Goal: Task Accomplishment & Management: Complete application form

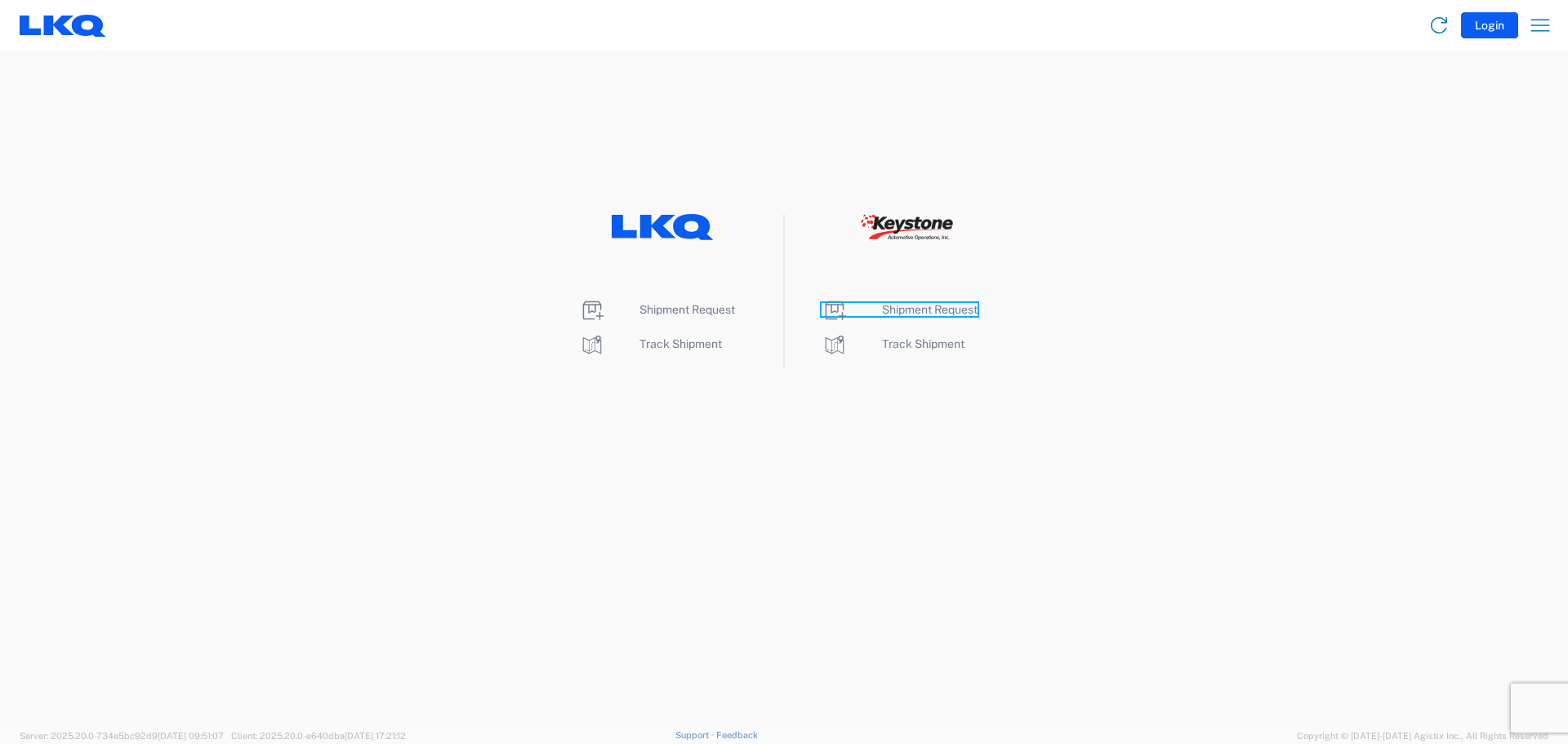
click at [939, 308] on span "Shipment Request" at bounding box center [929, 309] width 95 height 13
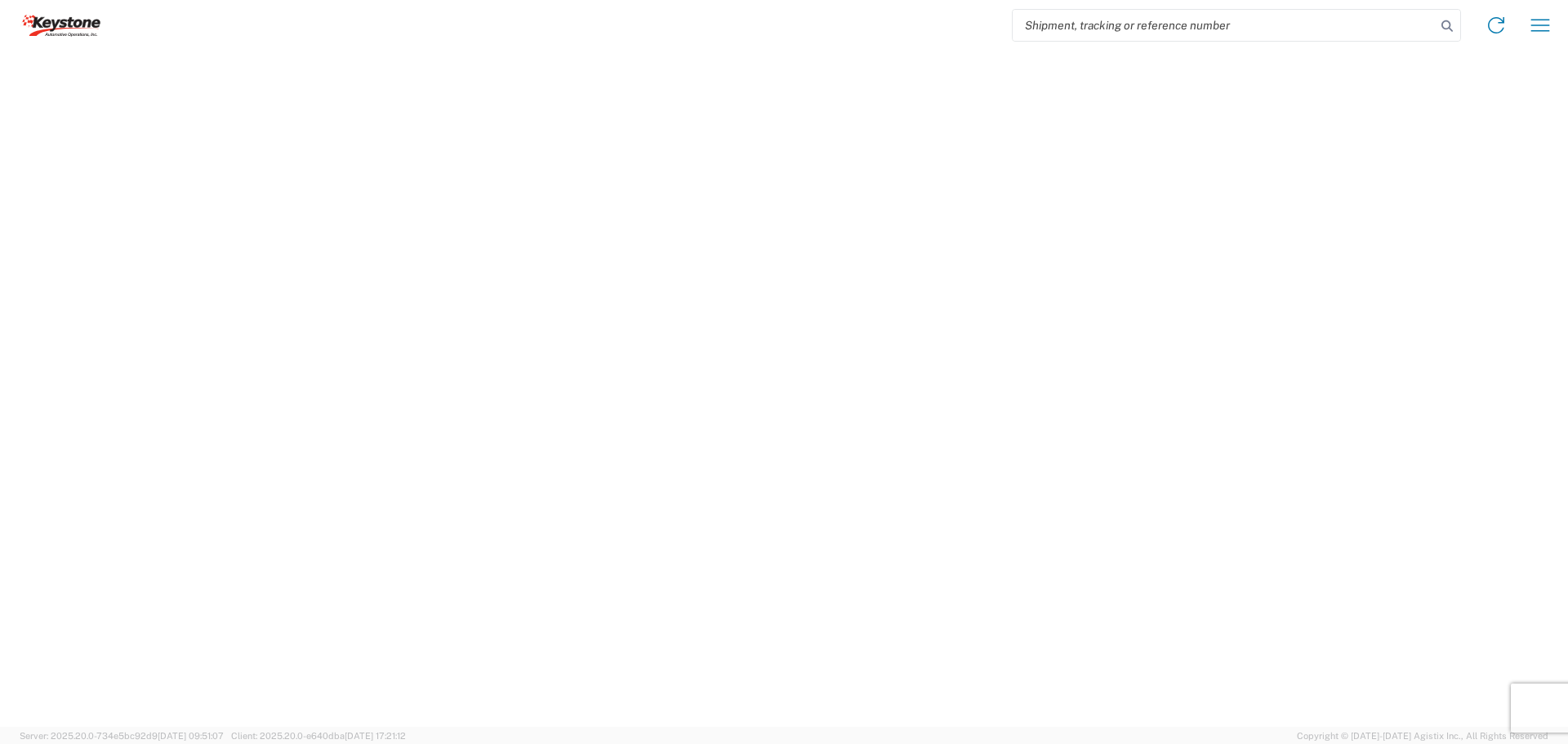
select select "FULL"
select select "LBS"
select select "IN"
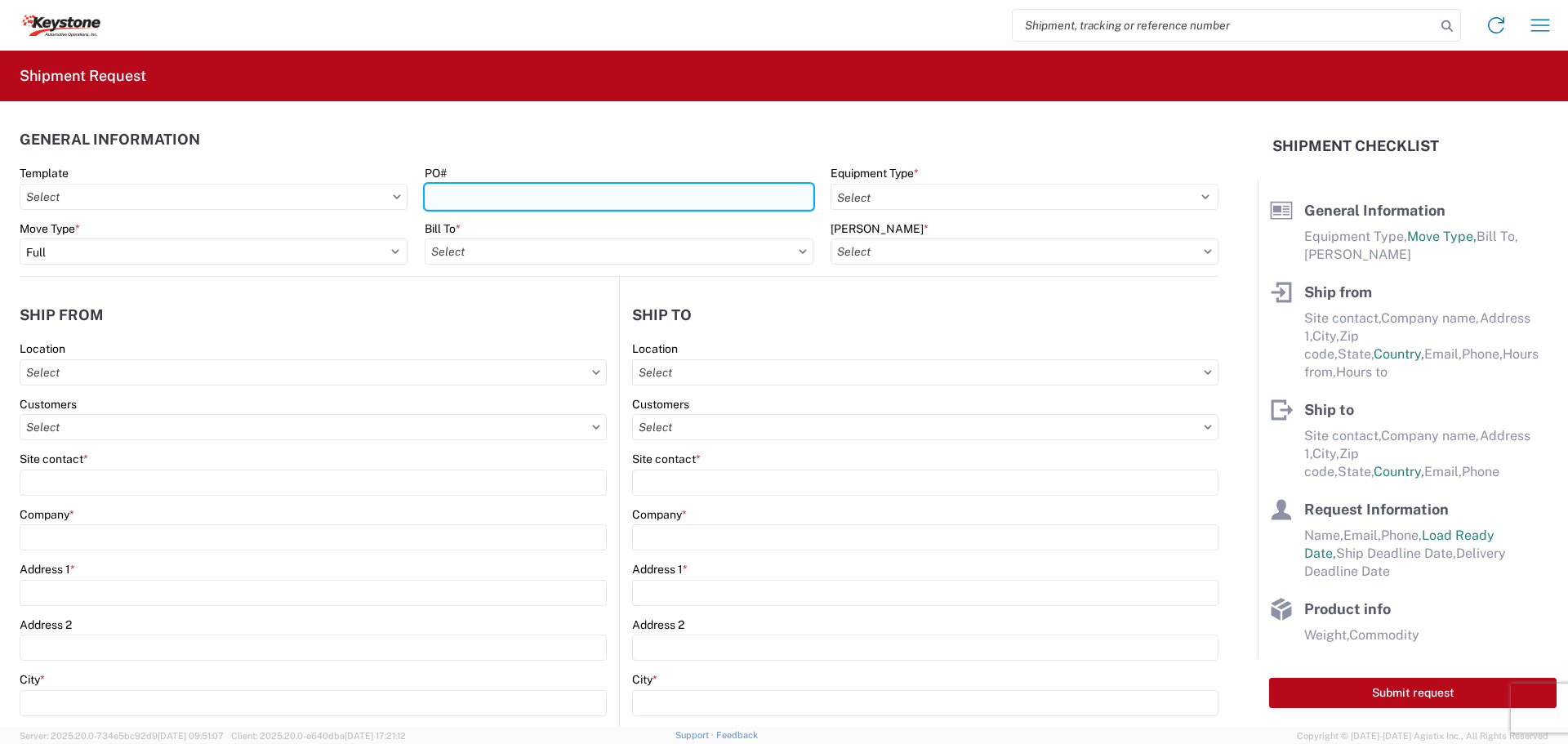
click at [633, 201] on input "PO#" at bounding box center [619, 197] width 388 height 27
click at [758, 196] on input "PO#" at bounding box center [619, 197] width 388 height 27
paste input "5IYTF2HR"
type input "5IYTF2HR"
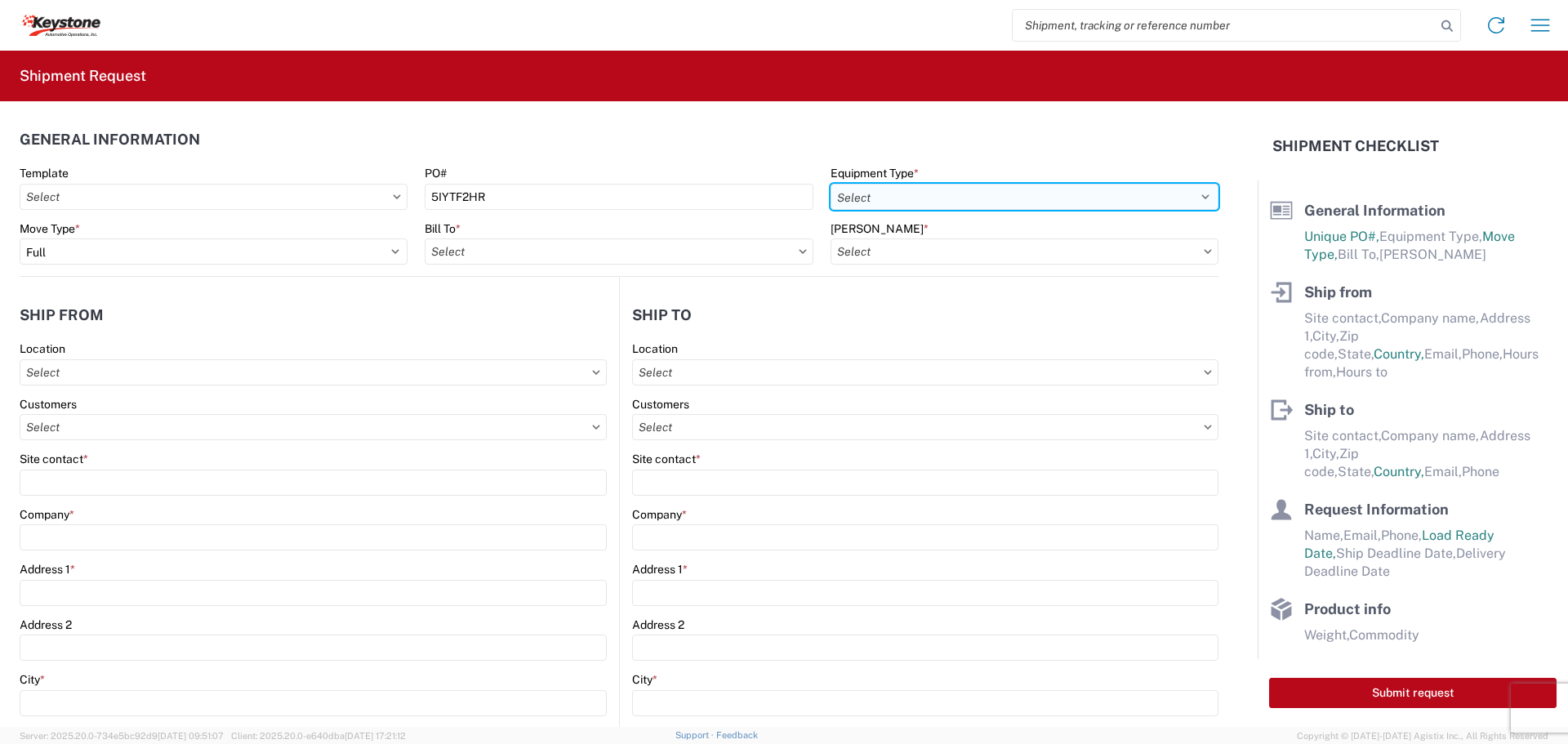
click at [1003, 204] on select "Select 53’ Dry Van Flatbed Dropdeck (van) Lowboy (flatbed) Rail" at bounding box center [1025, 197] width 388 height 27
select select "STDV"
click at [831, 184] on select "Select 53’ Dry Van Flatbed Dropdeck (van) Lowboy (flatbed) Rail" at bounding box center [1025, 197] width 388 height 27
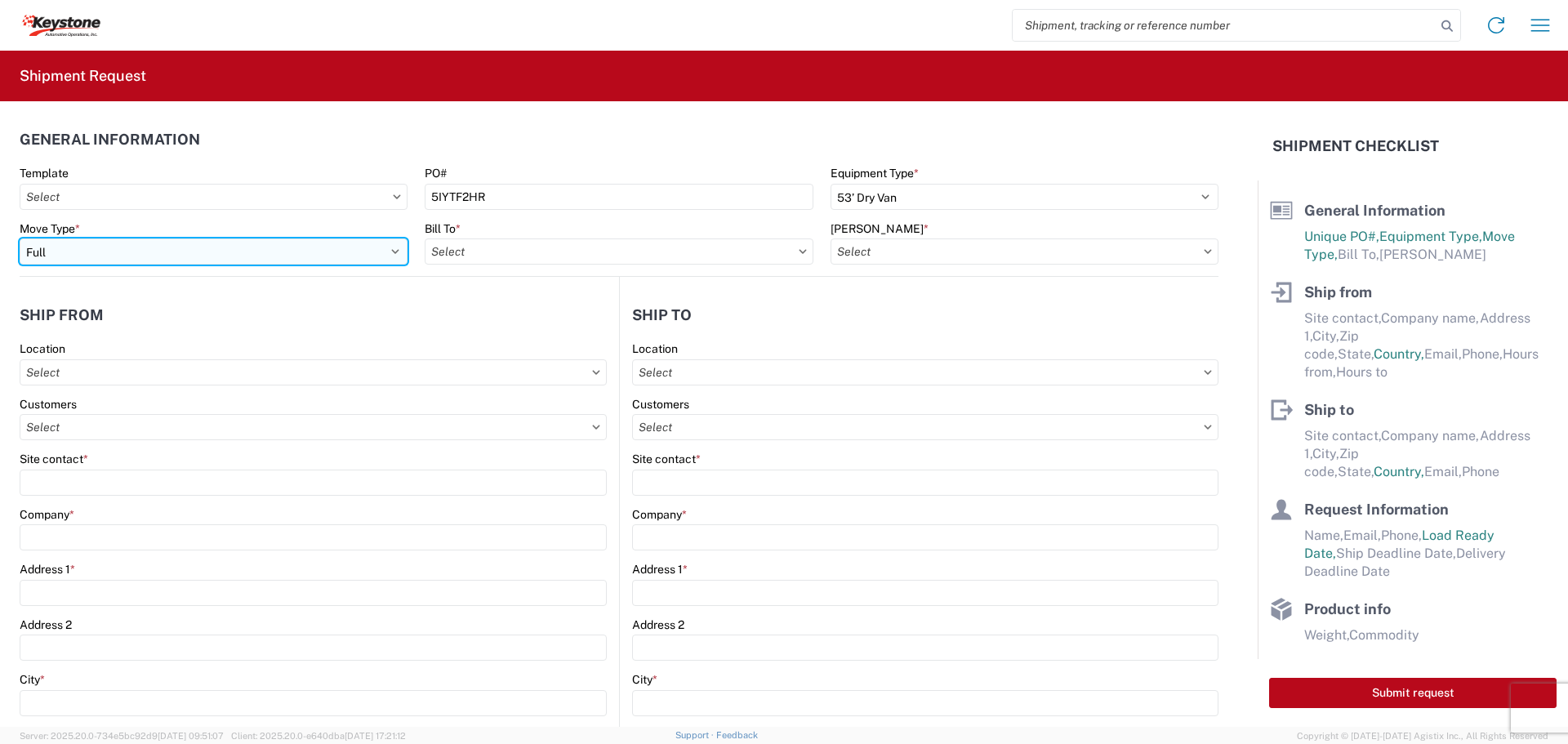
click at [285, 244] on select "Select Full Partial TL" at bounding box center [214, 251] width 388 height 27
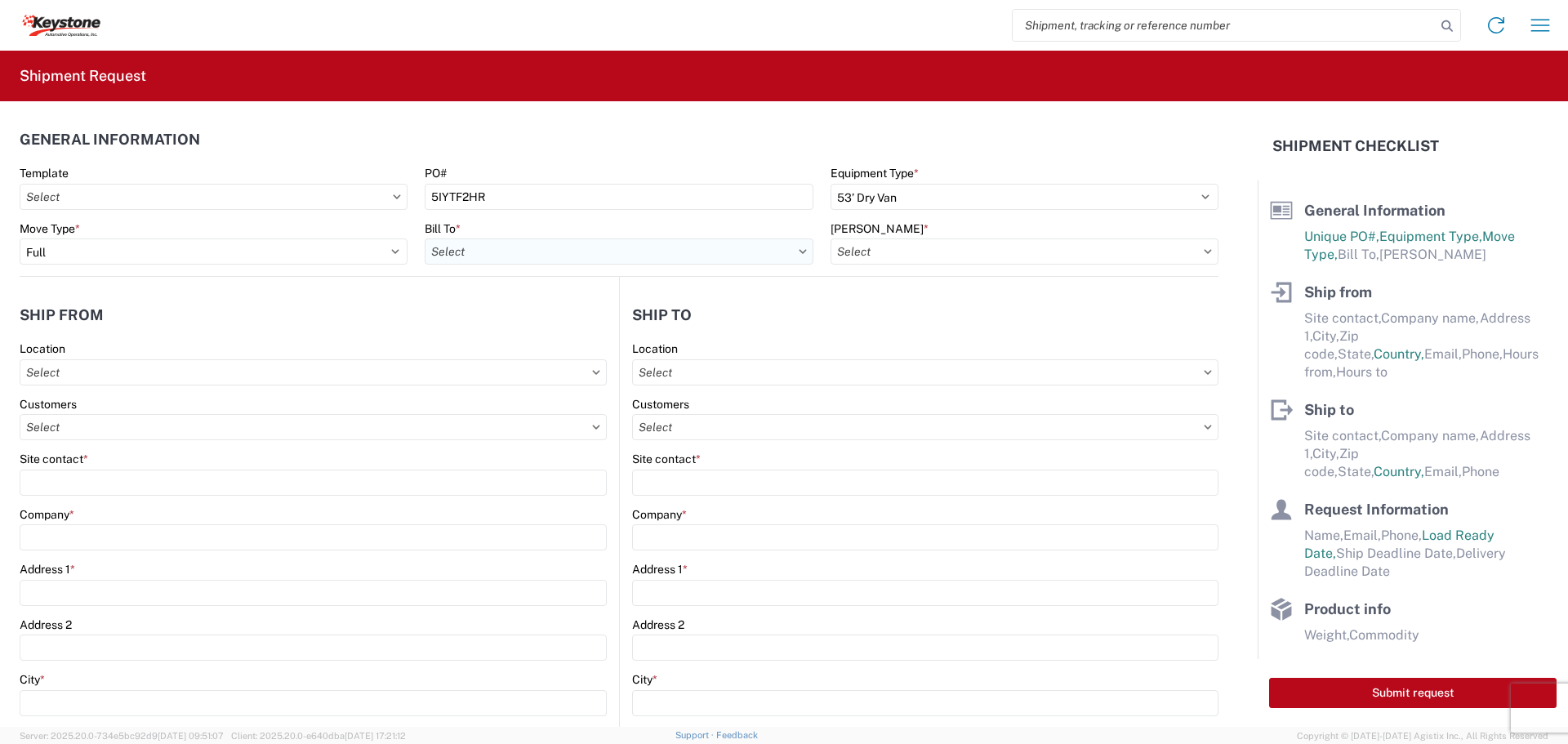
click at [570, 257] on input "text" at bounding box center [619, 251] width 388 height 27
type input "8614"
click at [539, 331] on div "8614 - [GEOGRAPHIC_DATA] - [GEOGRAPHIC_DATA], [GEOGRAPHIC_DATA]" at bounding box center [628, 324] width 407 height 27
type input "8614 - [GEOGRAPHIC_DATA] - [GEOGRAPHIC_DATA], [GEOGRAPHIC_DATA]"
click at [953, 251] on input "text" at bounding box center [1025, 251] width 388 height 27
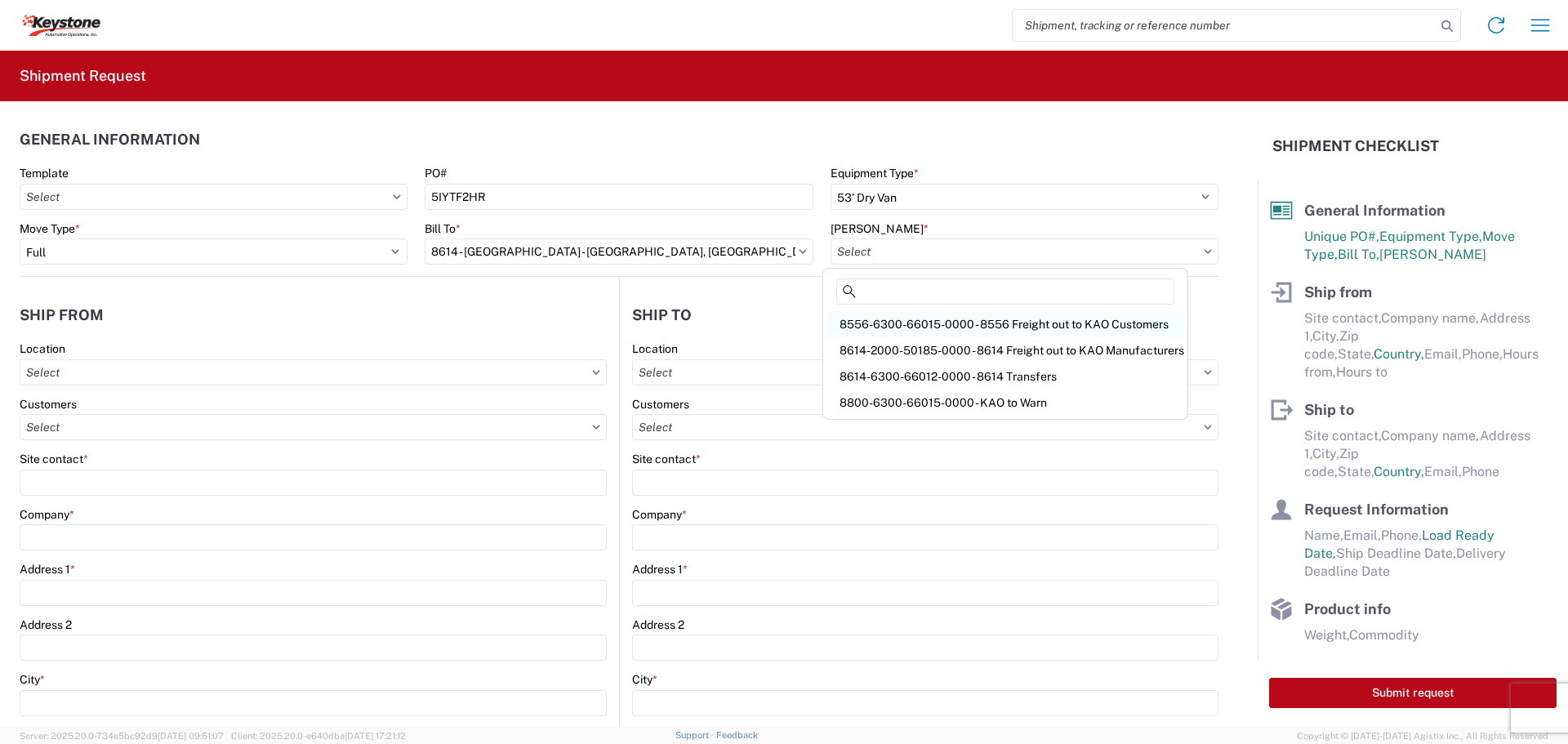
click at [1080, 325] on div "8556-6300-66015-0000 - 8556 Freight out to KAO Customers" at bounding box center [1005, 324] width 357 height 27
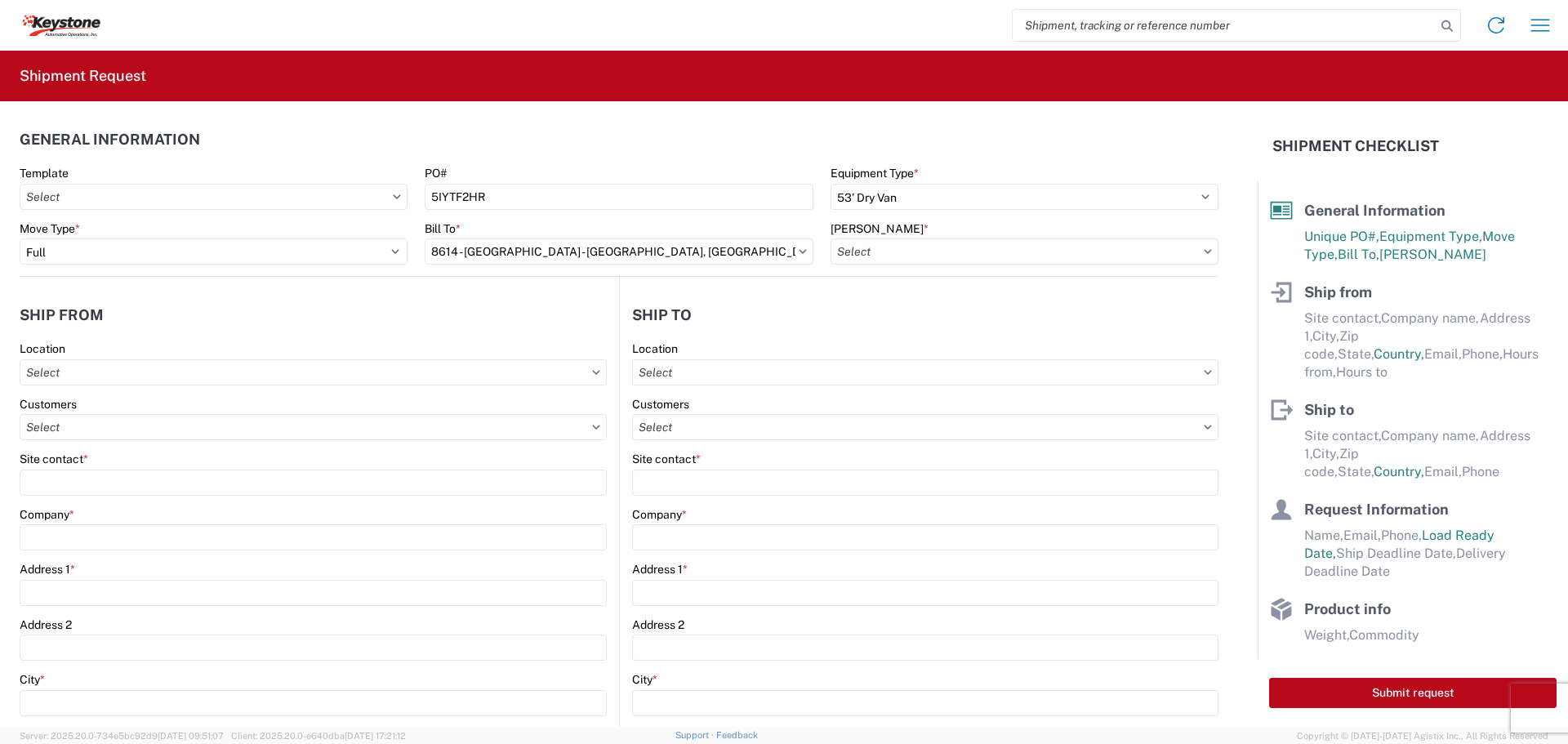
type input "8556-6300-66015-0000 - 8556 Freight out to KAO Customers"
click at [274, 362] on input "text" at bounding box center [313, 372] width 588 height 27
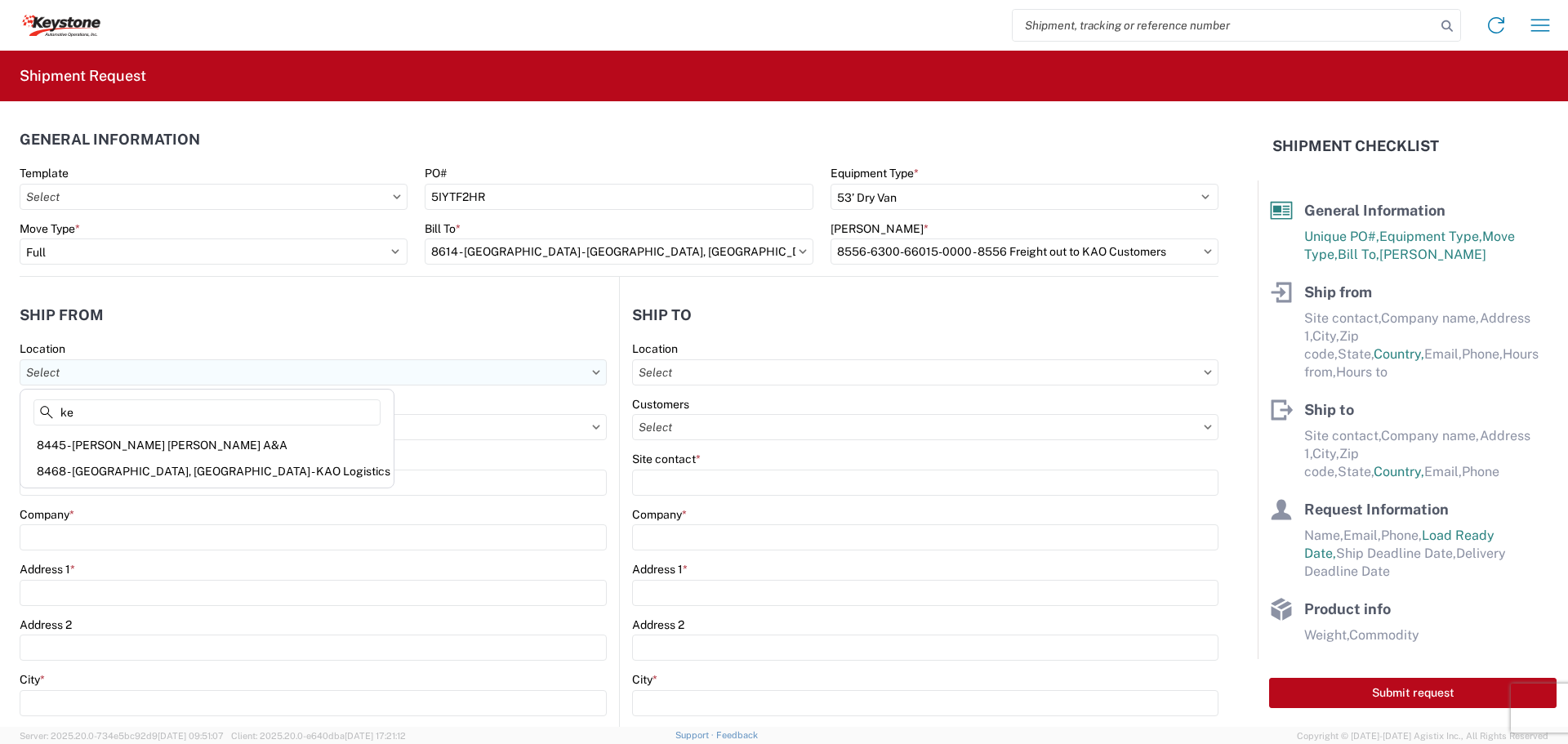
type input "k"
type input "8614"
click at [210, 447] on div "8614 - [GEOGRAPHIC_DATA] - [GEOGRAPHIC_DATA], [GEOGRAPHIC_DATA]" at bounding box center [226, 445] width 407 height 27
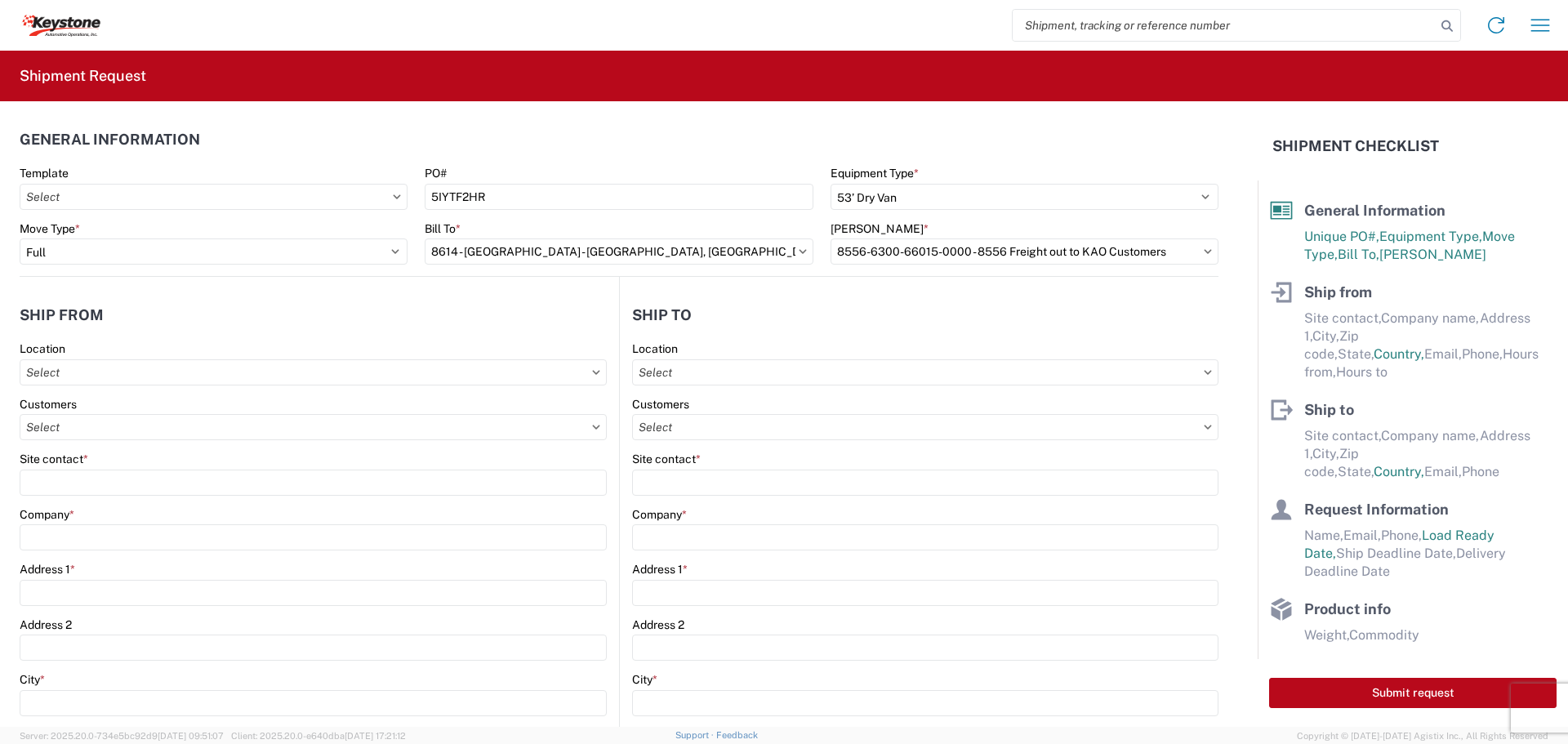
type input "8614 - [GEOGRAPHIC_DATA] - [GEOGRAPHIC_DATA], [GEOGRAPHIC_DATA]"
type input "KAO"
type input "[STREET_ADDRESS][PERSON_NAME]"
type input "Eastvale"
type input "91752"
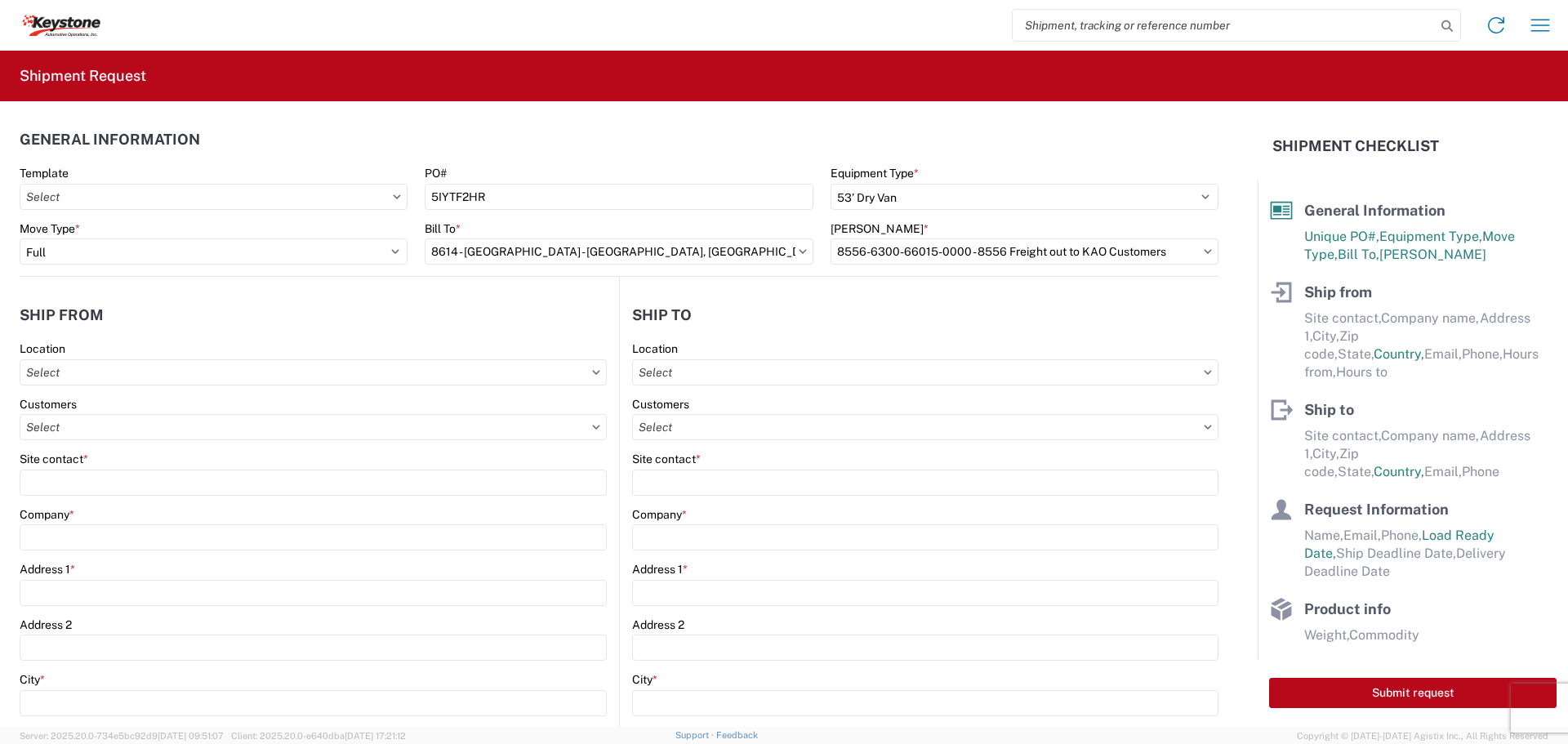
select select "CA"
select select "US"
type input "07:00"
type input "17:00"
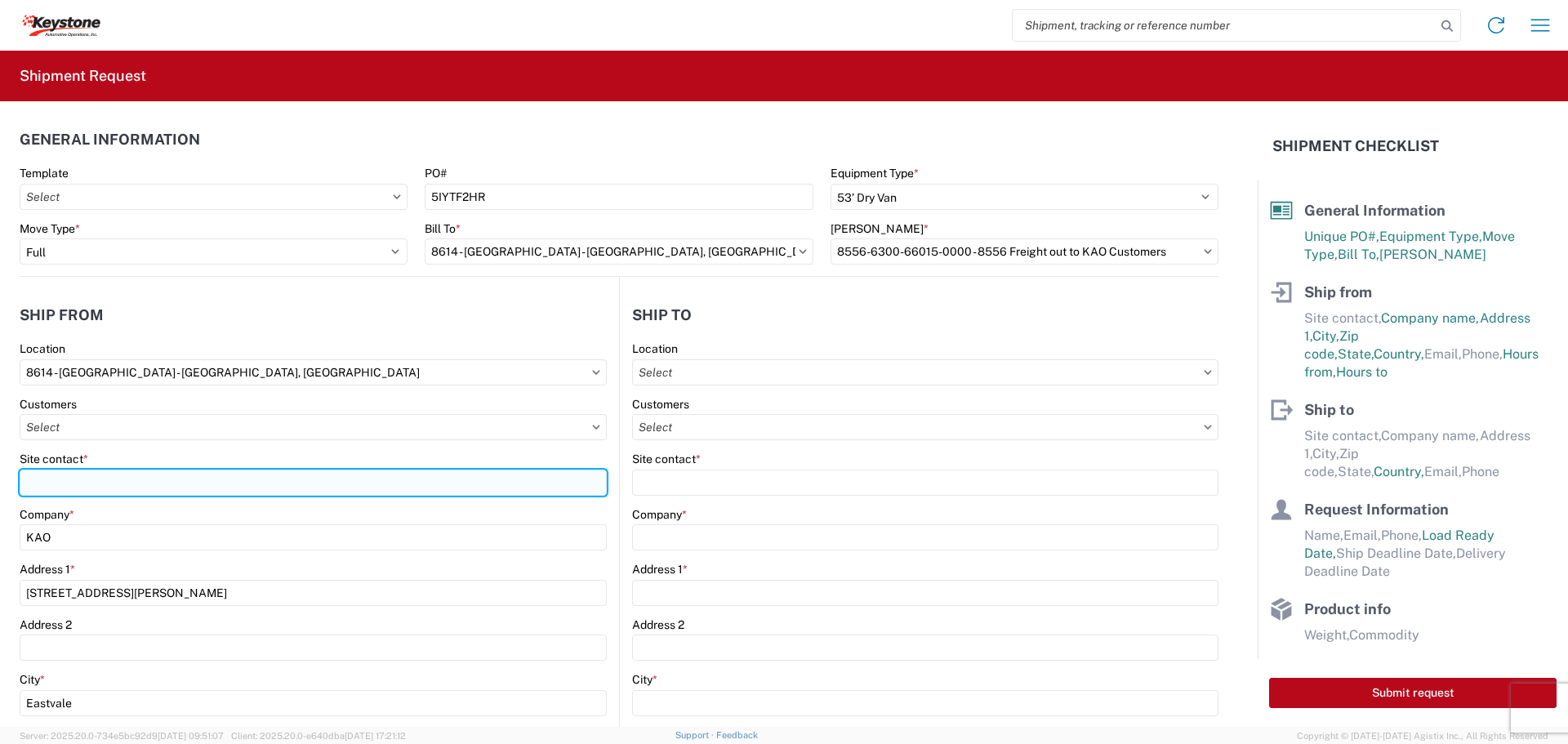
click at [429, 482] on input "Site contact *" at bounding box center [313, 482] width 588 height 27
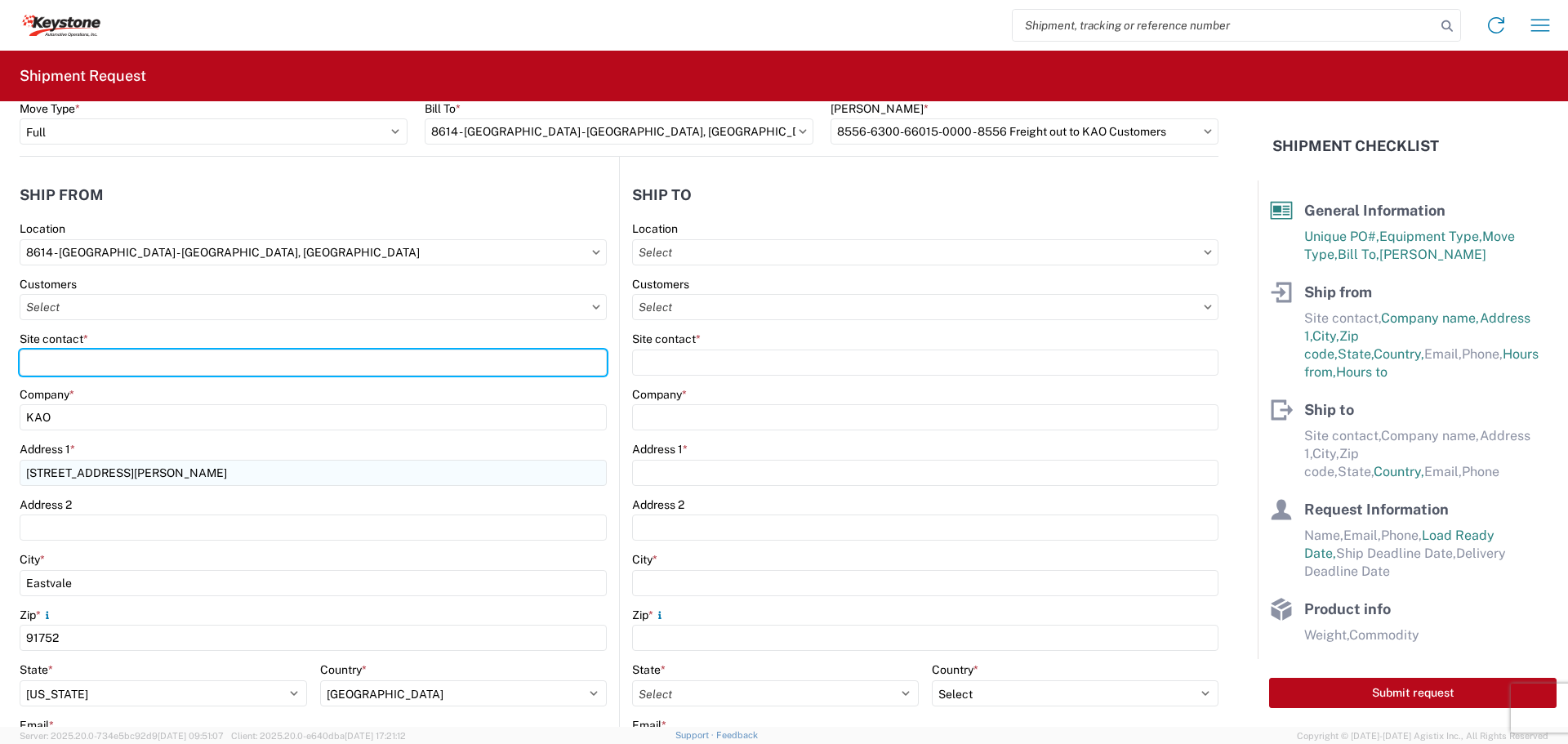
scroll to position [82, 0]
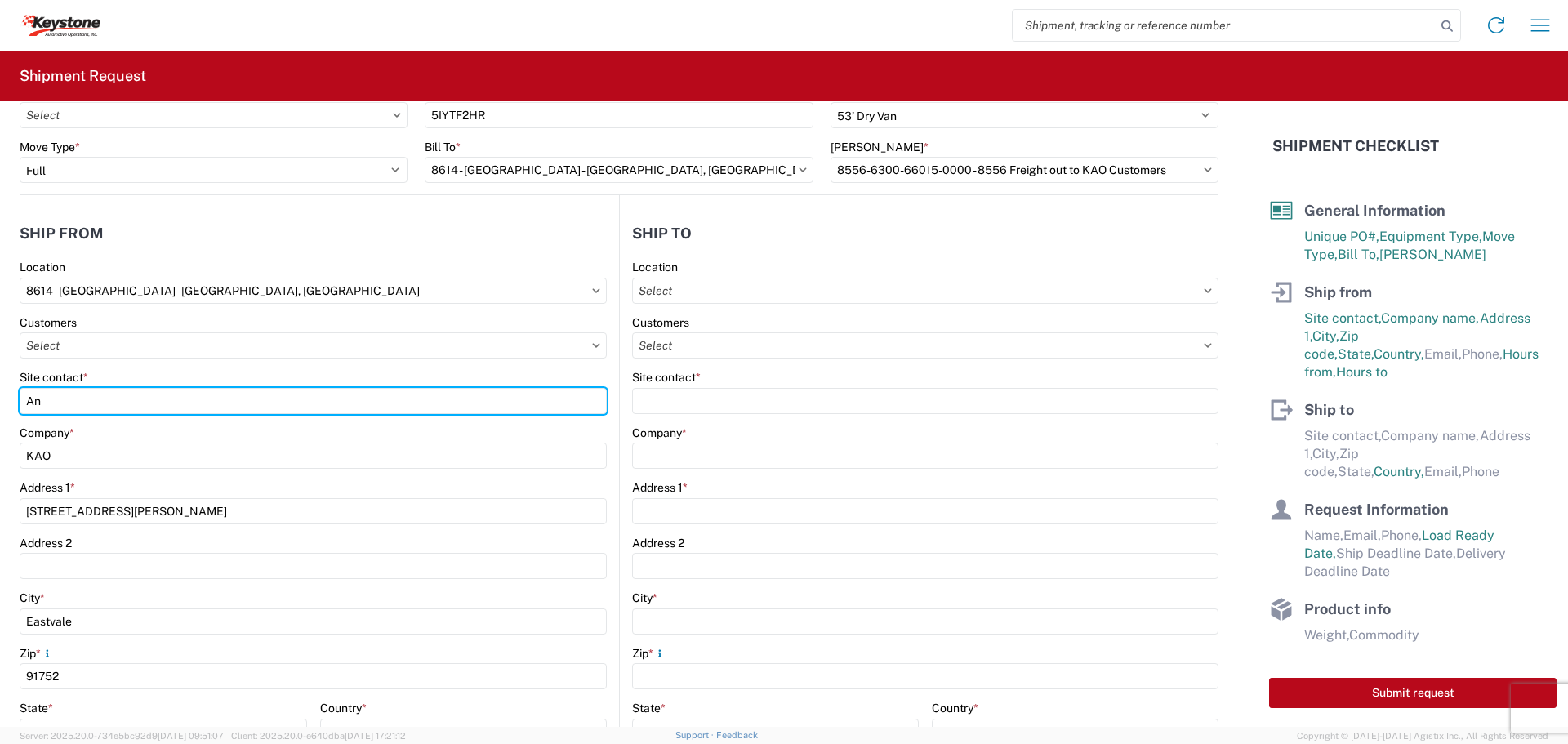
type input "A"
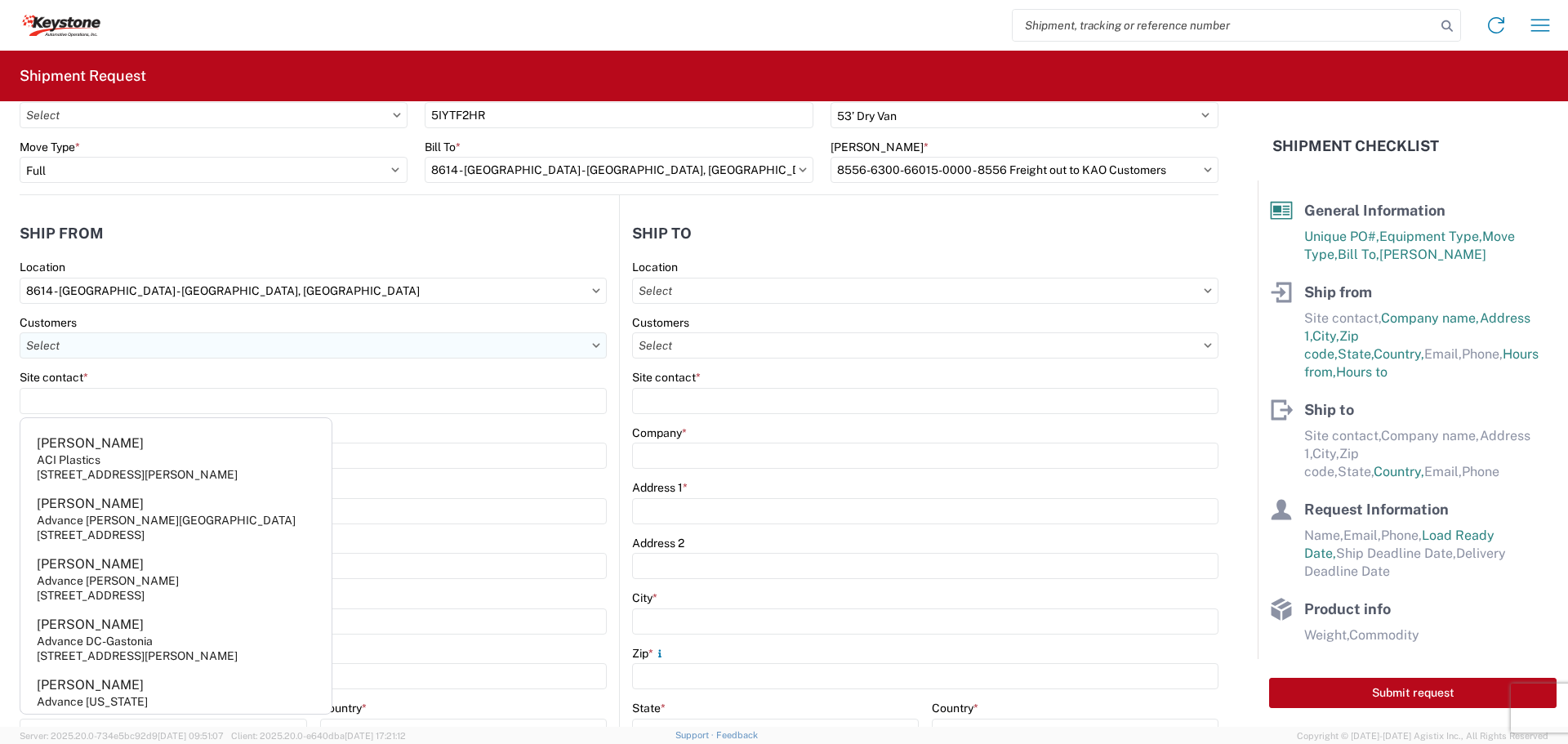
click at [512, 338] on input "text" at bounding box center [313, 345] width 588 height 27
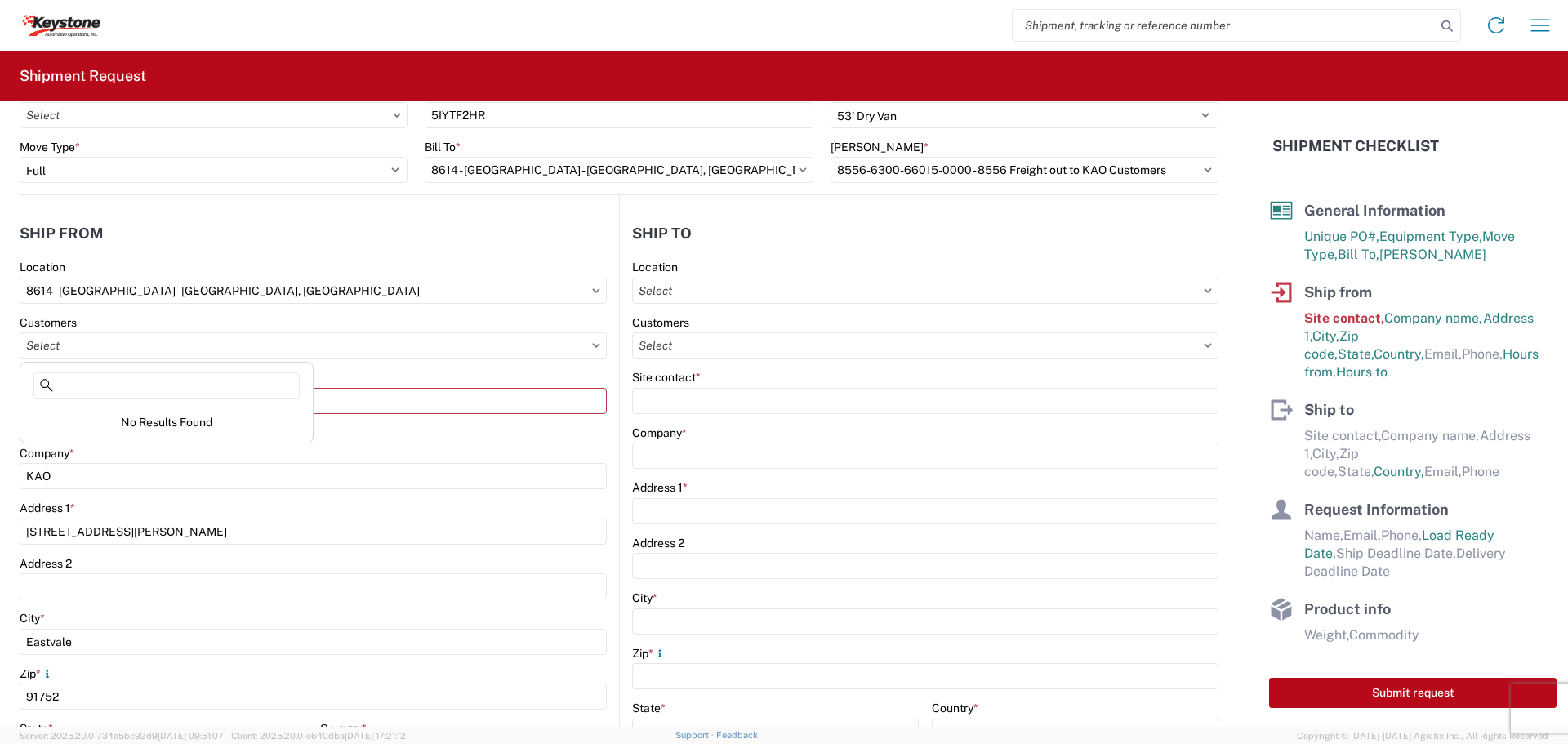
click at [593, 343] on icon at bounding box center [596, 345] width 8 height 5
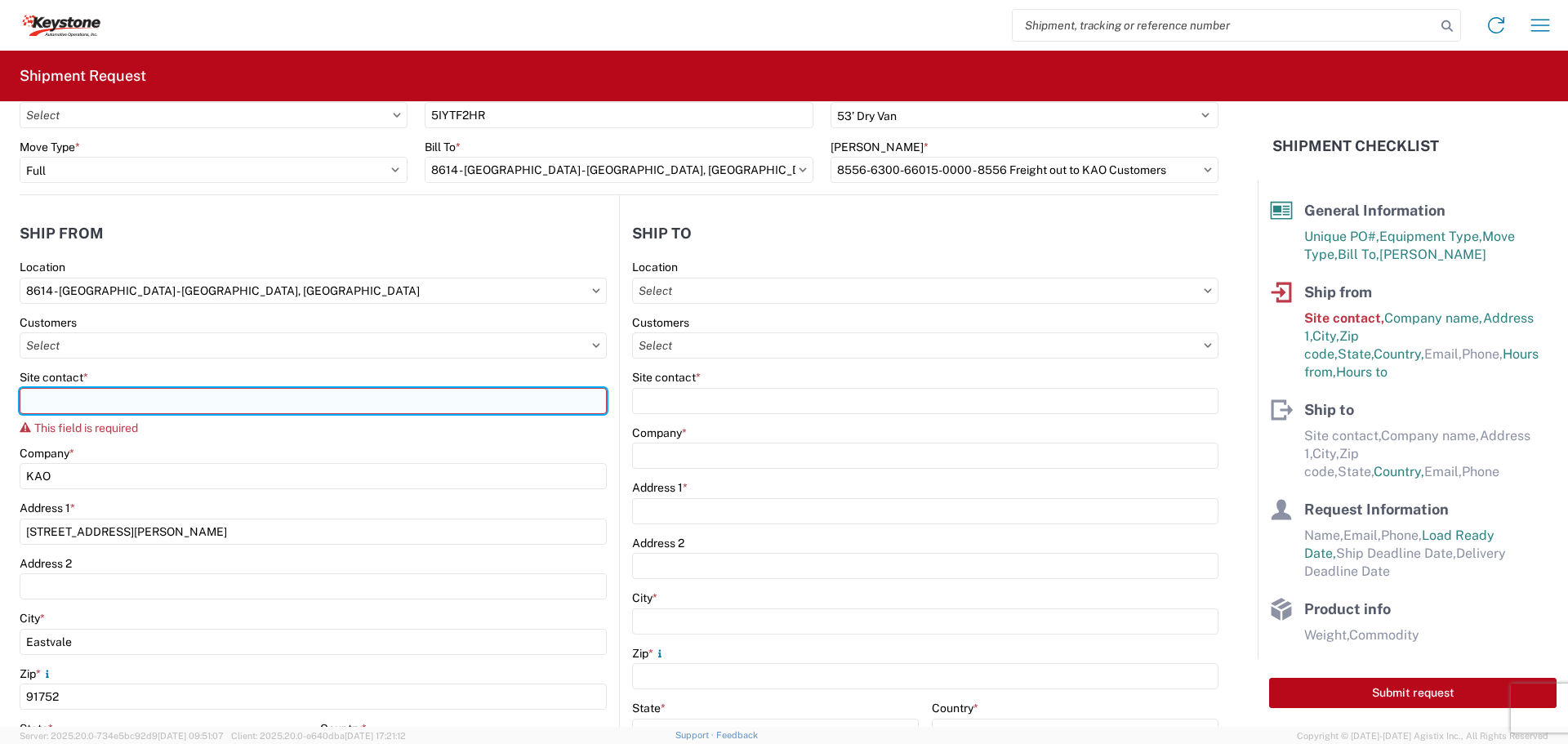
click at [434, 404] on input "Site contact *" at bounding box center [313, 401] width 588 height 27
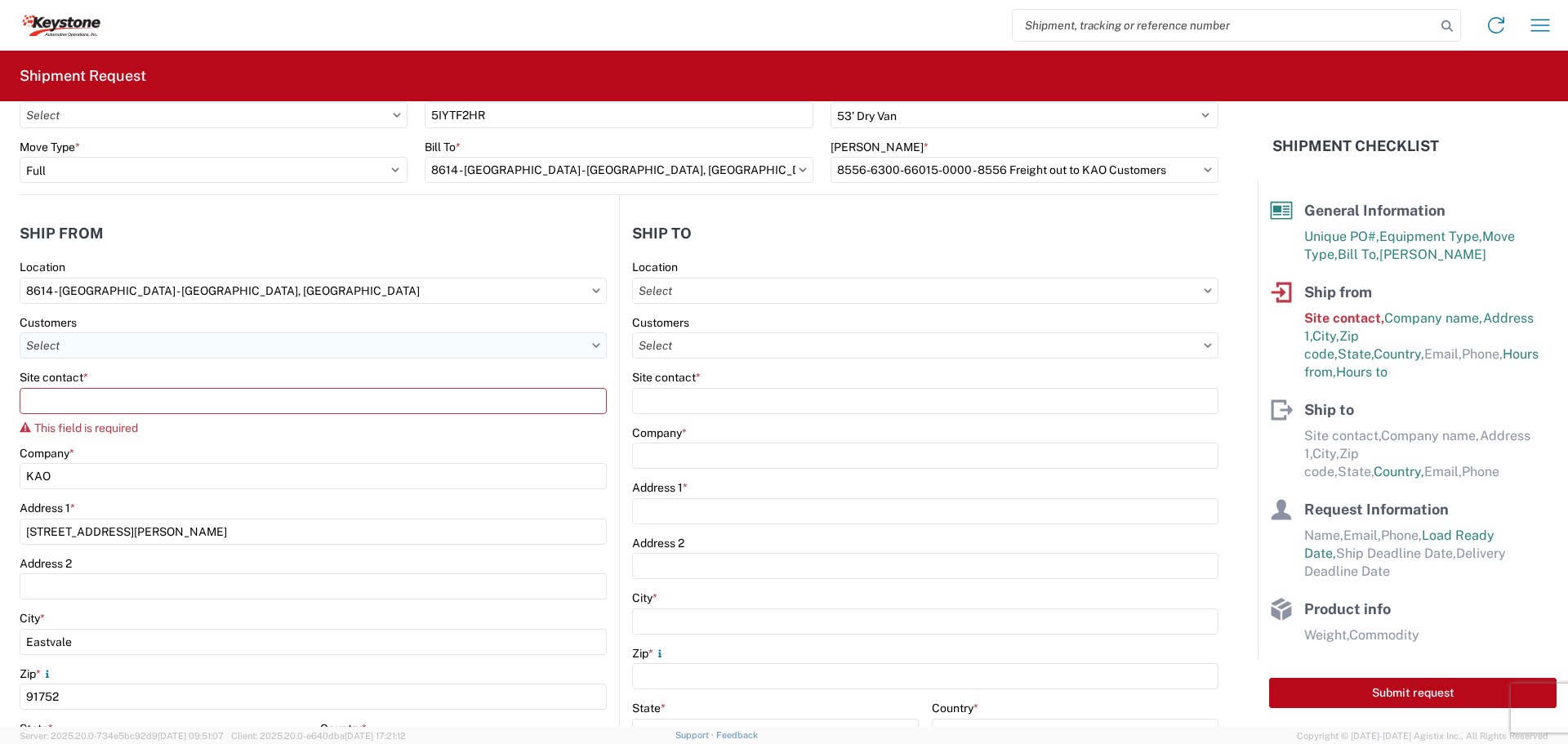
click at [212, 343] on input "text" at bounding box center [313, 345] width 588 height 27
type input "k"
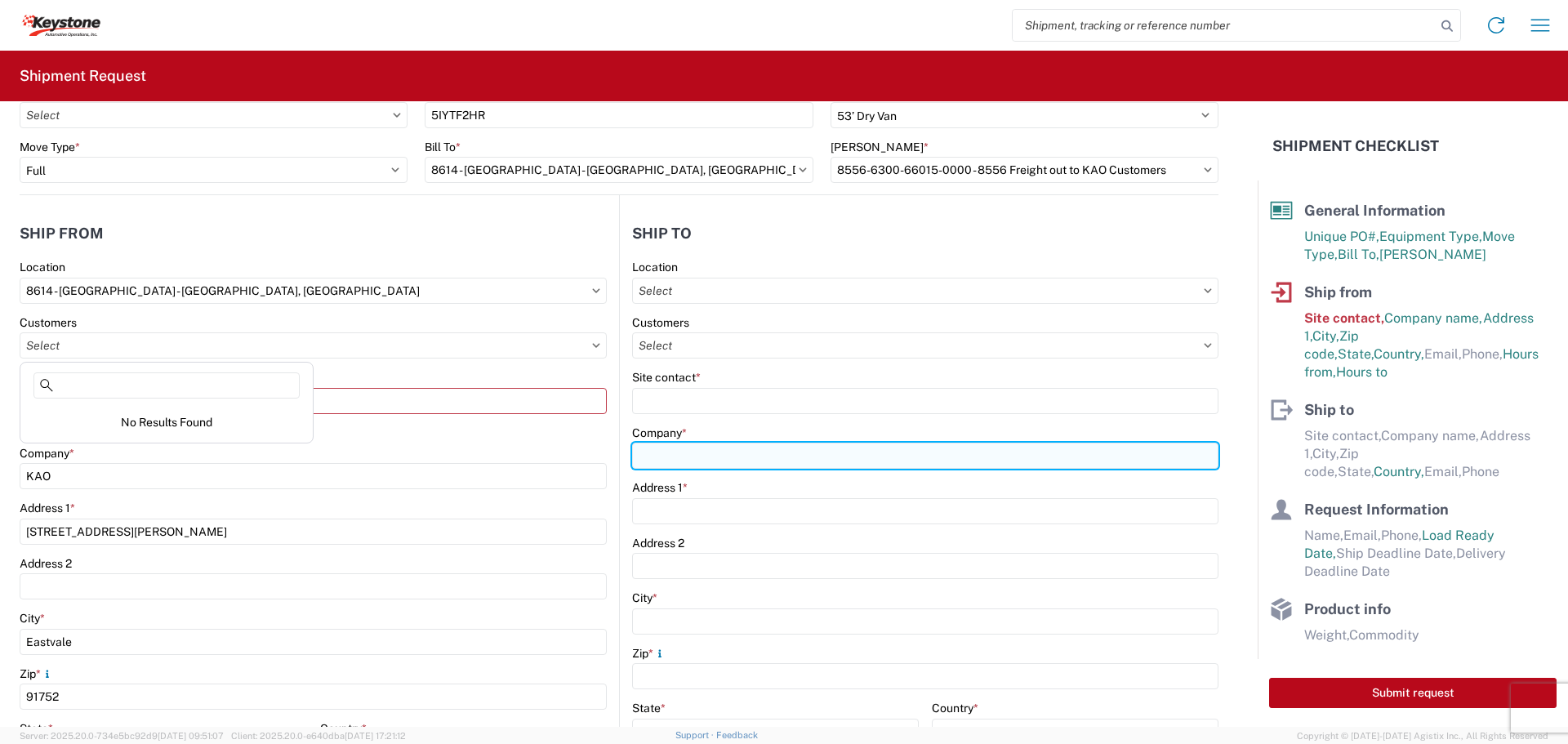
click at [798, 449] on input "Company *" at bounding box center [925, 456] width 587 height 27
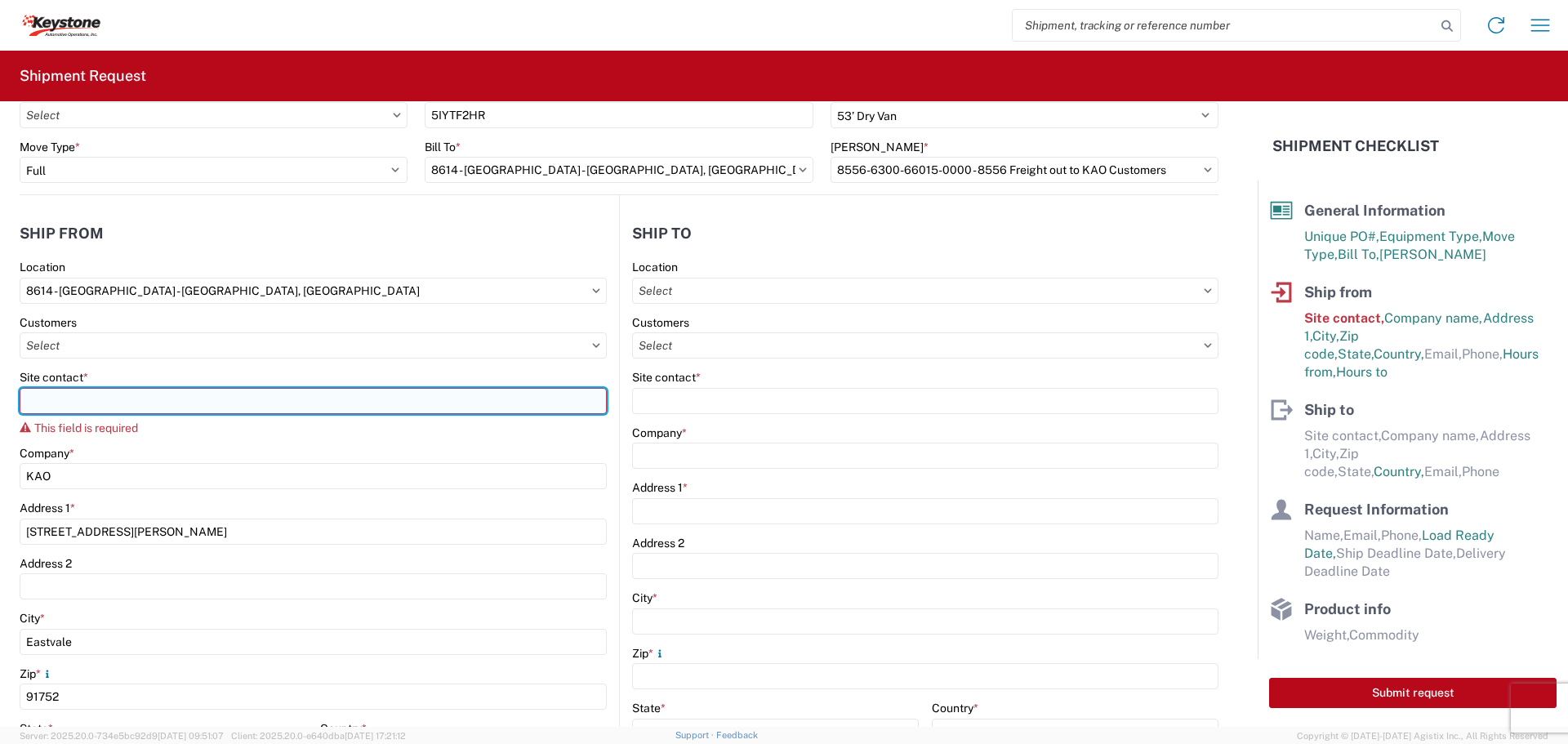
click at [180, 405] on input "Site contact *" at bounding box center [313, 401] width 588 height 27
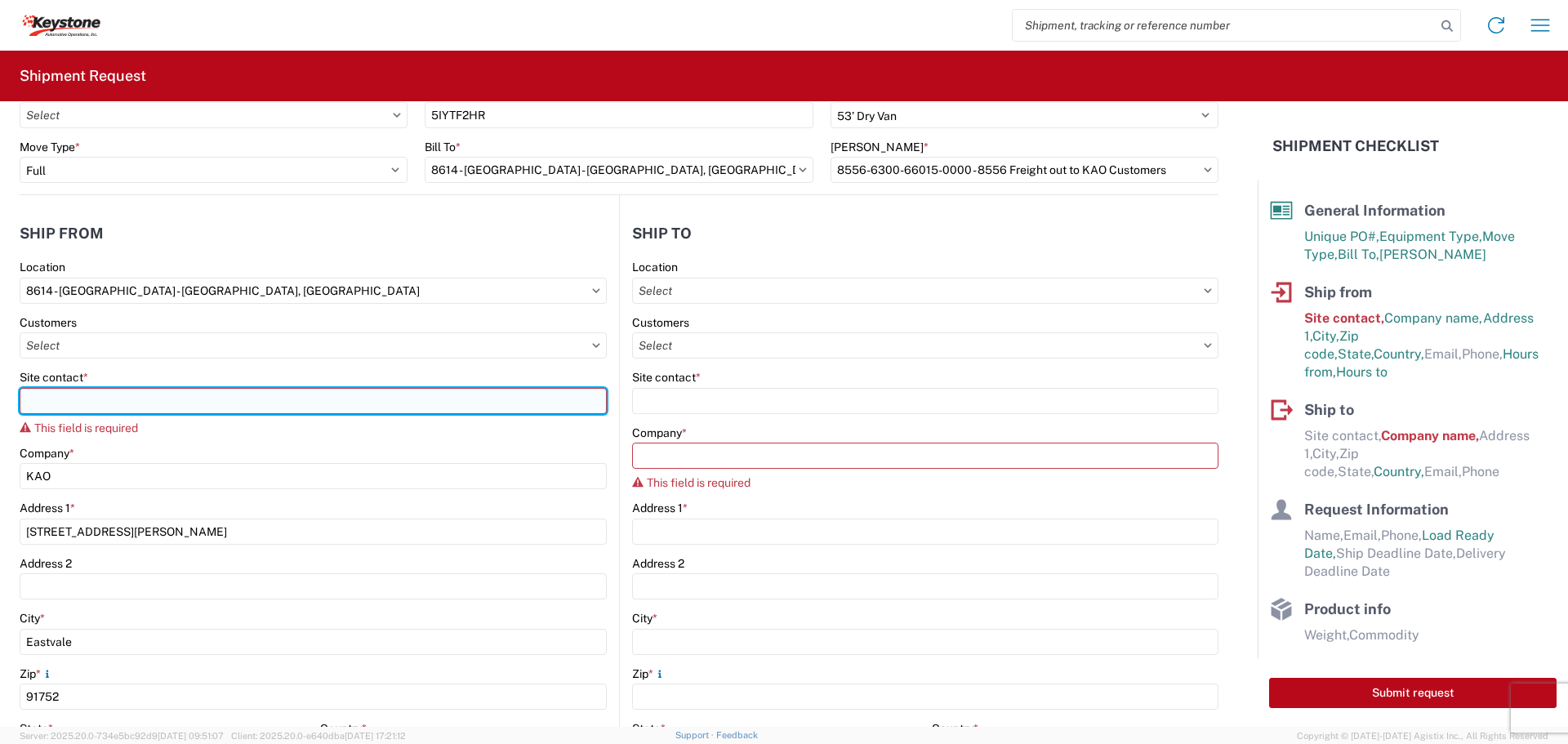
click at [205, 397] on input "Site contact *" at bounding box center [313, 401] width 588 height 27
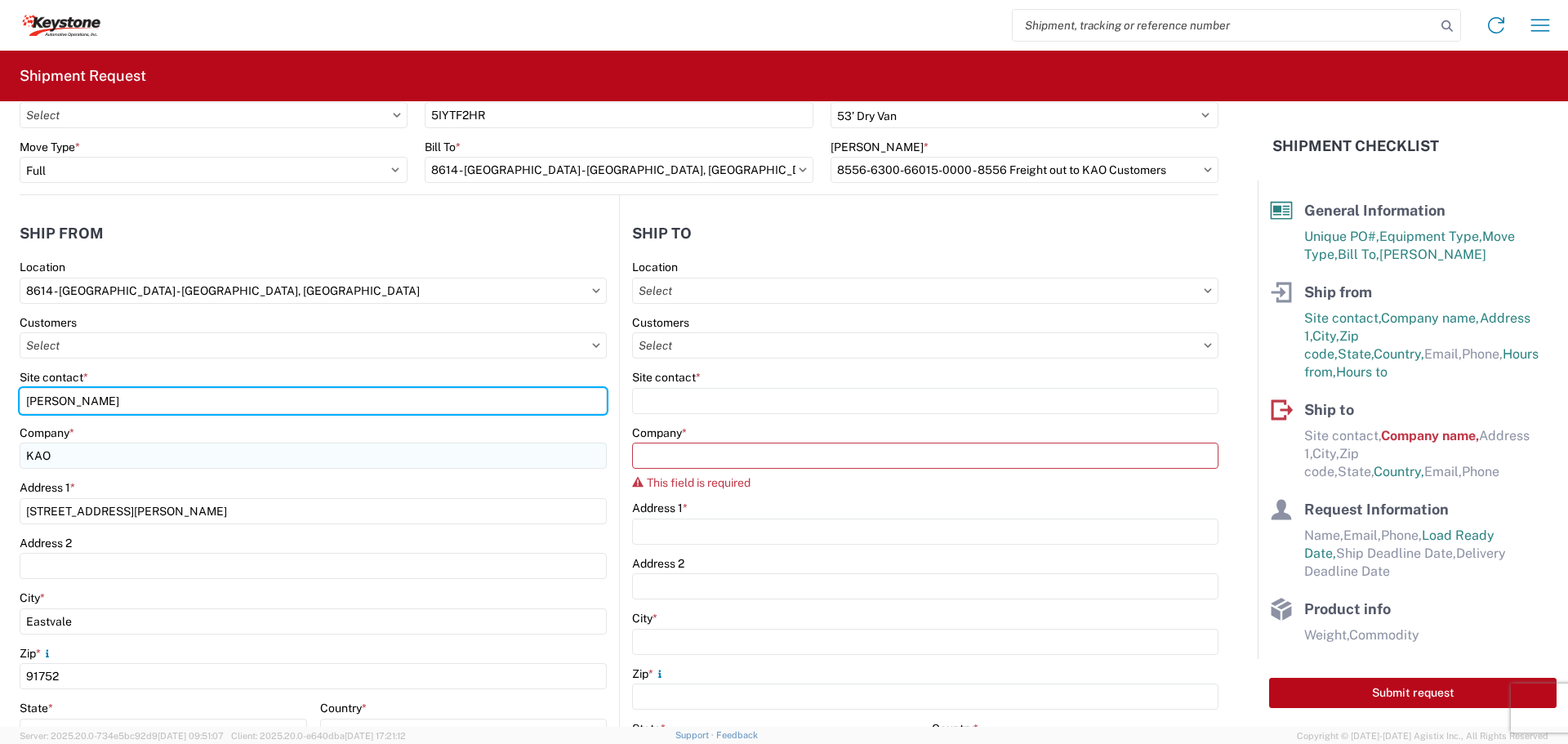
type input "[PERSON_NAME]"
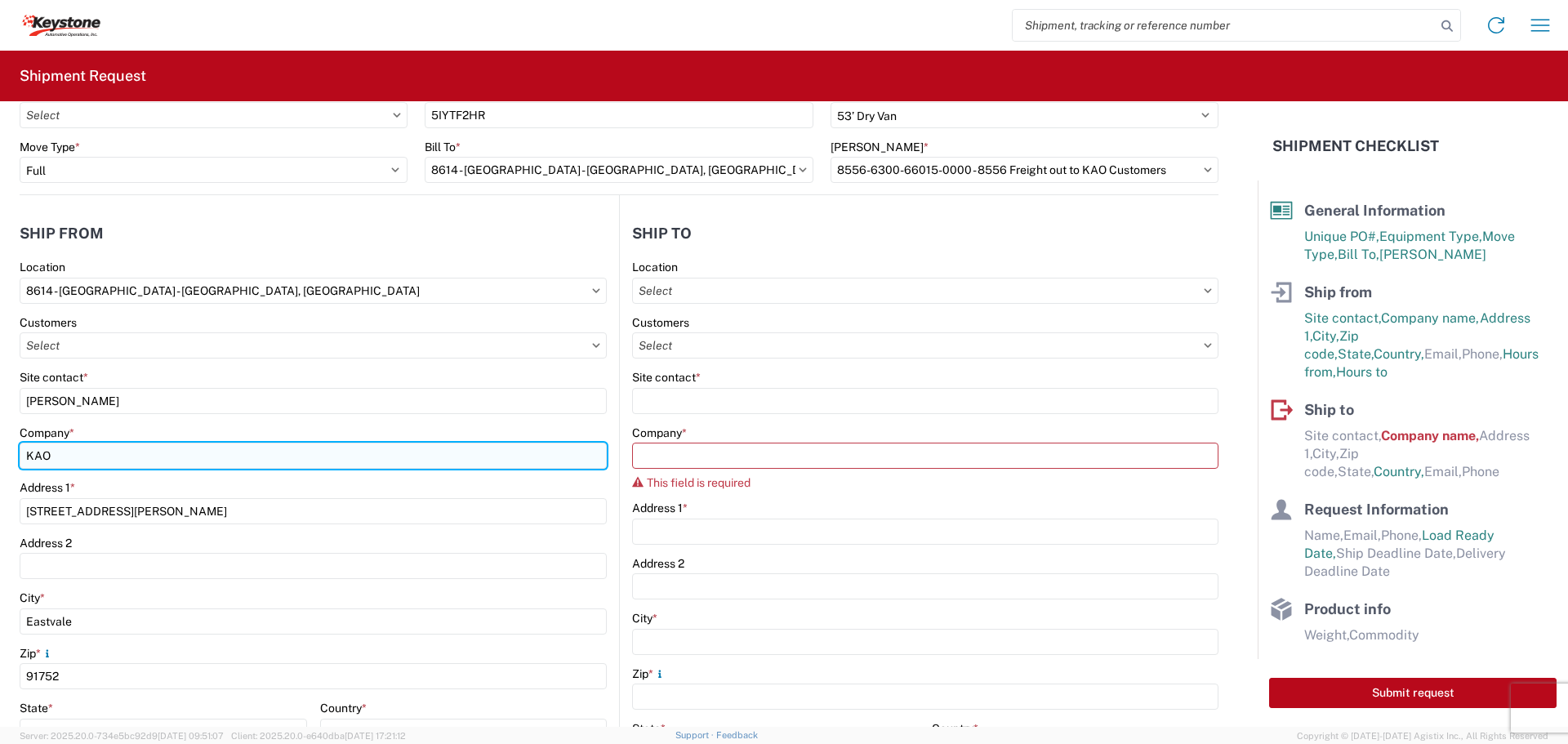
click at [217, 459] on input "KAO" at bounding box center [313, 456] width 588 height 27
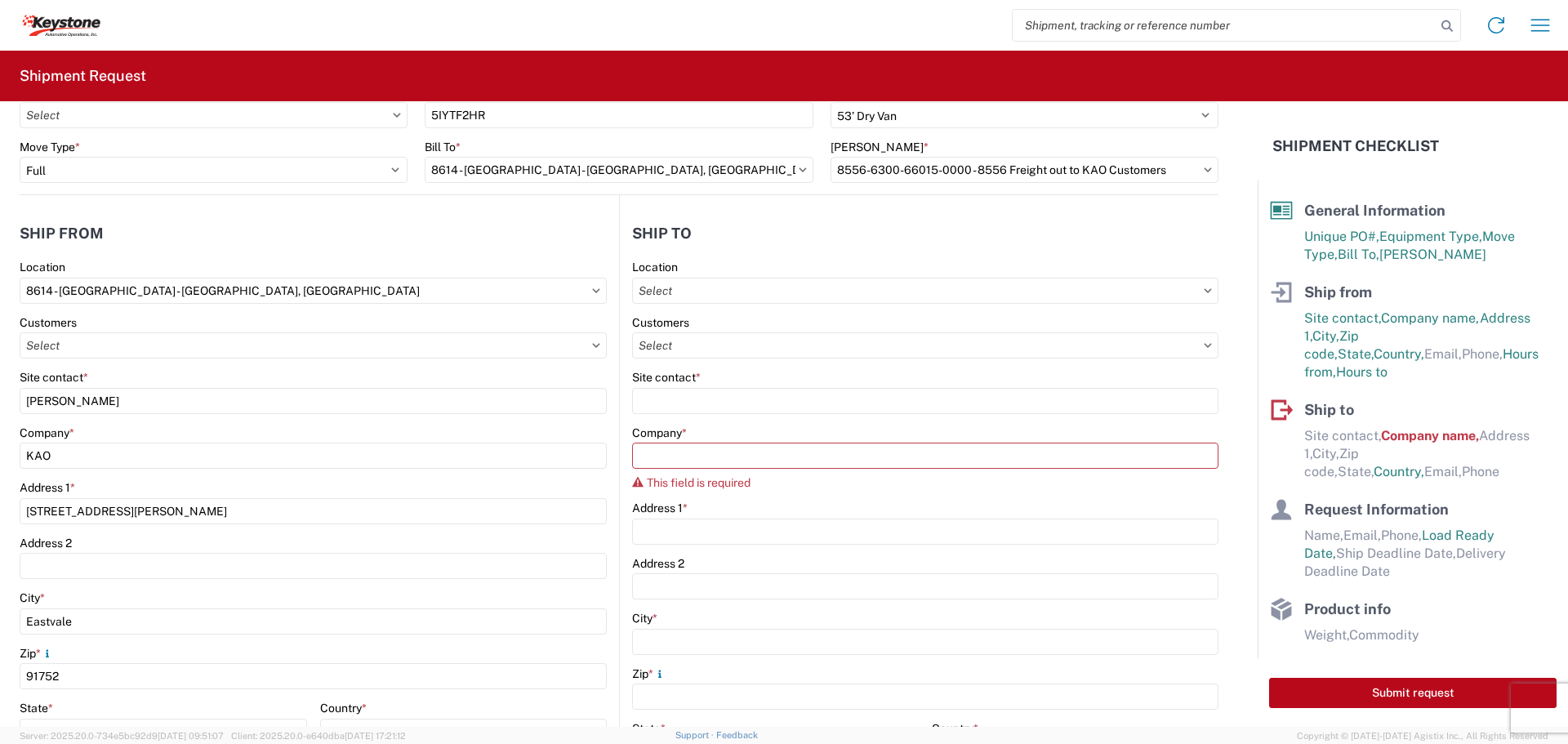
click at [281, 362] on agx-form-control-wrapper-v2 "Customers" at bounding box center [313, 342] width 588 height 55
click at [292, 353] on input "text" at bounding box center [313, 345] width 588 height 27
click at [596, 346] on input "text" at bounding box center [313, 345] width 588 height 27
click at [456, 362] on agx-form-control-wrapper-v2 "Customers" at bounding box center [313, 342] width 588 height 55
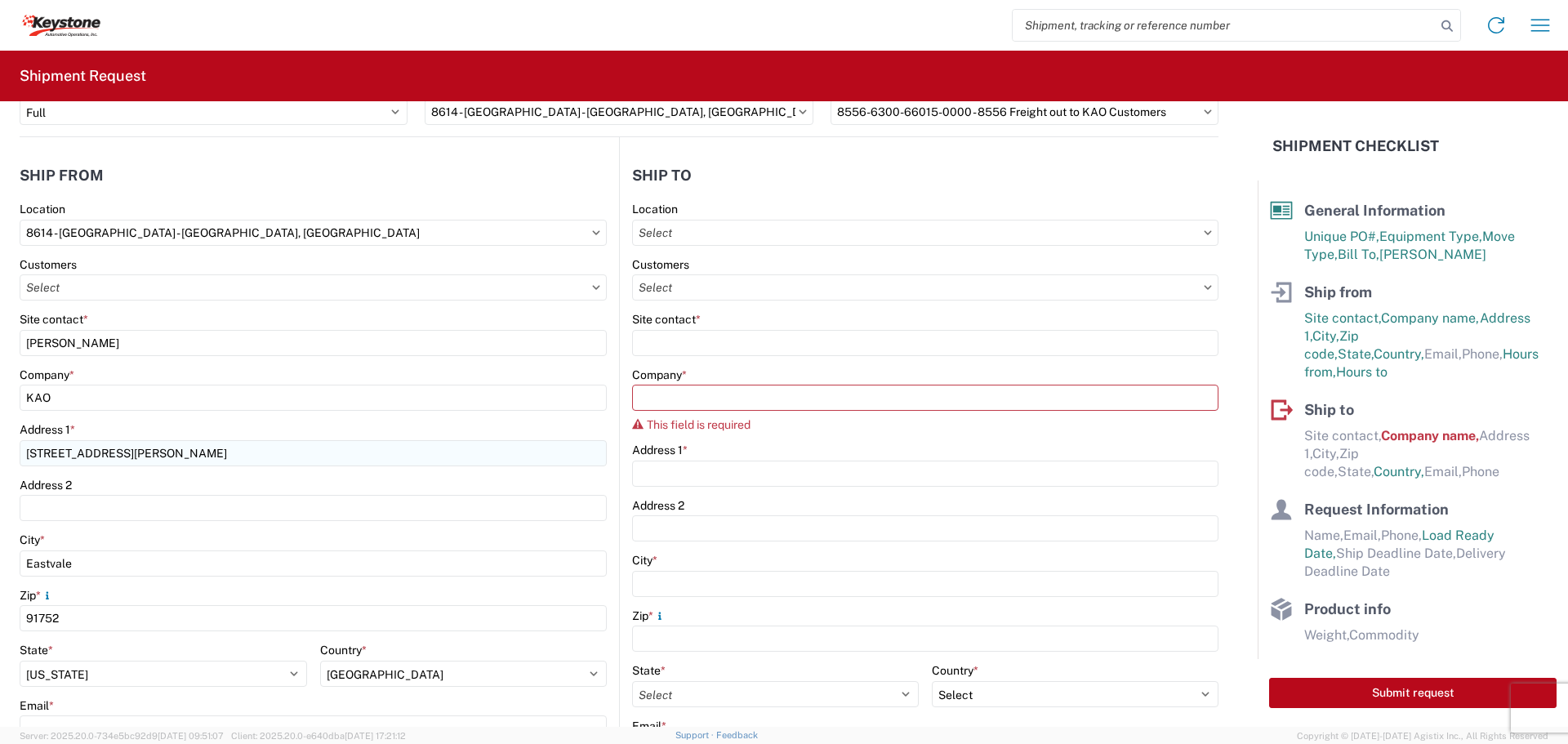
scroll to position [163, 0]
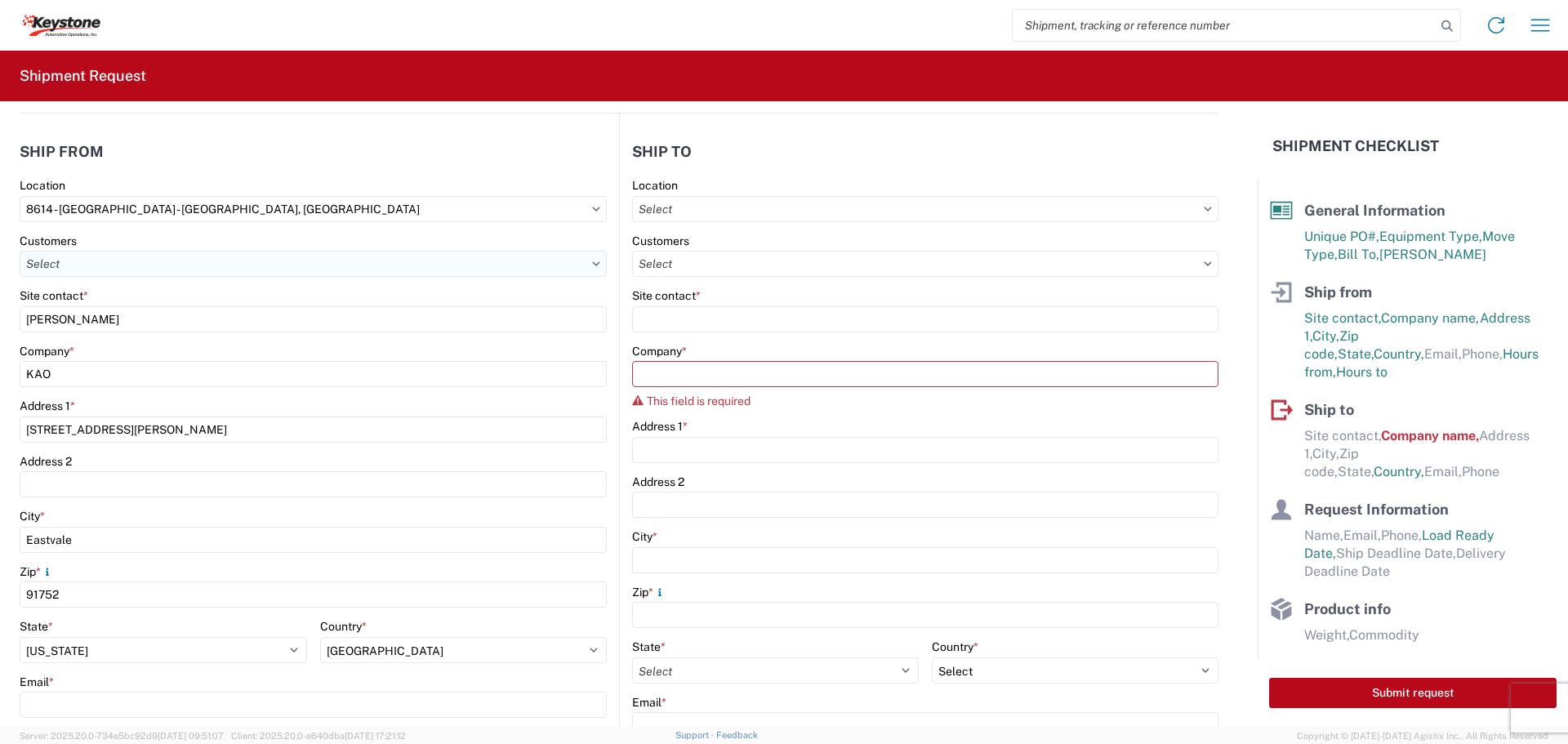
click at [259, 269] on input "text" at bounding box center [313, 264] width 588 height 27
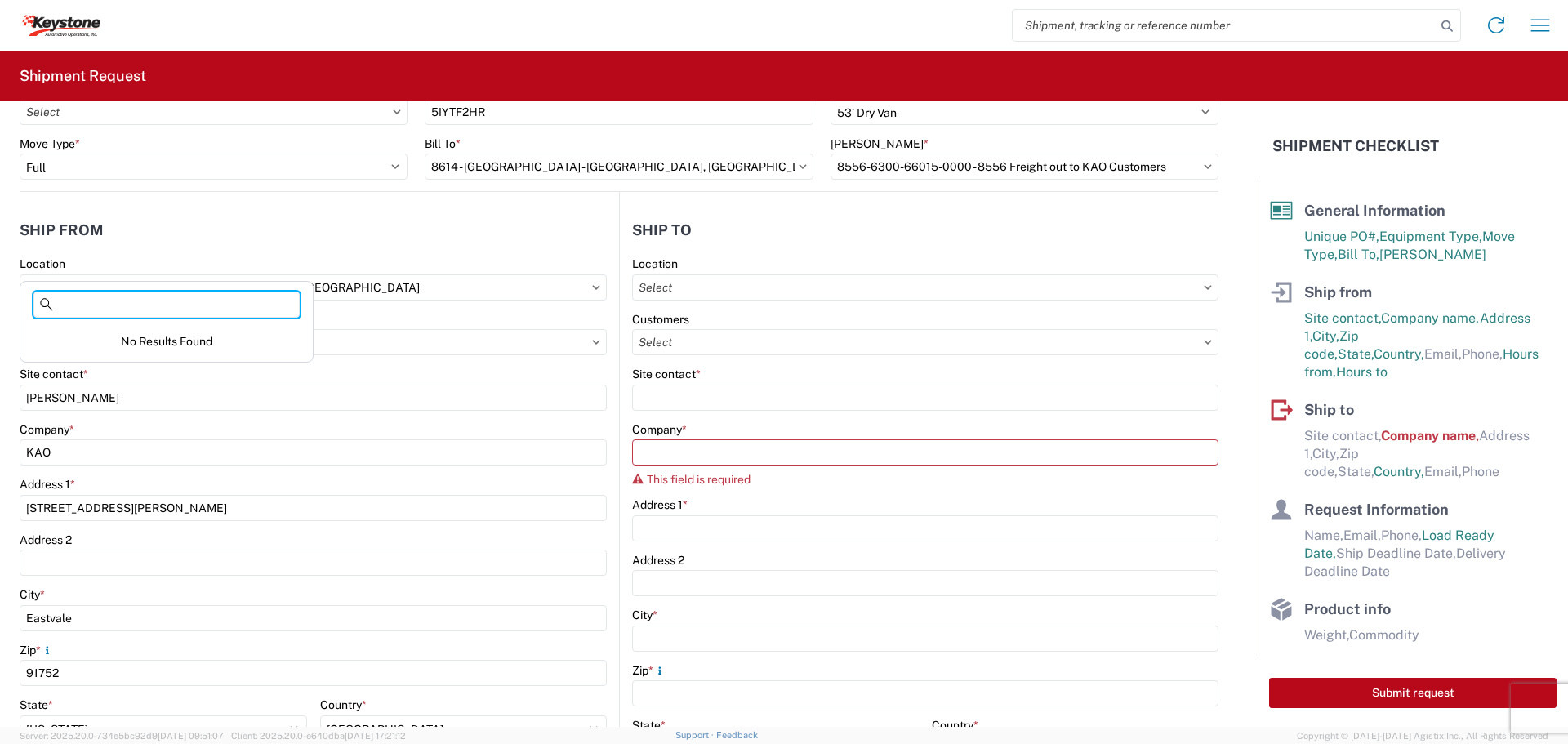
scroll to position [0, 0]
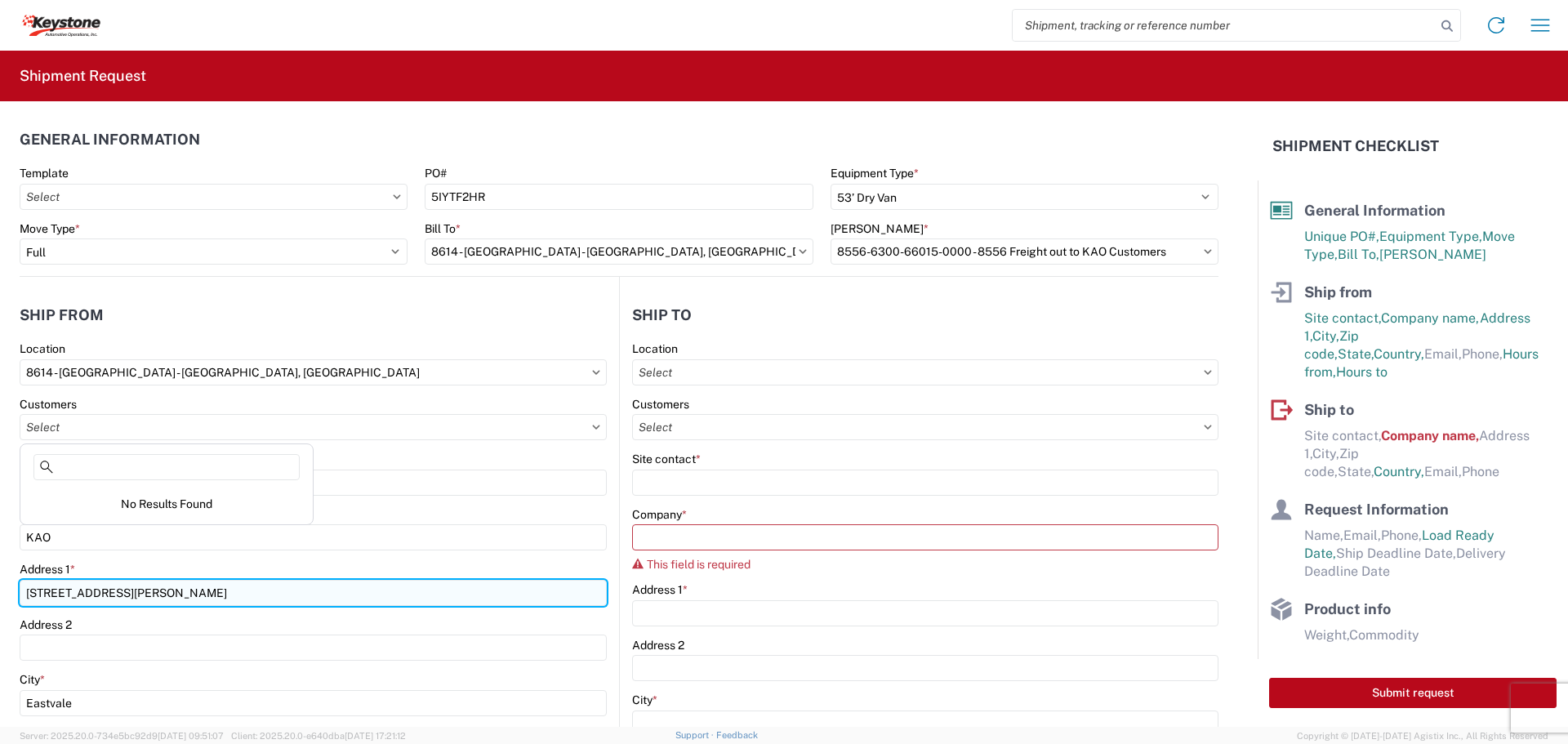
click at [434, 586] on input "[STREET_ADDRESS][PERSON_NAME]" at bounding box center [313, 592] width 588 height 27
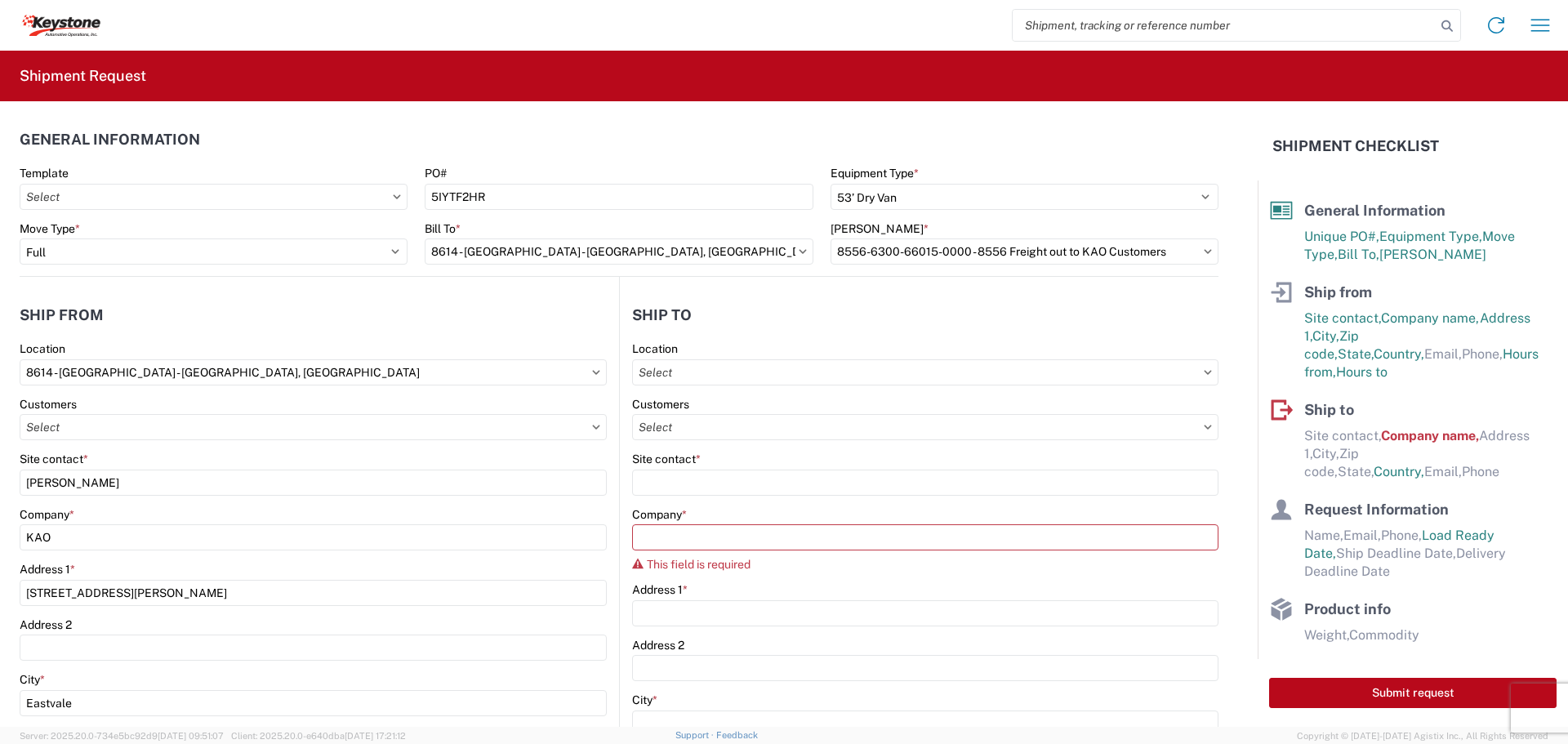
click at [593, 426] on icon at bounding box center [596, 427] width 8 height 5
click at [142, 425] on input "text" at bounding box center [313, 427] width 588 height 27
click at [396, 195] on icon at bounding box center [397, 197] width 7 height 4
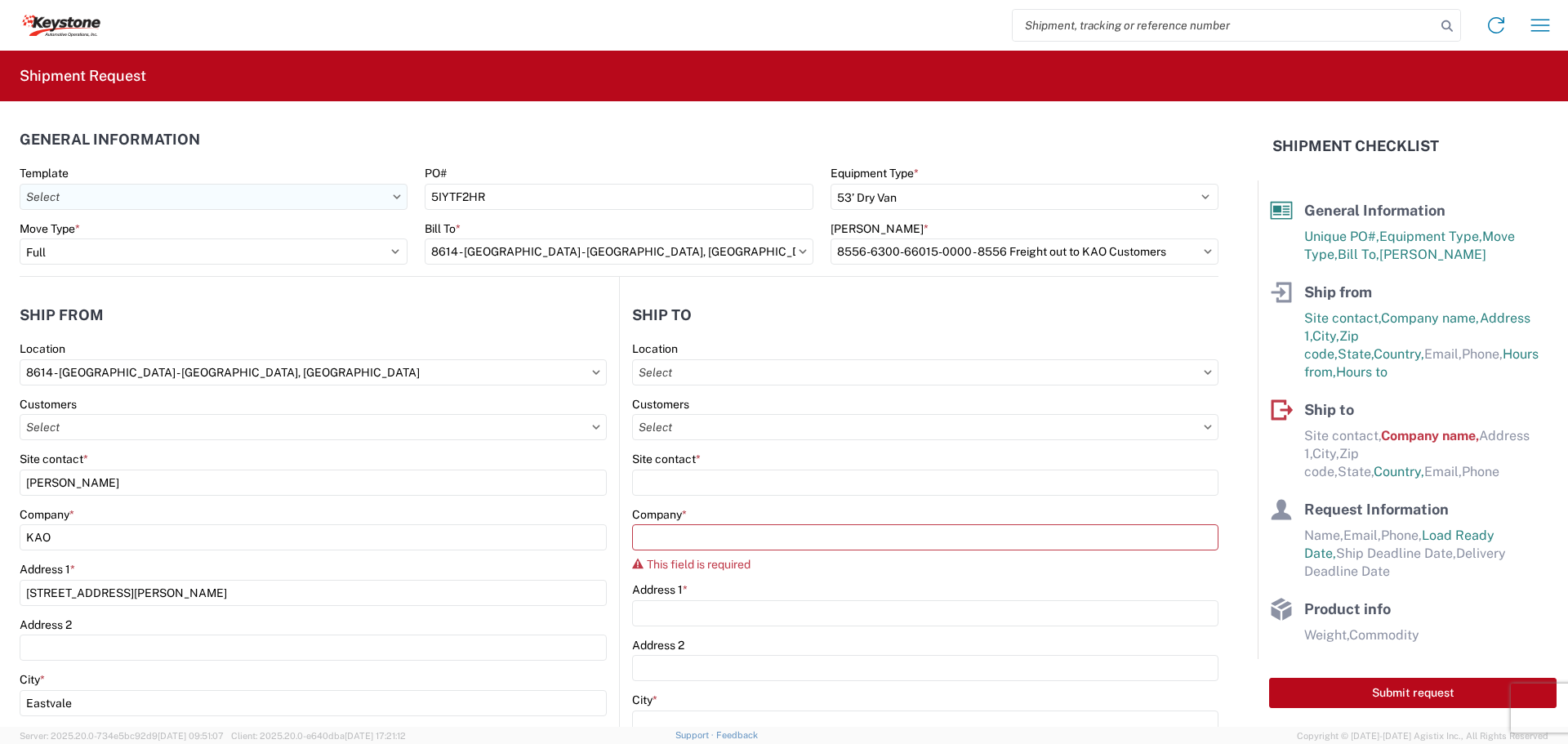
click at [388, 194] on input "text" at bounding box center [214, 197] width 388 height 27
click at [670, 158] on agx-form-section "General Information Template PO# 5IYTF2HR Equipment Type * Select 53’ Dry Van F…" at bounding box center [619, 199] width 1199 height 155
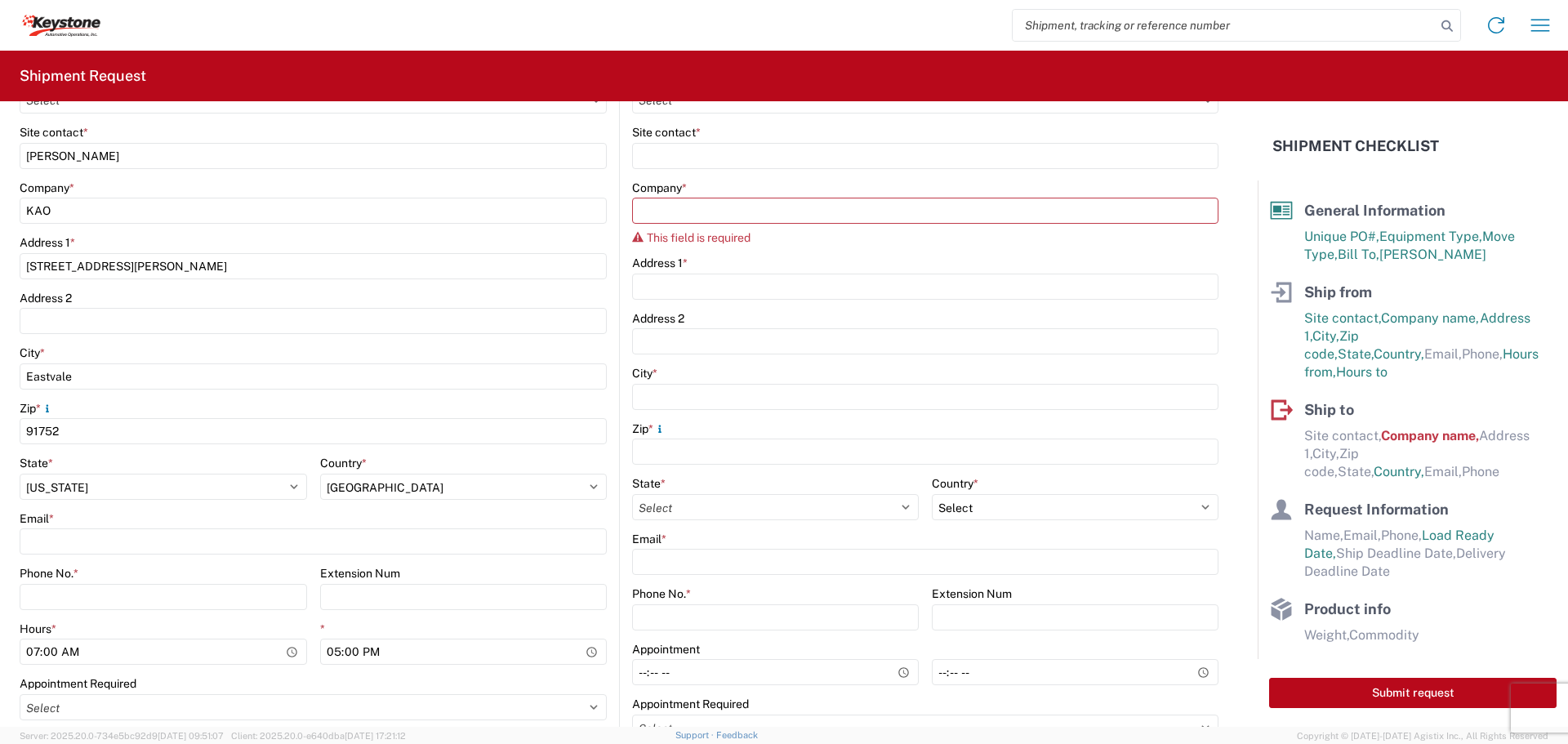
scroll to position [408, 0]
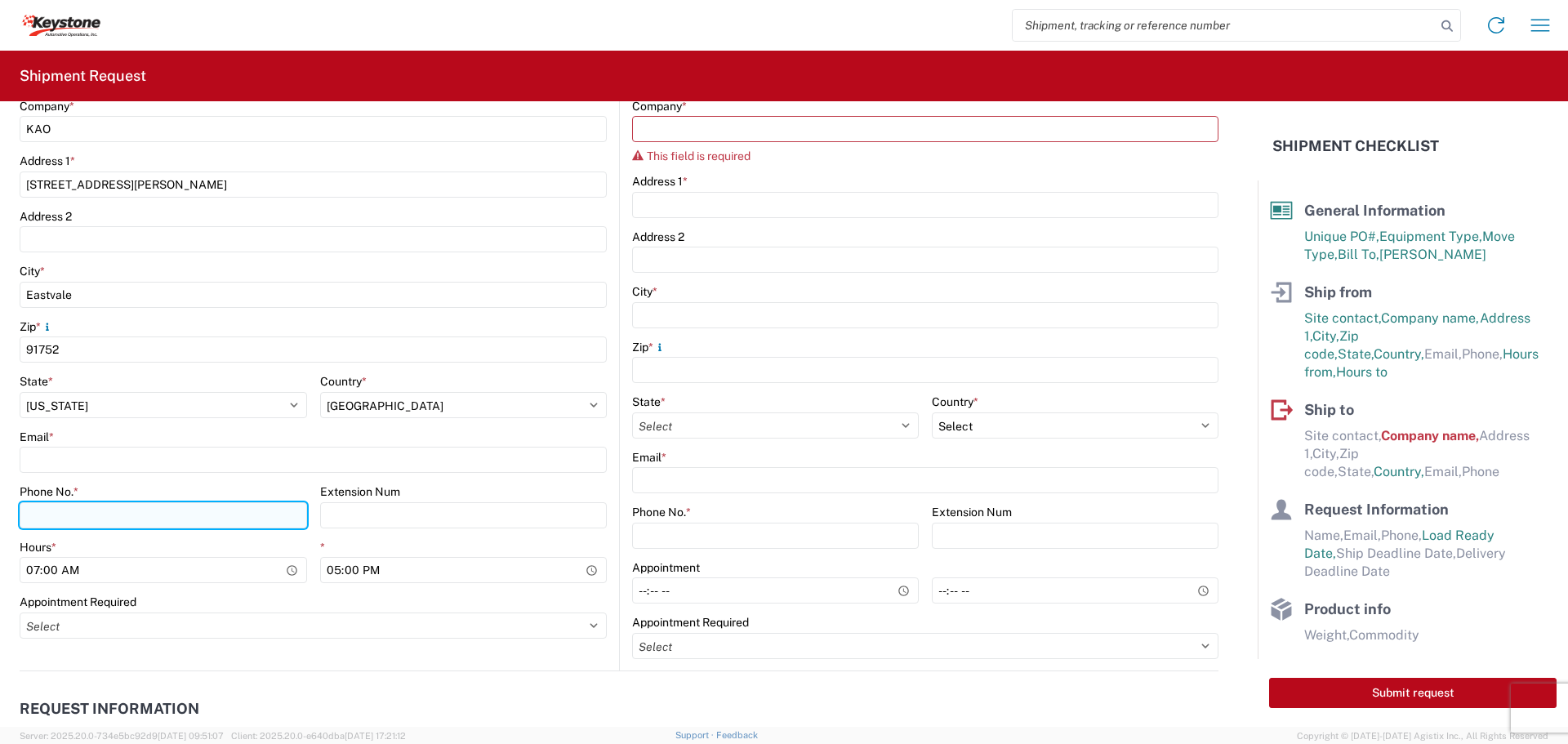
click at [205, 516] on input "Phone No. *" at bounding box center [163, 515] width 287 height 27
type input "9519060592"
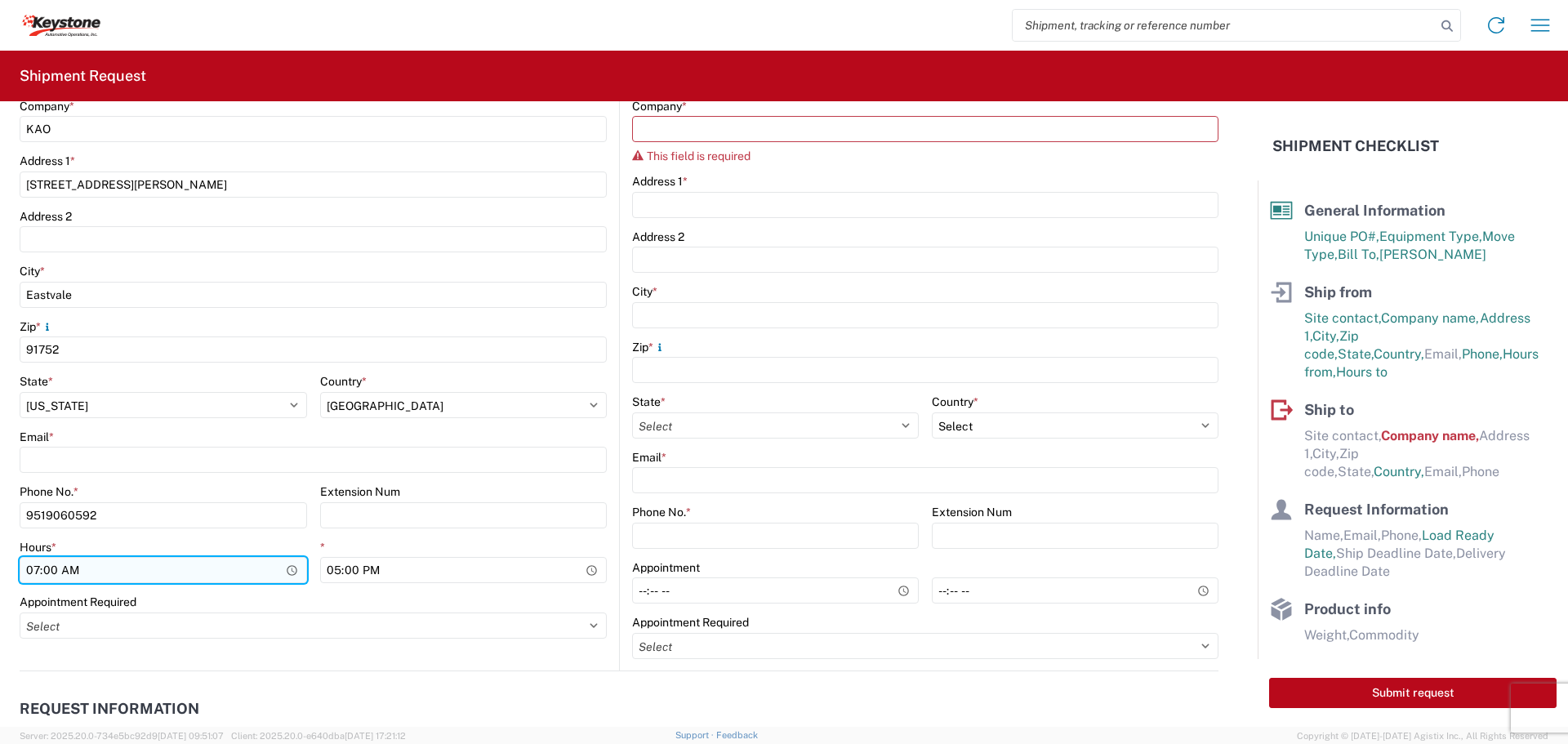
click at [250, 580] on input "07:00" at bounding box center [163, 570] width 287 height 27
click at [282, 570] on input "07:00" at bounding box center [163, 570] width 287 height 27
type input "15:00"
click at [297, 431] on div "Email *" at bounding box center [313, 436] width 588 height 15
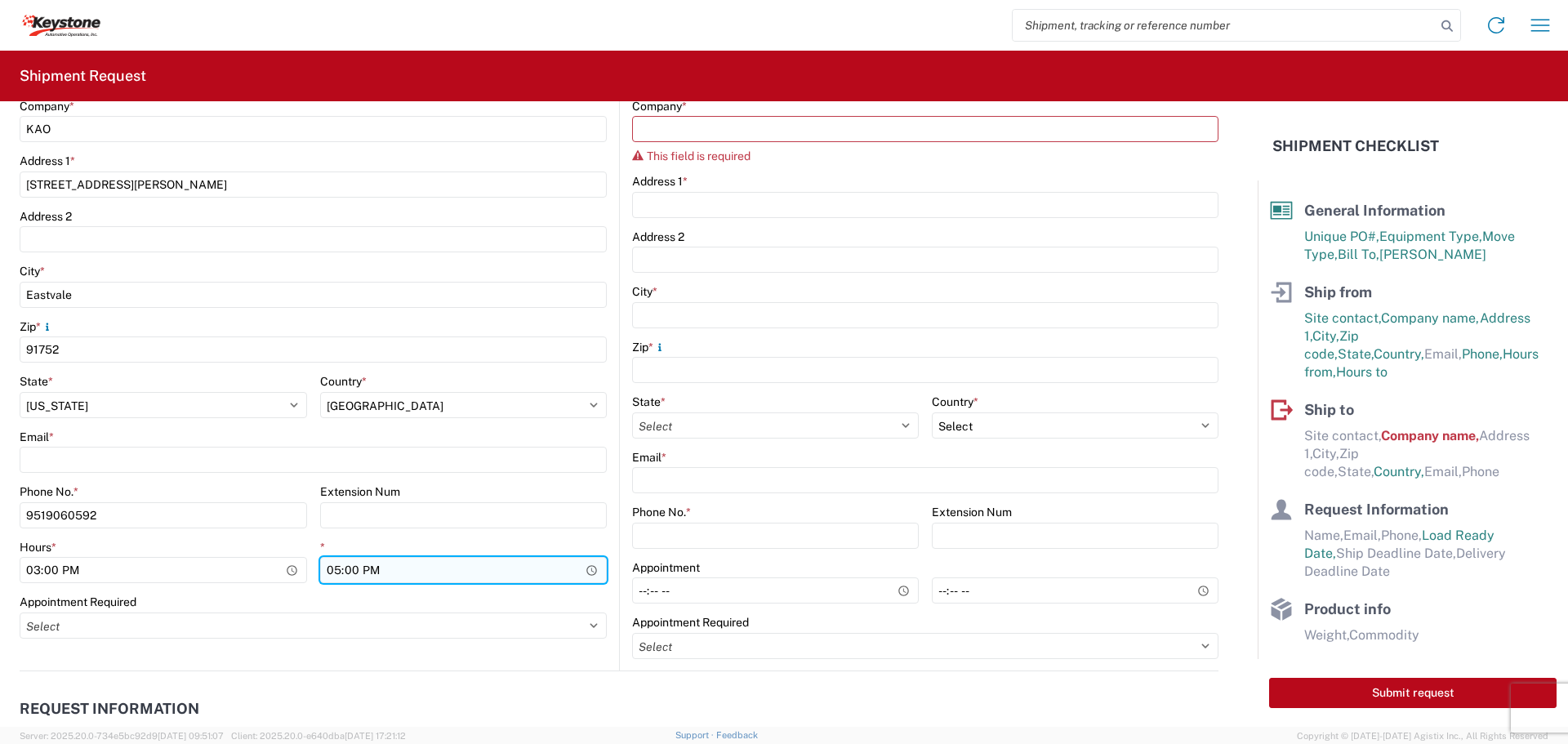
click at [478, 570] on input "17:00" at bounding box center [464, 570] width 287 height 27
type input "16:00"
click at [506, 603] on div "Appointment Required" at bounding box center [313, 601] width 588 height 15
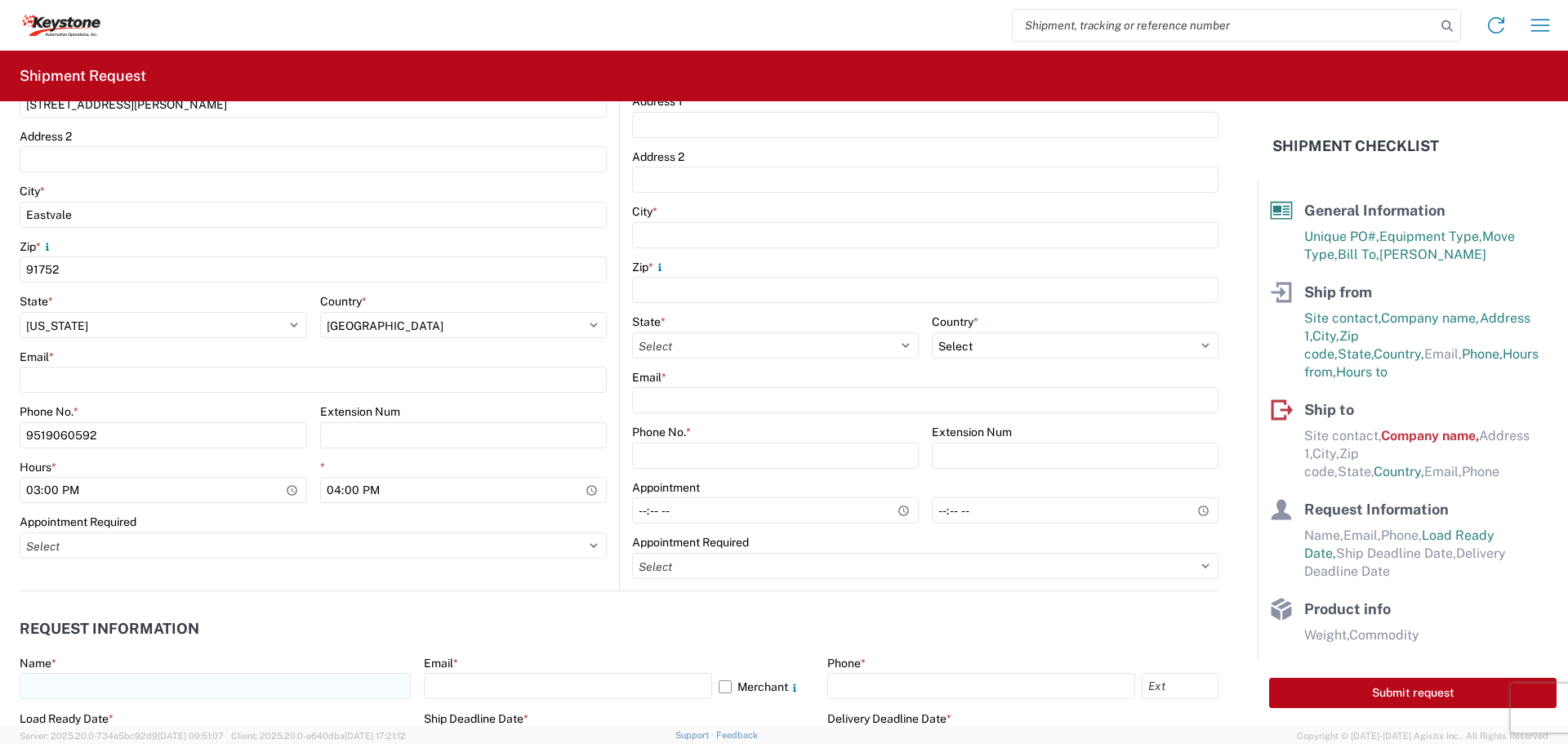
scroll to position [490, 0]
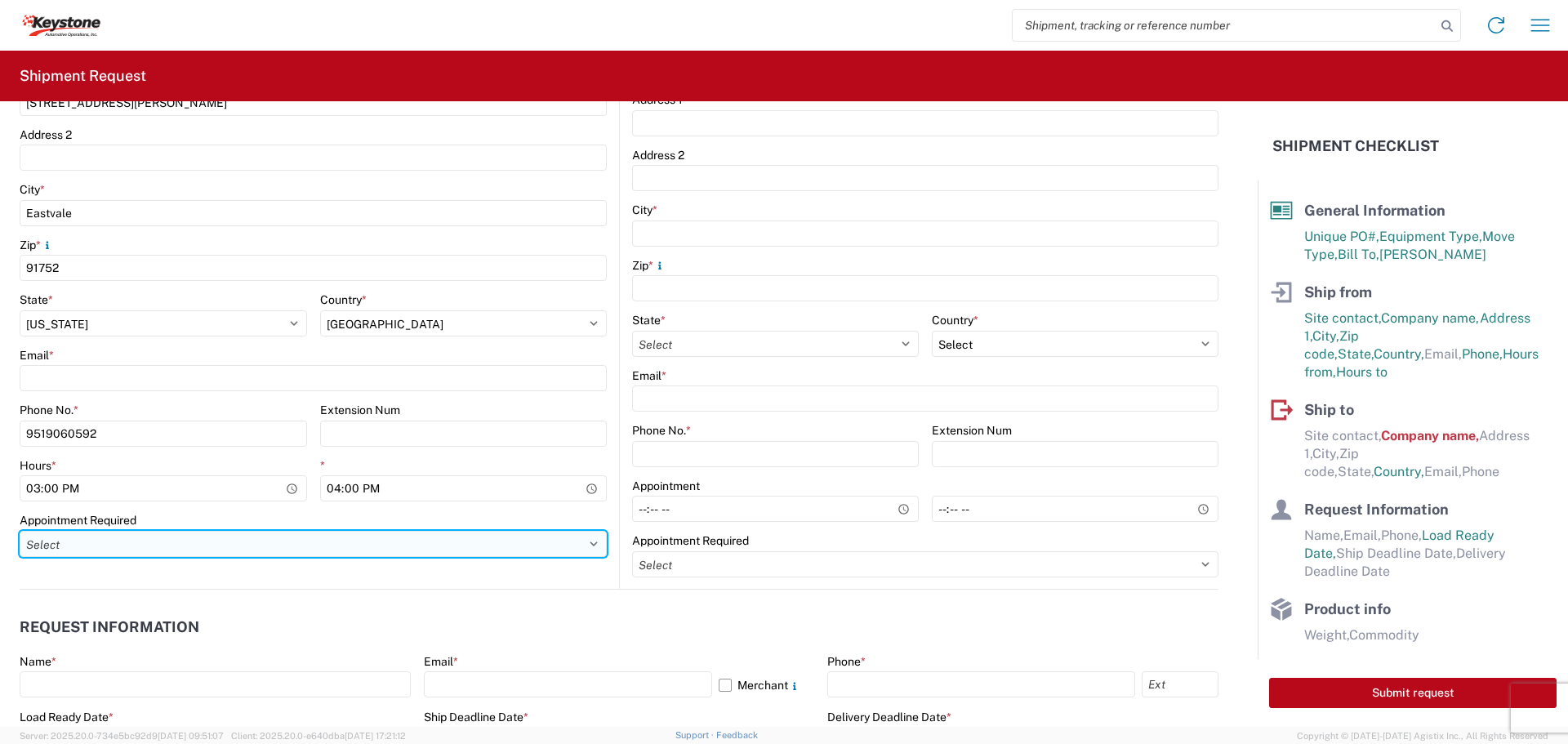
click at [372, 544] on select "Select Appt Required Appt Not Required Appt - First available" at bounding box center [313, 543] width 588 height 27
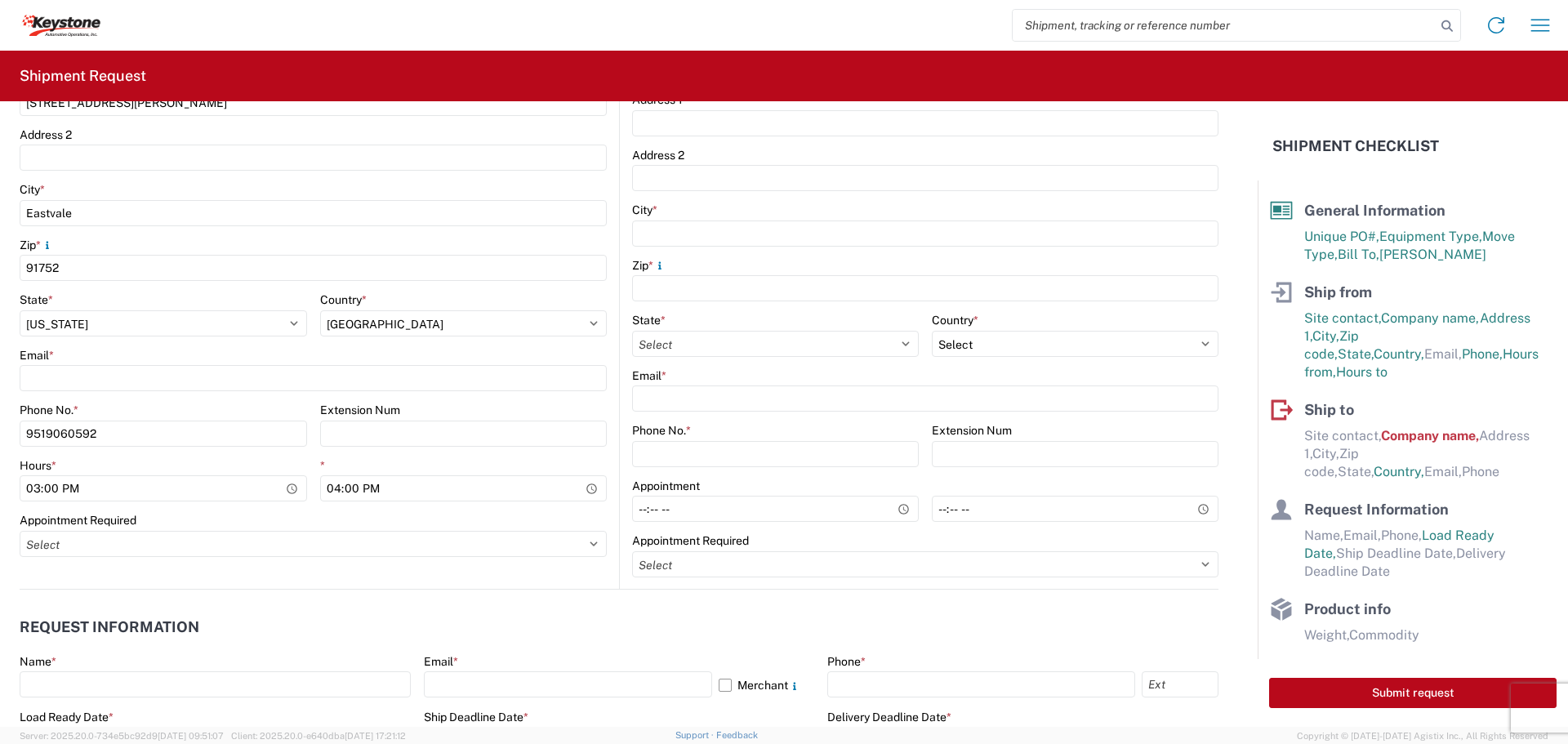
click at [450, 514] on div "Appointment Required" at bounding box center [313, 520] width 588 height 15
click at [574, 512] on agx-form-control-wrapper-v2 "* 16:00" at bounding box center [464, 486] width 287 height 55
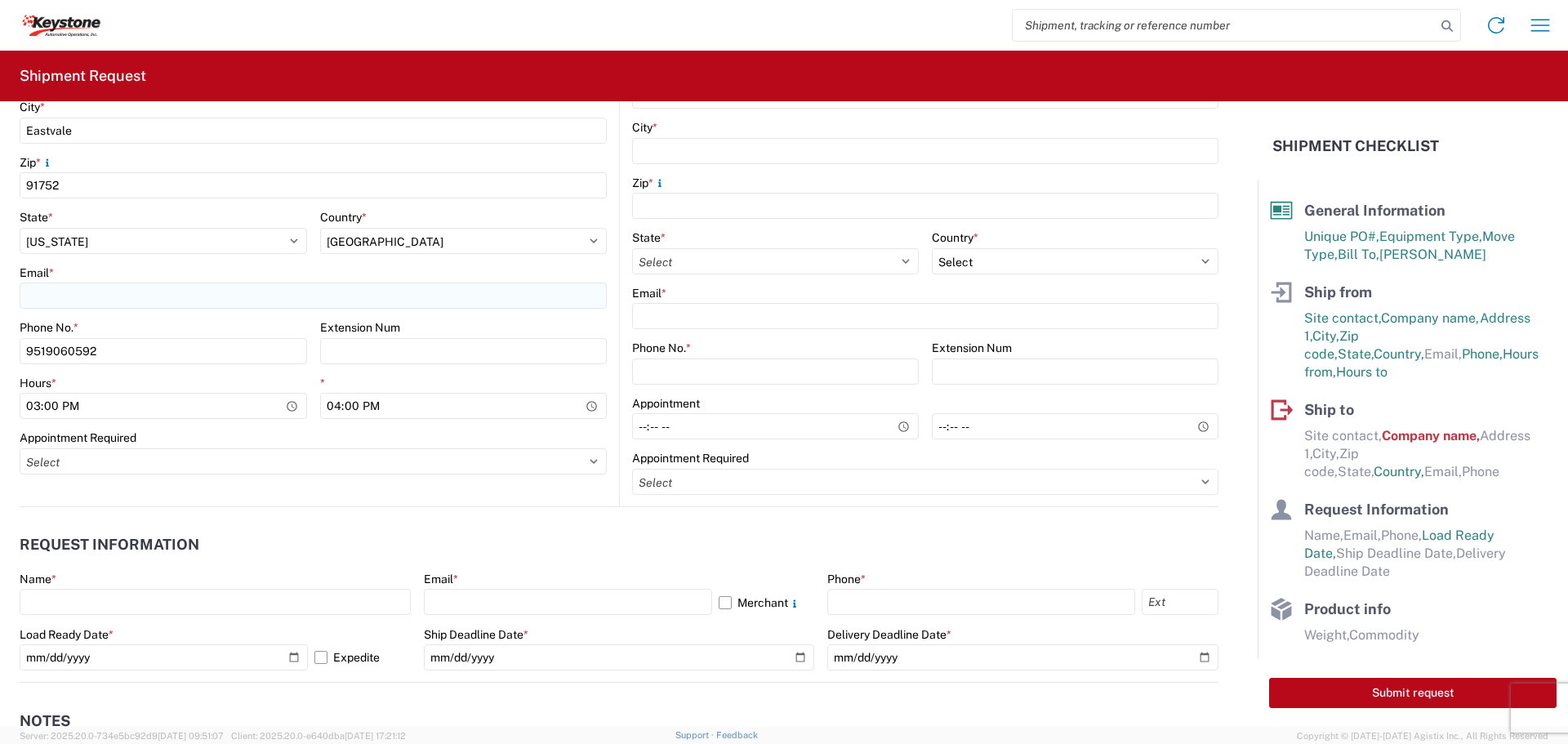
scroll to position [653, 0]
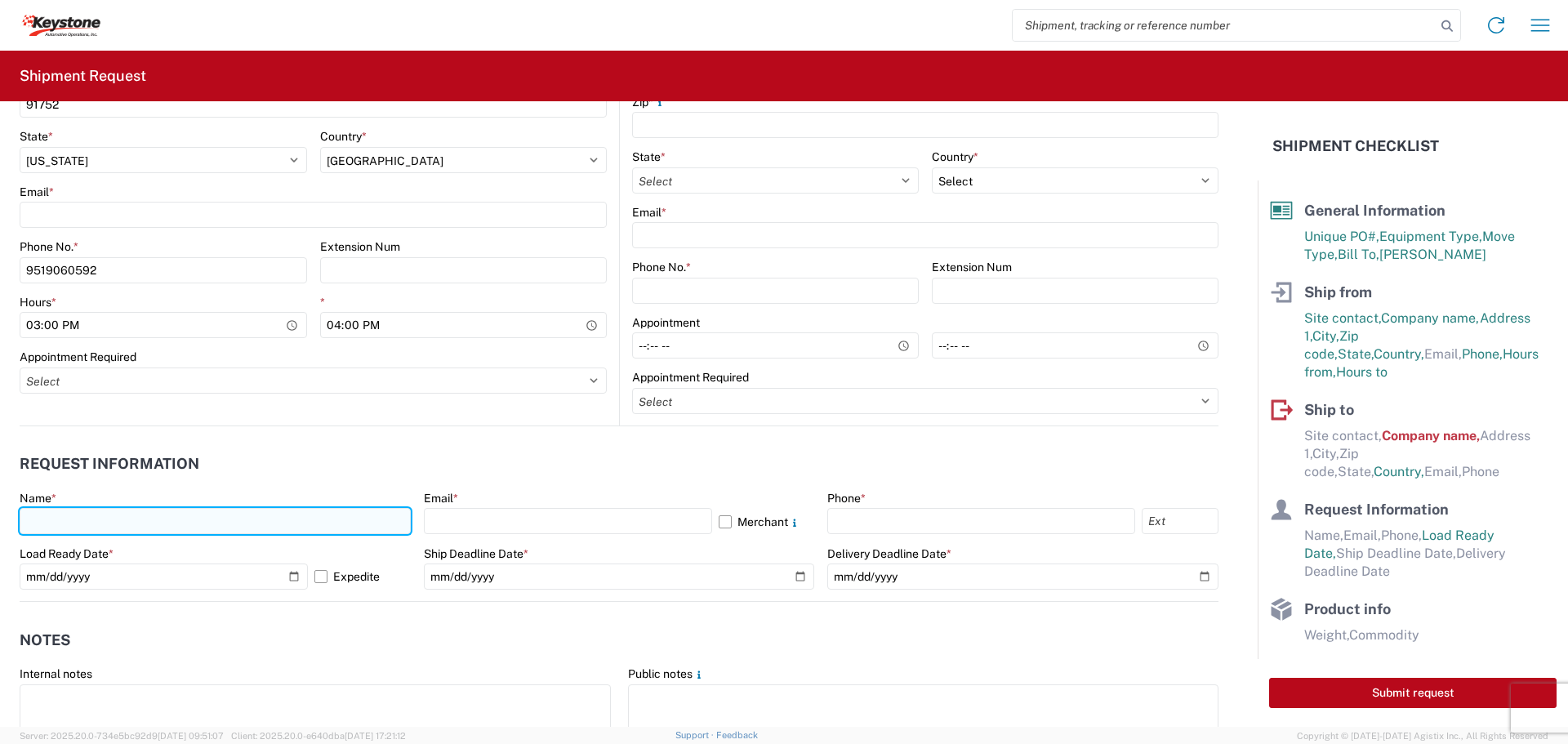
click at [313, 530] on input "text" at bounding box center [215, 521] width 391 height 27
type input "[PERSON_NAME]"
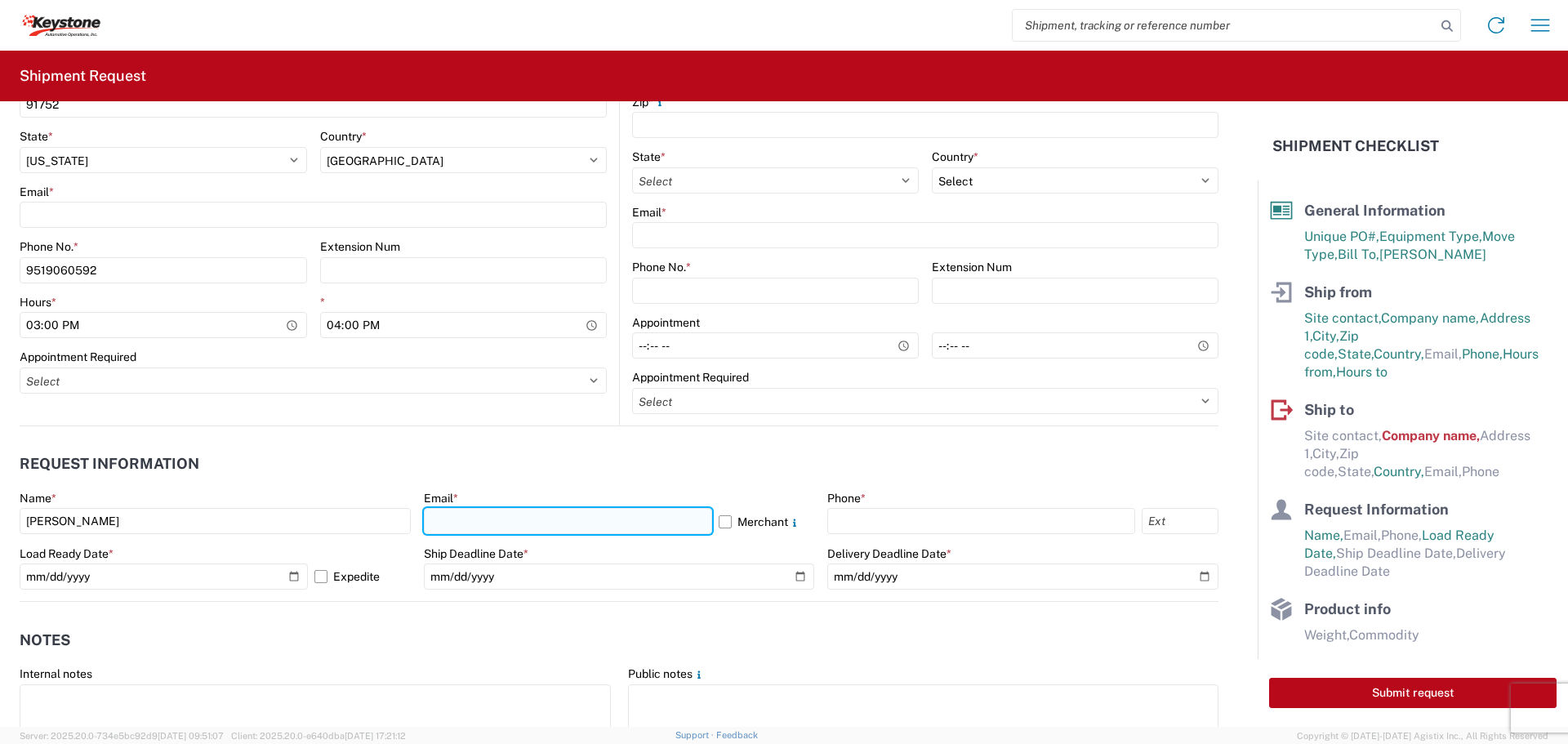
click at [629, 522] on input "text" at bounding box center [568, 521] width 288 height 27
type input "[EMAIL_ADDRESS][DOMAIN_NAME],[EMAIL_ADDRESS][DOMAIN_NAME],[EMAIL_ADDRESS][DOMAI…"
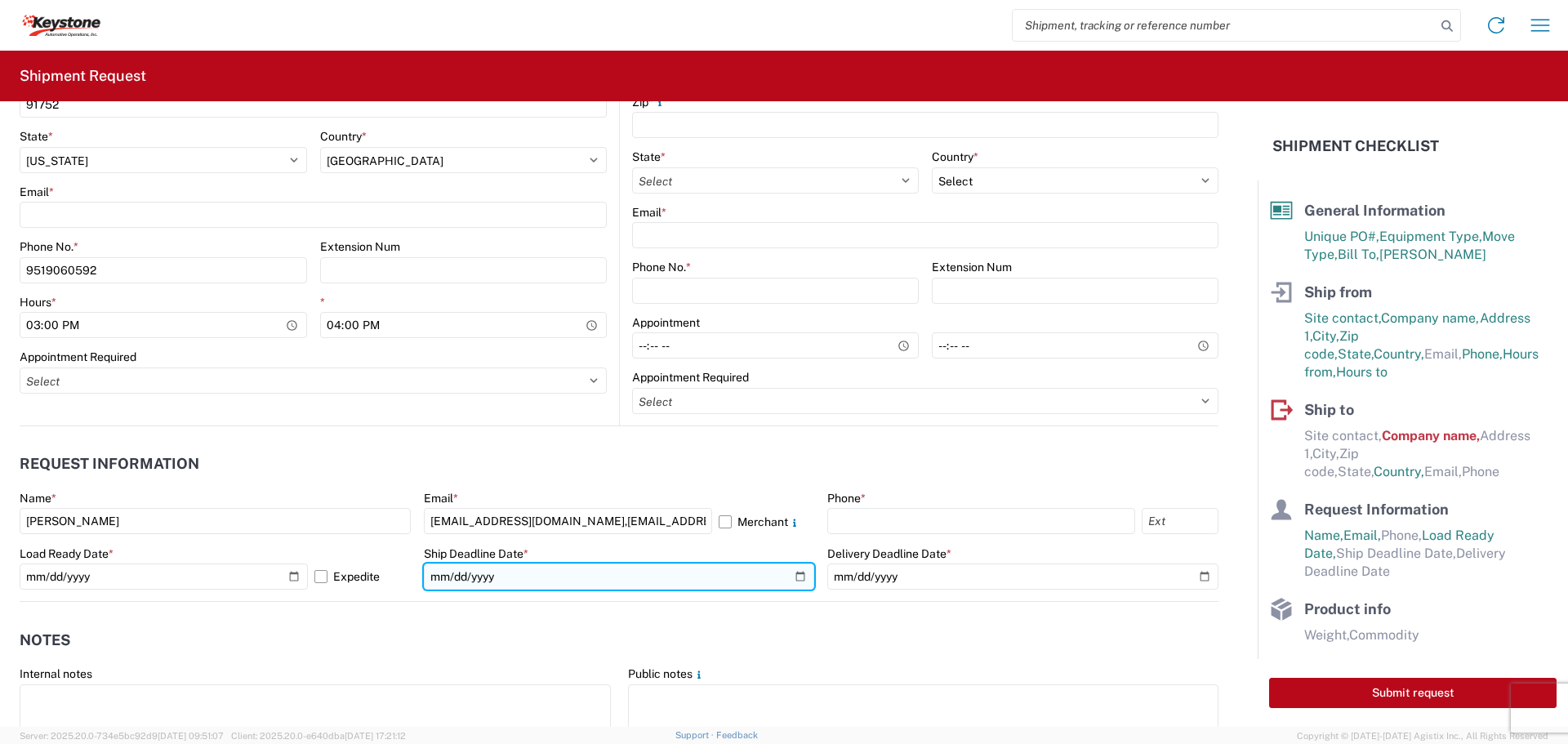
click at [487, 578] on input "date" at bounding box center [619, 577] width 391 height 27
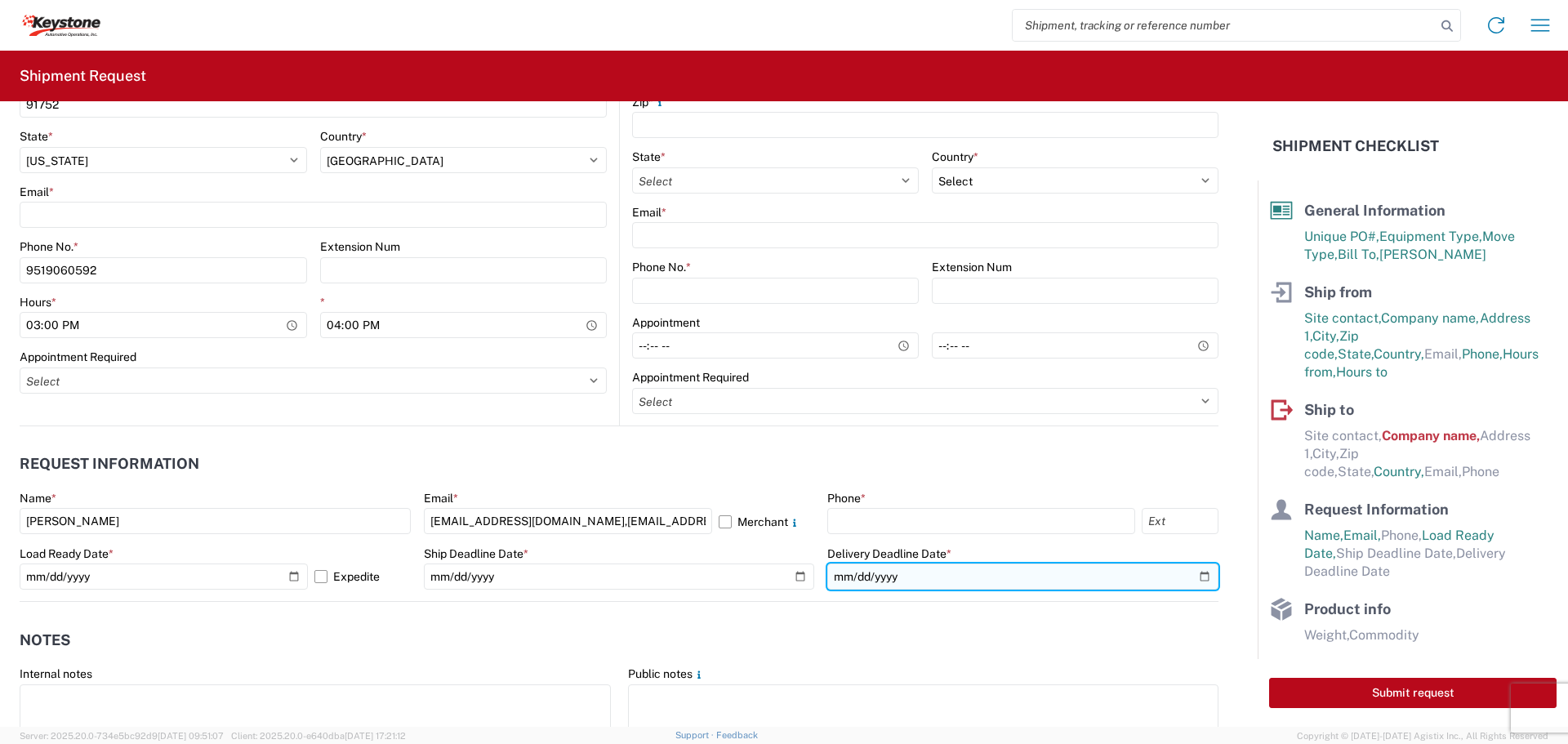
click at [922, 583] on input "date" at bounding box center [1023, 577] width 391 height 27
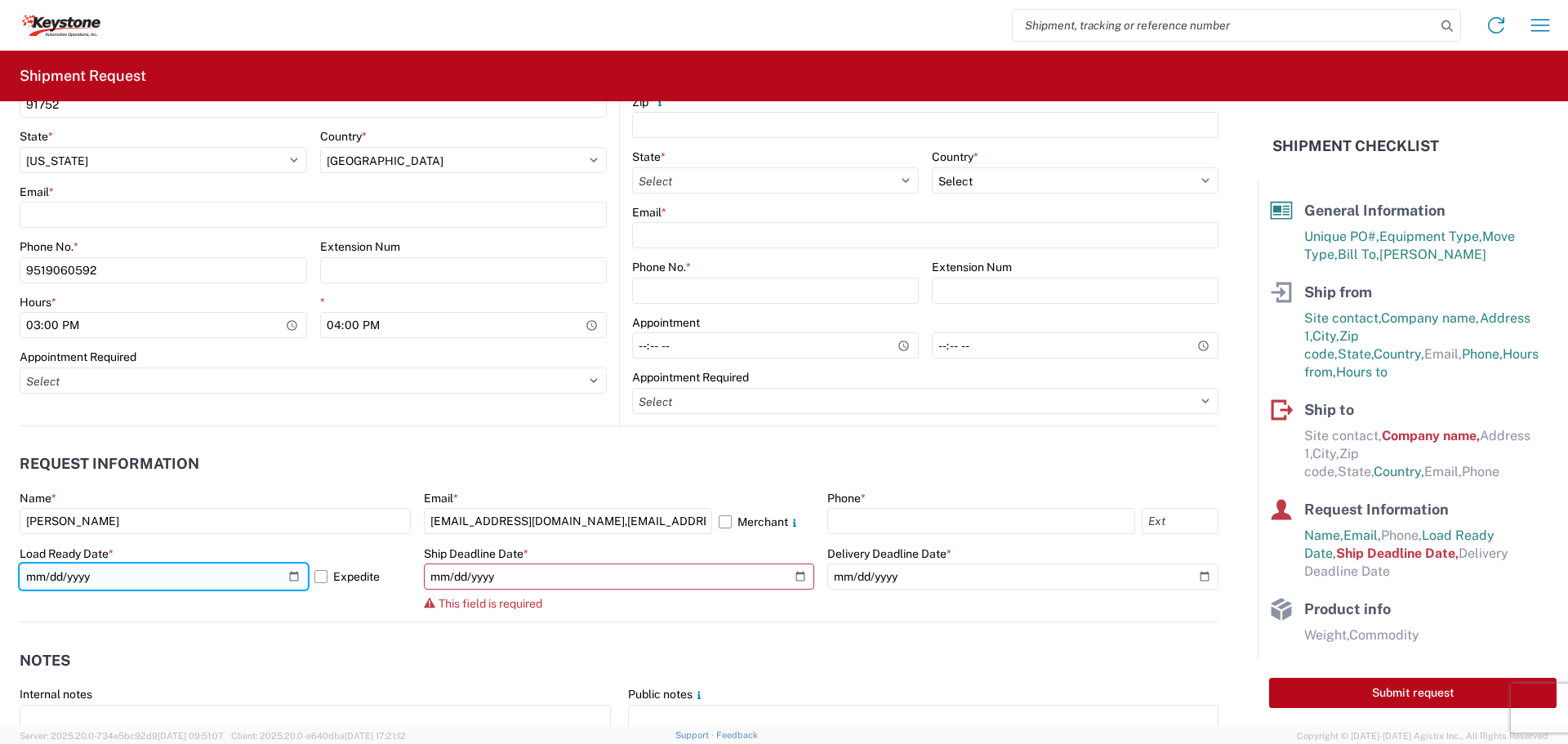
click at [175, 576] on input "[DATE]" at bounding box center [163, 577] width 288 height 27
click at [292, 574] on input "[DATE]" at bounding box center [163, 577] width 288 height 27
type input "[DATE]"
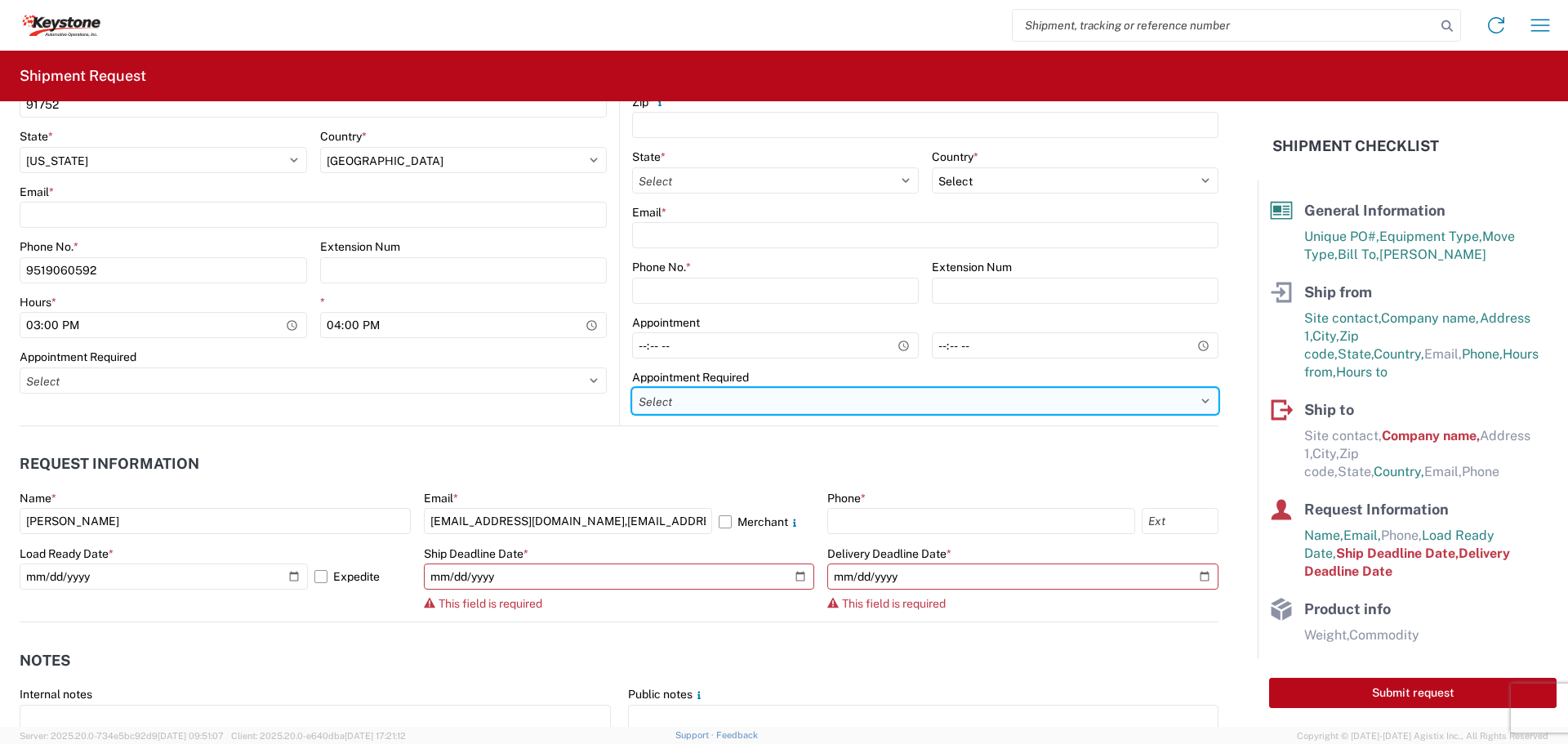
click at [838, 403] on select "Select Appt Required Appt Not Required Appt - First available" at bounding box center [925, 401] width 587 height 27
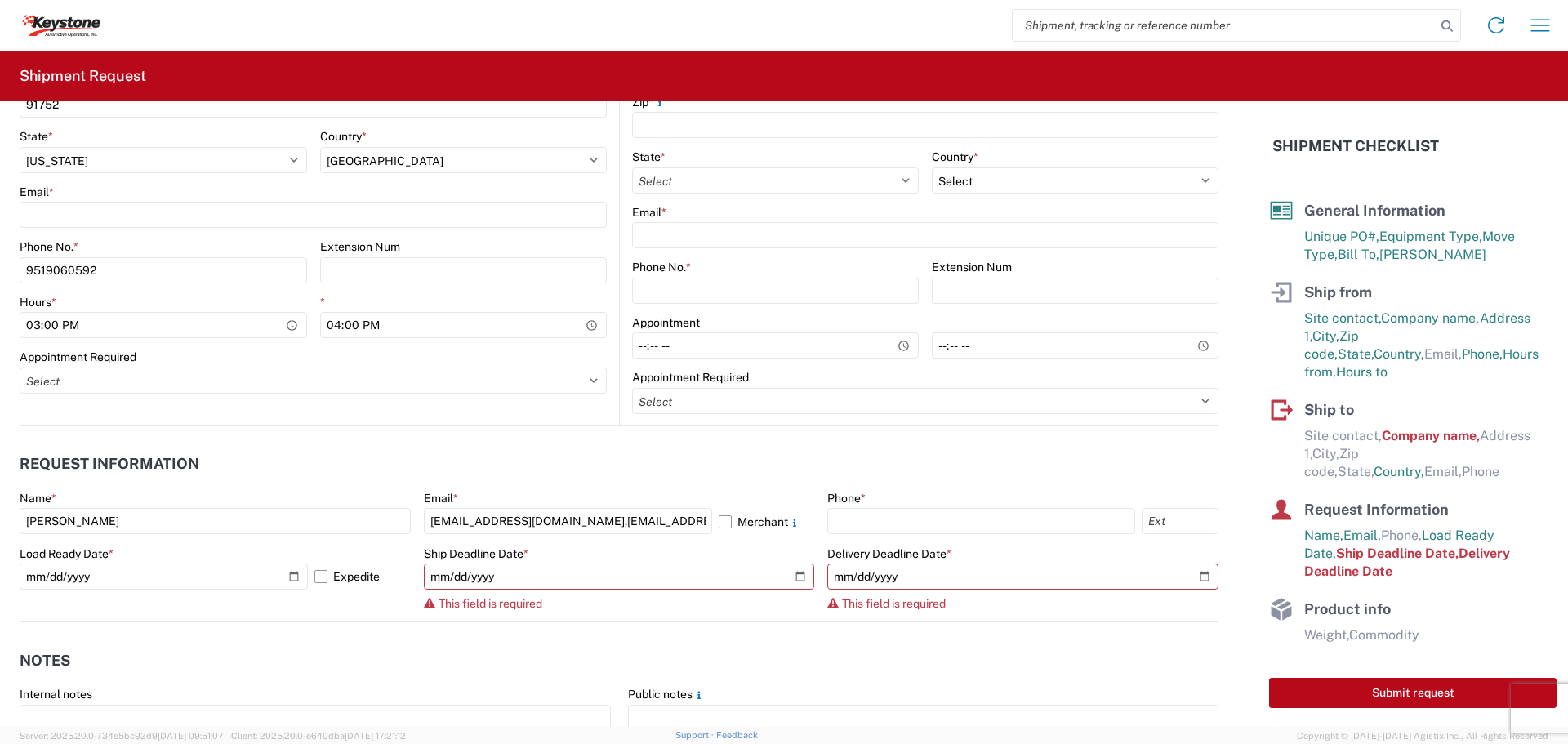
click at [489, 444] on agx-request-info "Request Information Name * [PERSON_NAME] Email * [EMAIL_ADDRESS][DOMAIN_NAME],[…" at bounding box center [619, 524] width 1199 height 196
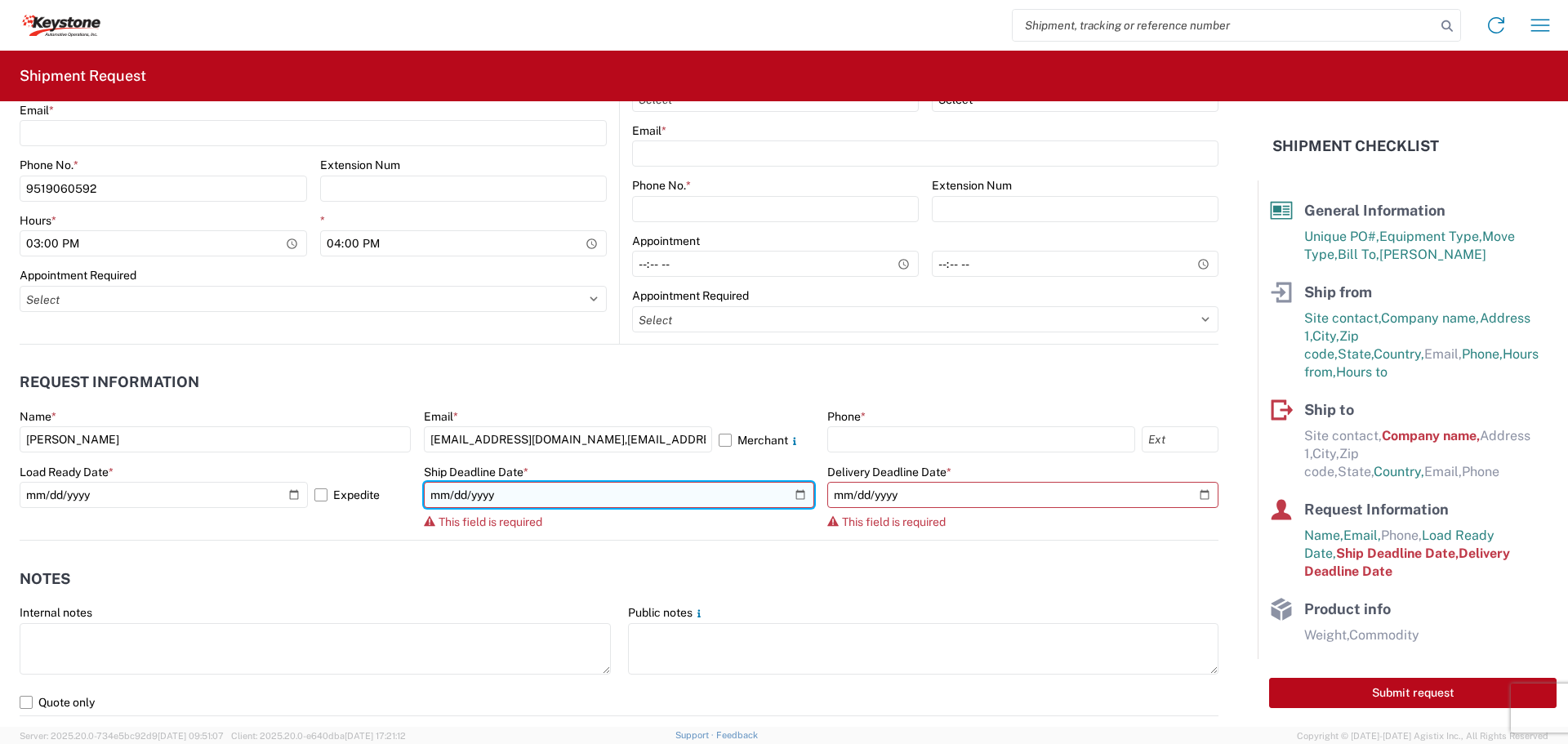
click at [796, 493] on input "date" at bounding box center [619, 495] width 391 height 27
type input "[DATE]"
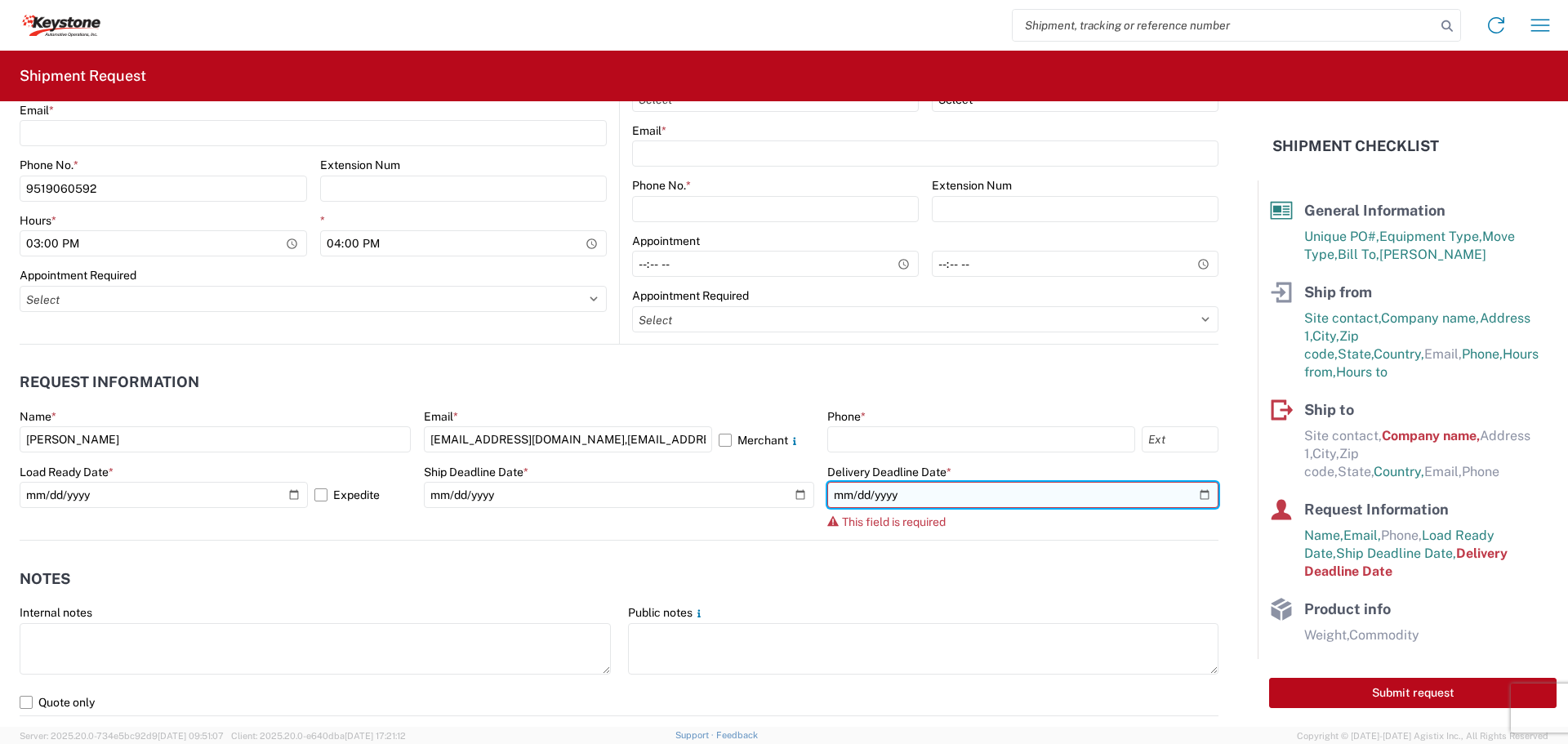
click at [1192, 499] on input "date" at bounding box center [1023, 495] width 391 height 27
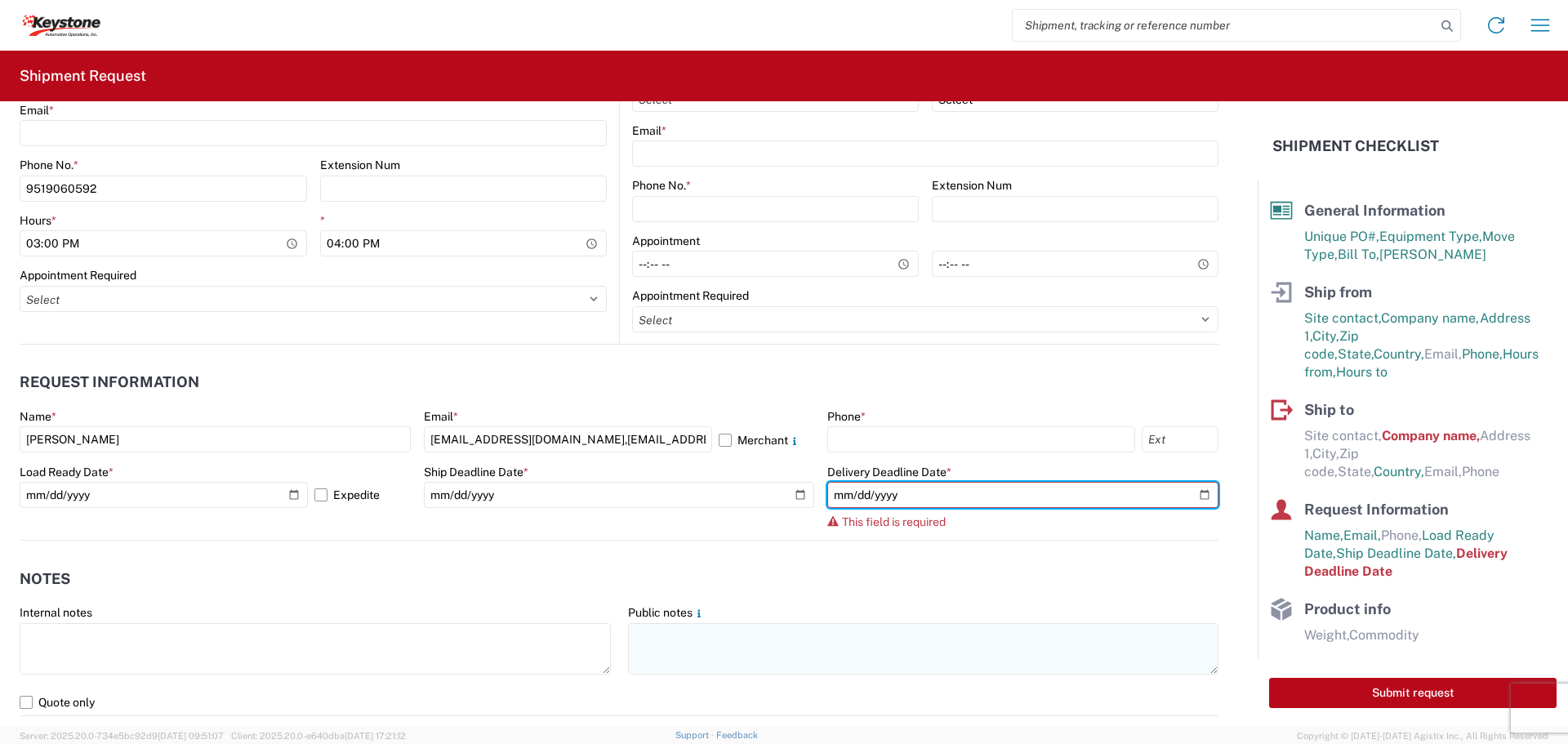
type input "[DATE]"
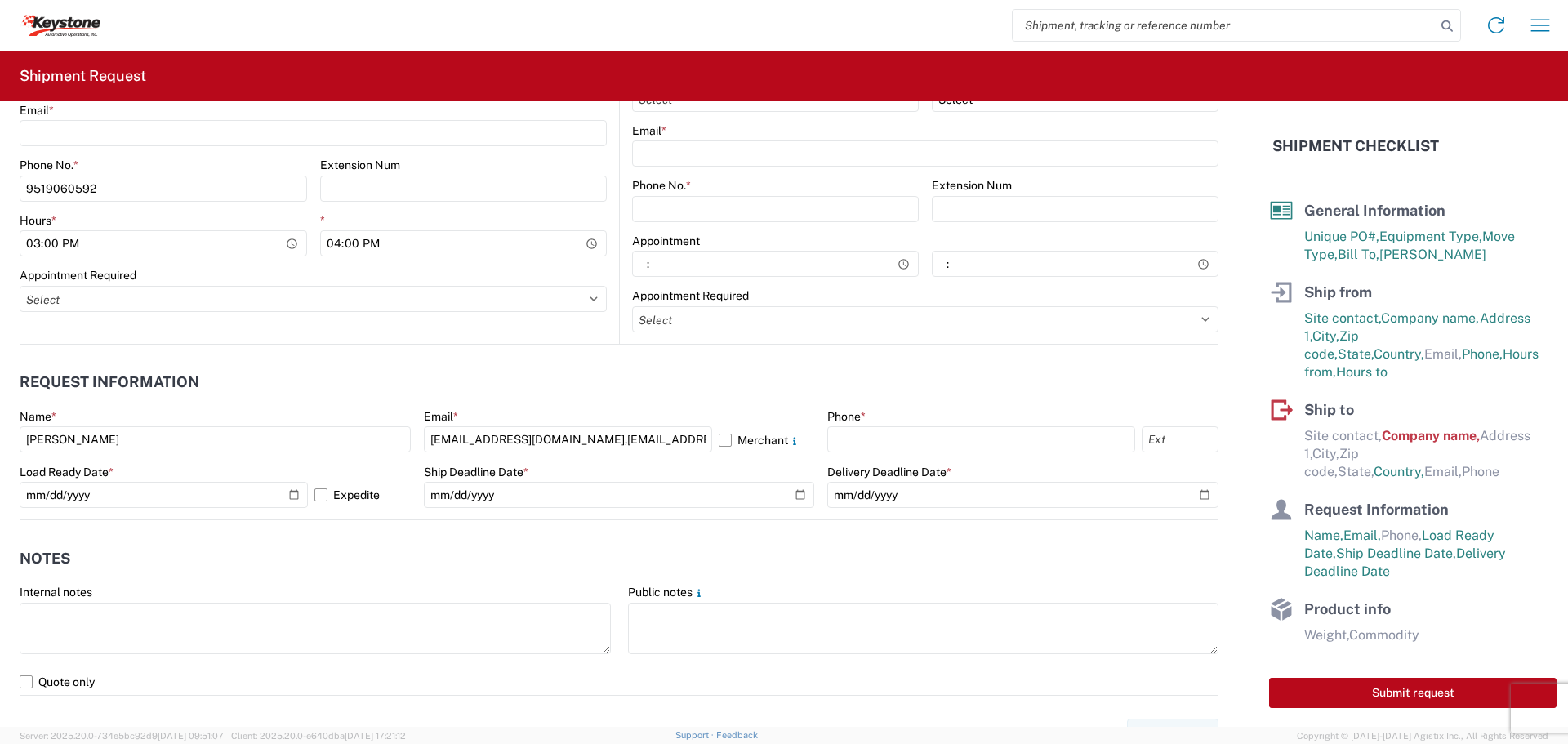
click at [1053, 558] on header "Notes" at bounding box center [619, 558] width 1199 height 36
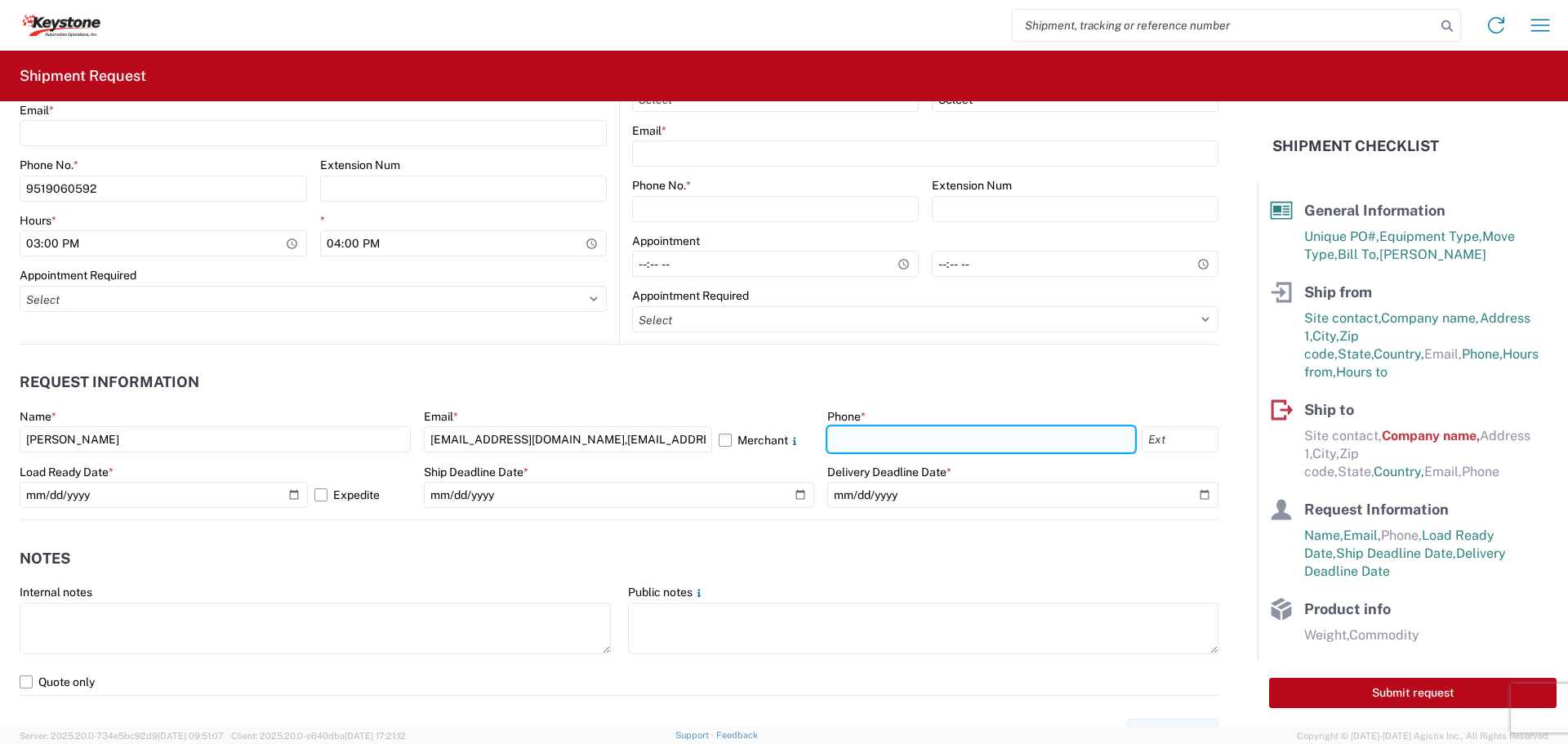
click at [1036, 435] on input "text" at bounding box center [981, 439] width 308 height 27
type input "9519060592"
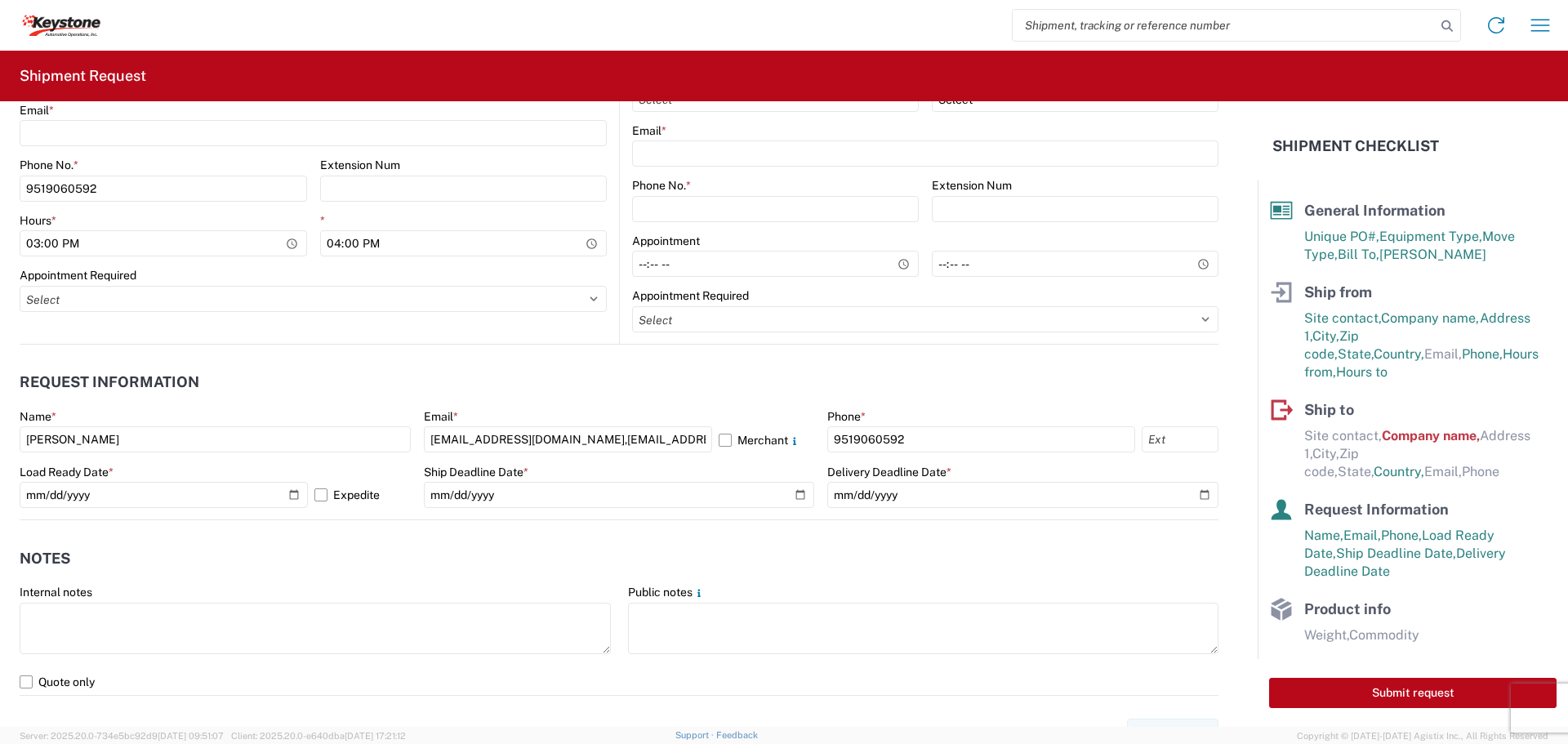
click at [900, 565] on header "Notes" at bounding box center [619, 558] width 1199 height 36
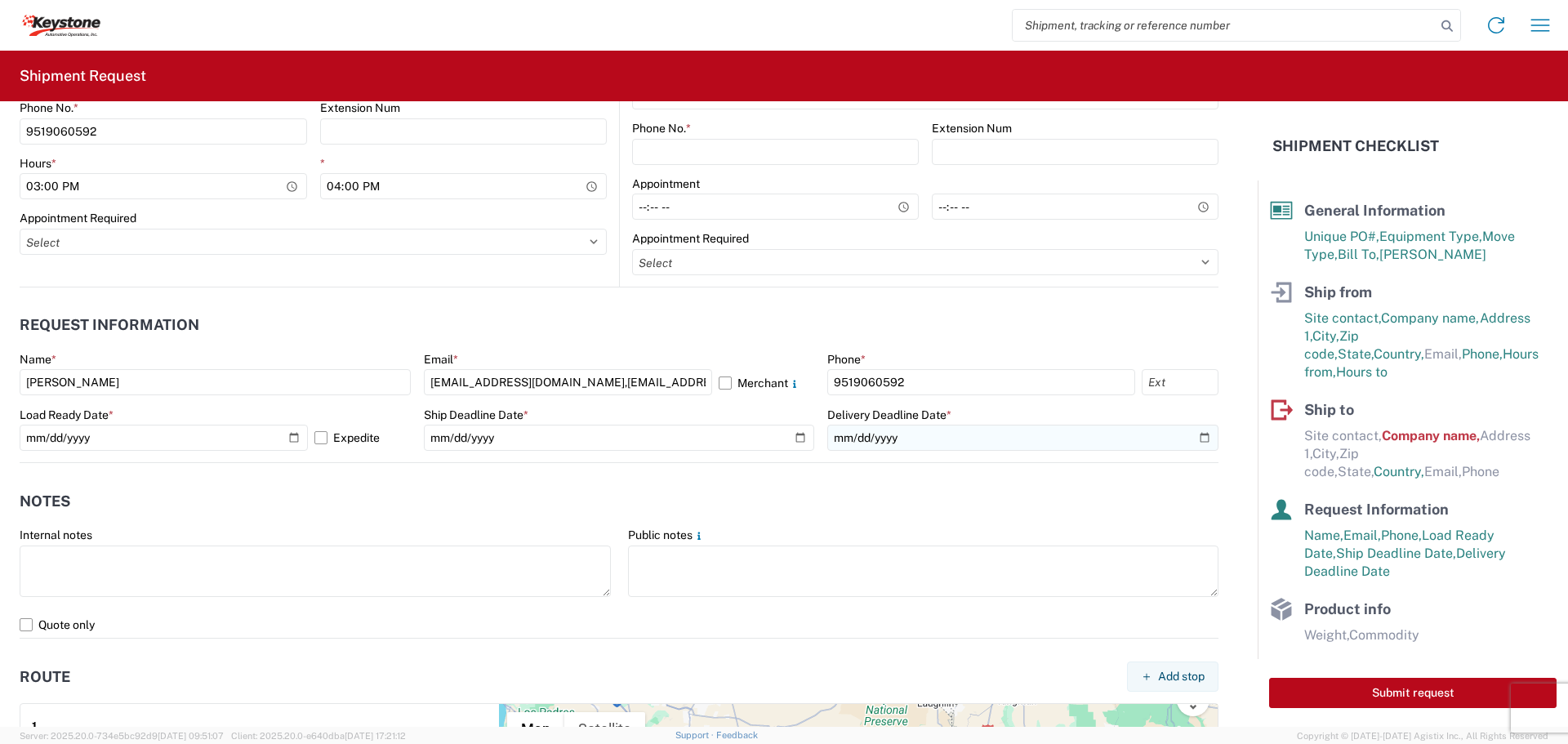
scroll to position [653, 0]
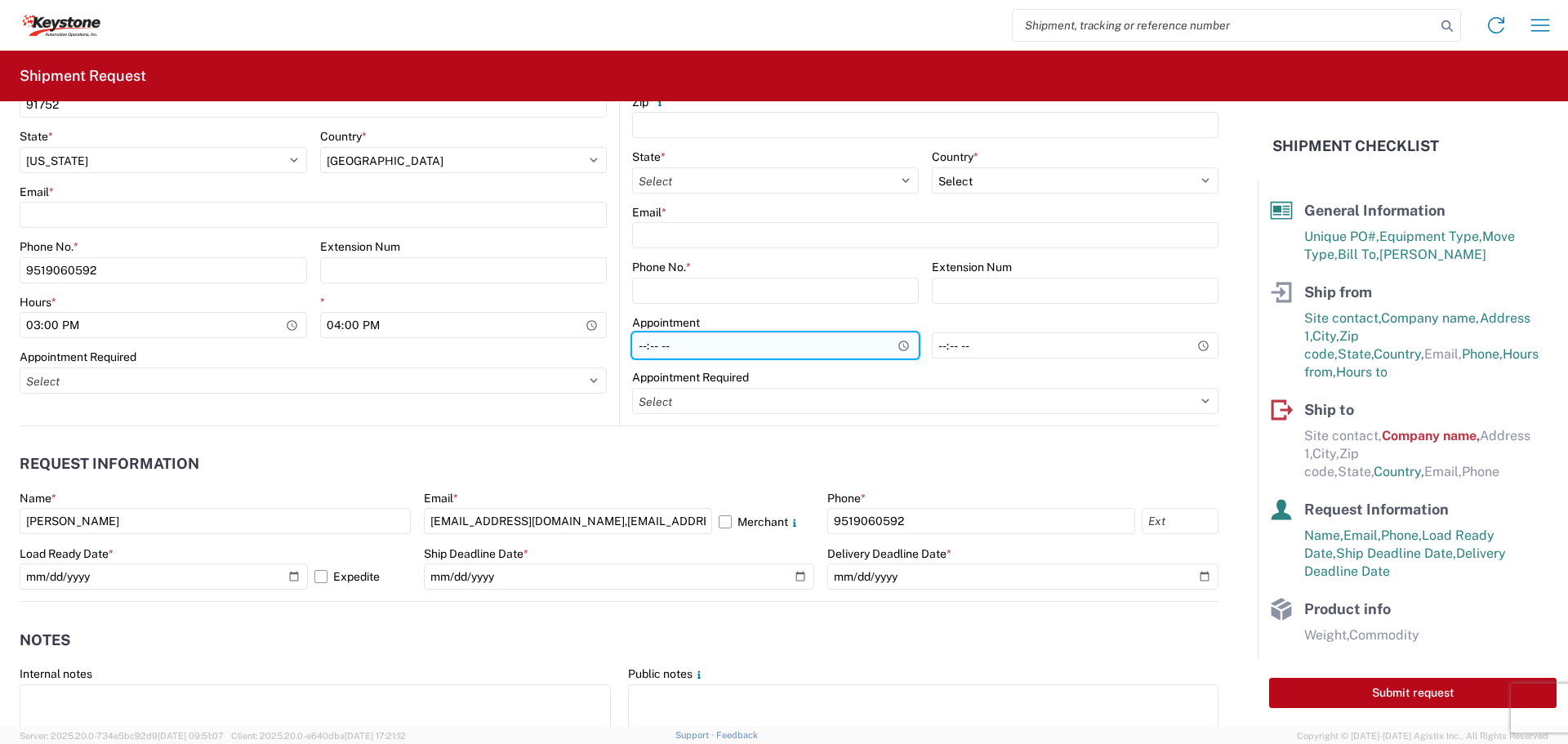
click at [794, 341] on input "Hours *" at bounding box center [775, 345] width 286 height 27
click at [888, 345] on input "Hours *" at bounding box center [775, 345] width 286 height 27
click at [833, 348] on input "14:39" at bounding box center [775, 345] width 286 height 27
click at [664, 340] on input "14:39" at bounding box center [775, 345] width 286 height 27
click at [660, 345] on input "14:39" at bounding box center [775, 345] width 286 height 27
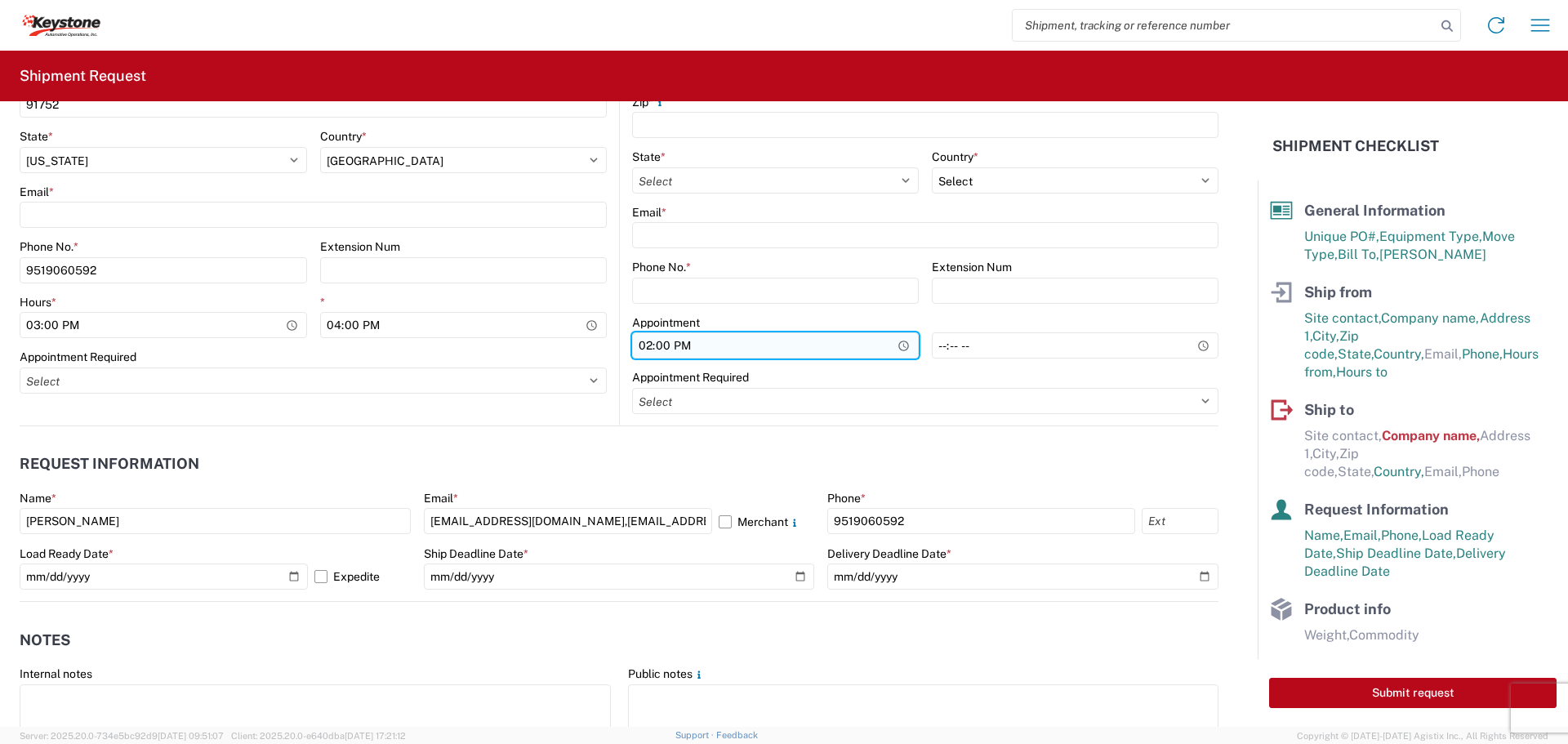
type input "02:00"
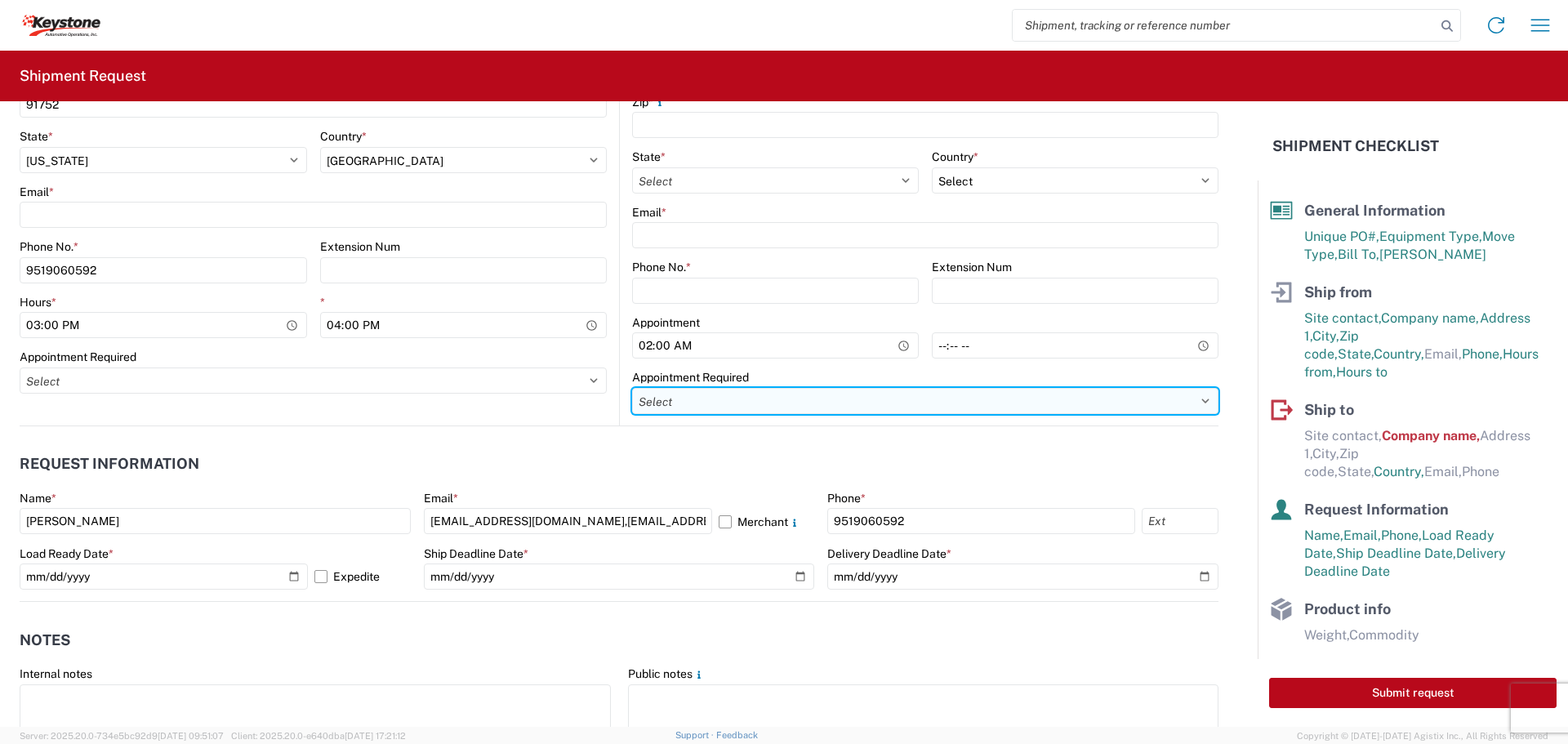
click at [862, 397] on select "Select Appt Required Appt Not Required Appt - First available" at bounding box center [925, 401] width 587 height 27
select select "apptRequired"
click at [632, 388] on select "Select Appt Required Appt Not Required Appt - First available" at bounding box center [925, 401] width 587 height 27
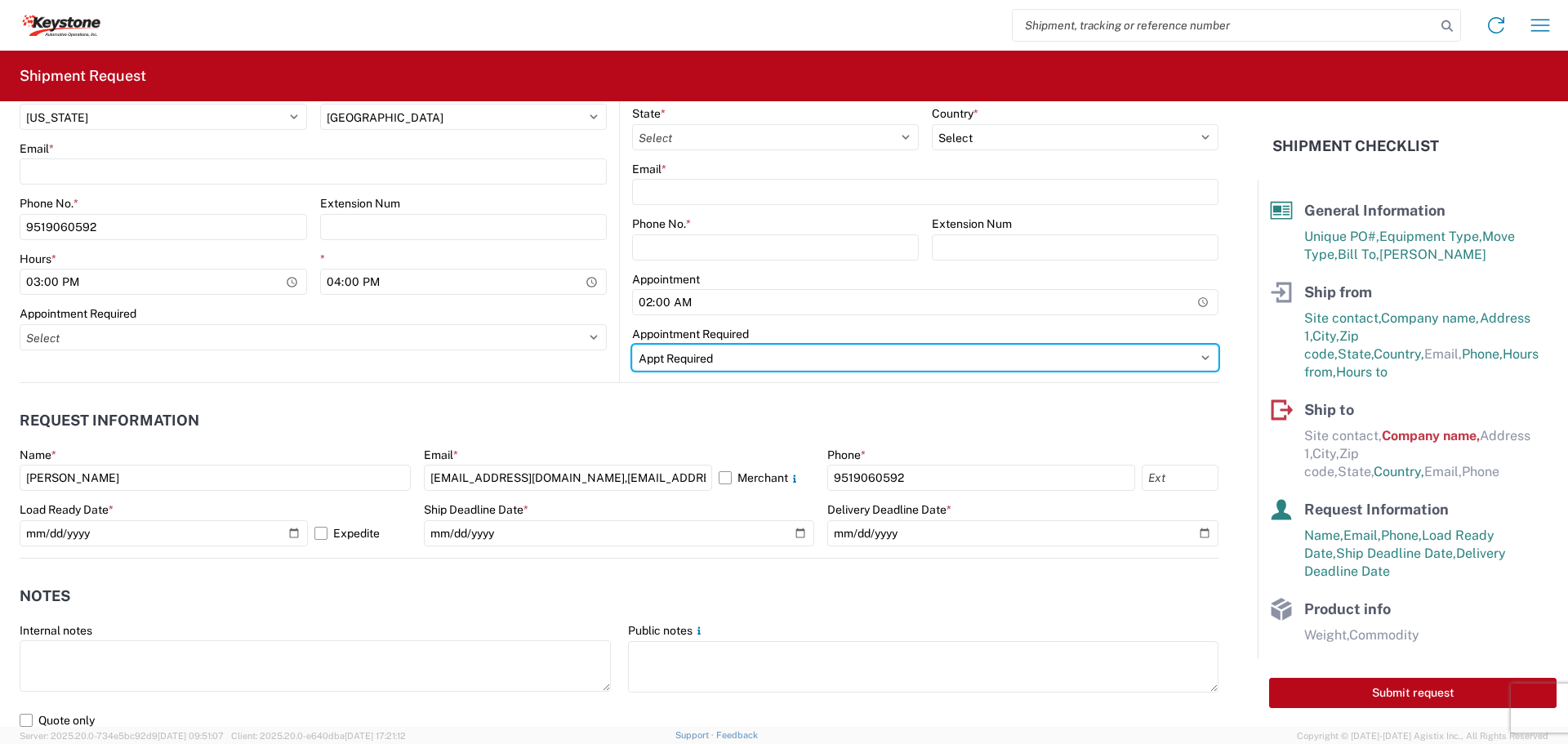
scroll to position [735, 0]
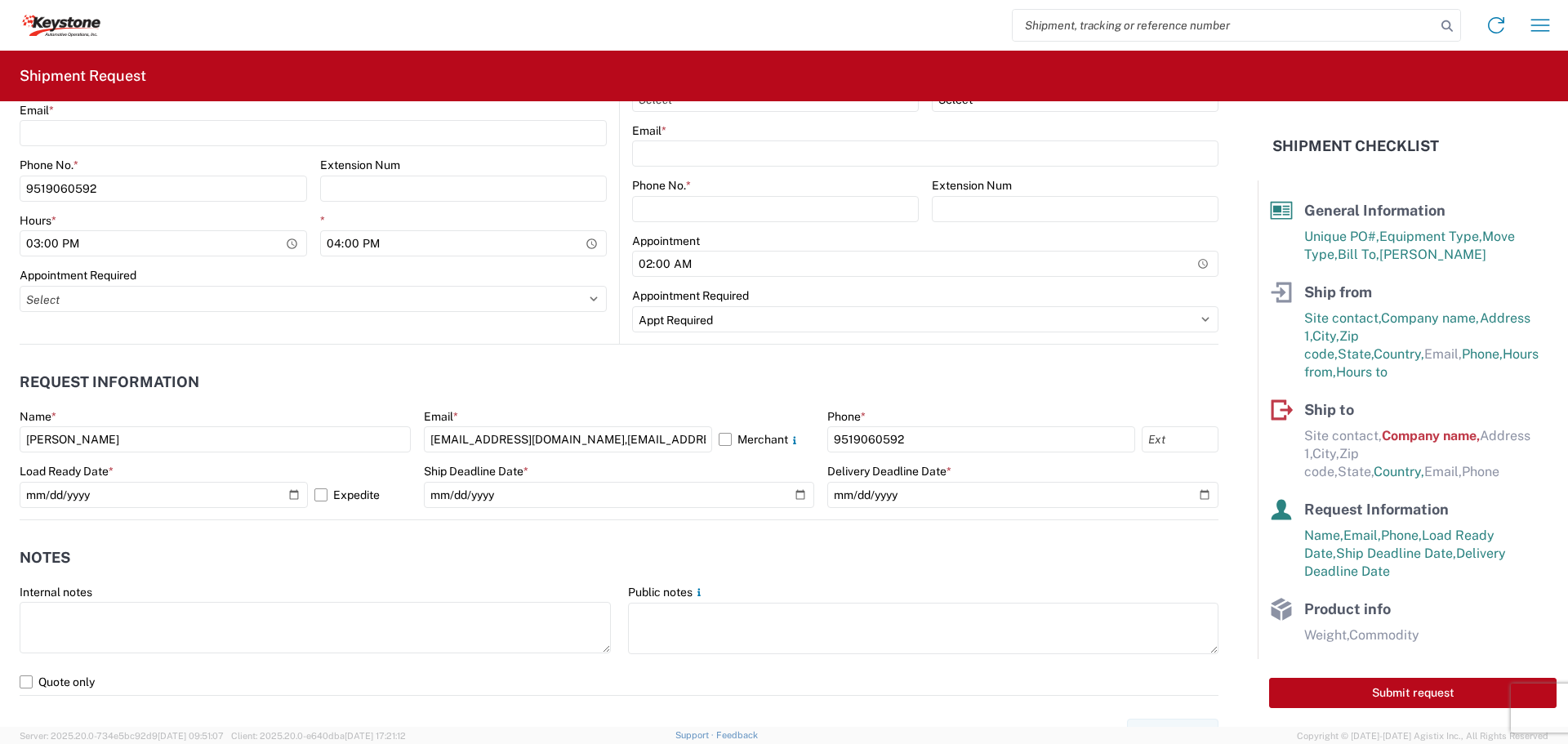
click at [593, 382] on header "Request Information" at bounding box center [619, 382] width 1199 height 36
click at [37, 241] on input "15:00" at bounding box center [163, 243] width 287 height 27
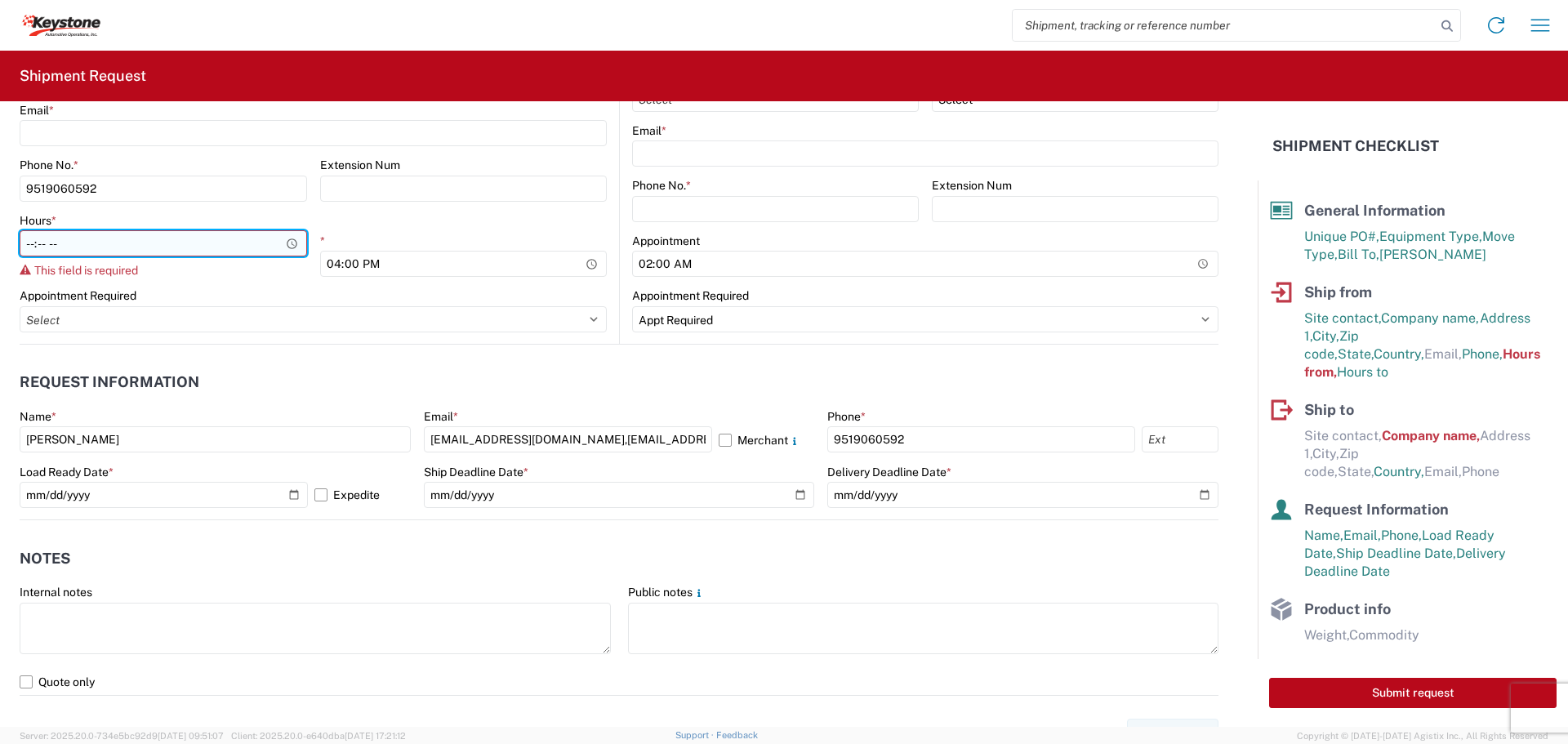
type input "13:00"
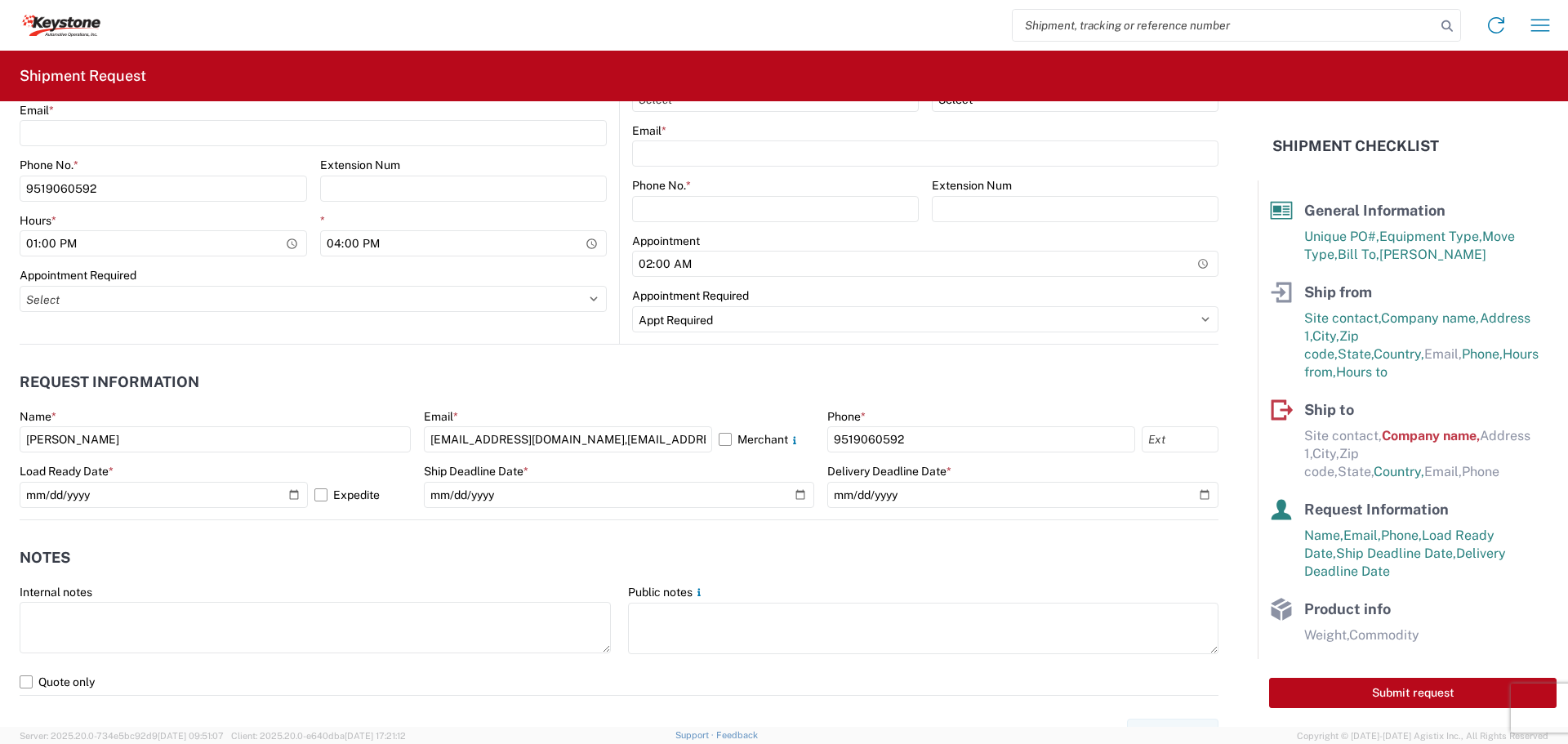
click at [364, 271] on div "Appointment Required" at bounding box center [313, 275] width 588 height 15
click at [35, 243] on input "13:00" at bounding box center [163, 243] width 287 height 27
click at [345, 241] on input "16:00" at bounding box center [464, 243] width 287 height 27
click at [332, 247] on input "16:00" at bounding box center [464, 243] width 287 height 27
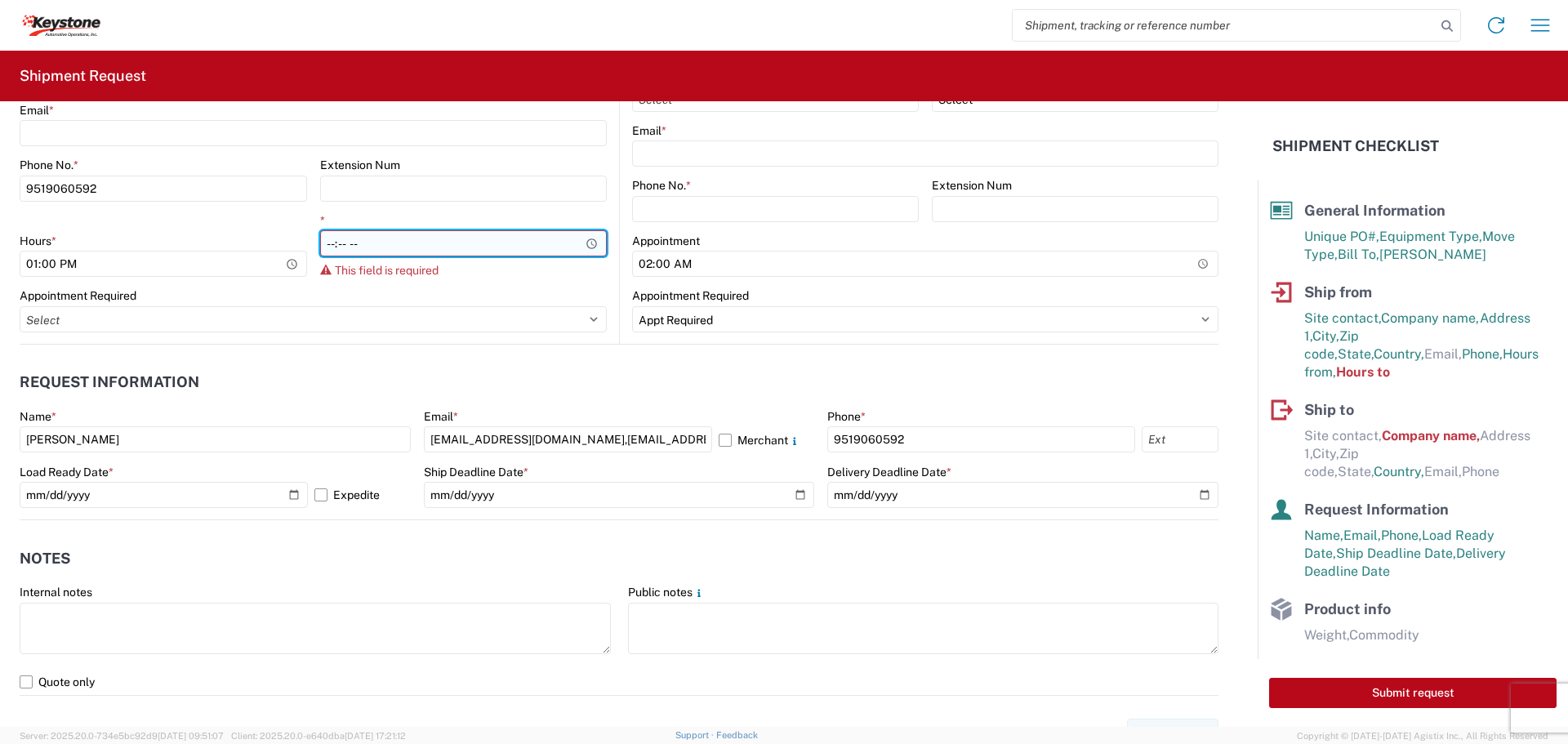
type input "14:00"
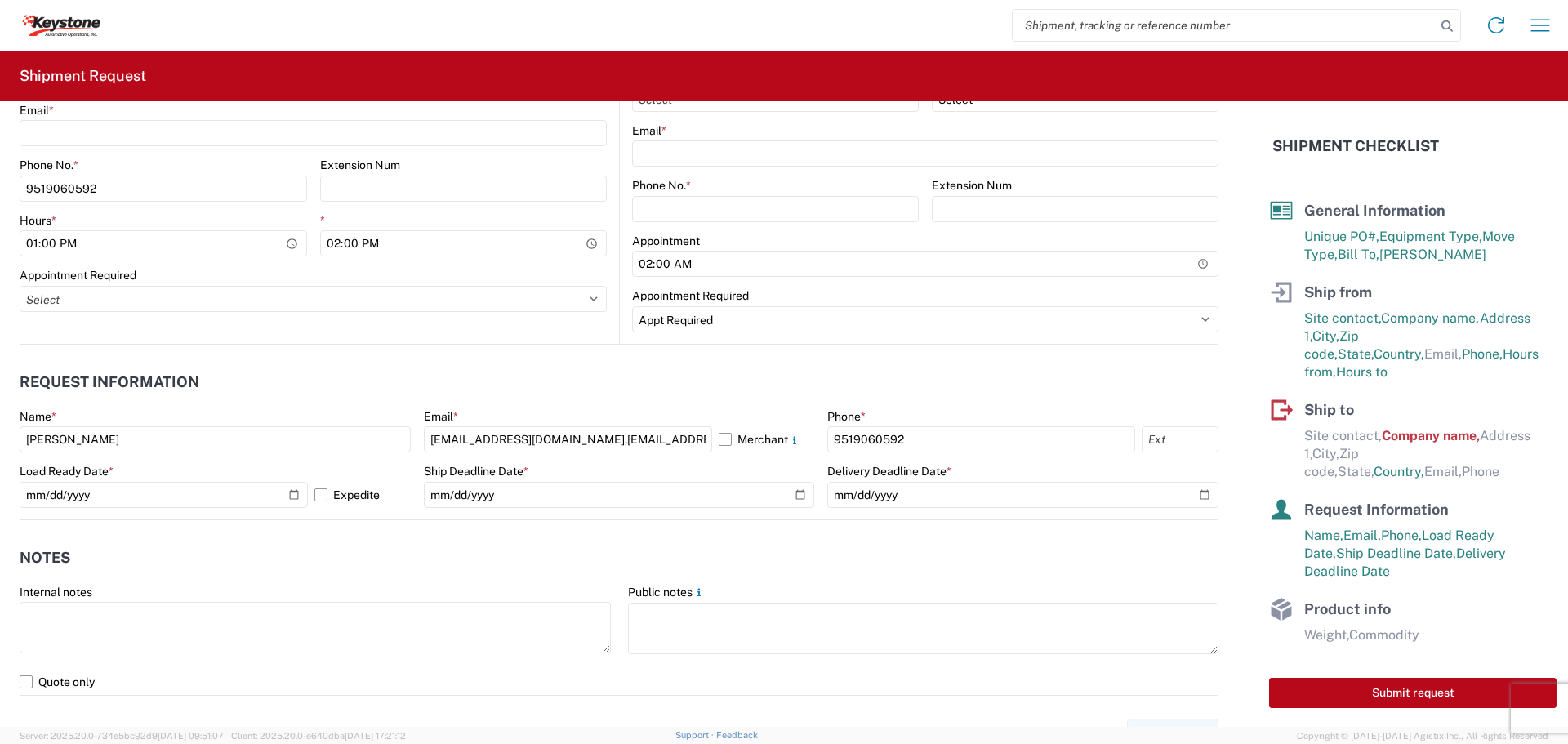
click at [714, 349] on agx-request-info "Request Information Name * [PERSON_NAME] Email * [EMAIL_ADDRESS][DOMAIN_NAME],[…" at bounding box center [619, 432] width 1199 height 175
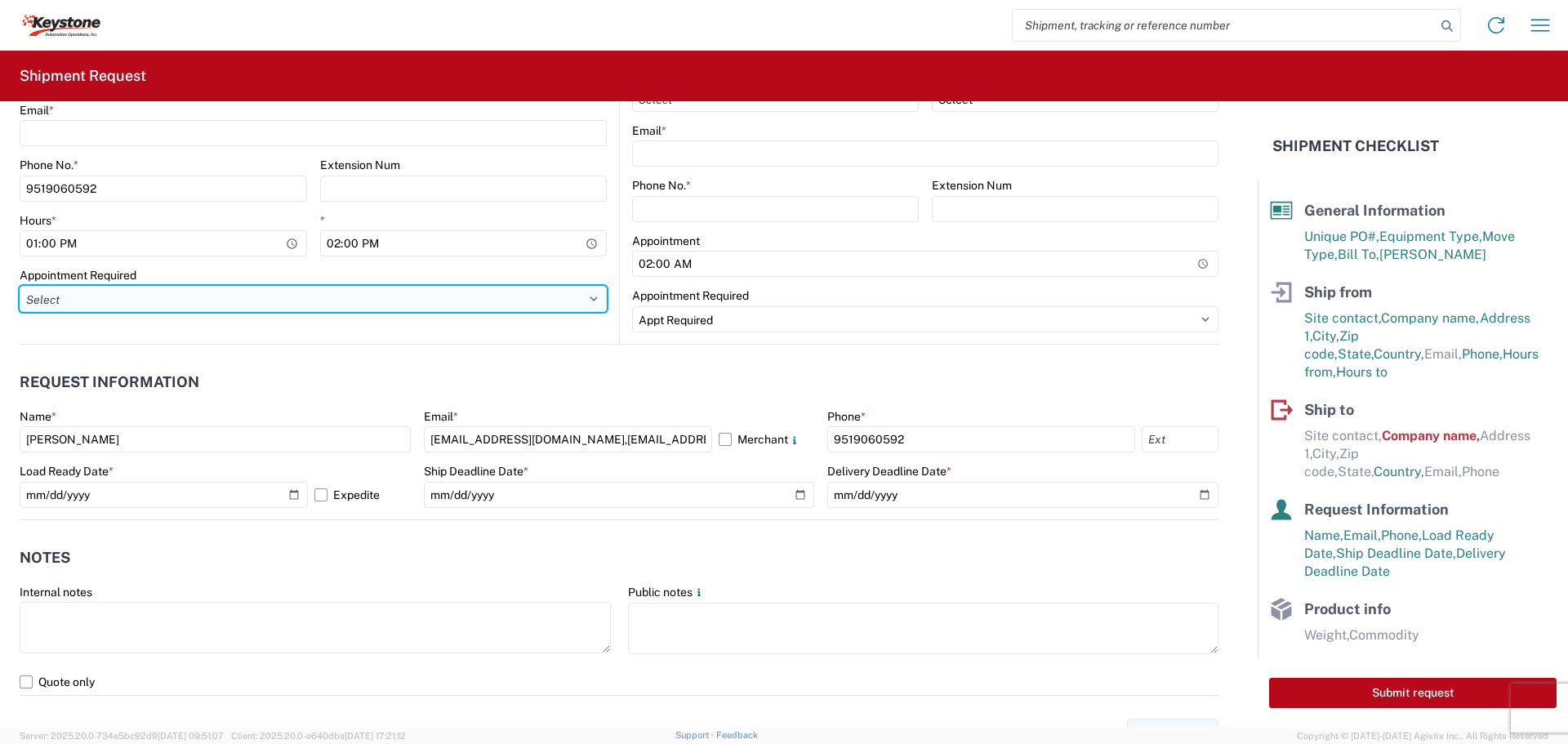
click at [502, 299] on select "Select Appt Required Appt Not Required Appt - First available" at bounding box center [313, 298] width 588 height 27
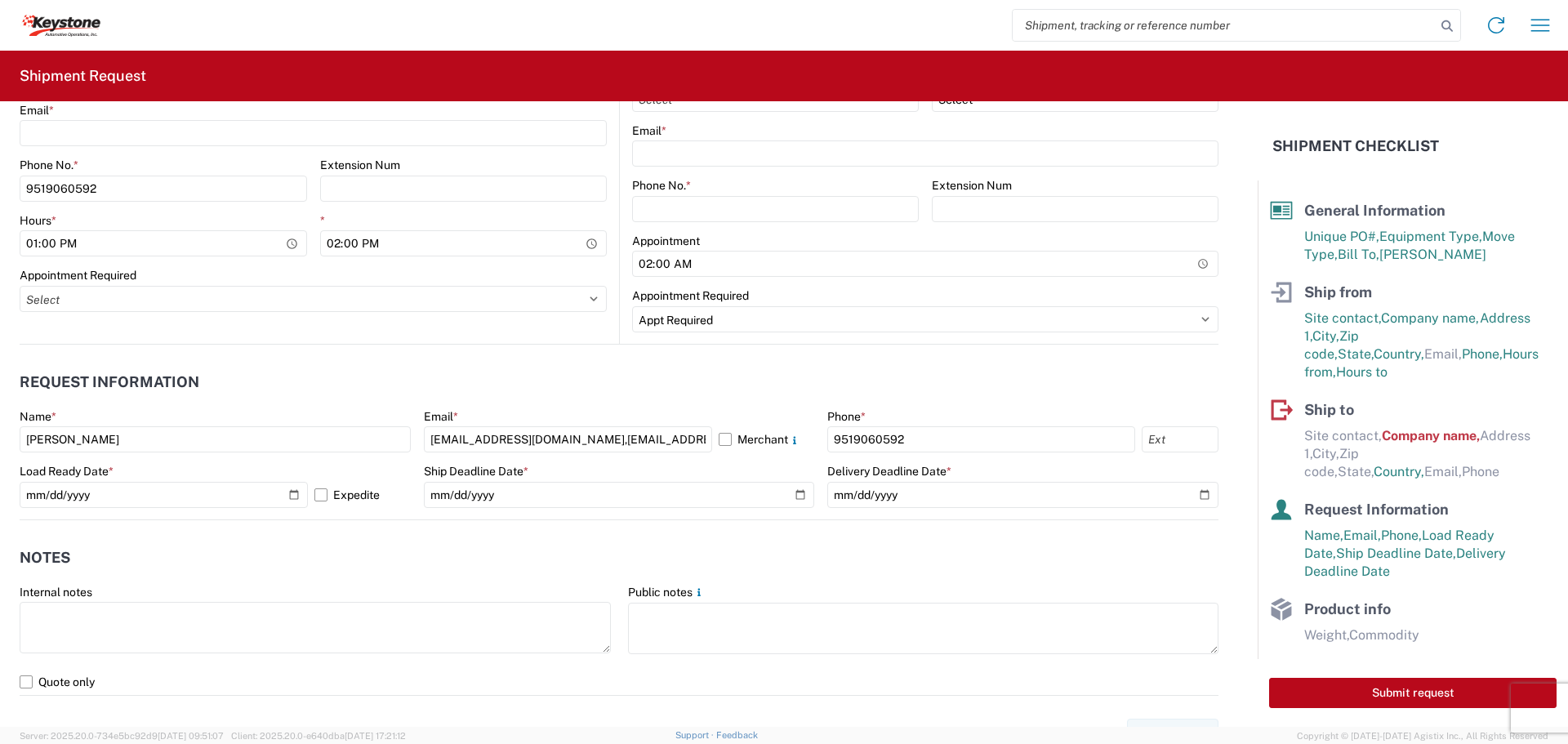
click at [815, 379] on header "Request Information" at bounding box center [619, 382] width 1199 height 36
click at [863, 354] on agx-request-info "Request Information Name * [PERSON_NAME] Email * [EMAIL_ADDRESS][DOMAIN_NAME],[…" at bounding box center [619, 432] width 1199 height 175
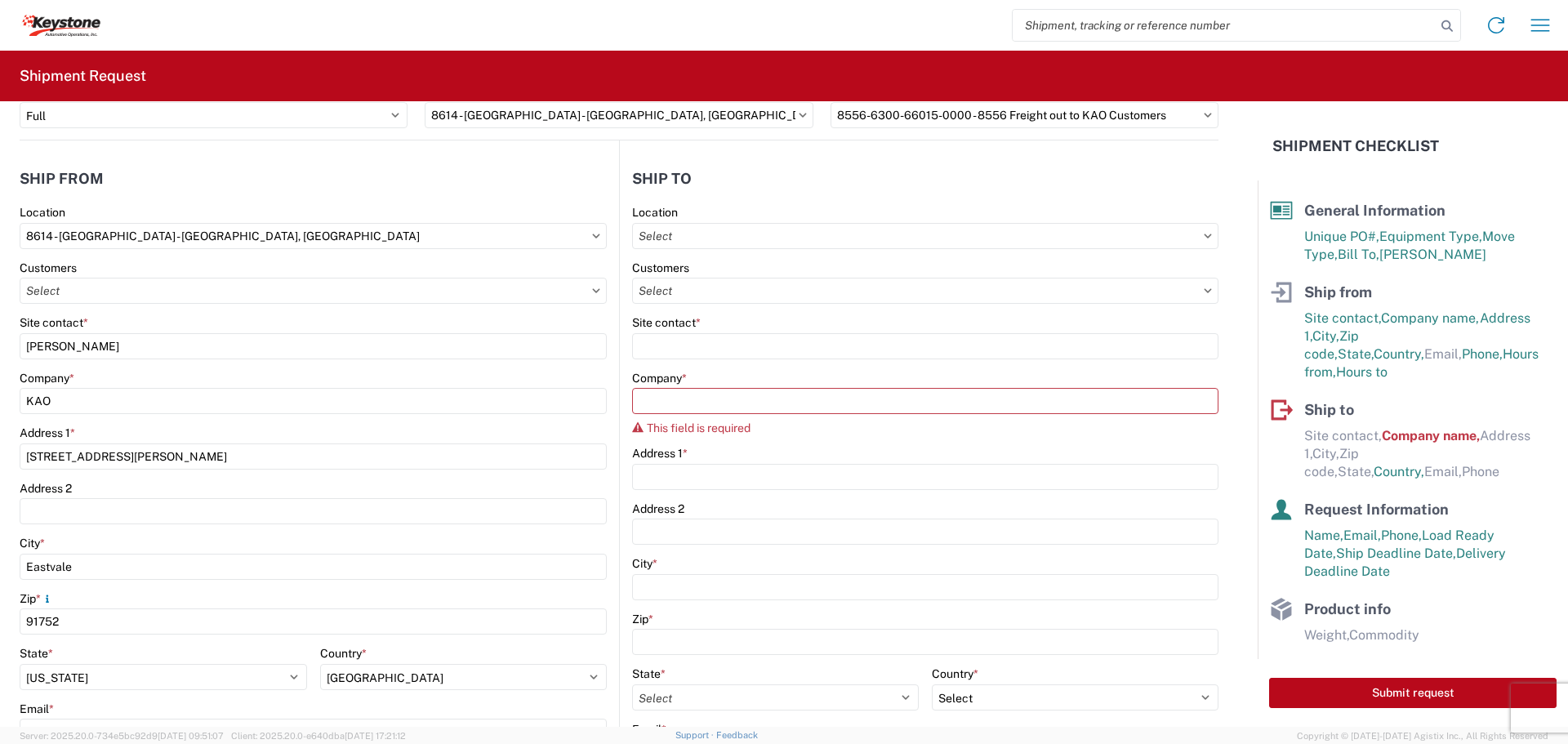
scroll to position [0, 0]
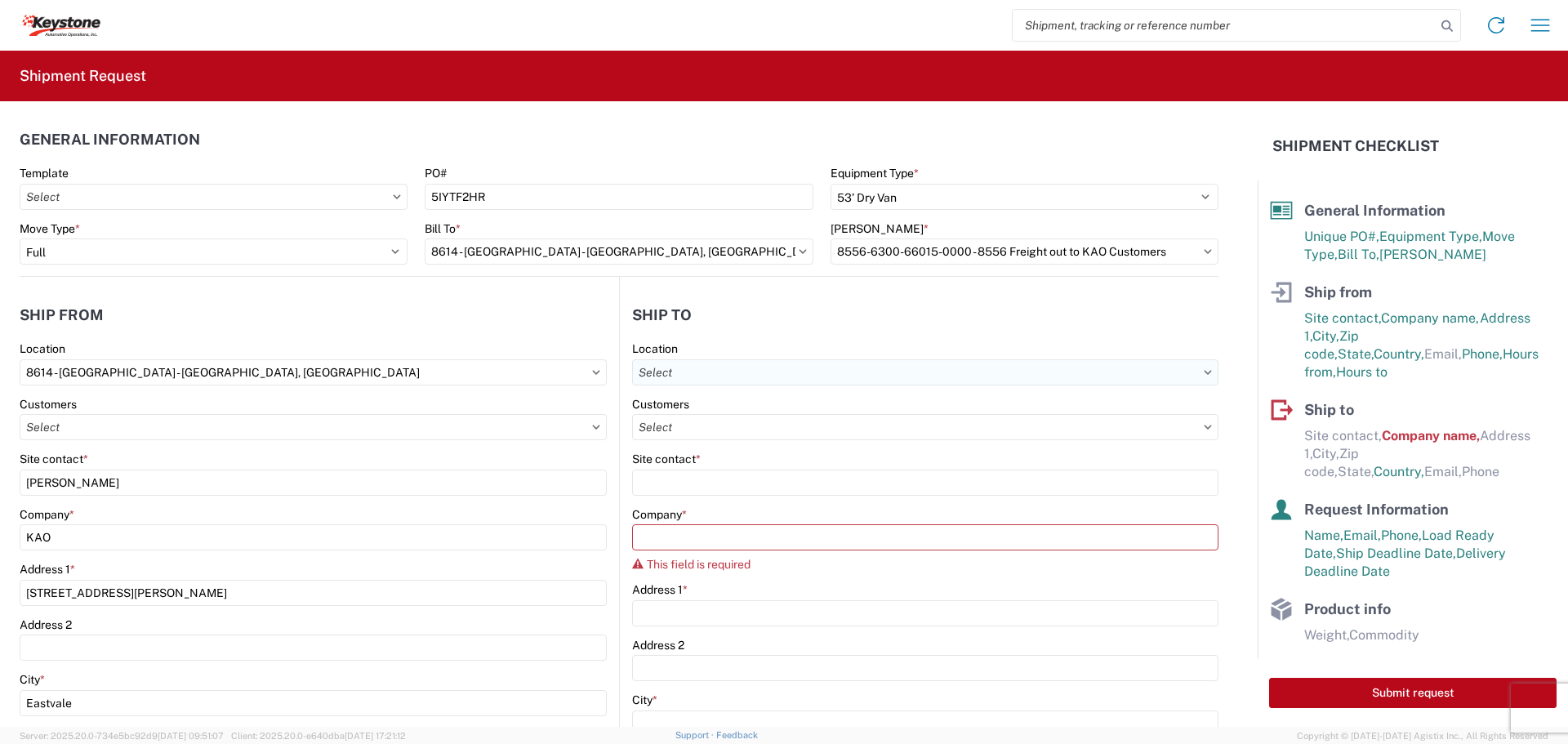
click at [746, 374] on input "text" at bounding box center [925, 372] width 587 height 27
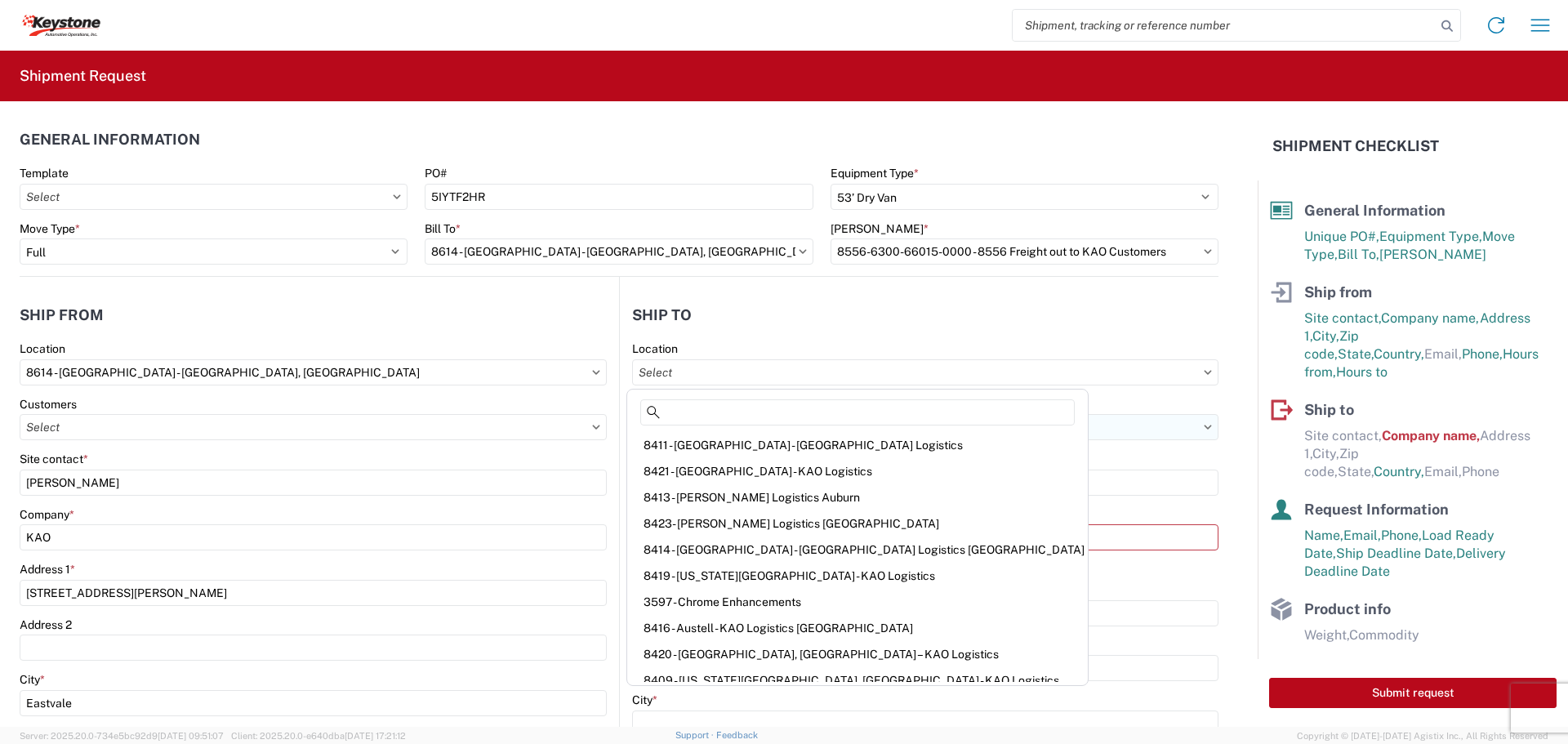
click at [1063, 436] on input "text" at bounding box center [925, 427] width 587 height 27
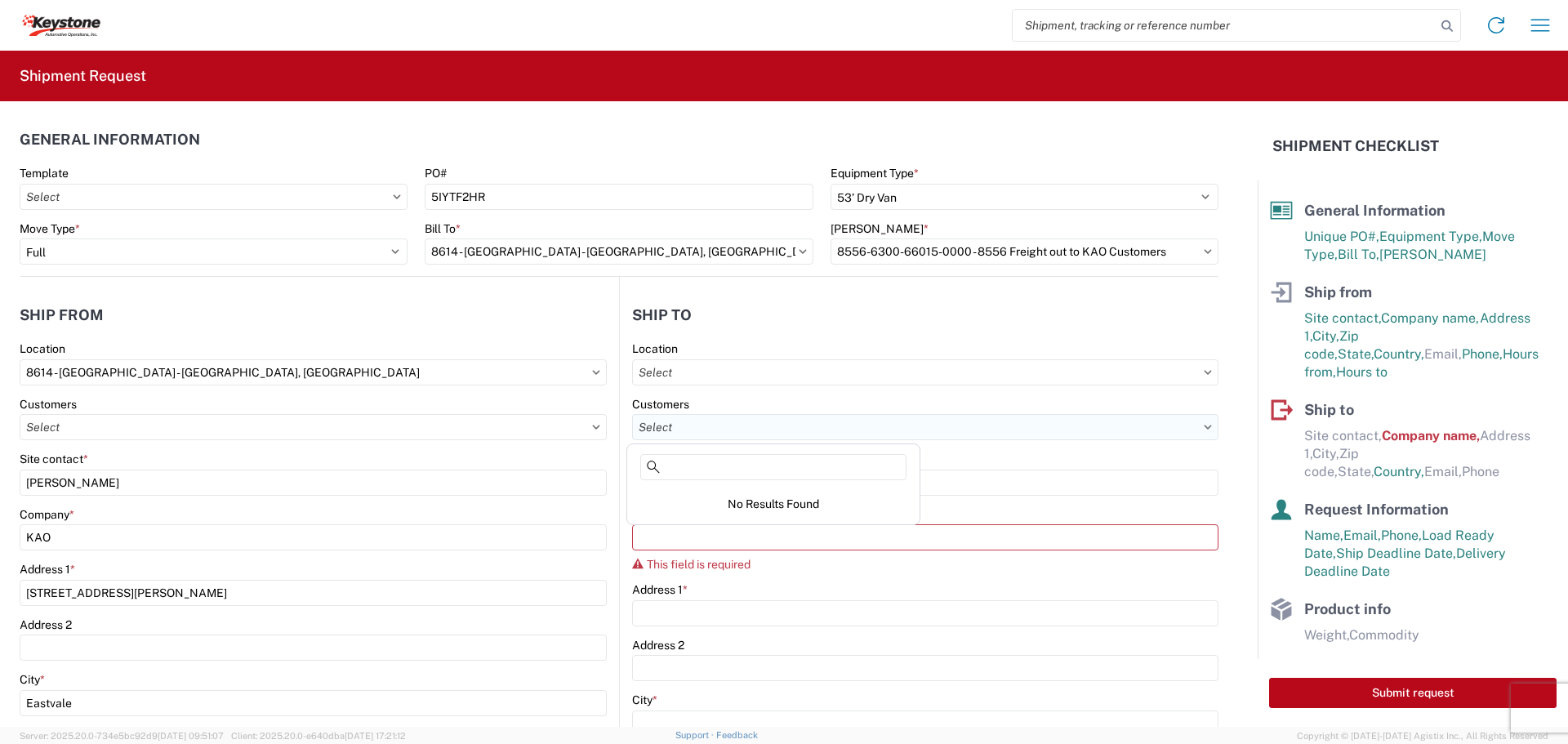
click at [1063, 434] on input "text" at bounding box center [925, 427] width 587 height 27
click at [1043, 475] on input "Site contact *" at bounding box center [925, 482] width 587 height 27
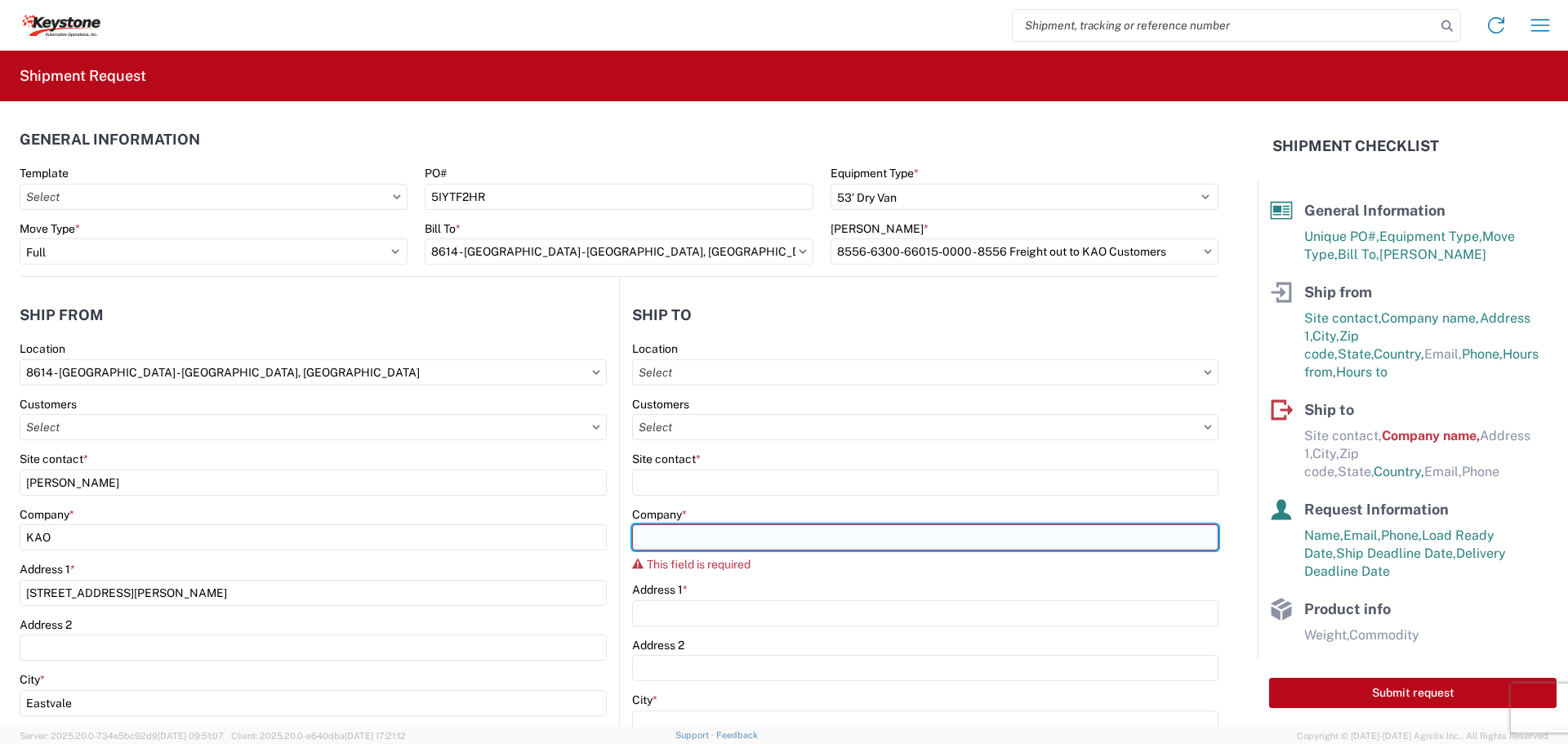
click at [1055, 529] on div "Company * This field is required" at bounding box center [925, 539] width 587 height 65
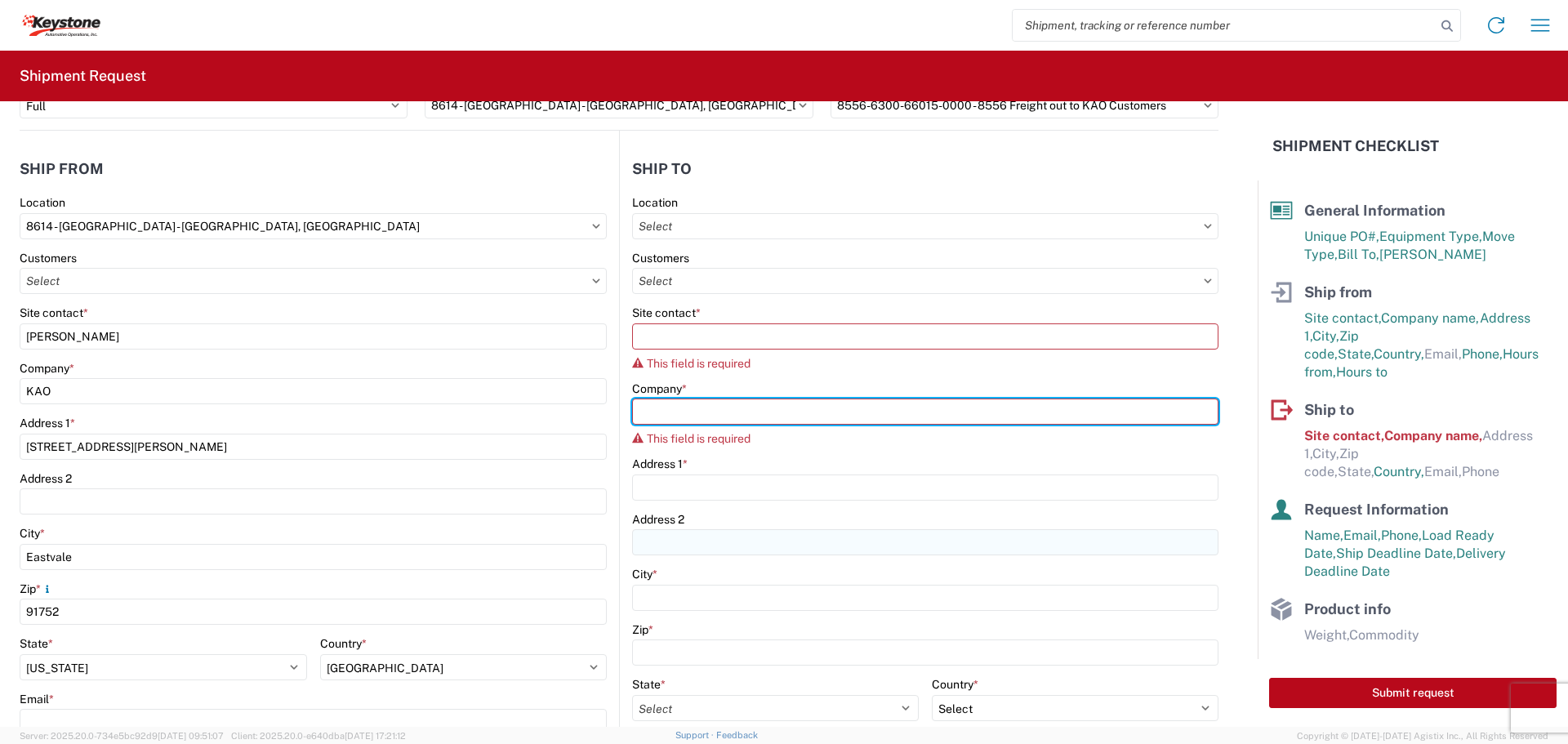
scroll to position [163, 0]
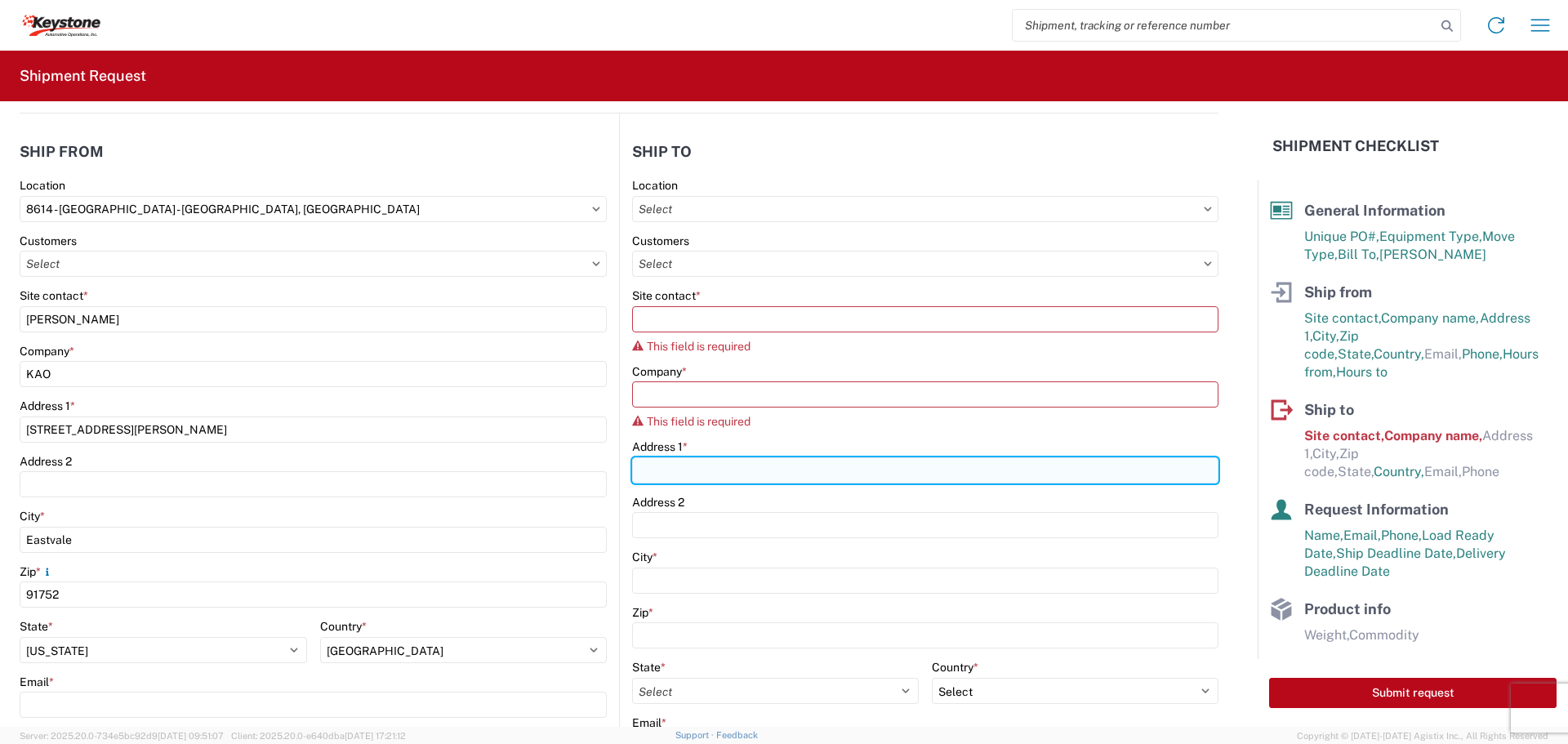
click at [934, 467] on input "Address 1 *" at bounding box center [925, 470] width 587 height 27
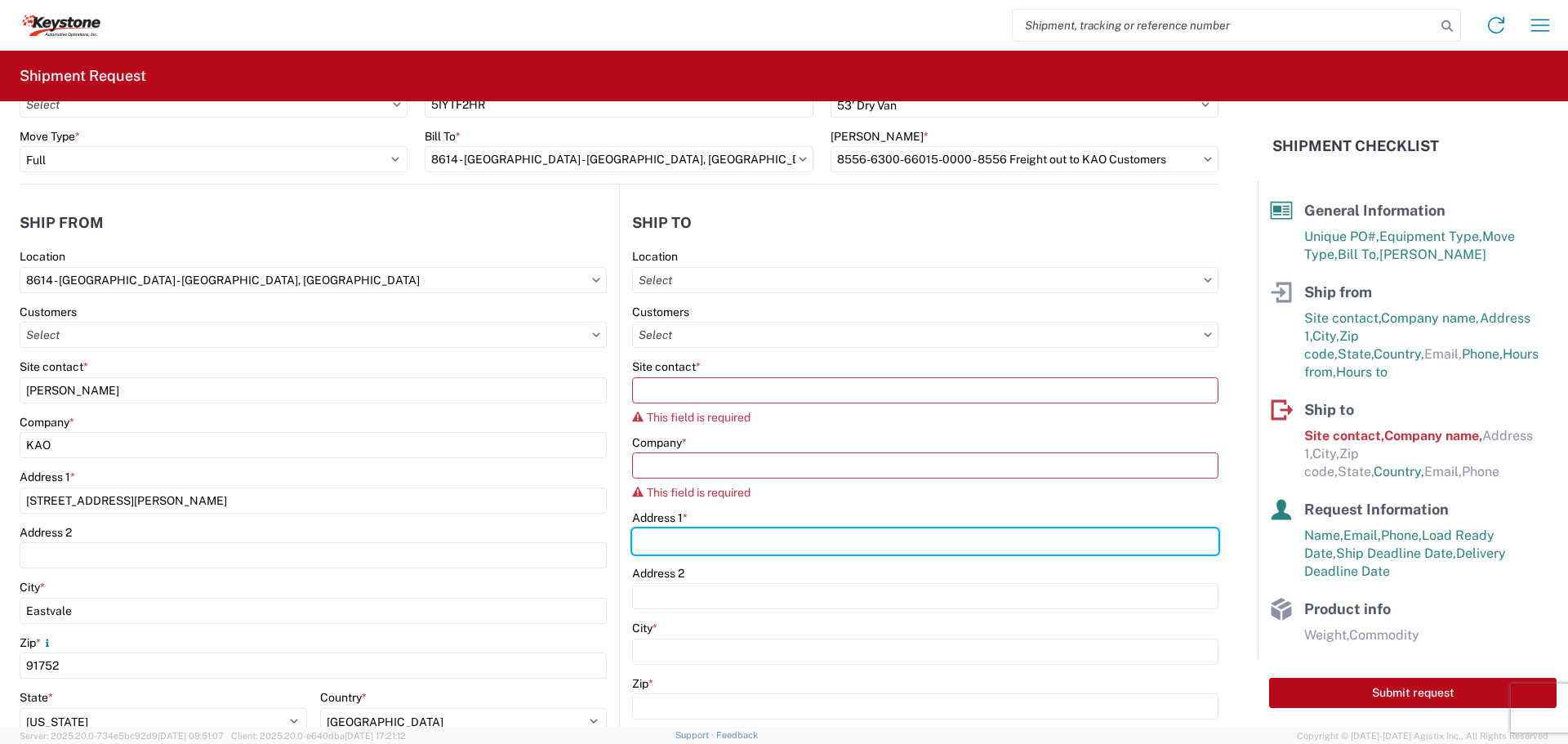
scroll to position [0, 0]
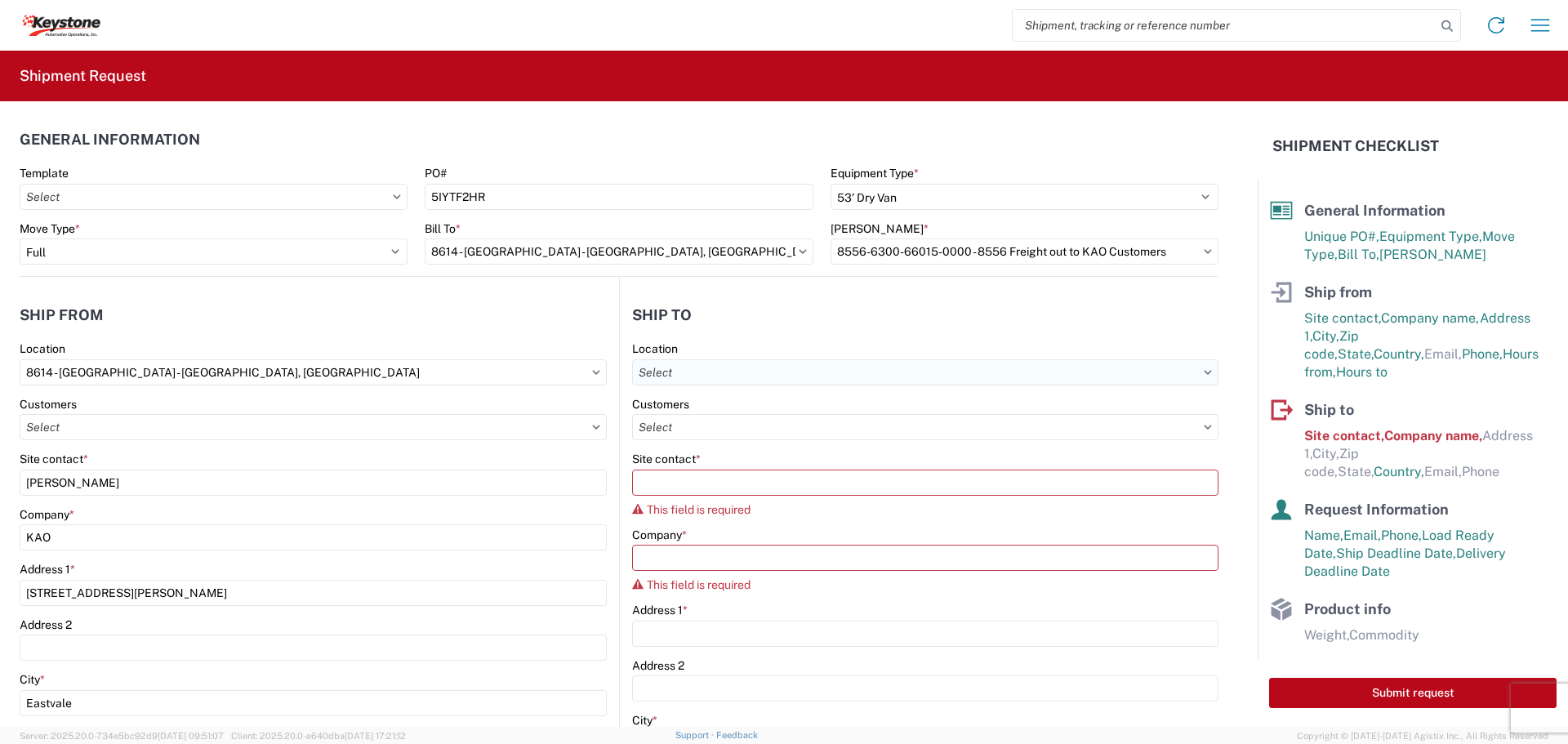
click at [817, 372] on input "text" at bounding box center [925, 372] width 587 height 27
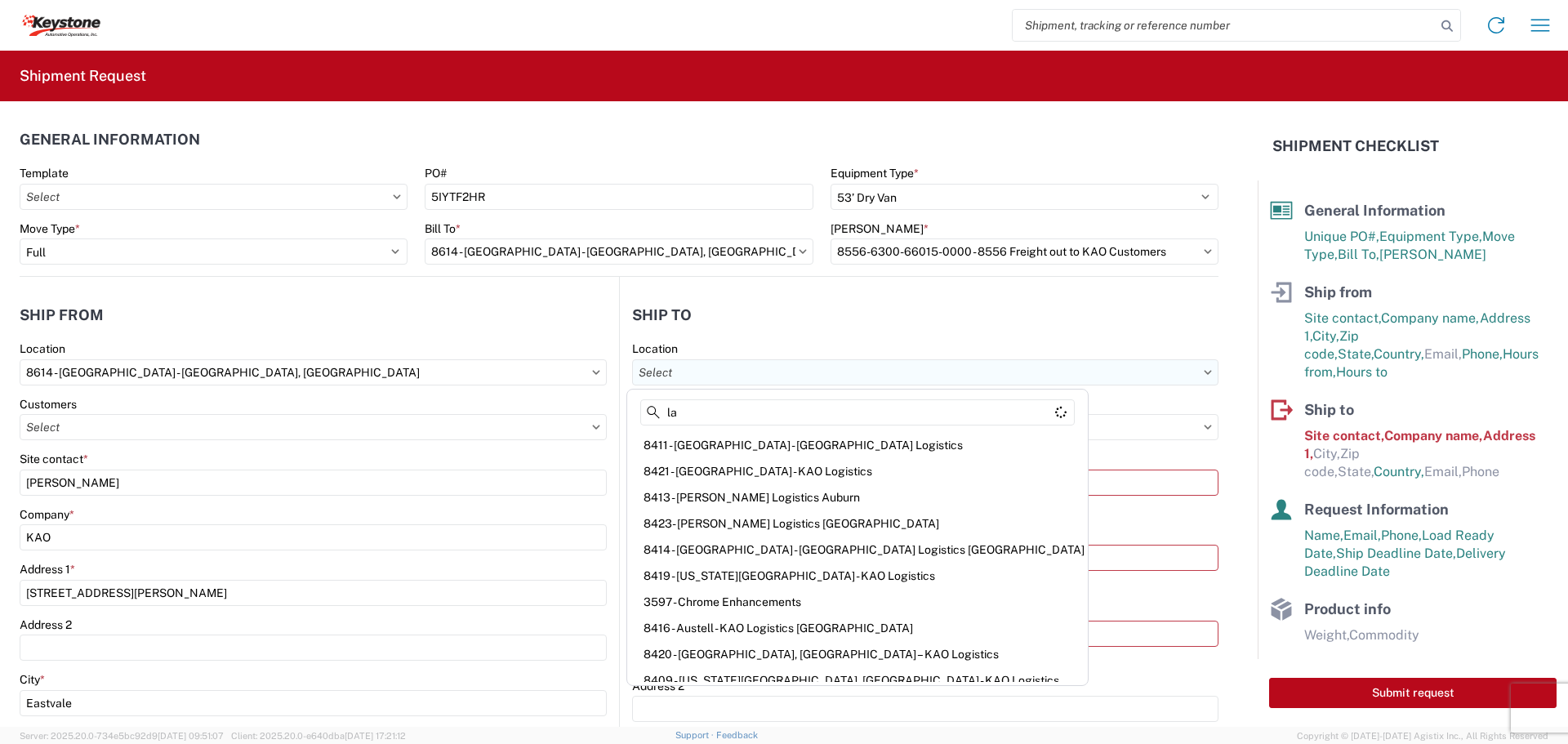
type input "l"
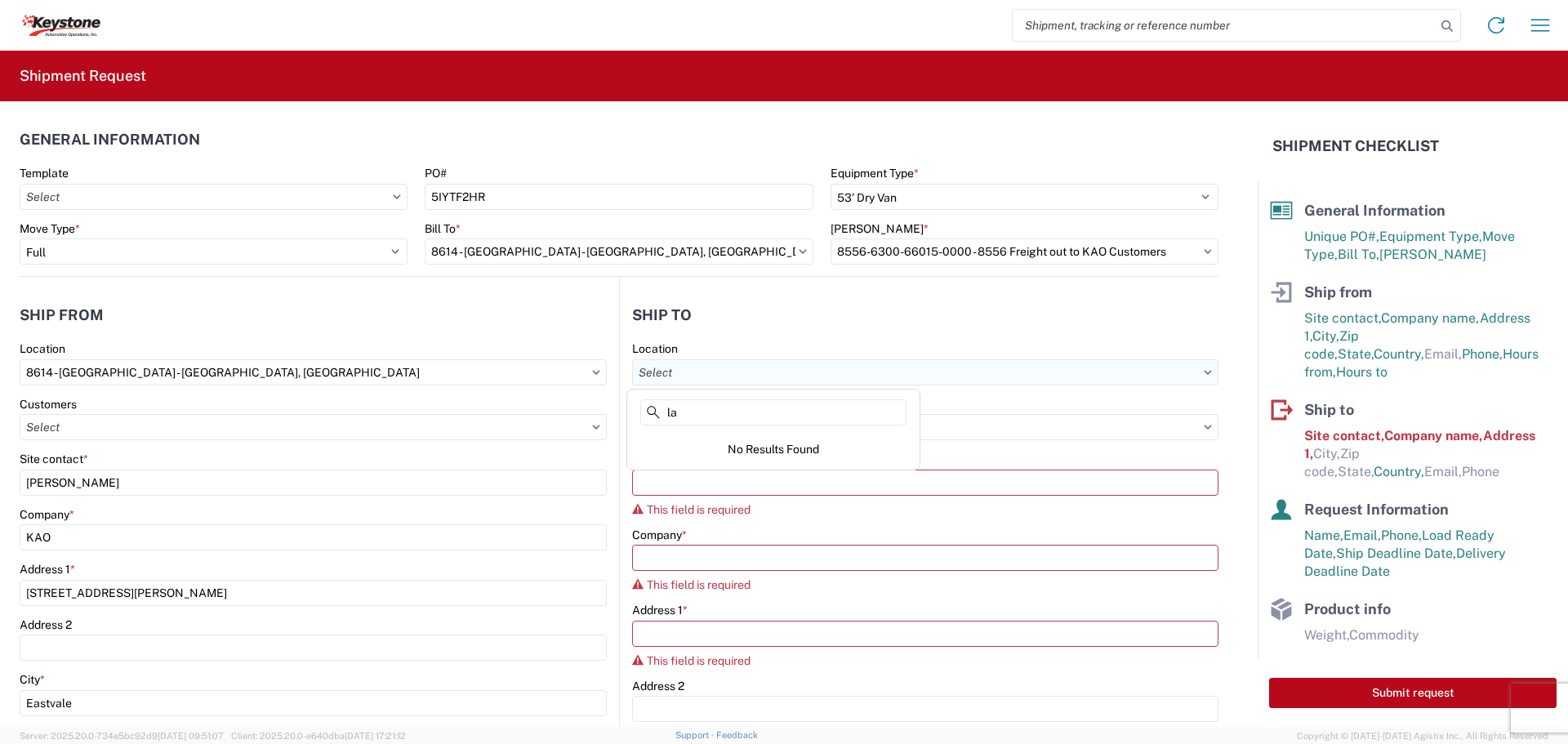
type input "l"
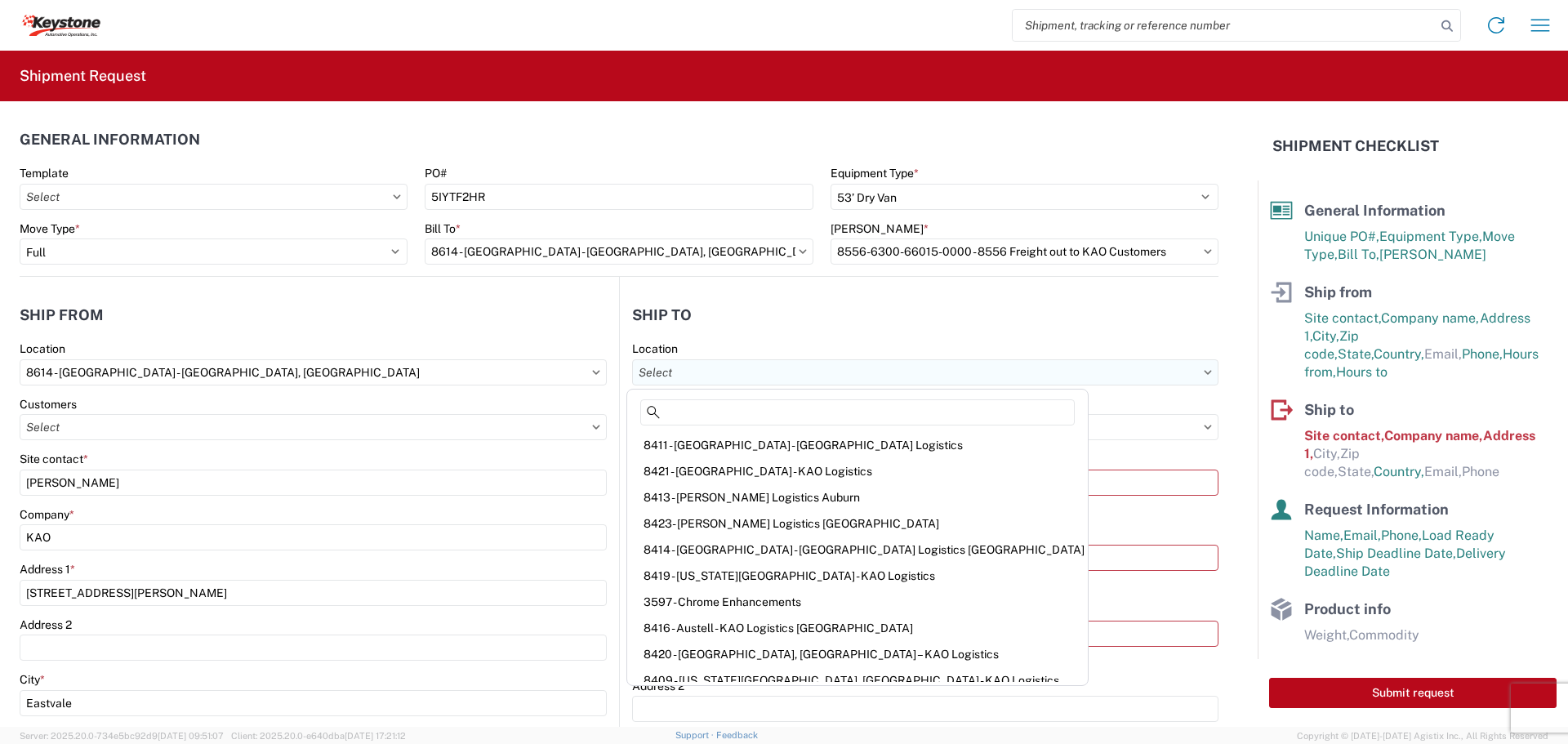
click at [817, 372] on input "text" at bounding box center [925, 372] width 587 height 27
click at [1205, 367] on input "text" at bounding box center [925, 372] width 587 height 27
click at [1204, 370] on icon at bounding box center [1208, 372] width 8 height 5
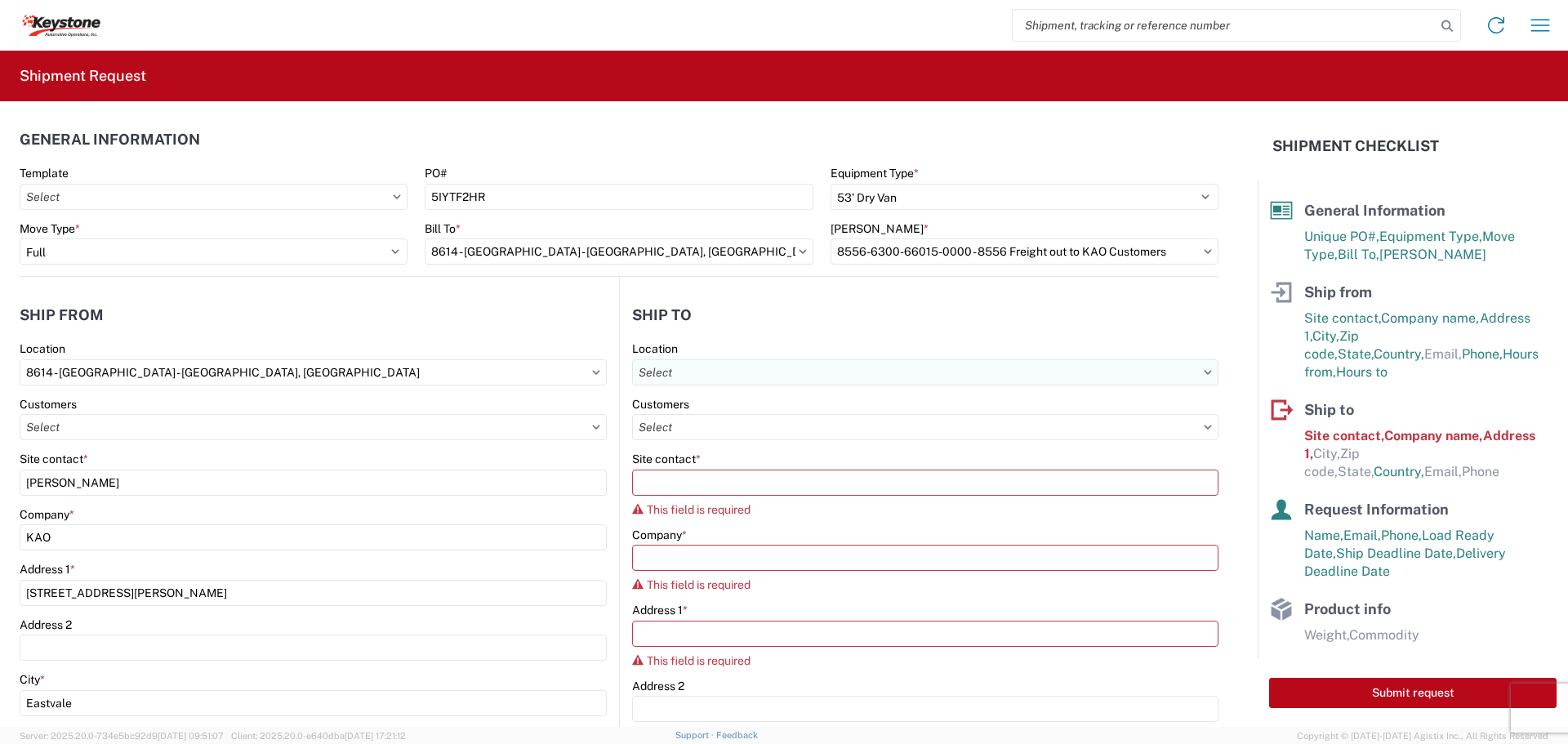
click at [900, 366] on input "text" at bounding box center [925, 372] width 587 height 27
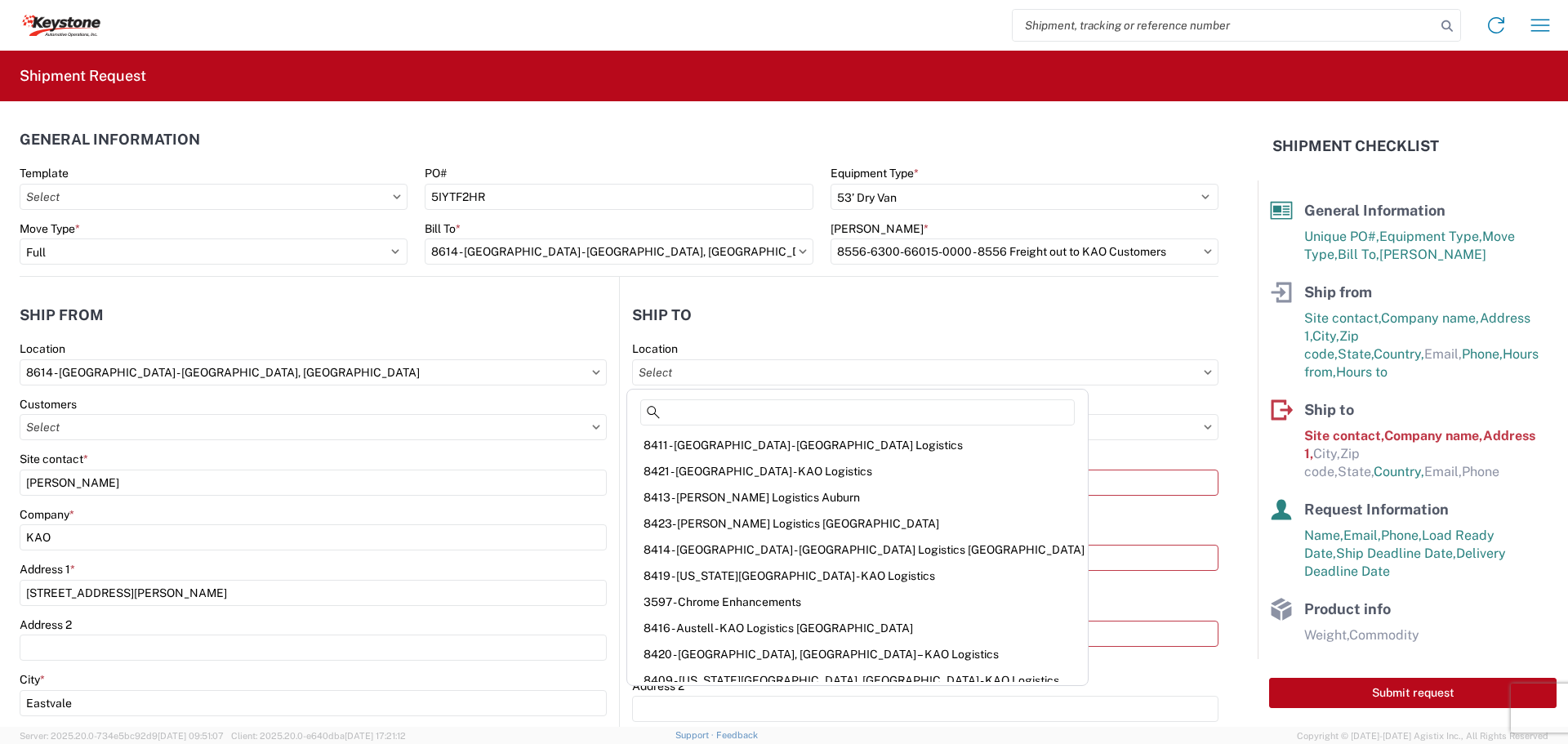
click at [1232, 413] on form "General Information Template PO# 5IYTF2HR Equipment Type * Select 53’ Dry Van F…" at bounding box center [629, 414] width 1258 height 626
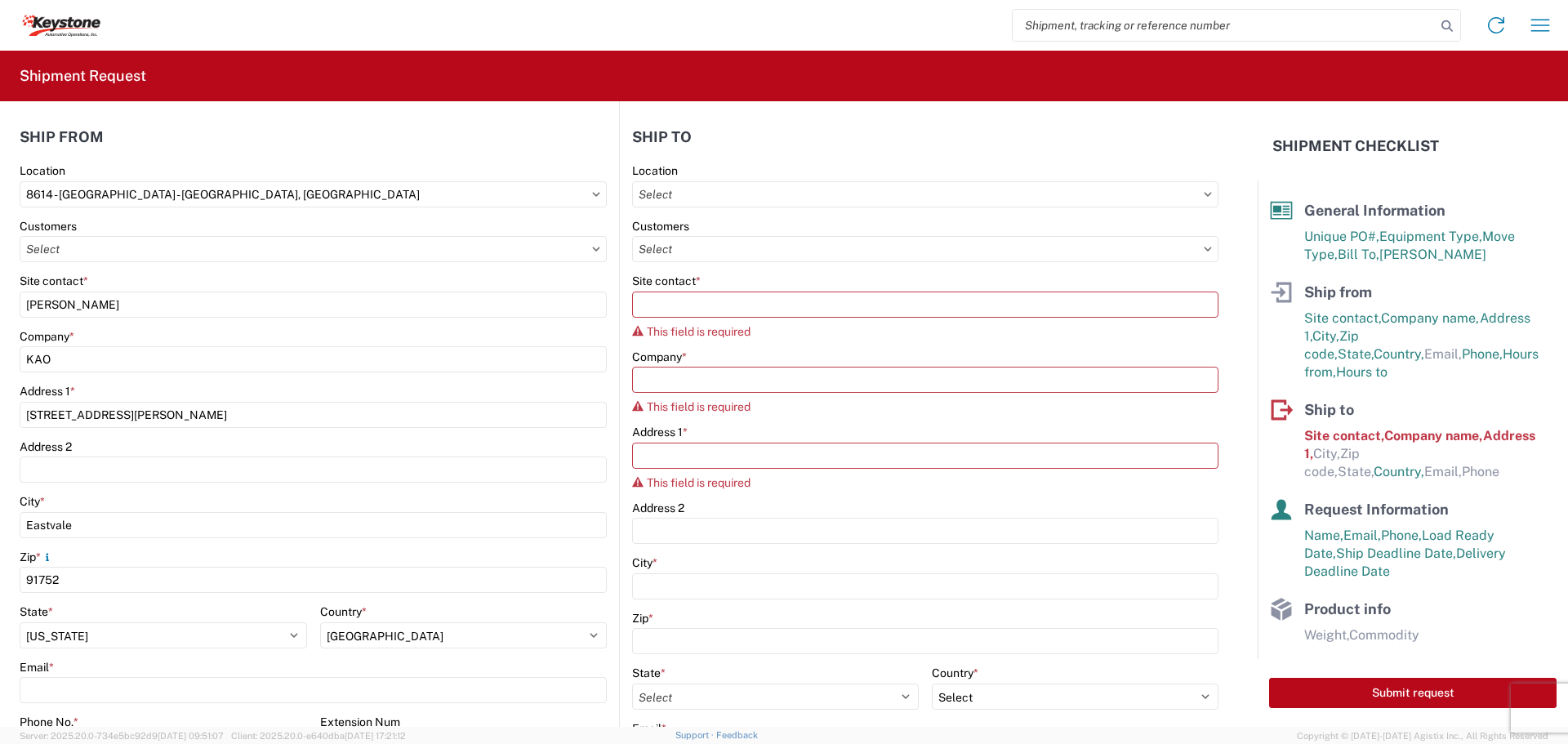
scroll to position [163, 0]
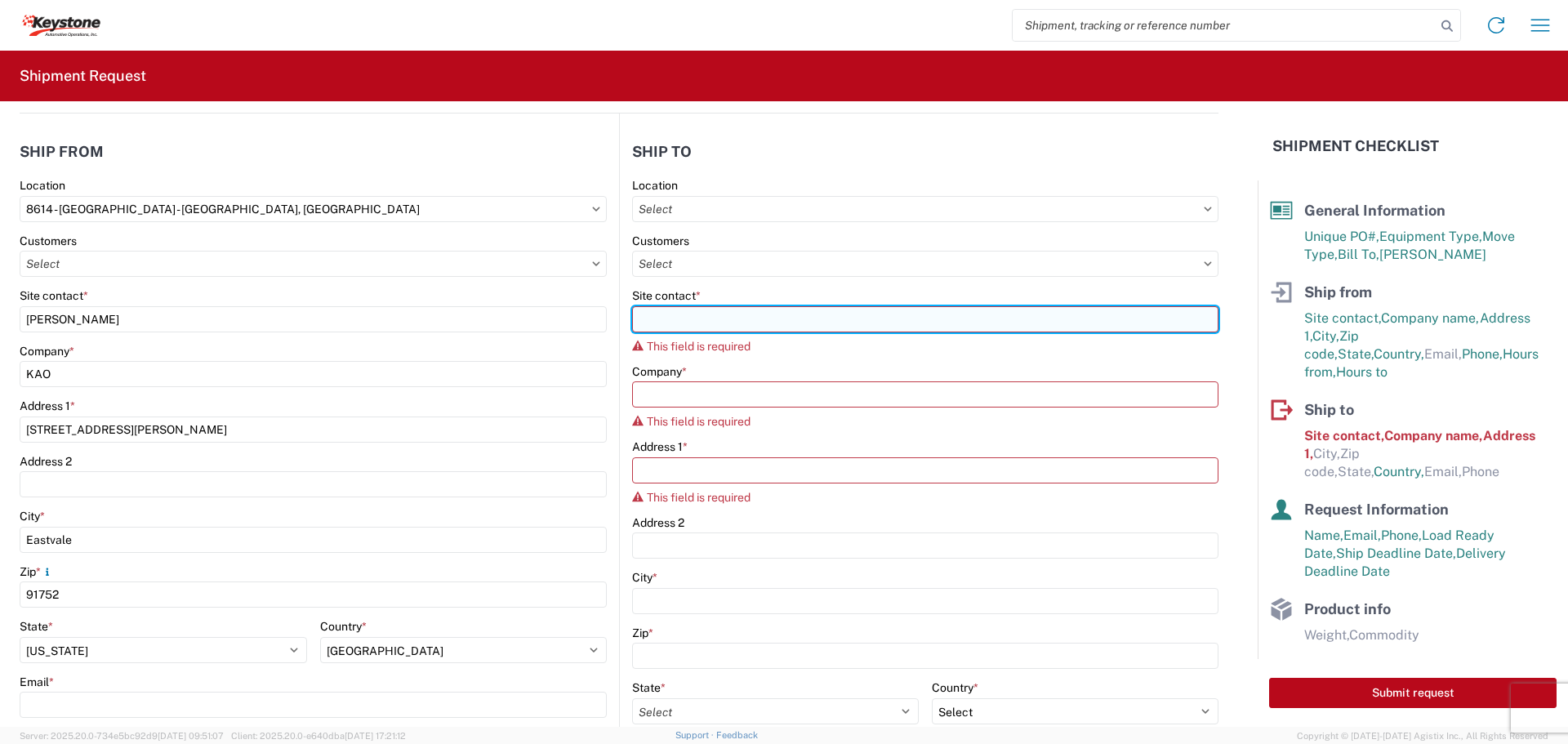
click at [772, 331] on input "Site contact *" at bounding box center [925, 319] width 587 height 27
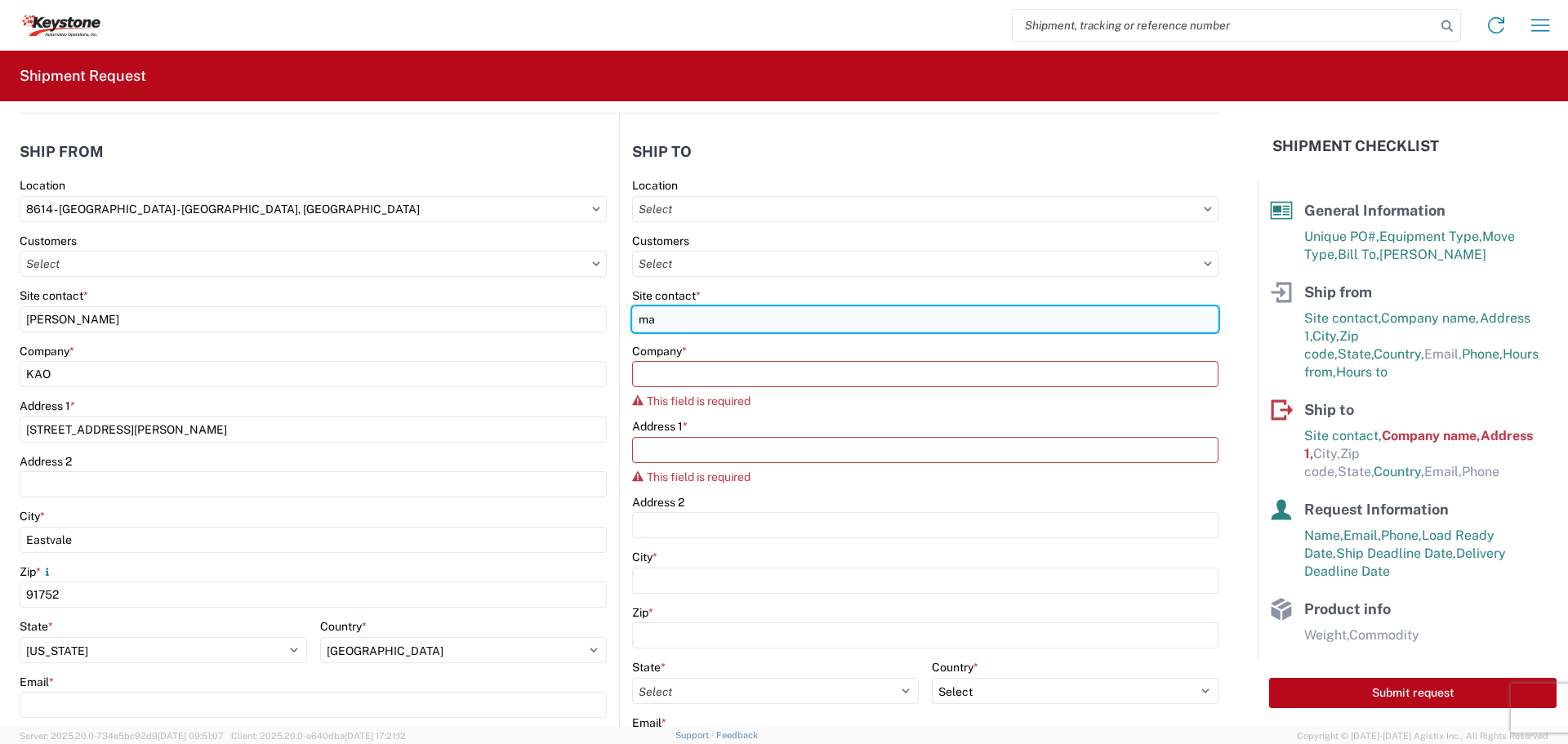
type input "m"
click at [688, 319] on input "Manager on duty" at bounding box center [925, 319] width 587 height 27
type input "Manager On Duty"
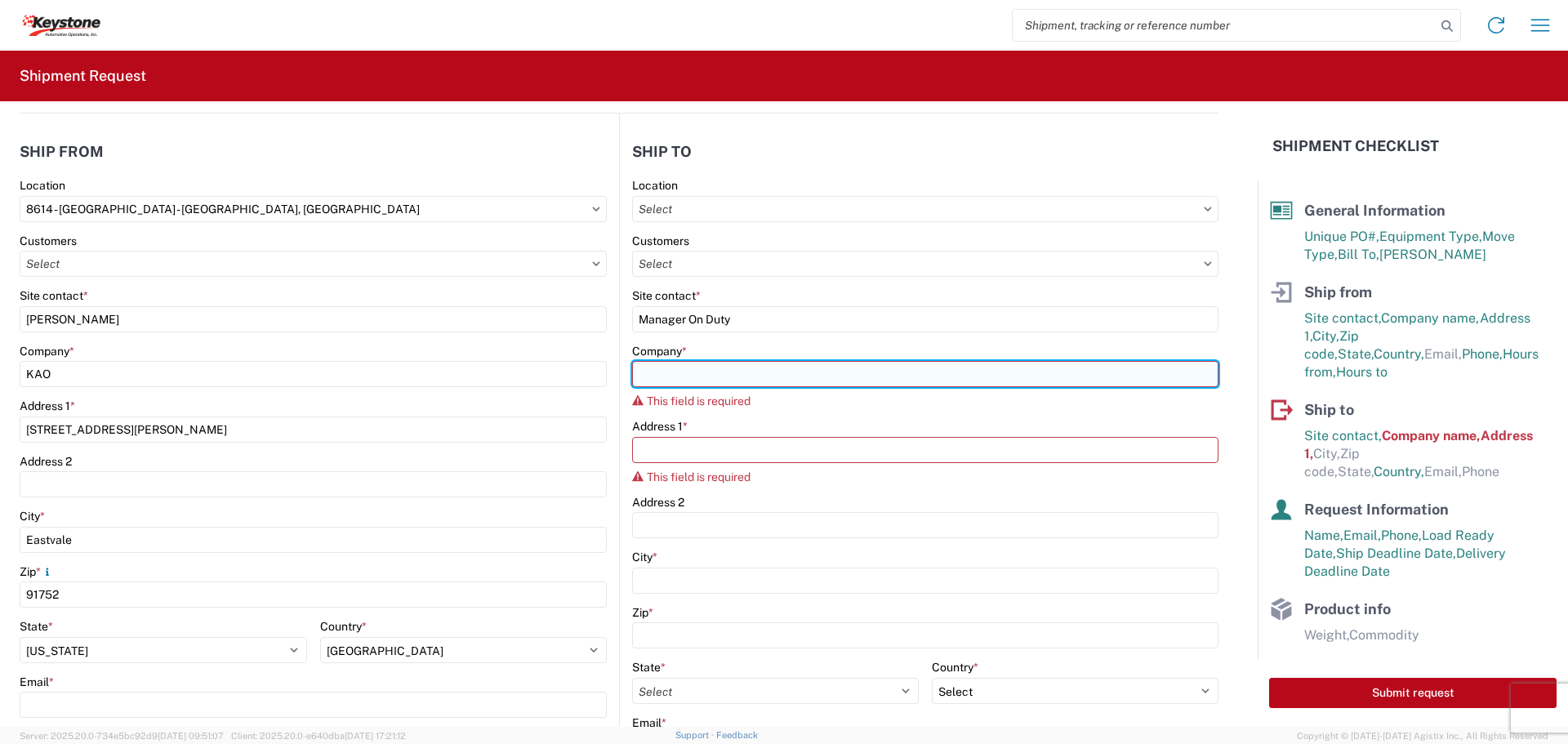
click at [836, 378] on input "Company *" at bounding box center [925, 374] width 587 height 27
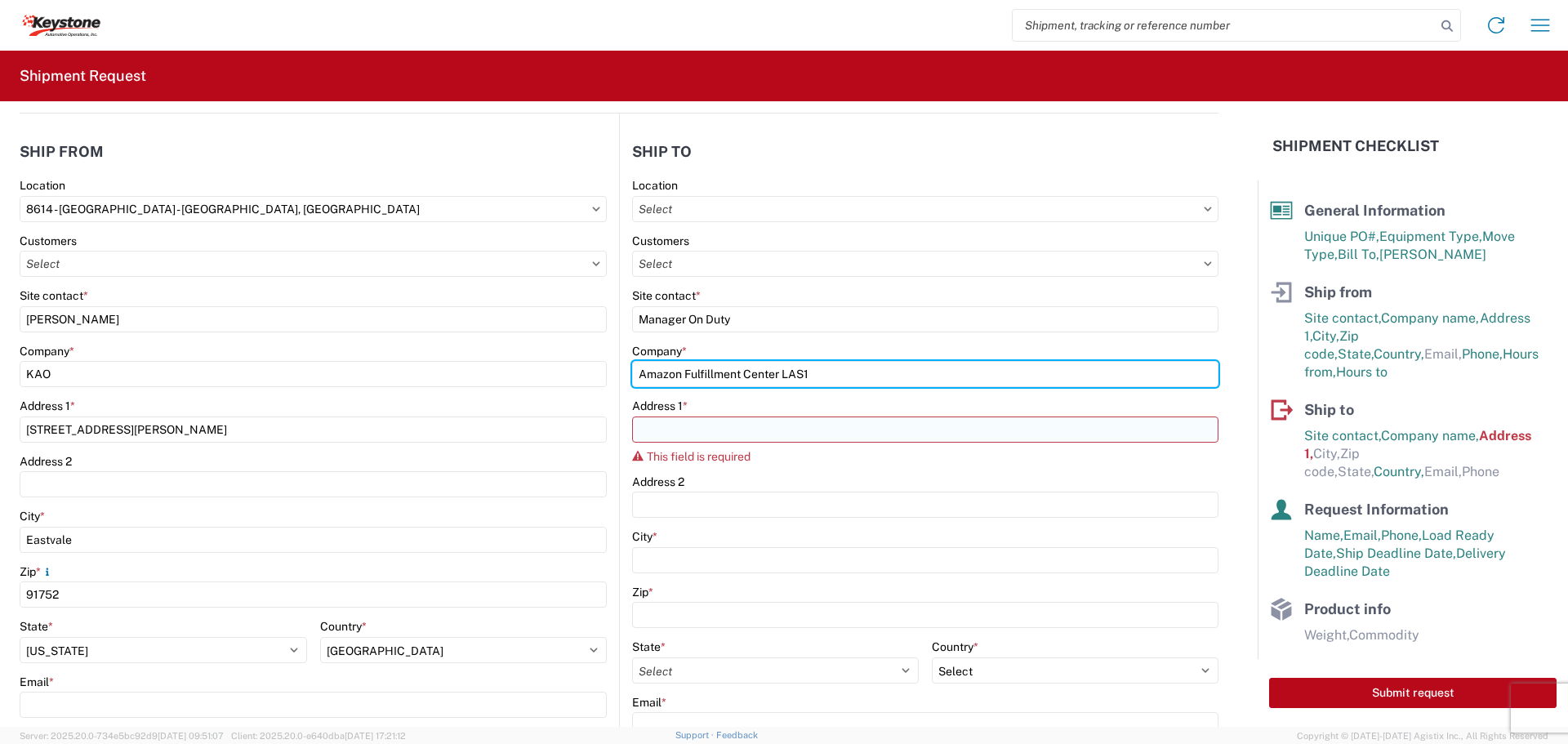
type input "Amazon Fulfillment Center LAS1"
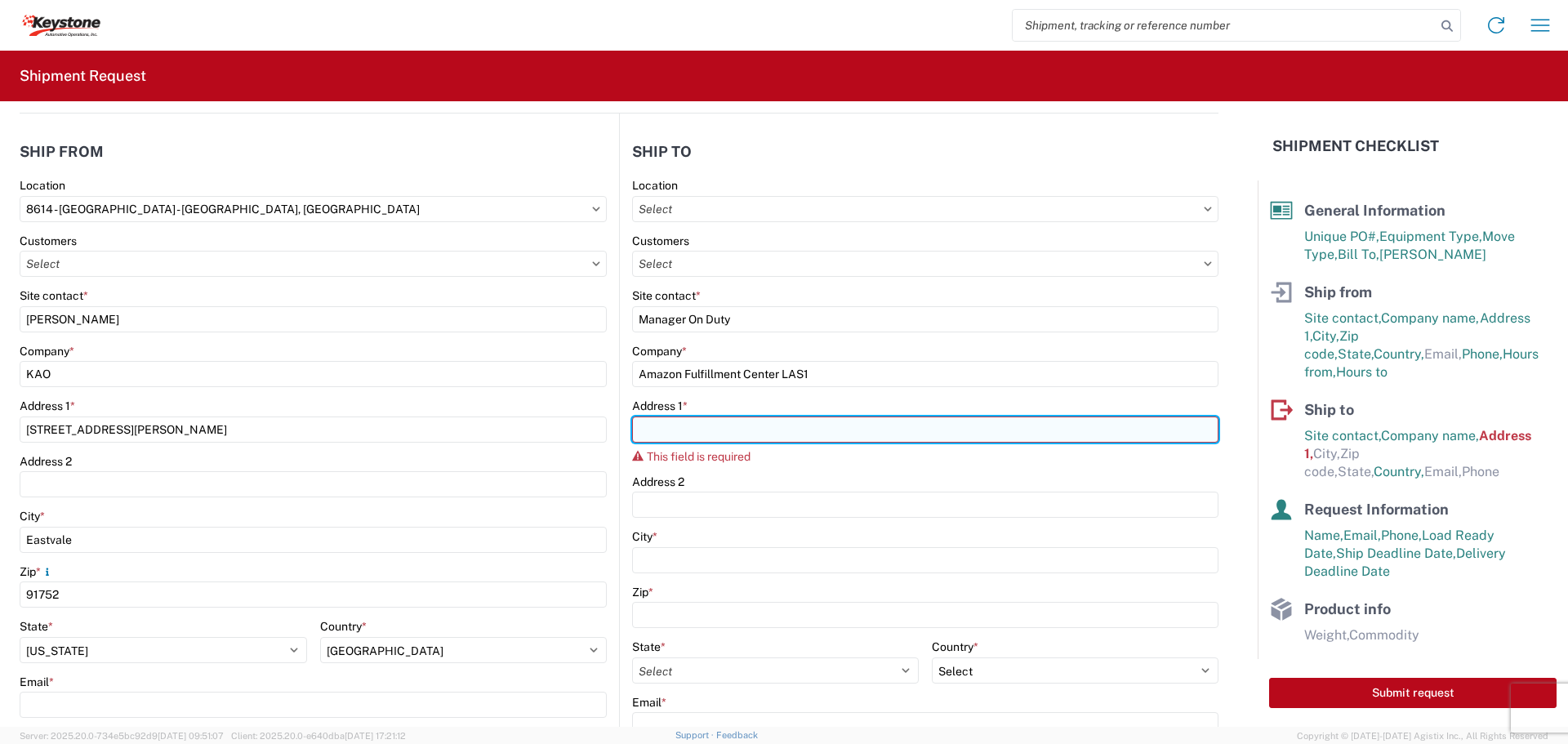
click at [827, 420] on input "Address 1 *" at bounding box center [925, 429] width 587 height 27
type input "1"
paste input "[STREET_ADDRESS][PERSON_NAME]"
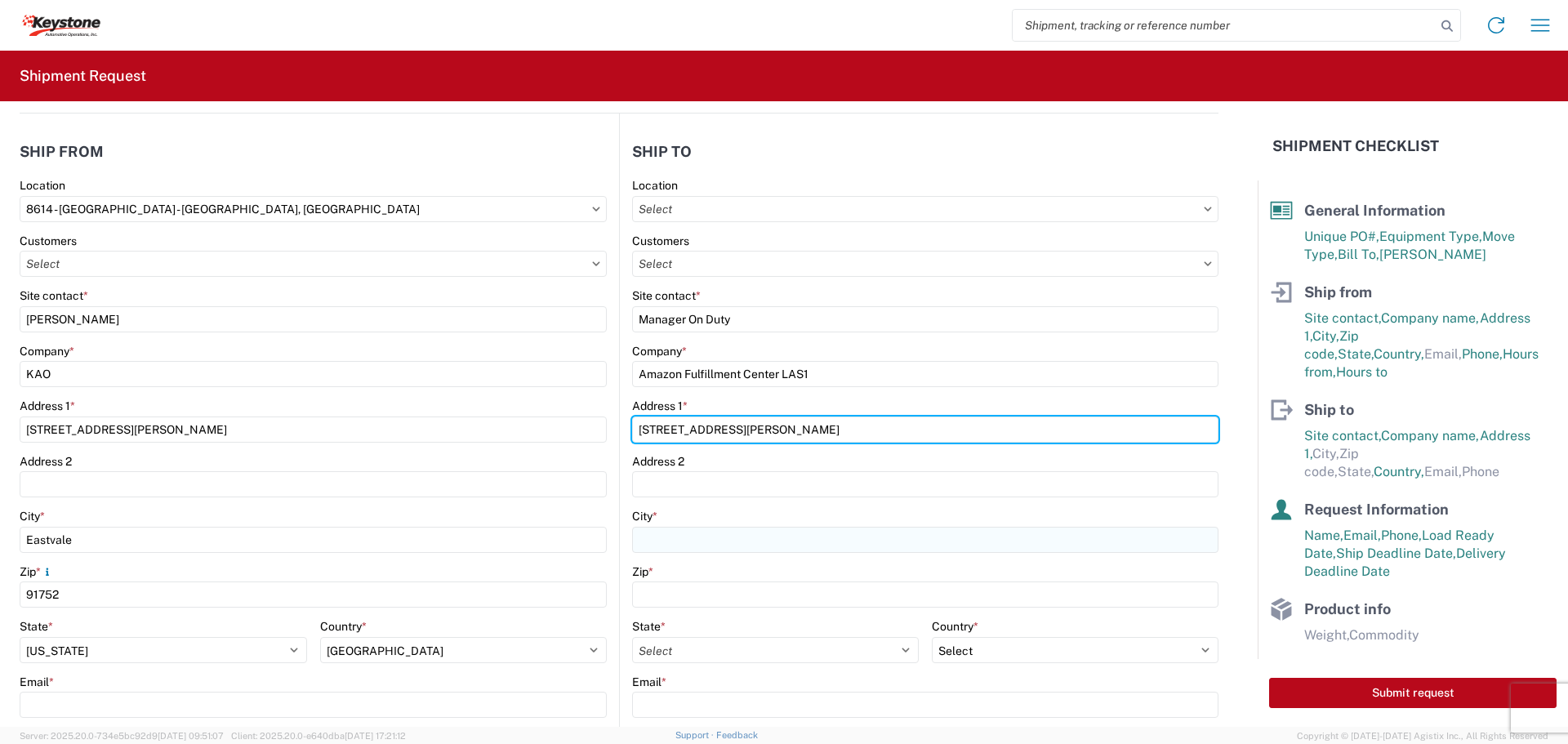
type input "[STREET_ADDRESS][PERSON_NAME]"
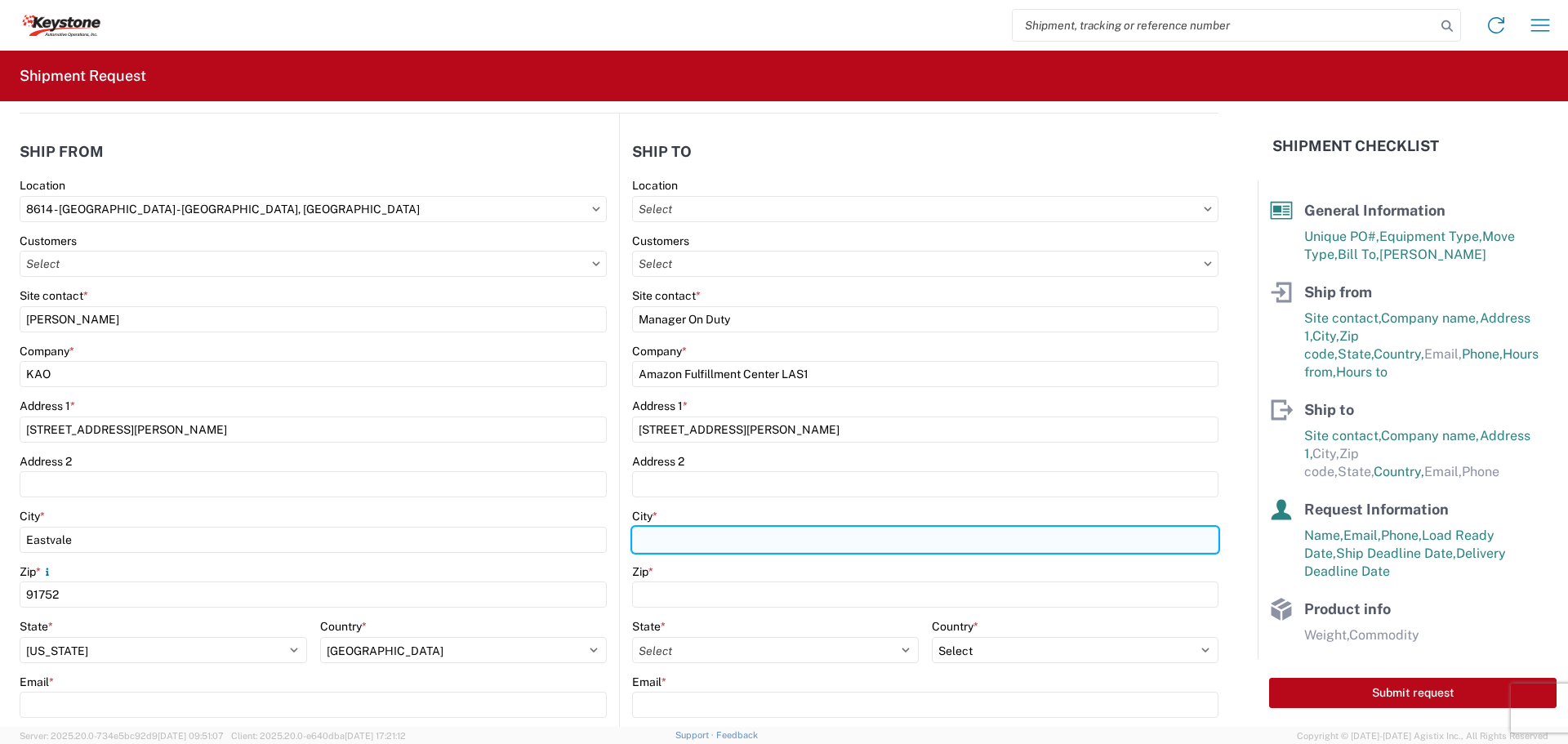
click at [725, 538] on input "City *" at bounding box center [925, 539] width 587 height 27
type input "[PERSON_NAME]"
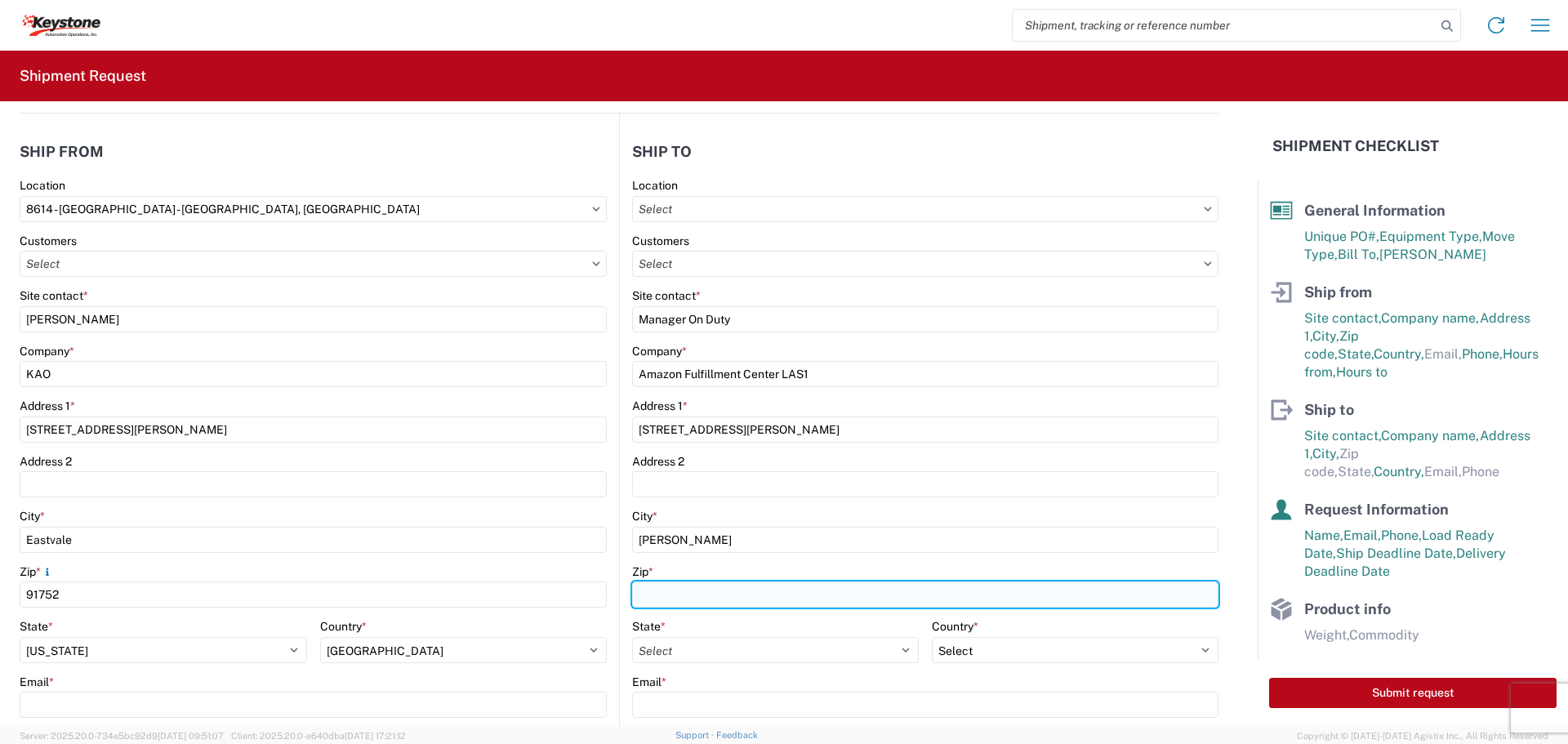
click at [799, 597] on input "Zip *" at bounding box center [925, 594] width 587 height 27
type input "89044"
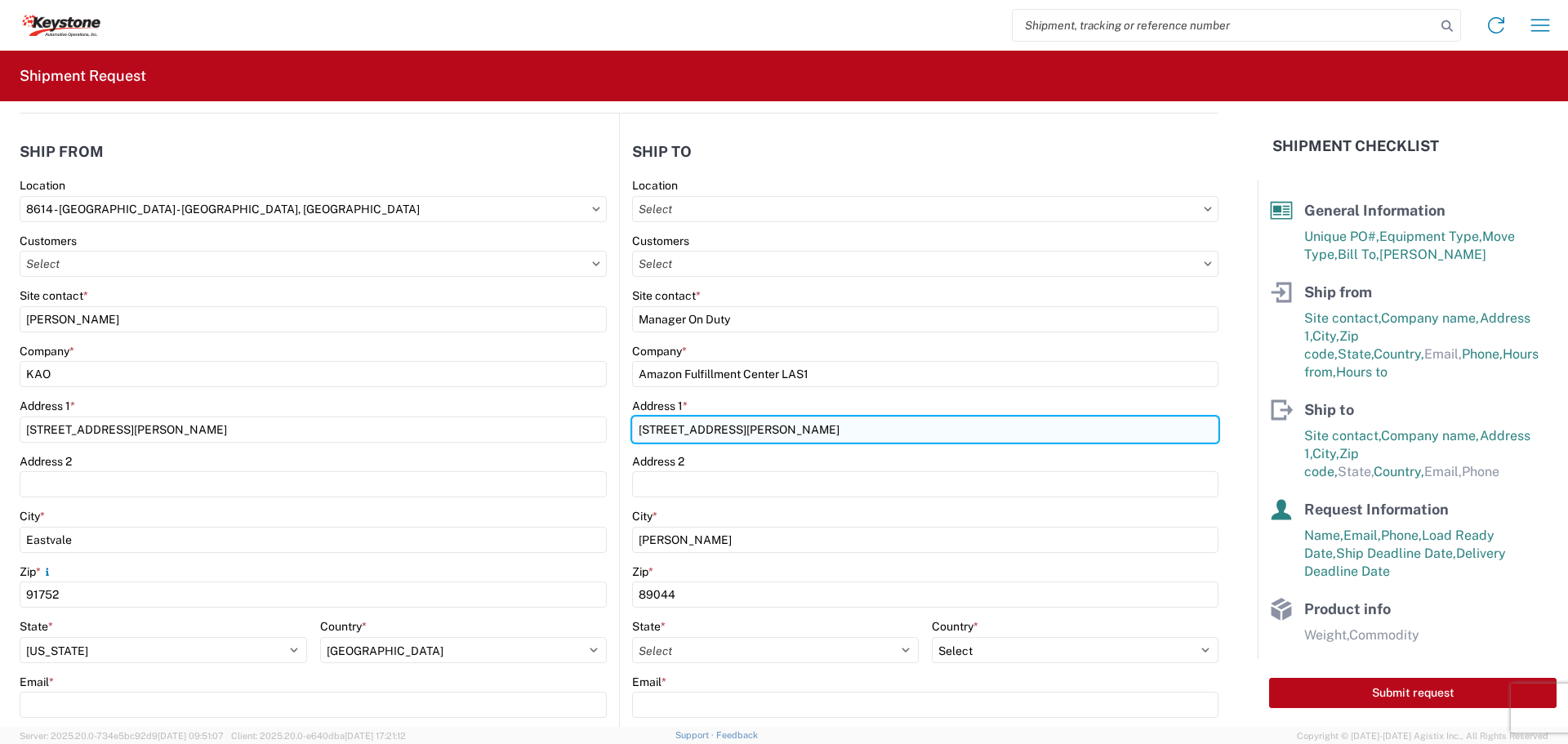
click at [895, 436] on input "[STREET_ADDRESS][PERSON_NAME]" at bounding box center [925, 429] width 587 height 27
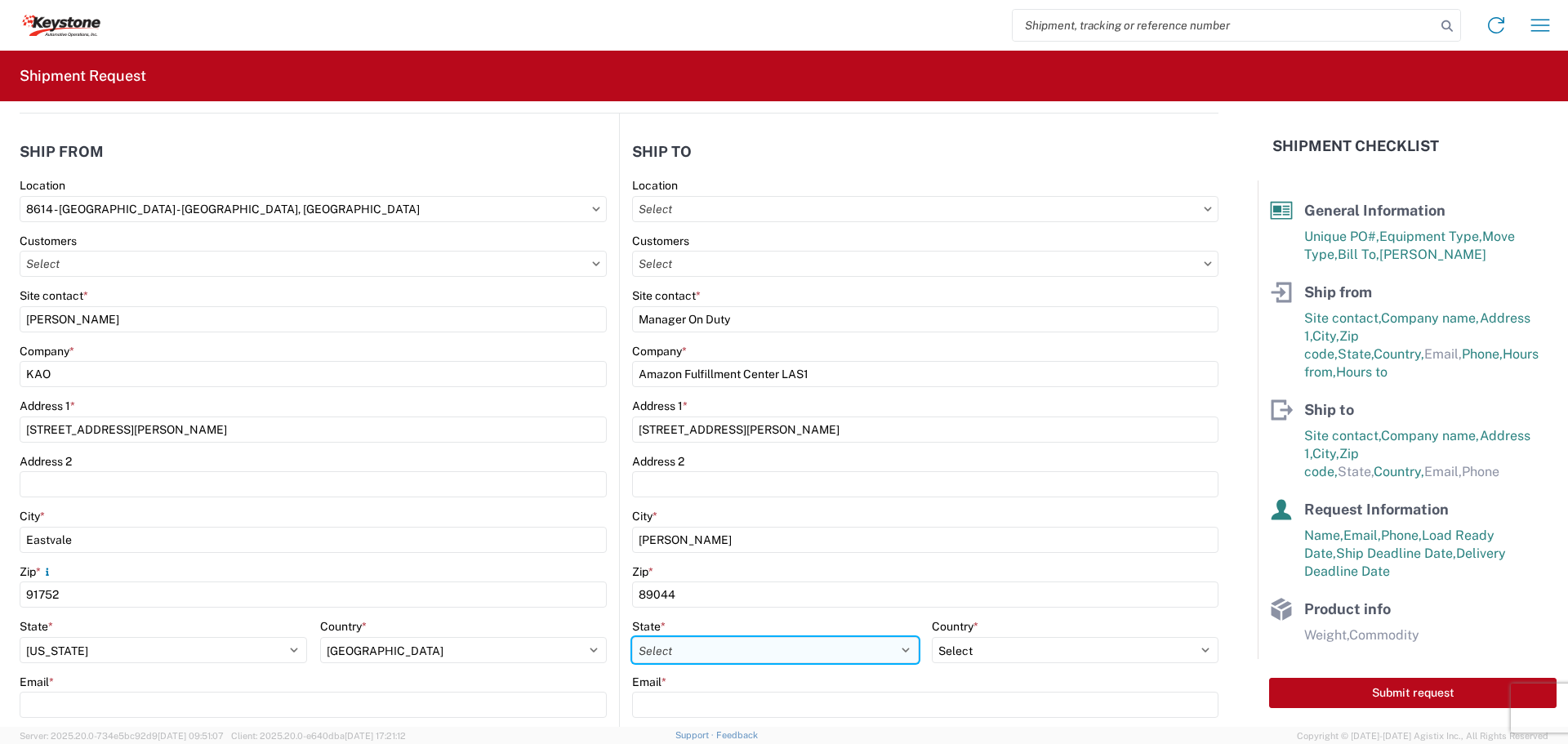
click at [878, 646] on select "Select [US_STATE] [US_STATE] [US_STATE] [US_STATE] Armed Forces Americas Armed …" at bounding box center [775, 650] width 286 height 27
select select "NV"
click at [632, 637] on select "Select [US_STATE] [US_STATE] [US_STATE] [US_STATE] Armed Forces Americas Armed …" at bounding box center [775, 650] width 286 height 27
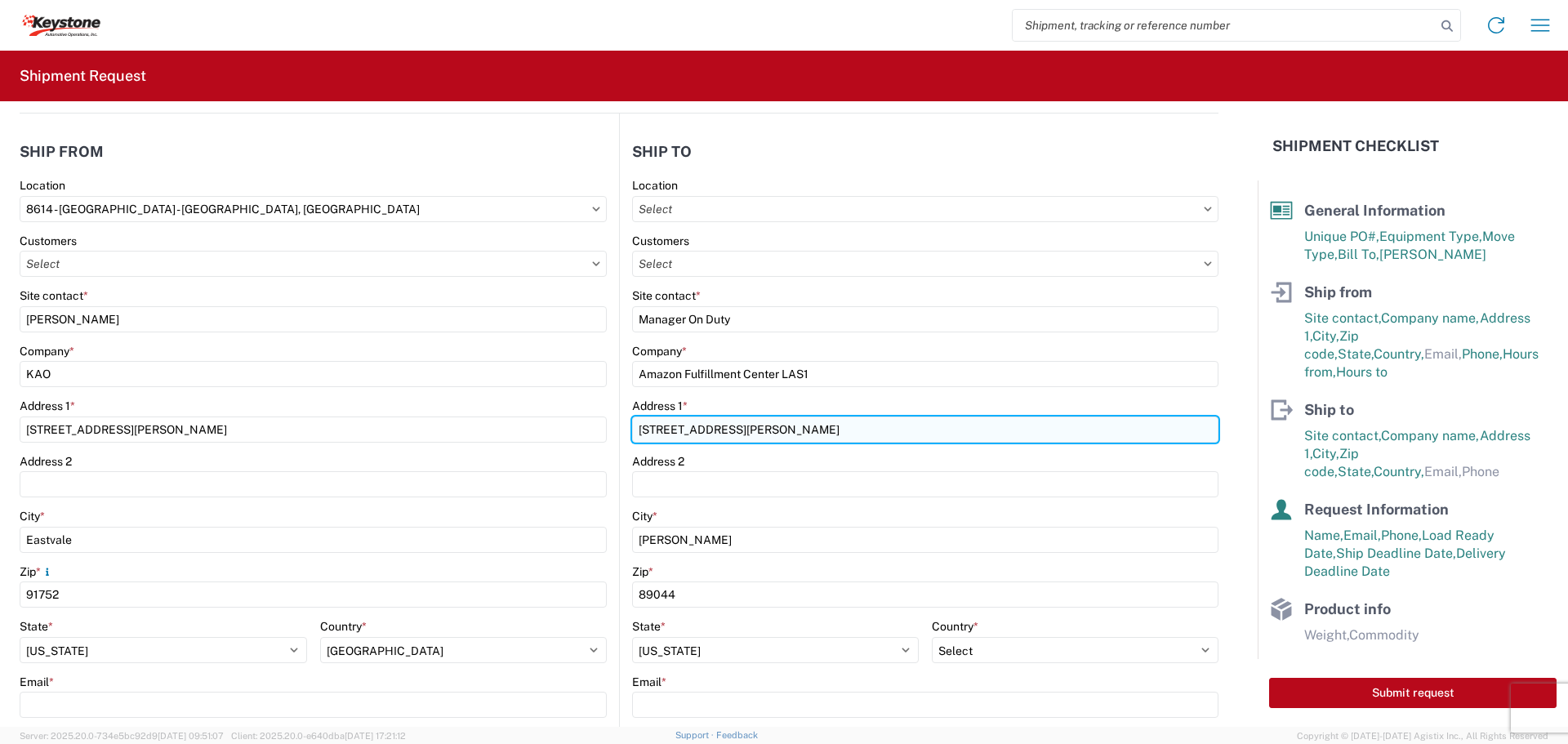
click at [882, 432] on input "[STREET_ADDRESS][PERSON_NAME]" at bounding box center [925, 429] width 587 height 27
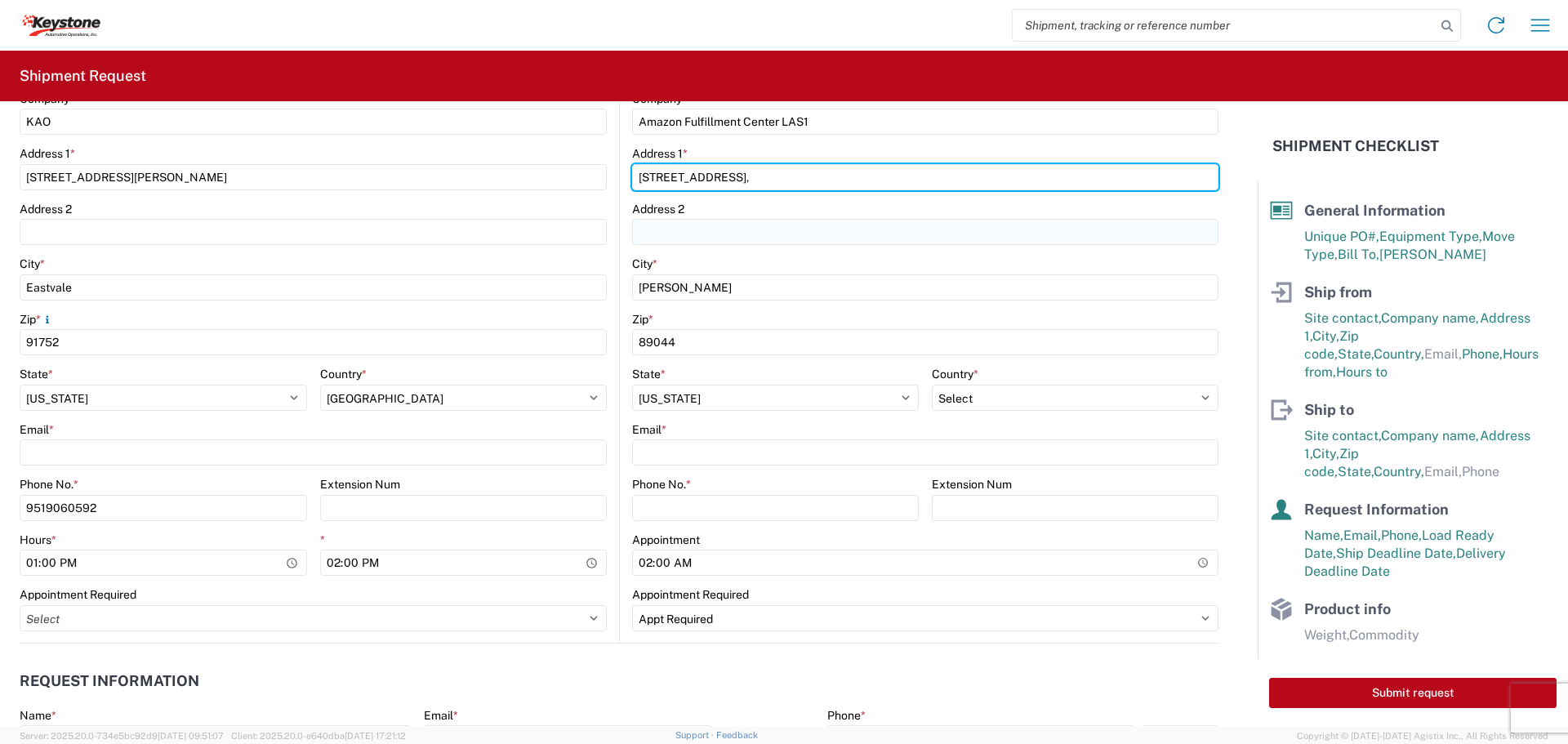
scroll to position [490, 0]
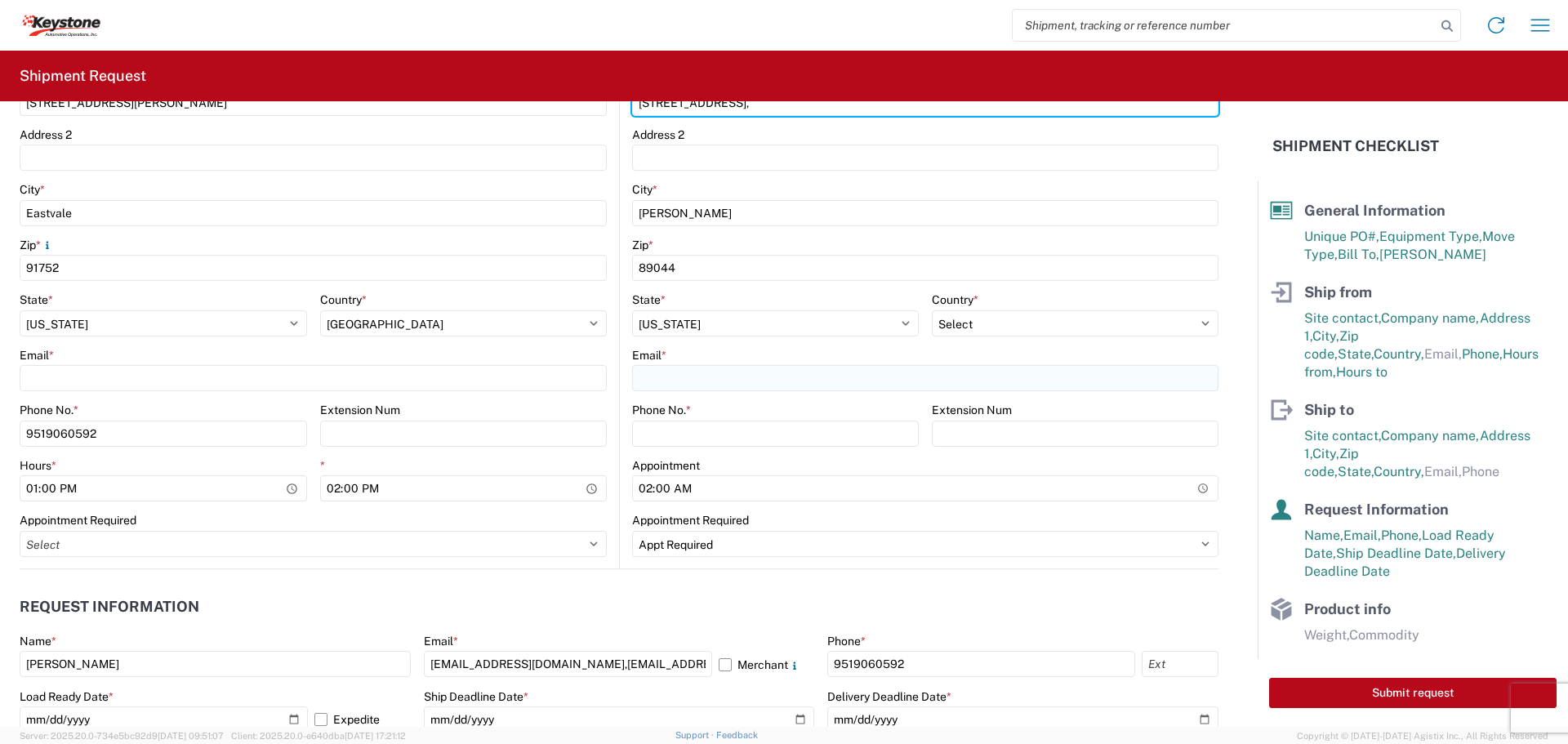
type input "[STREET_ADDRESS],"
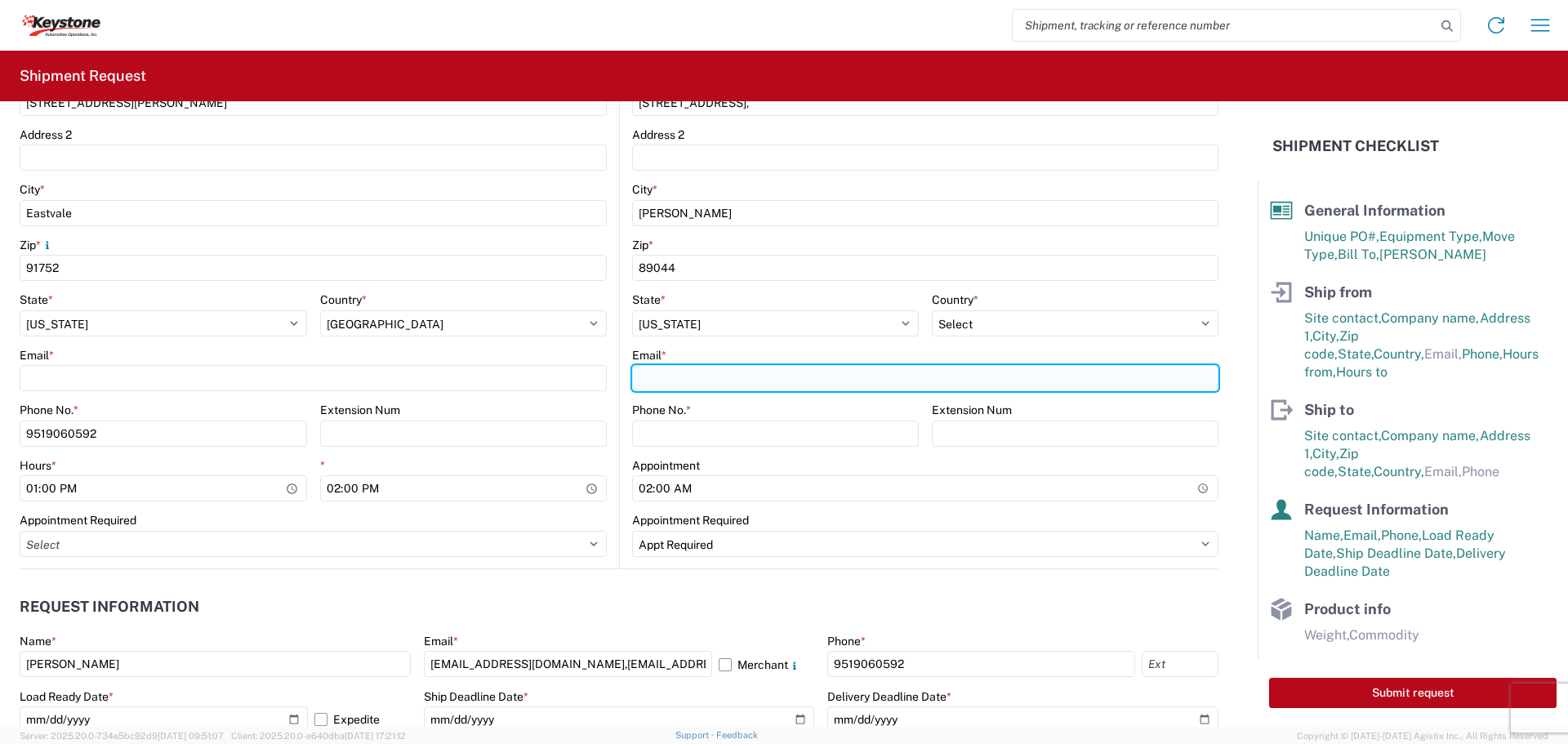
click at [772, 380] on input "Email *" at bounding box center [925, 378] width 587 height 27
type input "[EMAIL_ADDRESS][DOMAIN_NAME],[EMAIL_ADDRESS][DOMAIN_NAME],[EMAIL_ADDRESS][DOMAI…"
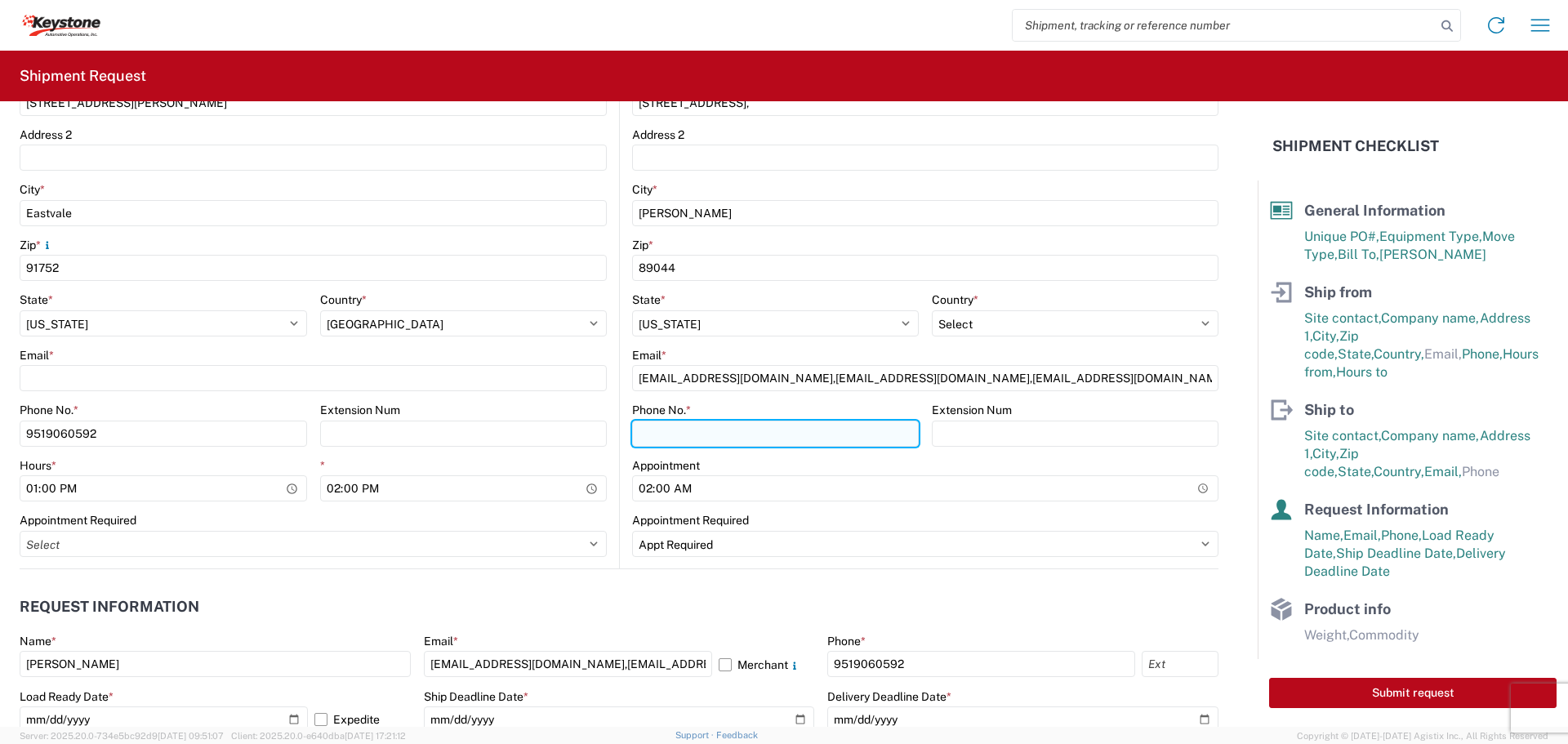
click at [802, 435] on input "Phone No. *" at bounding box center [775, 433] width 286 height 27
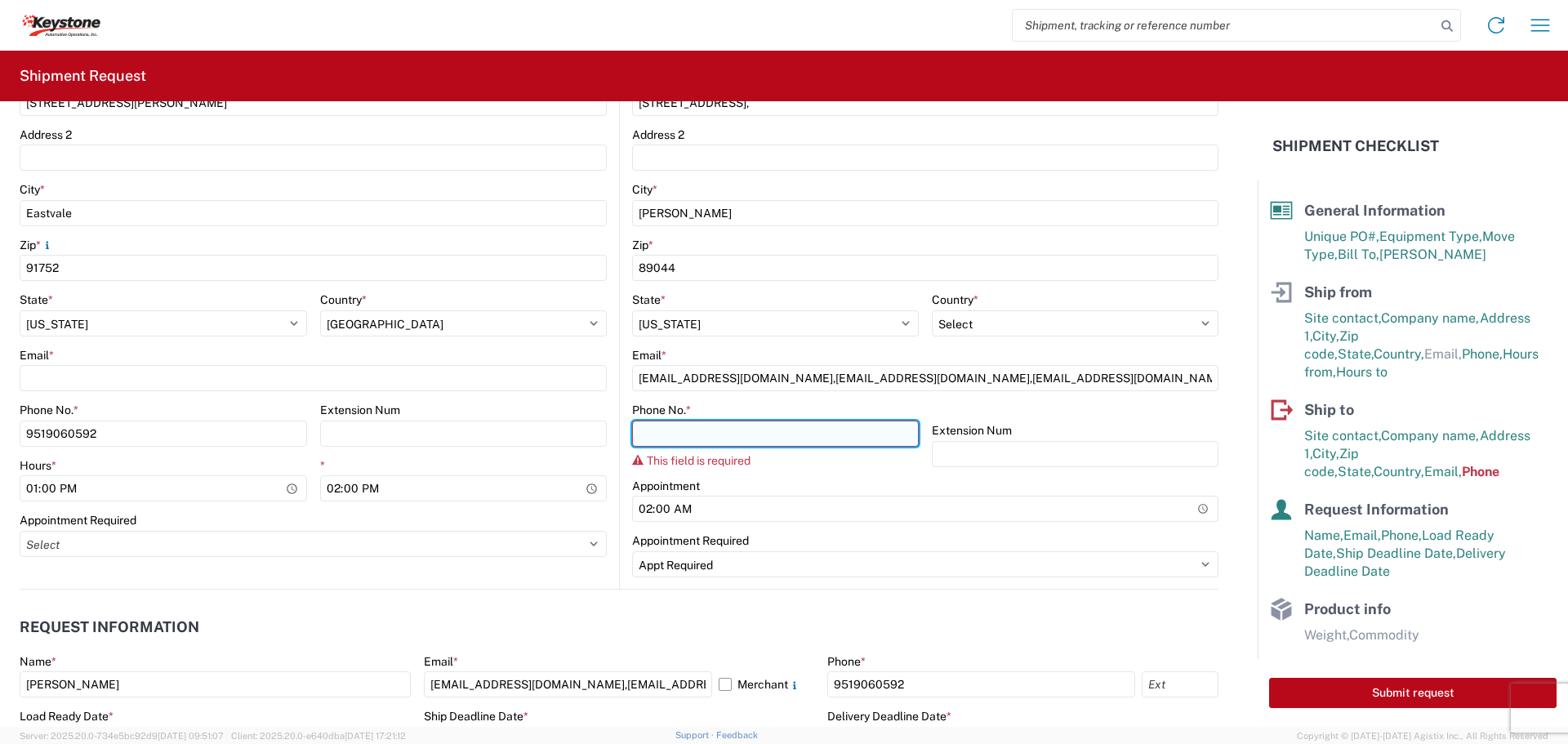
click at [785, 431] on input "Phone No. *" at bounding box center [775, 433] width 286 height 27
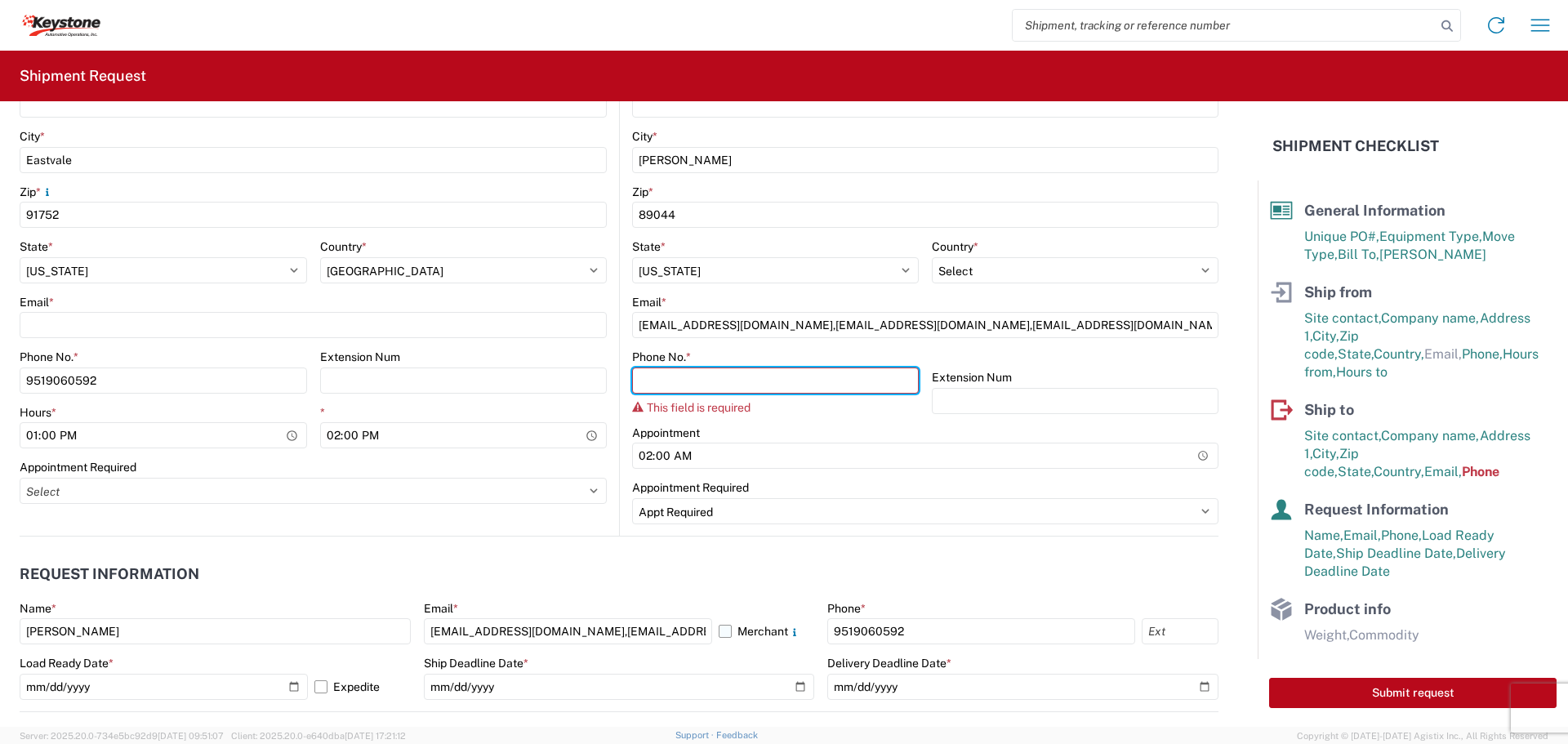
scroll to position [572, 0]
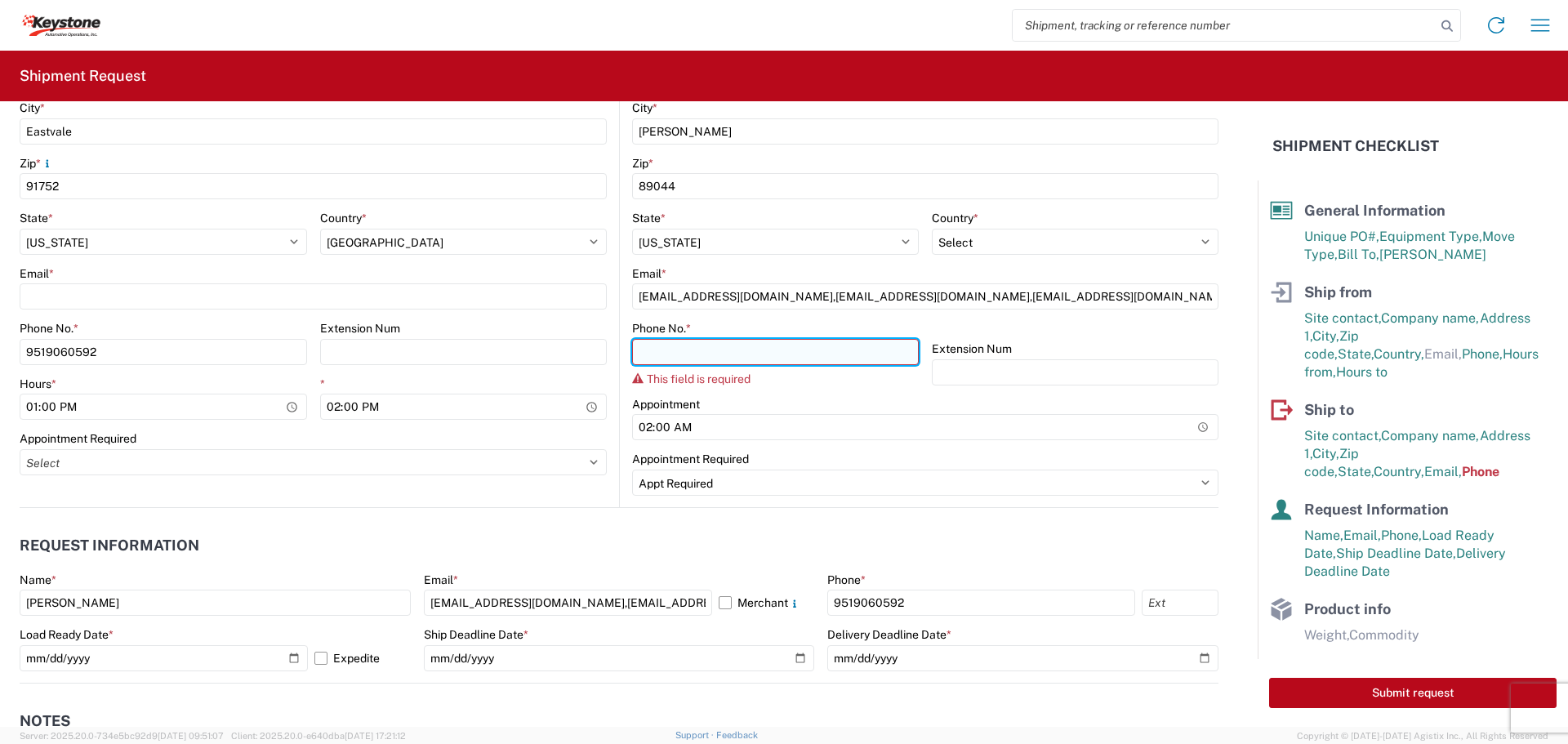
click at [819, 350] on input "Phone No. *" at bounding box center [775, 351] width 286 height 27
click at [808, 529] on header "Request Information" at bounding box center [619, 545] width 1199 height 36
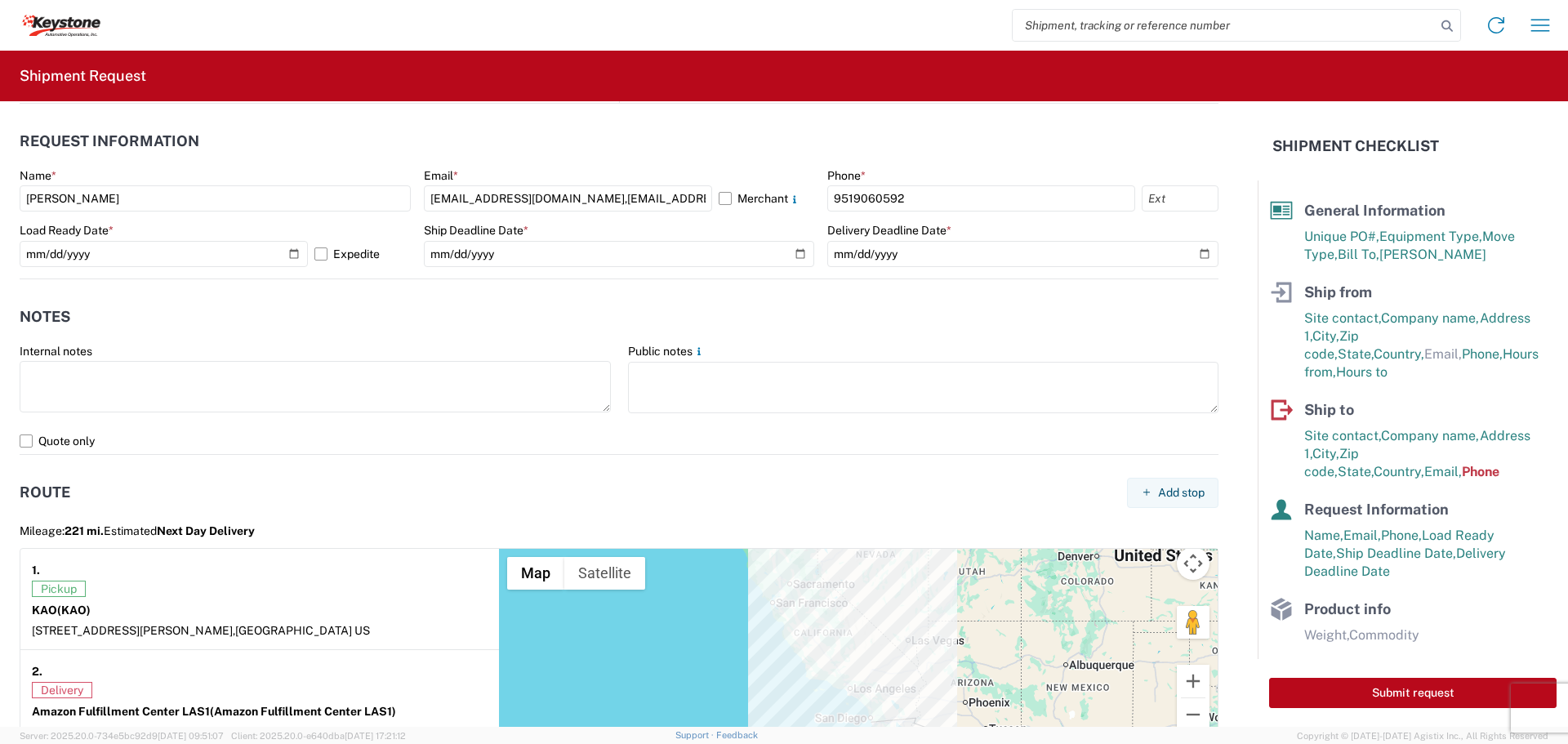
scroll to position [879, 0]
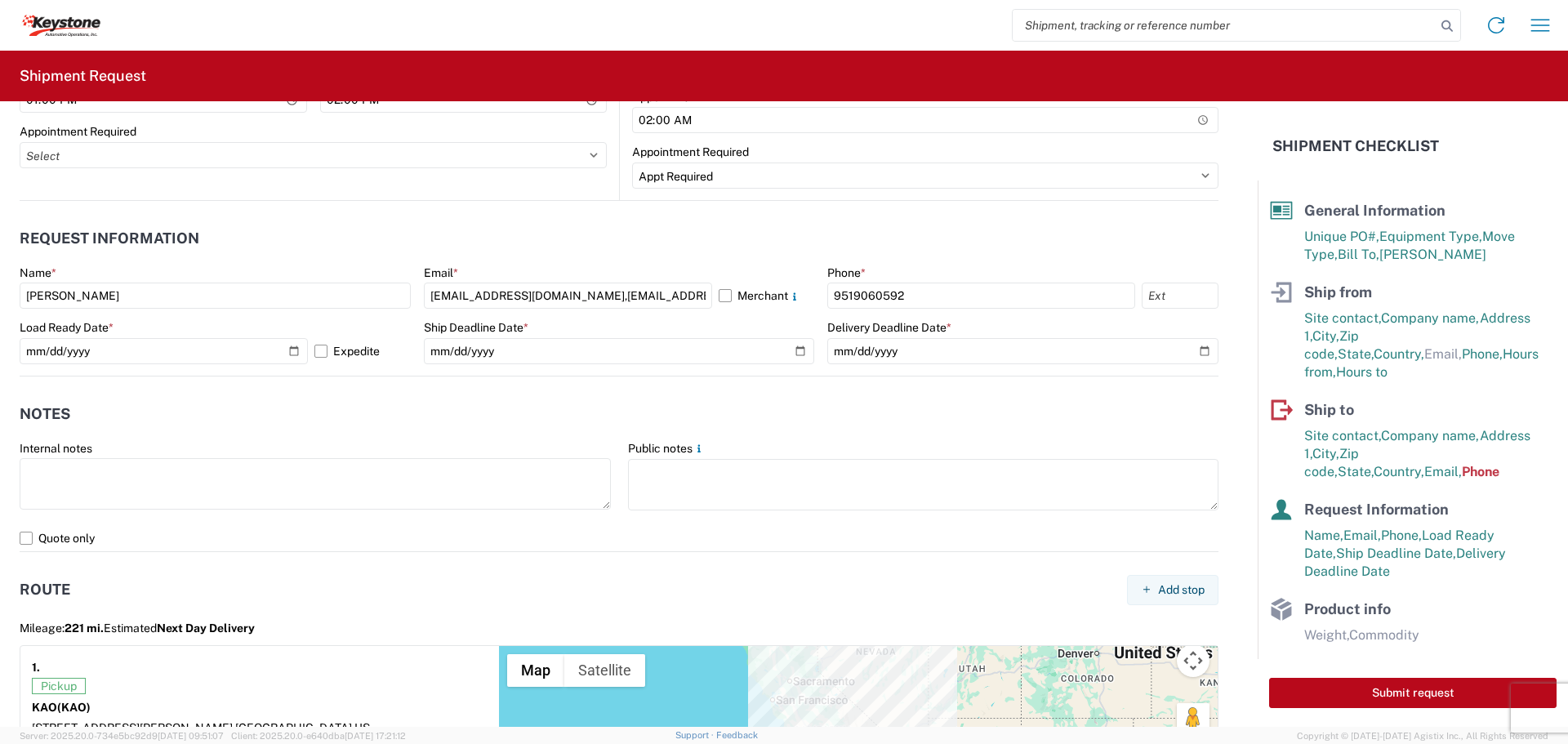
click at [865, 415] on header "Notes" at bounding box center [619, 413] width 1199 height 36
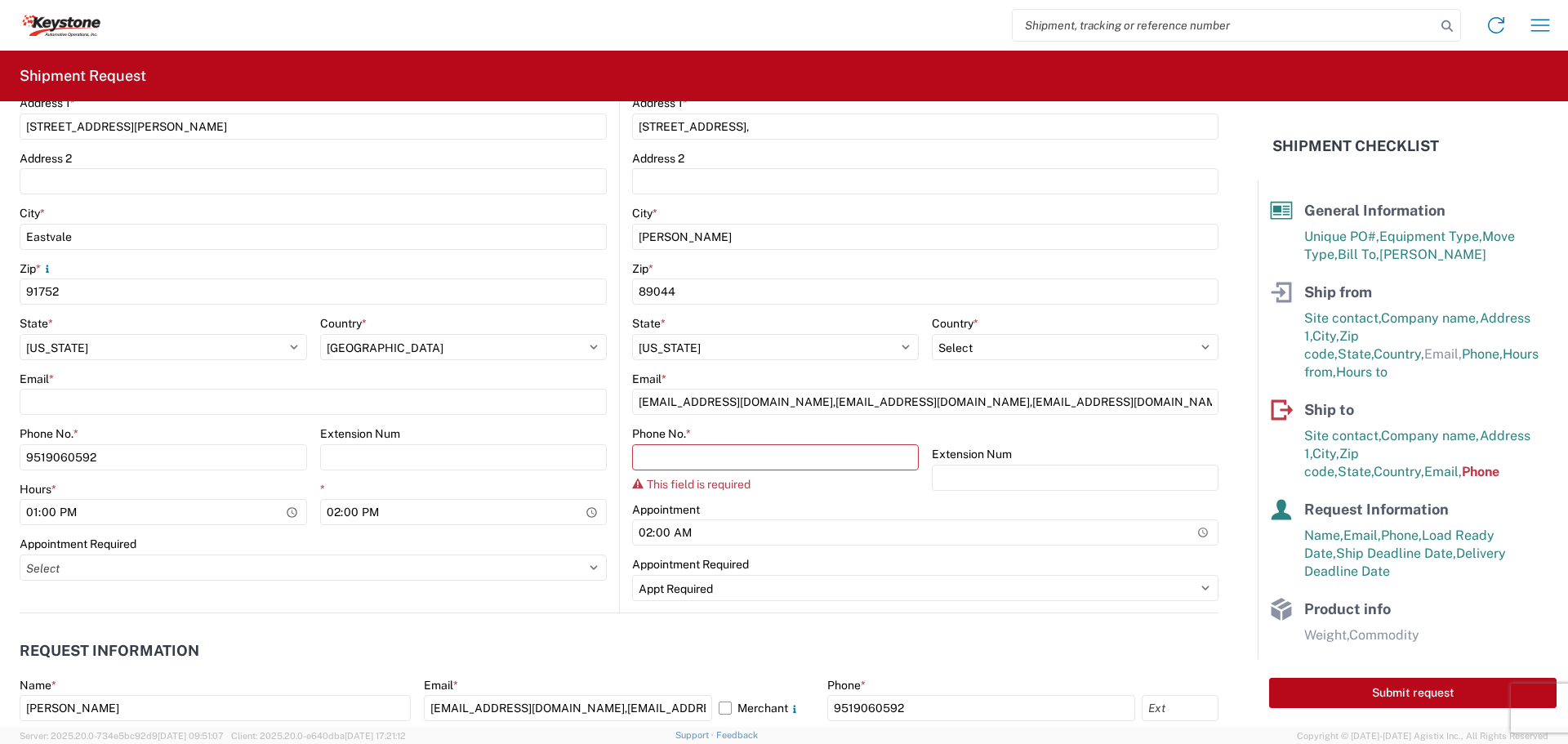
scroll to position [490, 0]
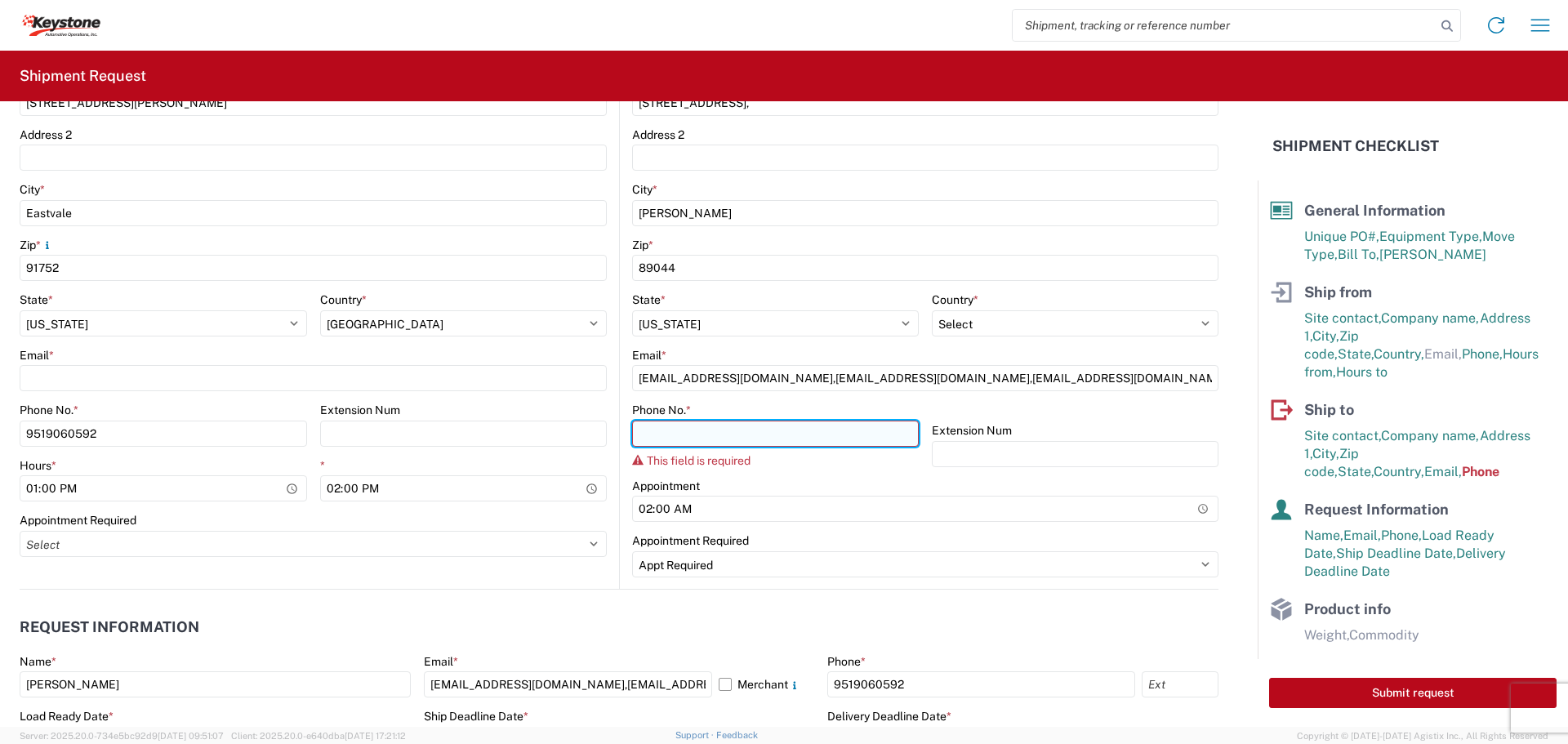
click at [809, 437] on input "Phone No. *" at bounding box center [775, 433] width 286 height 27
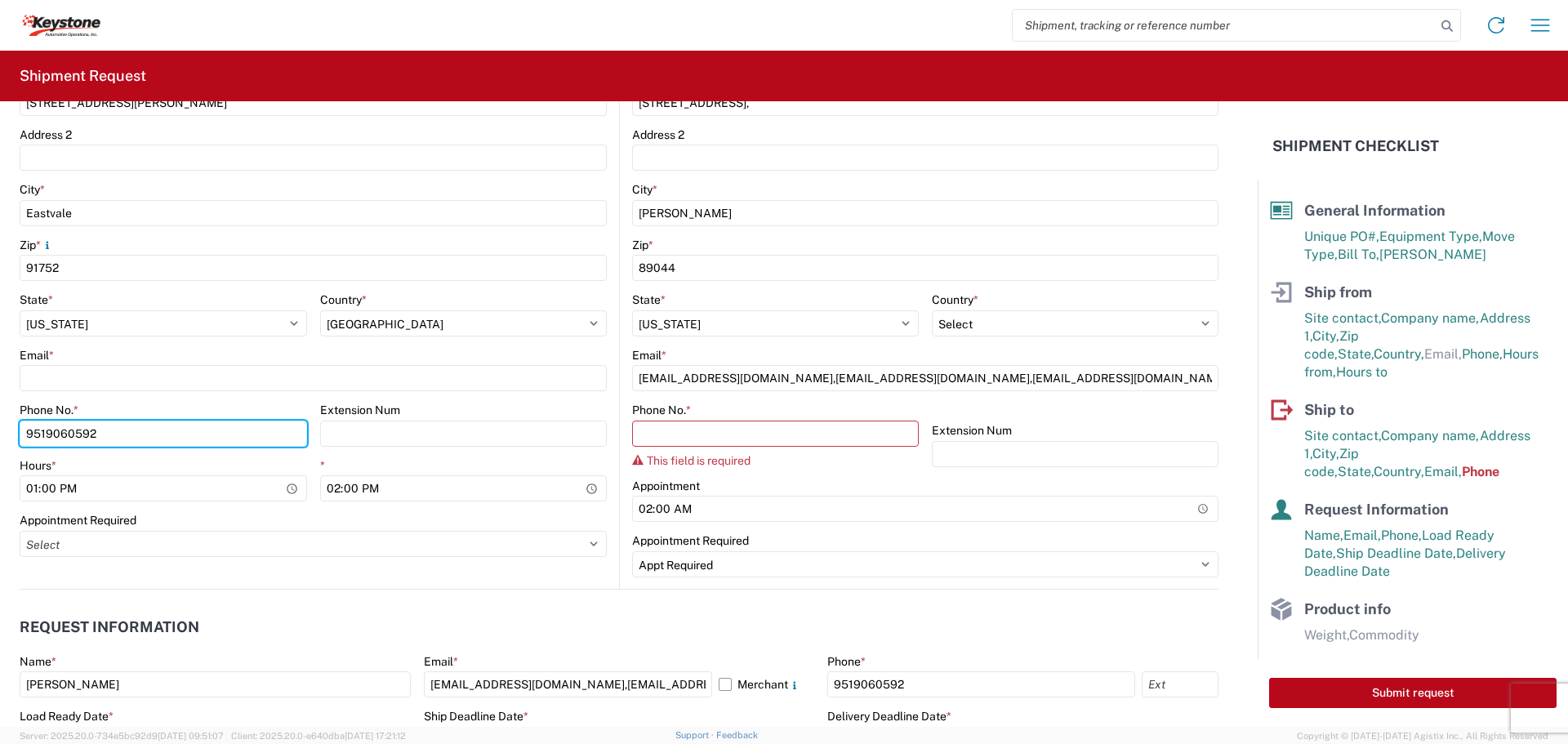
drag, startPoint x: 142, startPoint y: 432, endPoint x: 5, endPoint y: 436, distance: 137.1
click at [5, 436] on form "General Information Template PO# 5IYTF2HR Equipment Type * Select 53’ Dry Van F…" at bounding box center [629, 414] width 1258 height 626
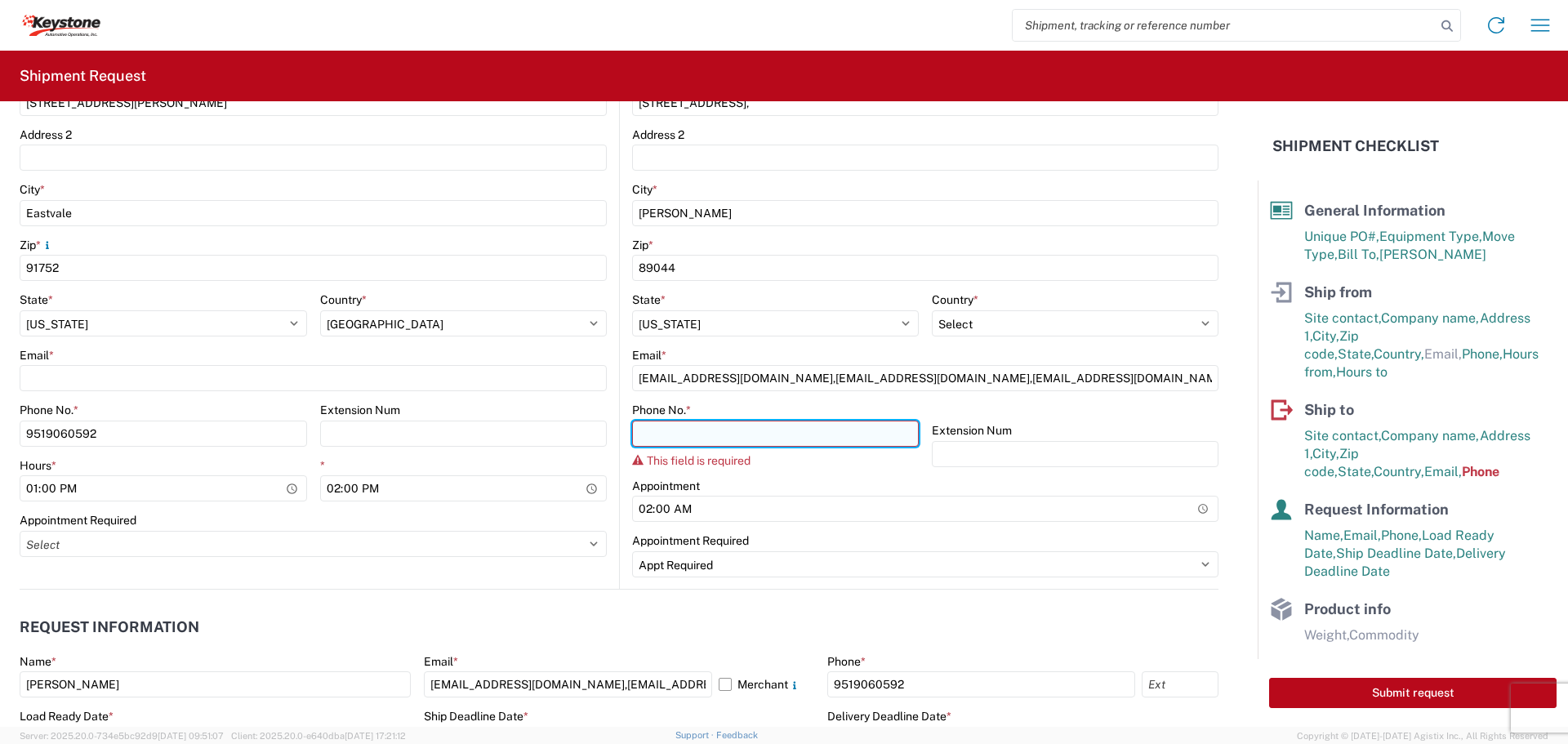
click at [814, 429] on input "Phone No. *" at bounding box center [775, 433] width 286 height 27
paste input "9519060592"
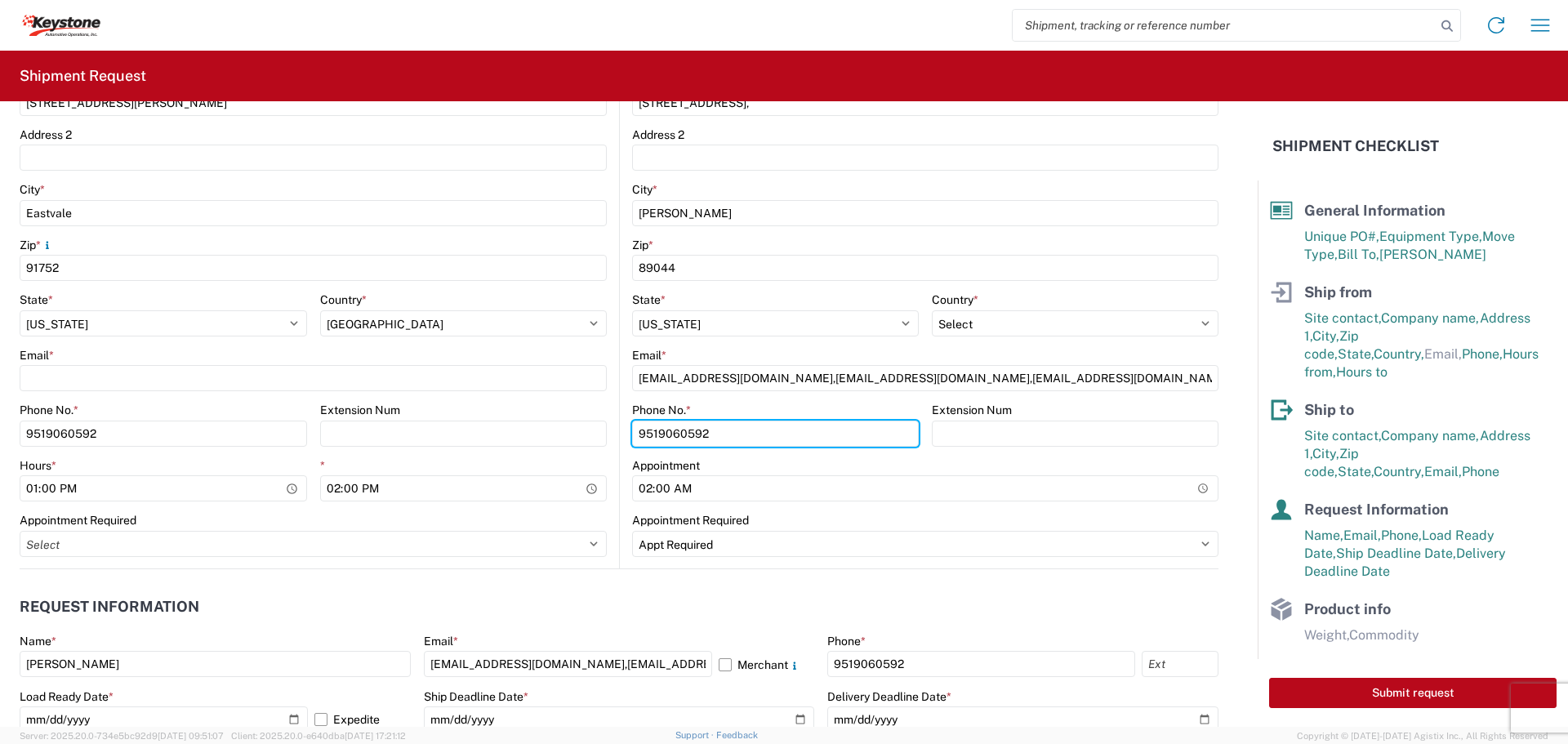
type input "9519060592"
click at [511, 590] on header "Request Information" at bounding box center [619, 606] width 1199 height 36
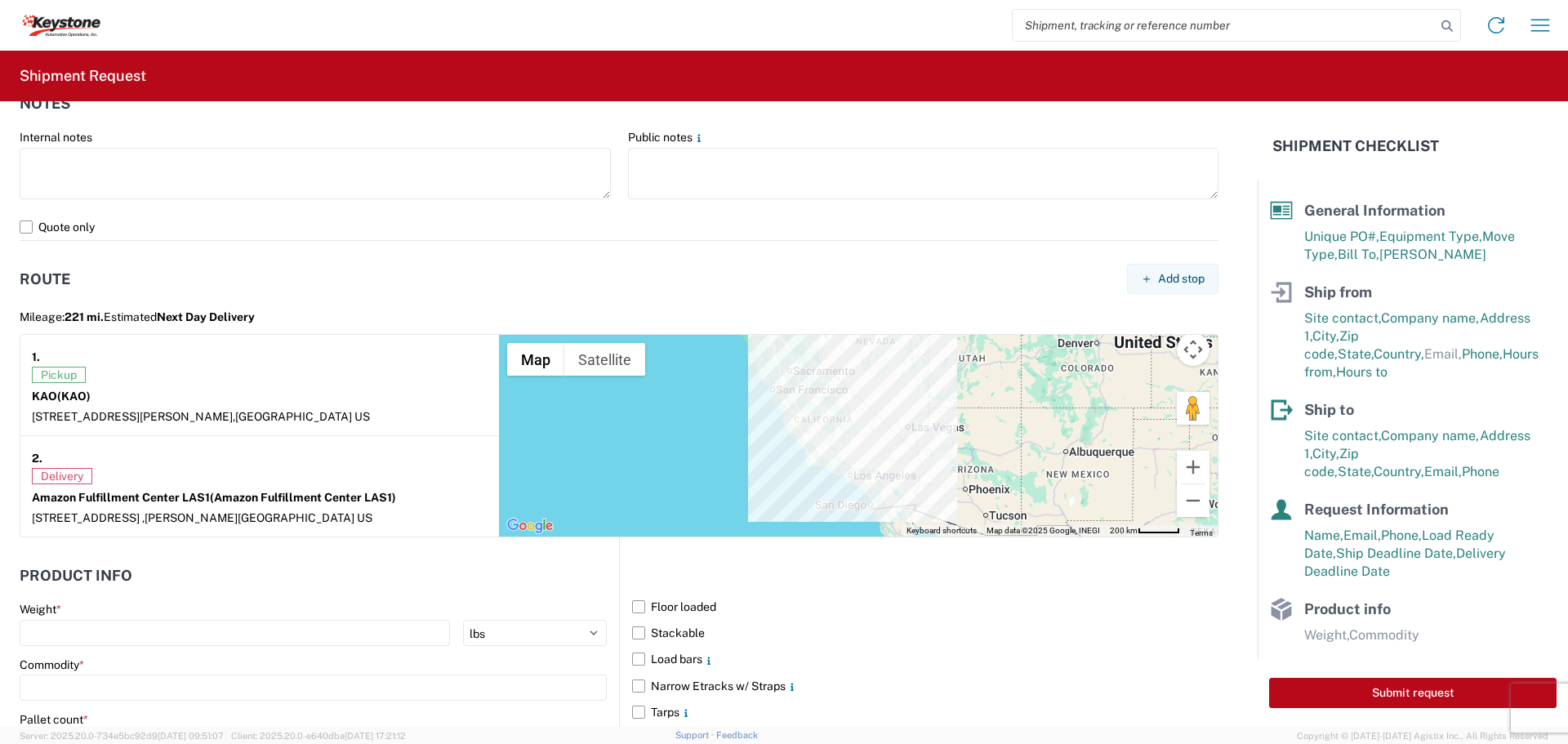
scroll to position [899, 0]
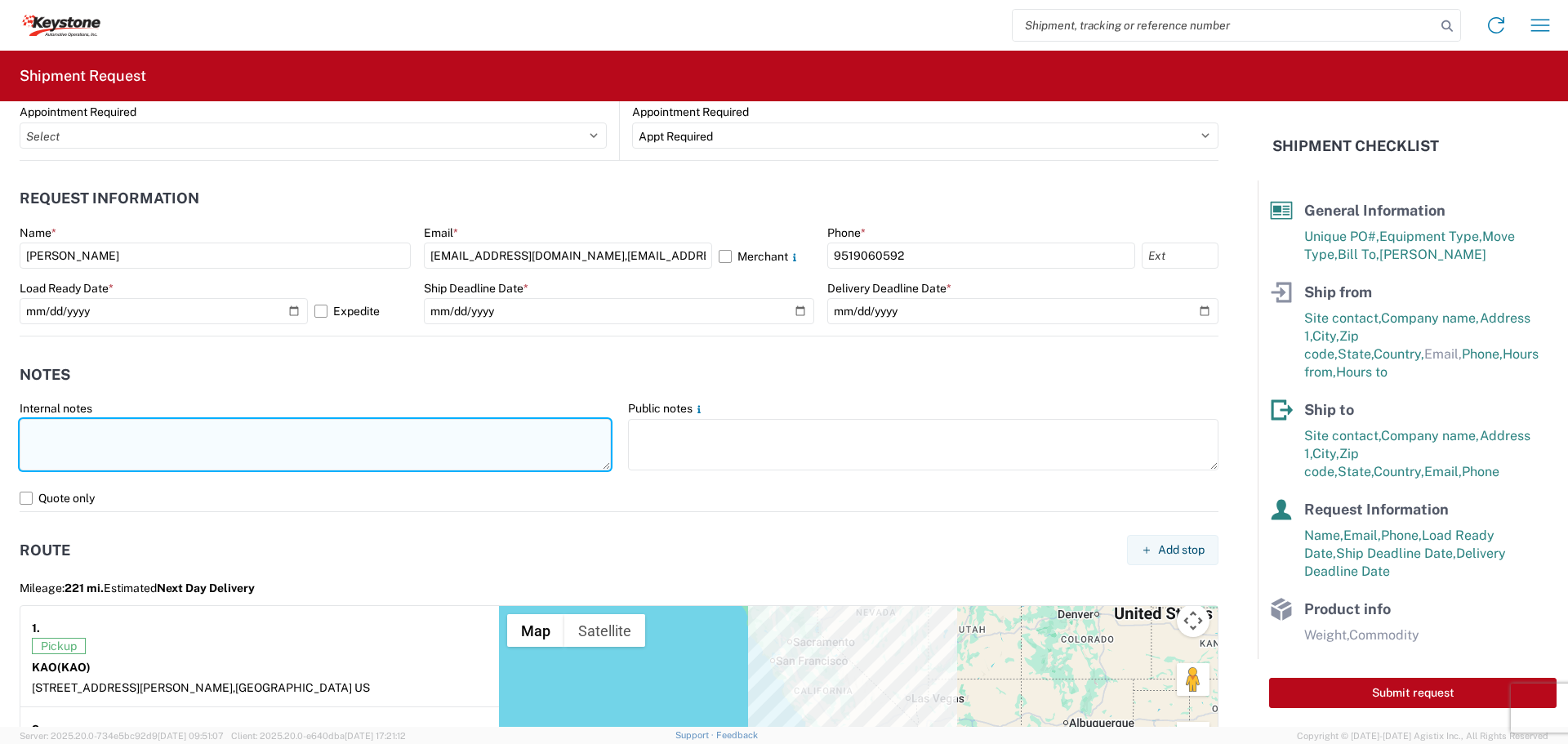
click at [102, 439] on textarea at bounding box center [315, 445] width 592 height 51
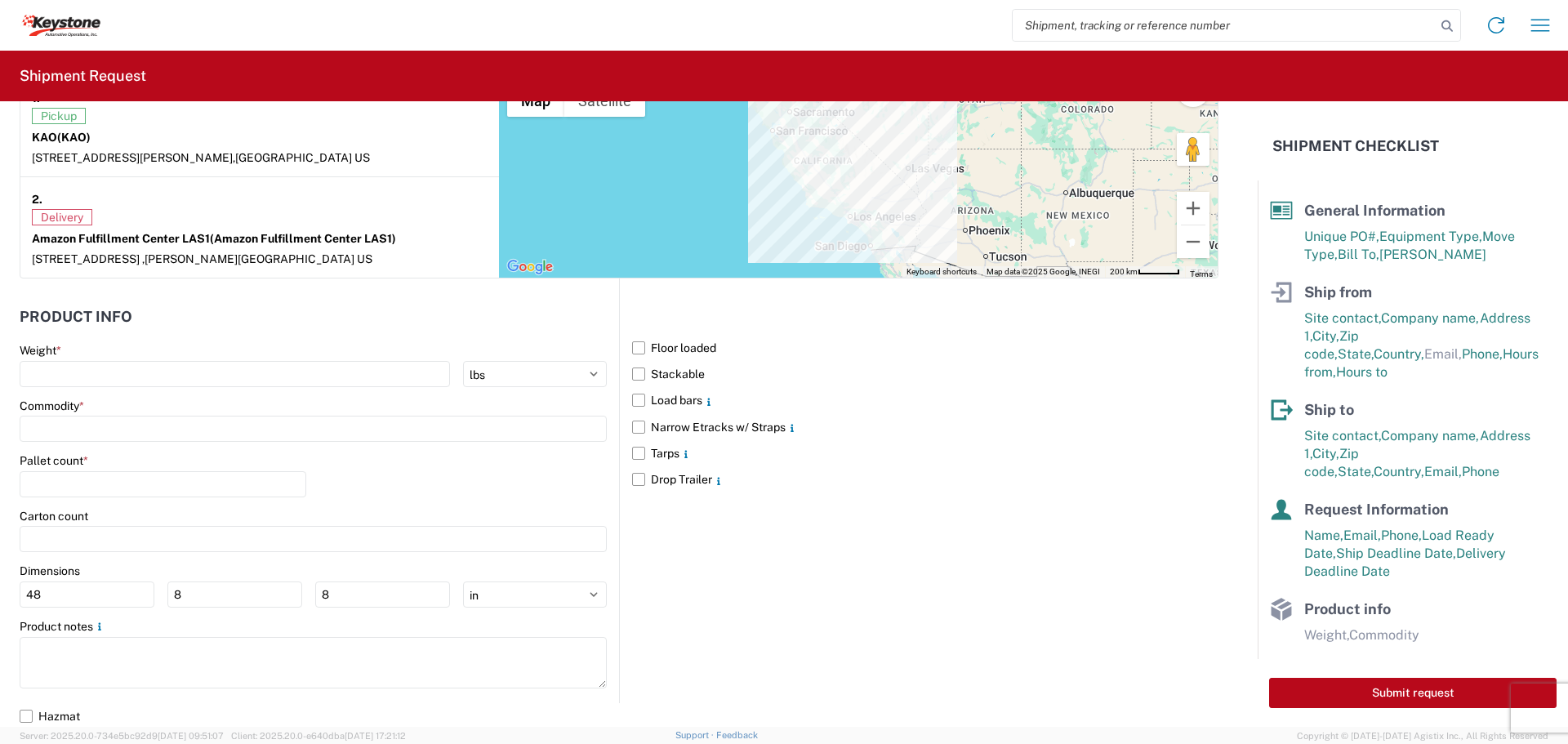
scroll to position [1431, 0]
type textarea "Please Pre Load R&L"
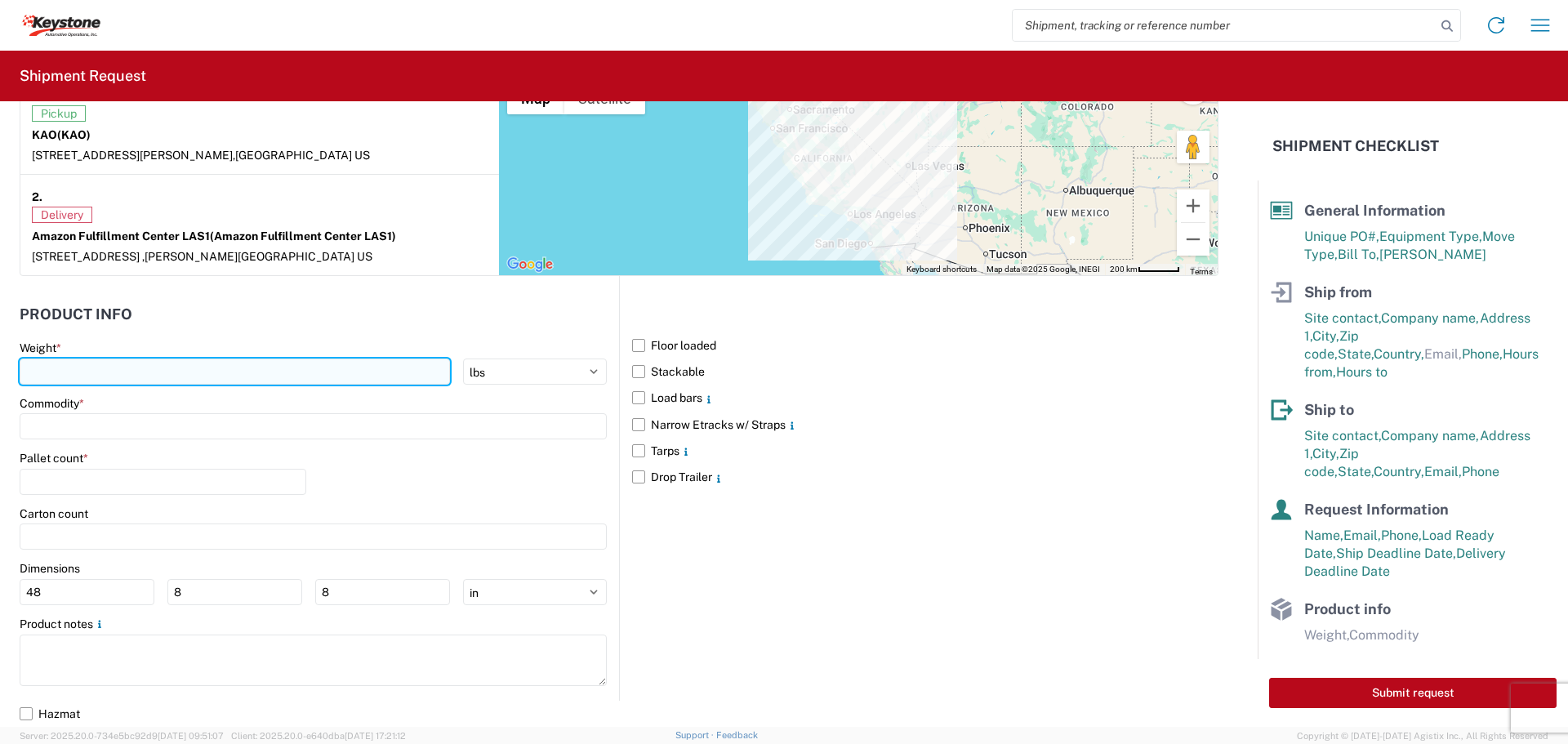
click at [354, 376] on input "number" at bounding box center [234, 371] width 430 height 27
type input "18000"
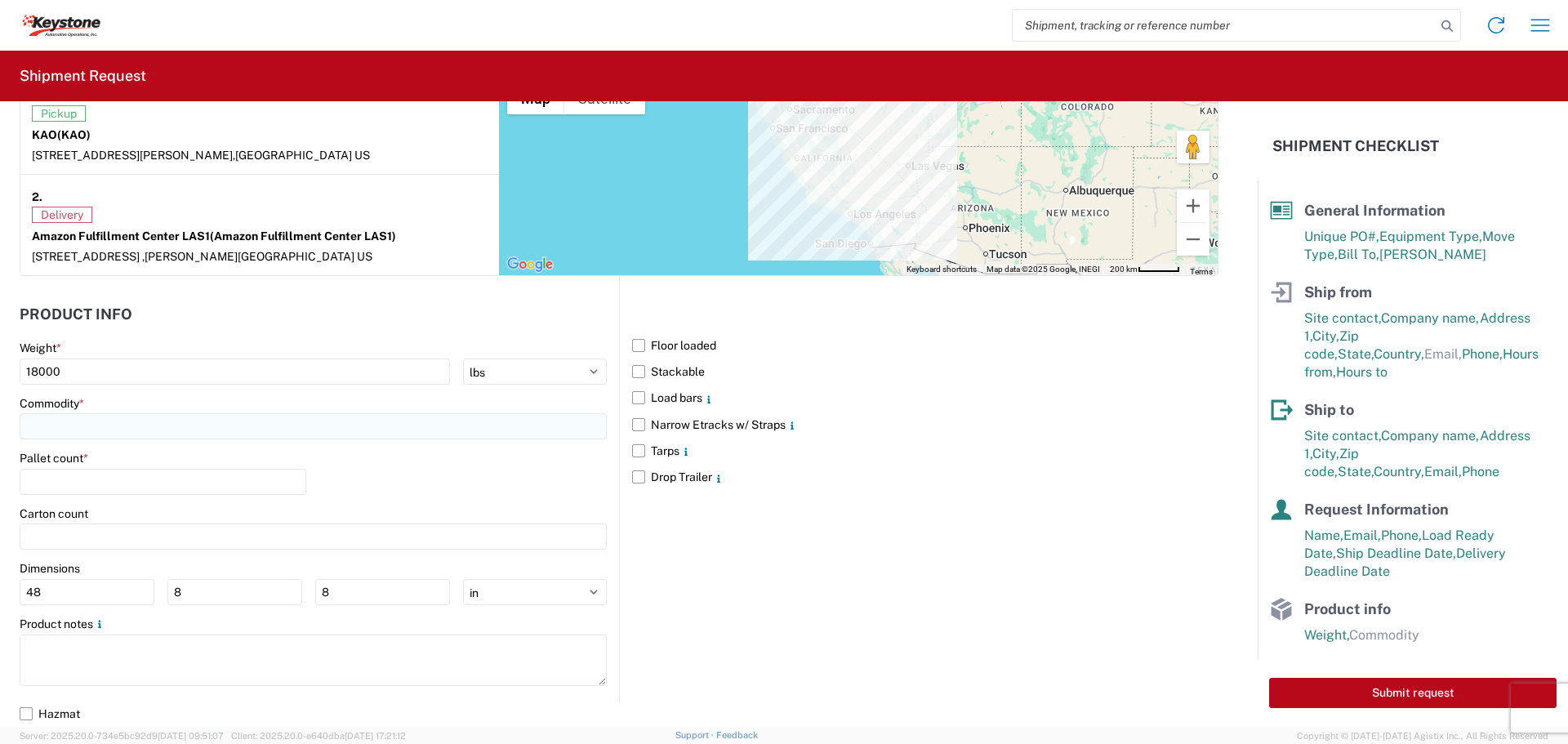
click at [291, 425] on input at bounding box center [313, 426] width 588 height 27
type input "g"
click at [169, 502] on div "General Auto Parts (dry)" at bounding box center [166, 499] width 285 height 27
type input "General Auto Parts (dry)"
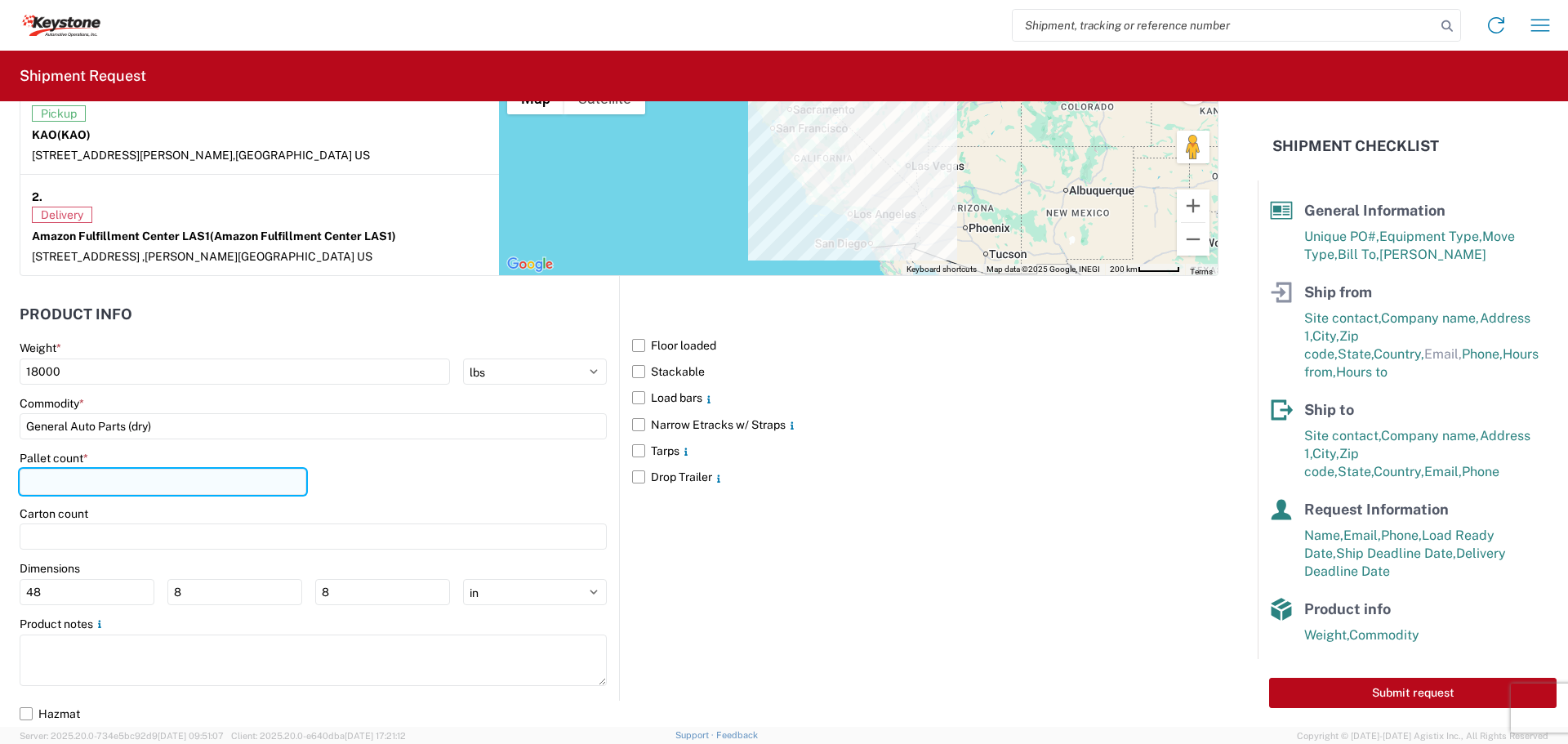
click at [131, 483] on input "number" at bounding box center [162, 481] width 286 height 27
type input "17"
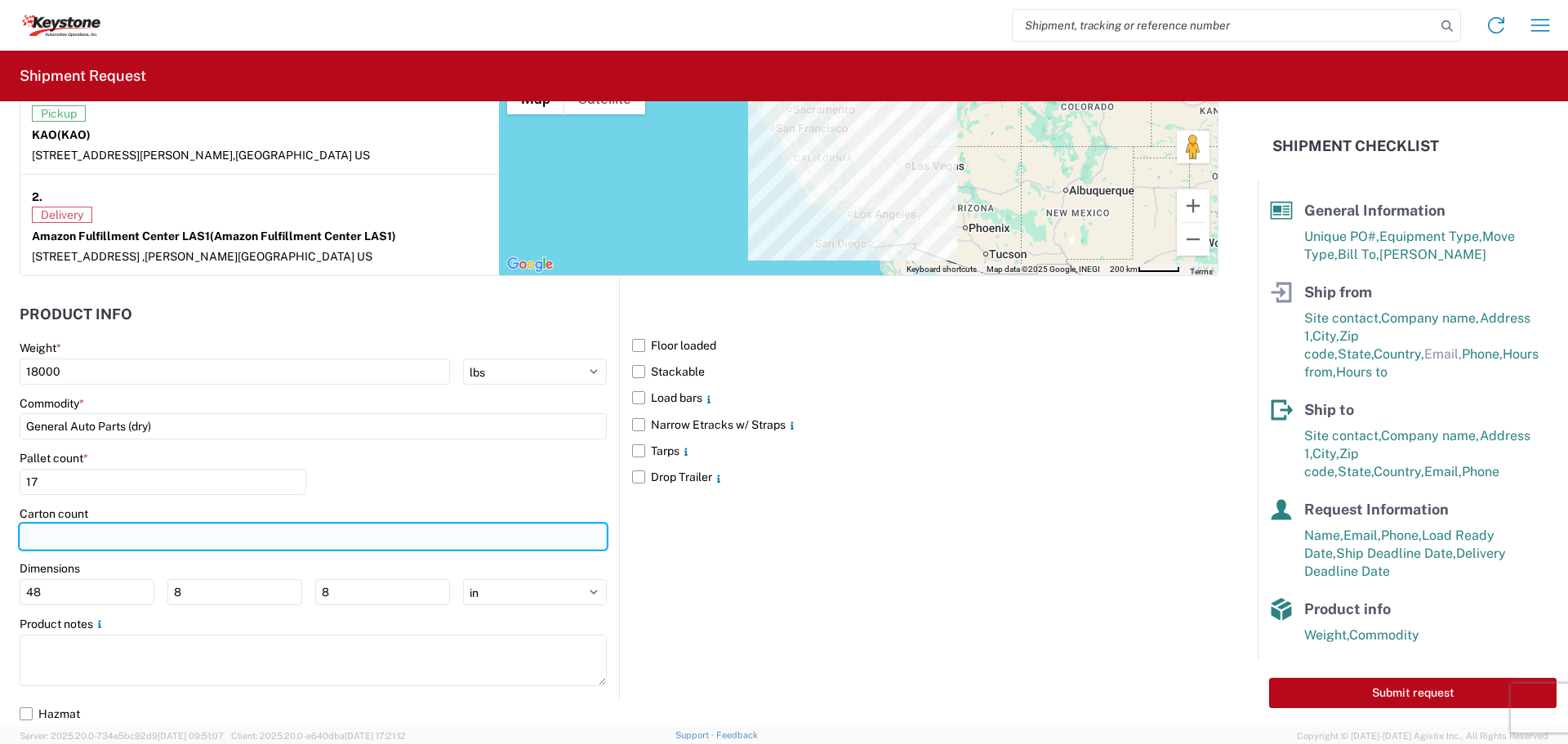
click at [142, 538] on input "number" at bounding box center [313, 536] width 588 height 27
type input "508"
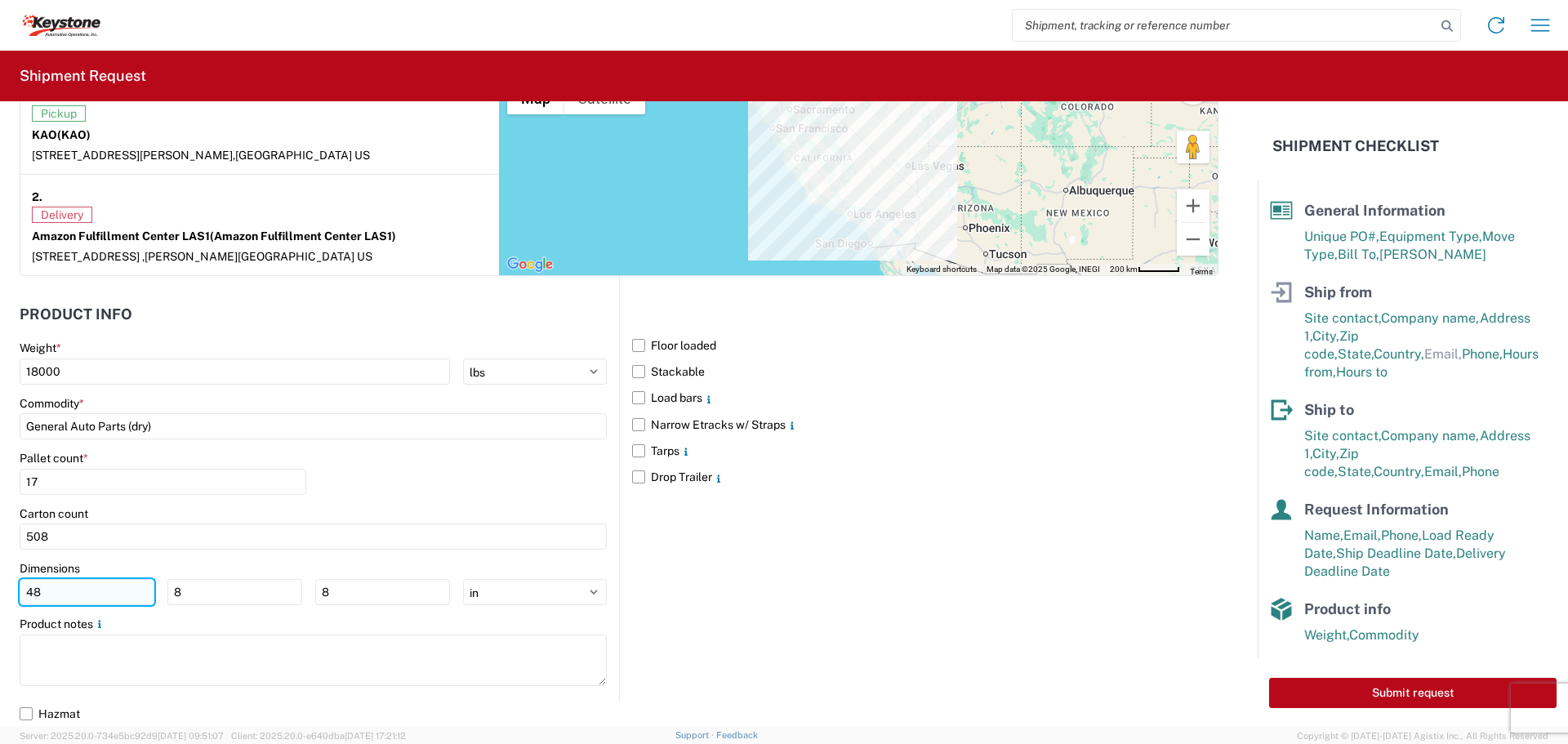
click at [110, 581] on input "48" at bounding box center [87, 591] width 135 height 27
type input "4"
click at [804, 559] on div "Floor loaded Stackable Load bars Narrow Etracks w/ Straps Tarps Drop Trailer" at bounding box center [918, 487] width 599 height 424
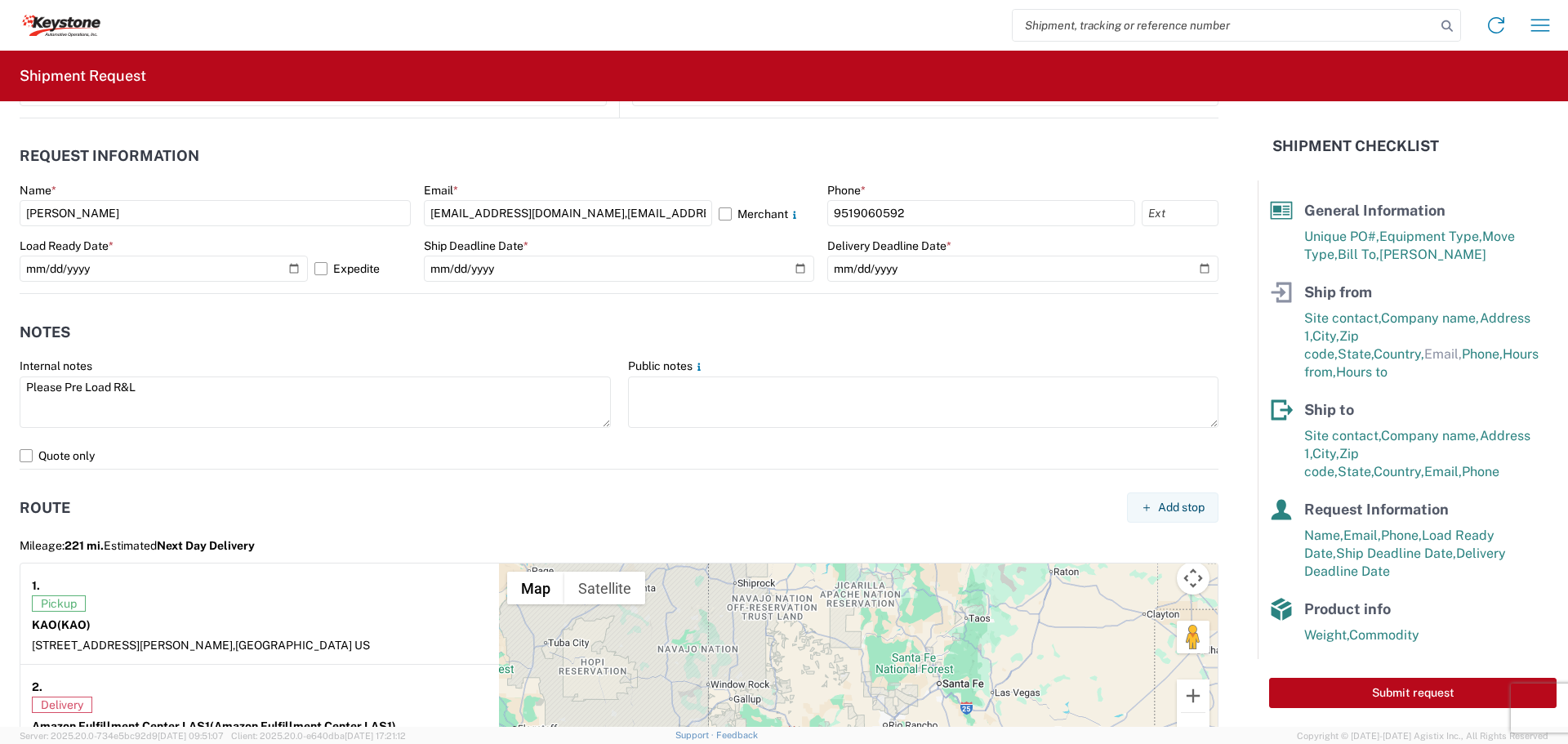
scroll to position [859, 0]
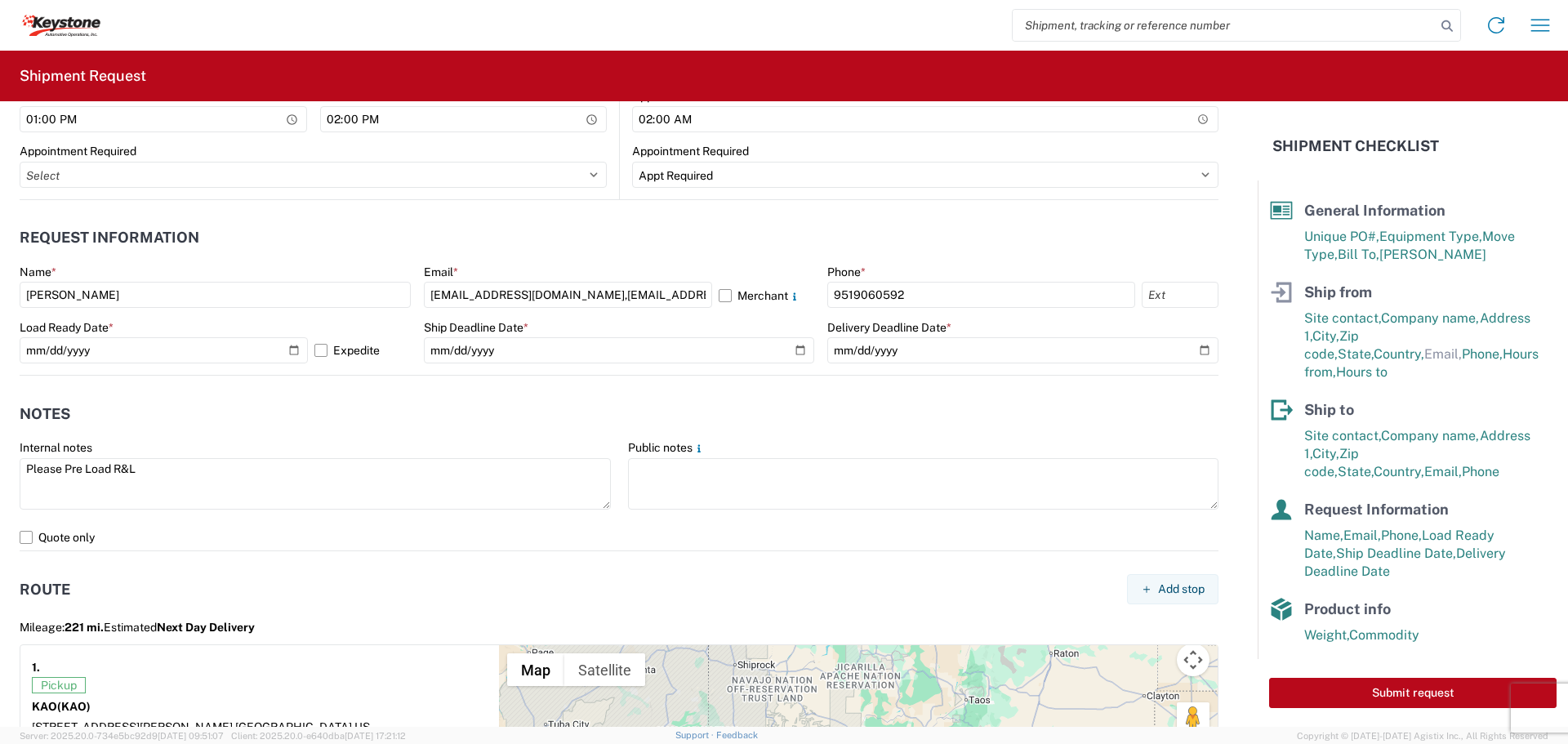
click at [1170, 423] on header "Notes" at bounding box center [619, 413] width 1199 height 36
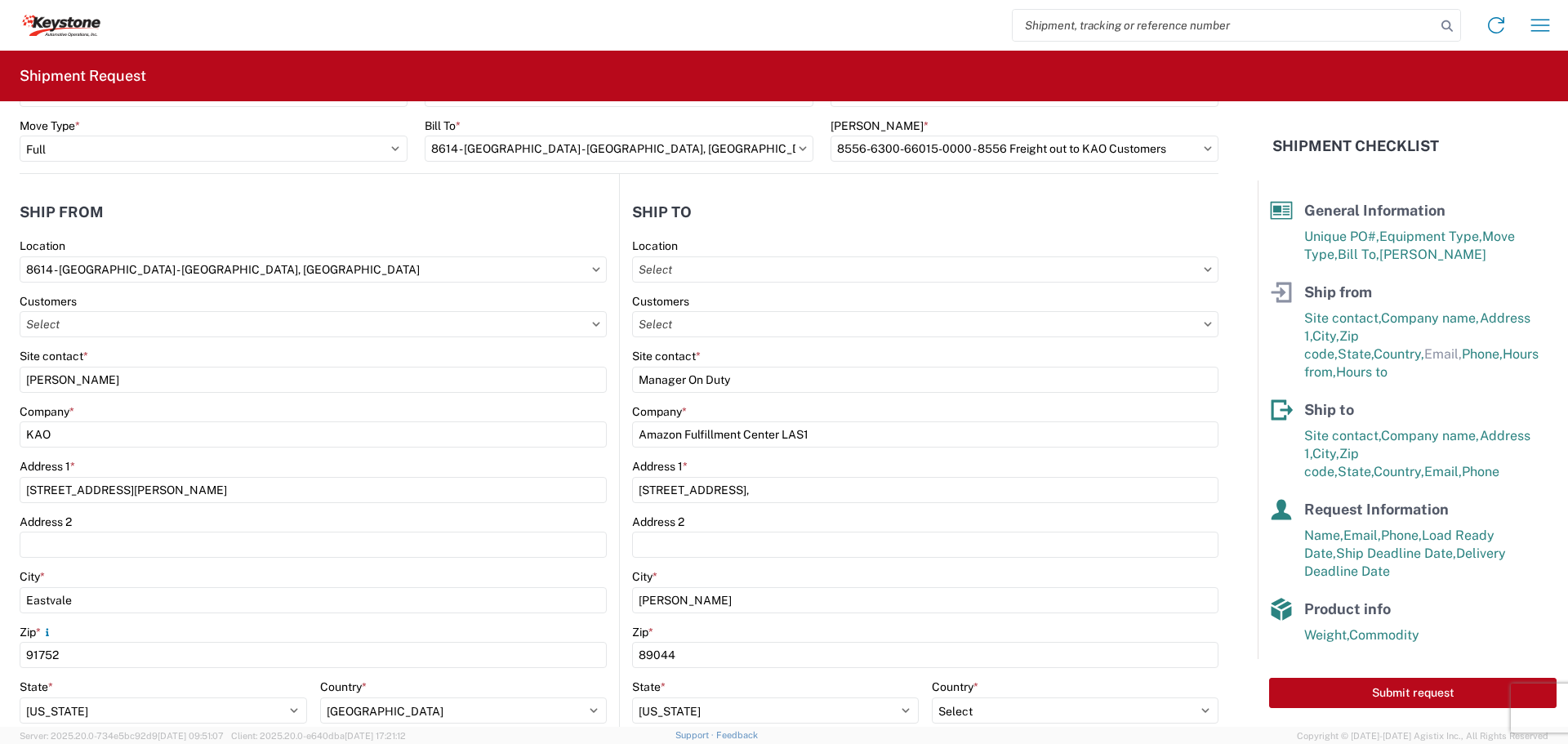
scroll to position [0, 0]
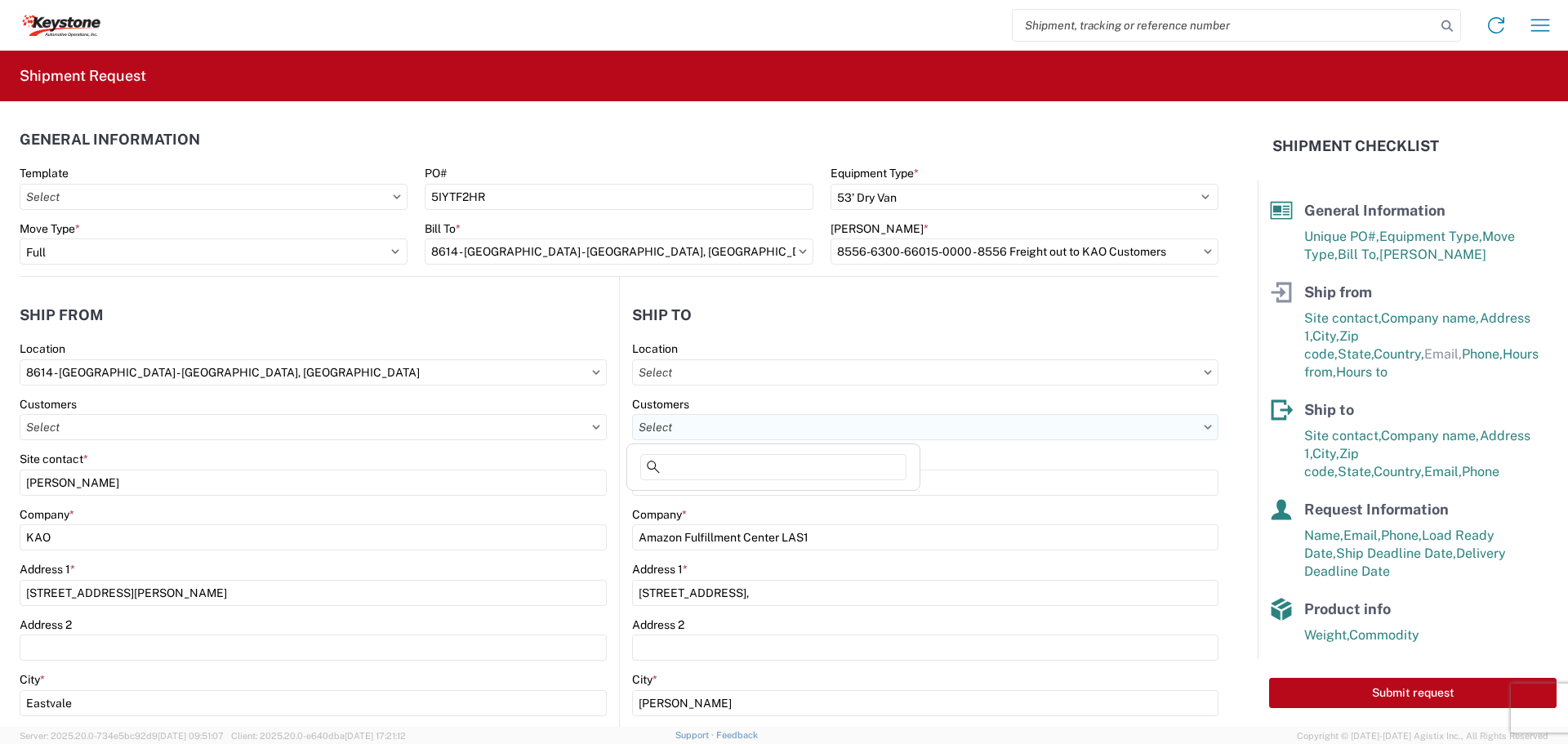
click at [1109, 424] on input "text" at bounding box center [925, 427] width 587 height 27
click at [1169, 452] on div "Site contact *" at bounding box center [925, 459] width 587 height 15
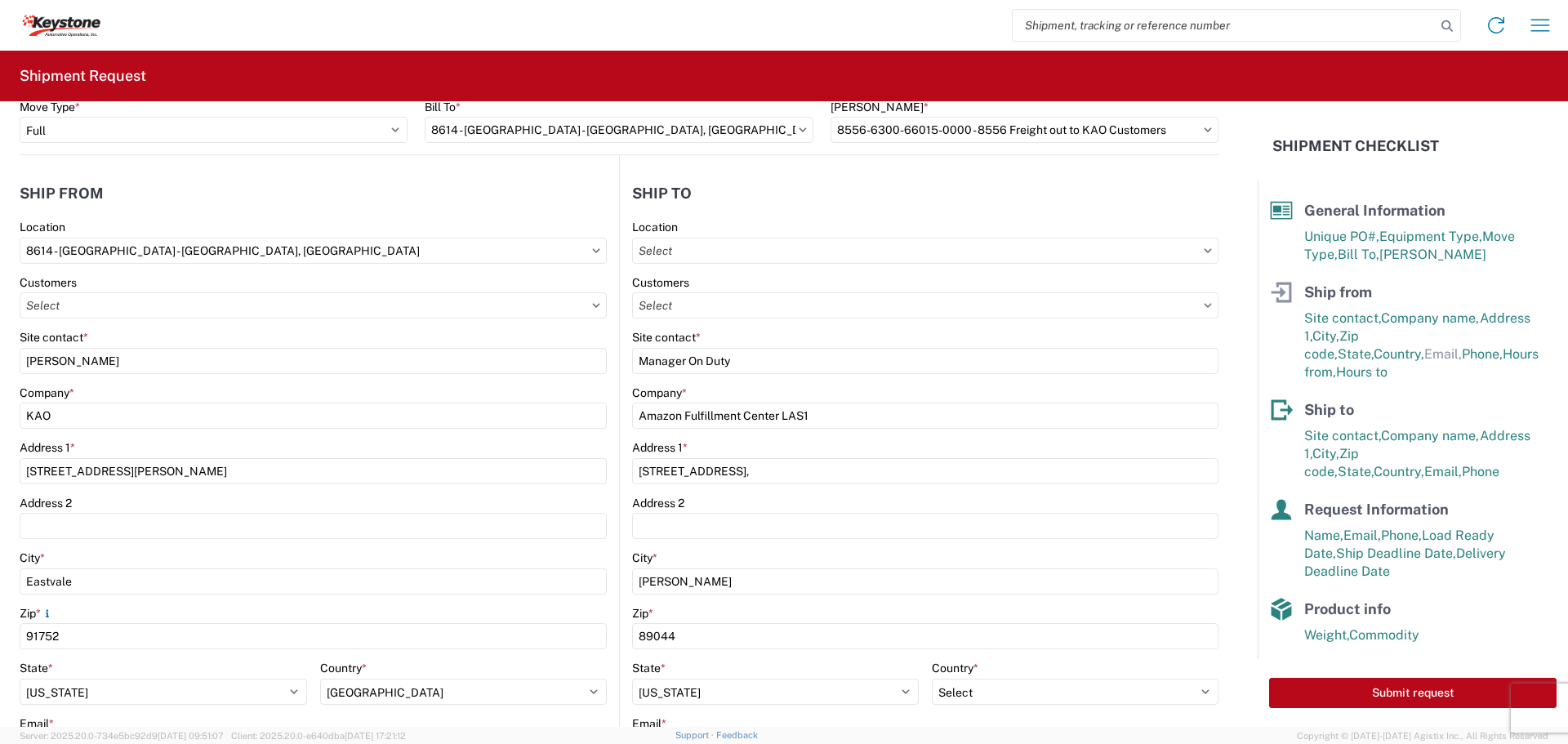
scroll to position [82, 0]
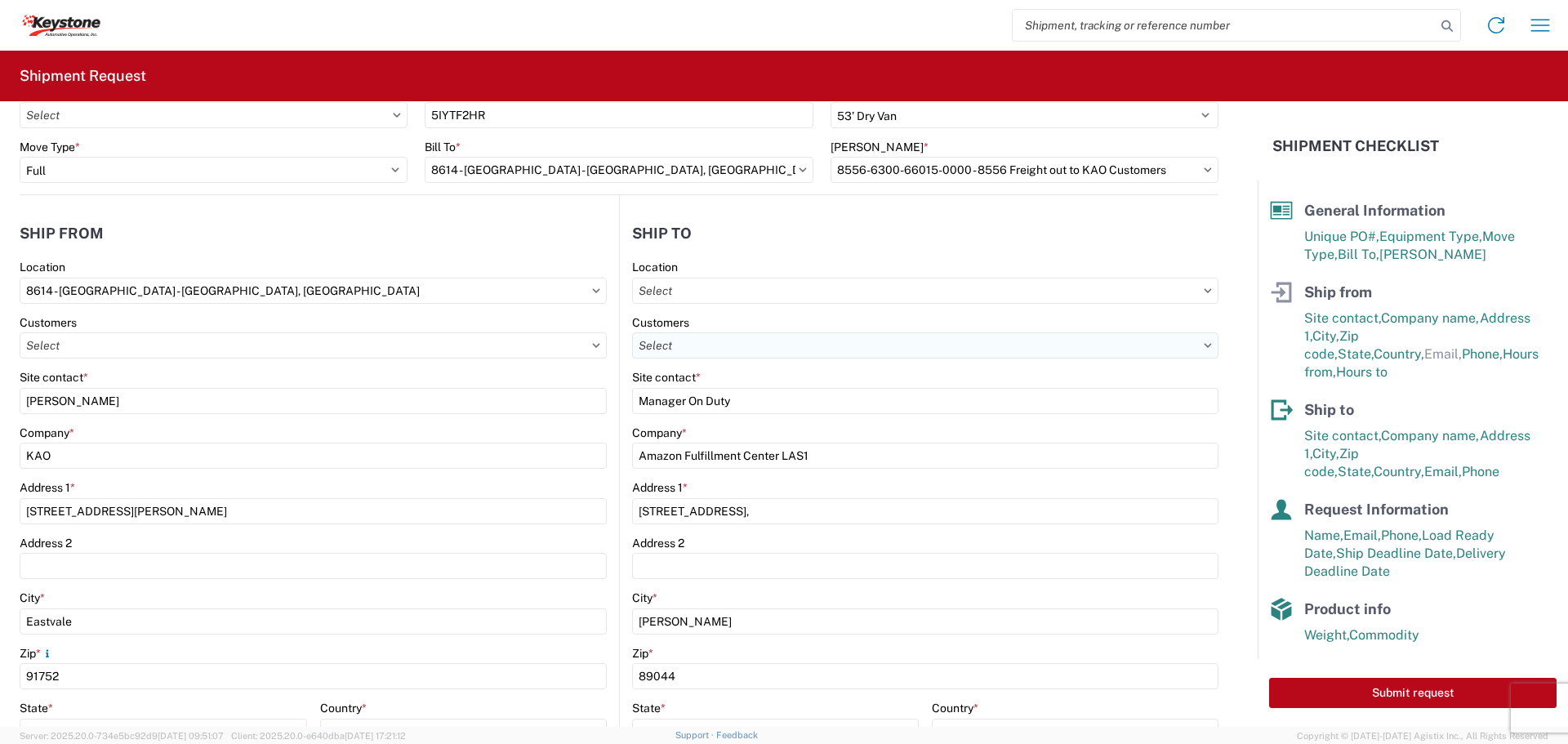
click at [1020, 343] on input "text" at bounding box center [925, 345] width 587 height 27
click at [1234, 492] on form "General Information Template PO# 5IYTF2HR Equipment Type * Select 53’ Dry Van F…" at bounding box center [629, 414] width 1258 height 626
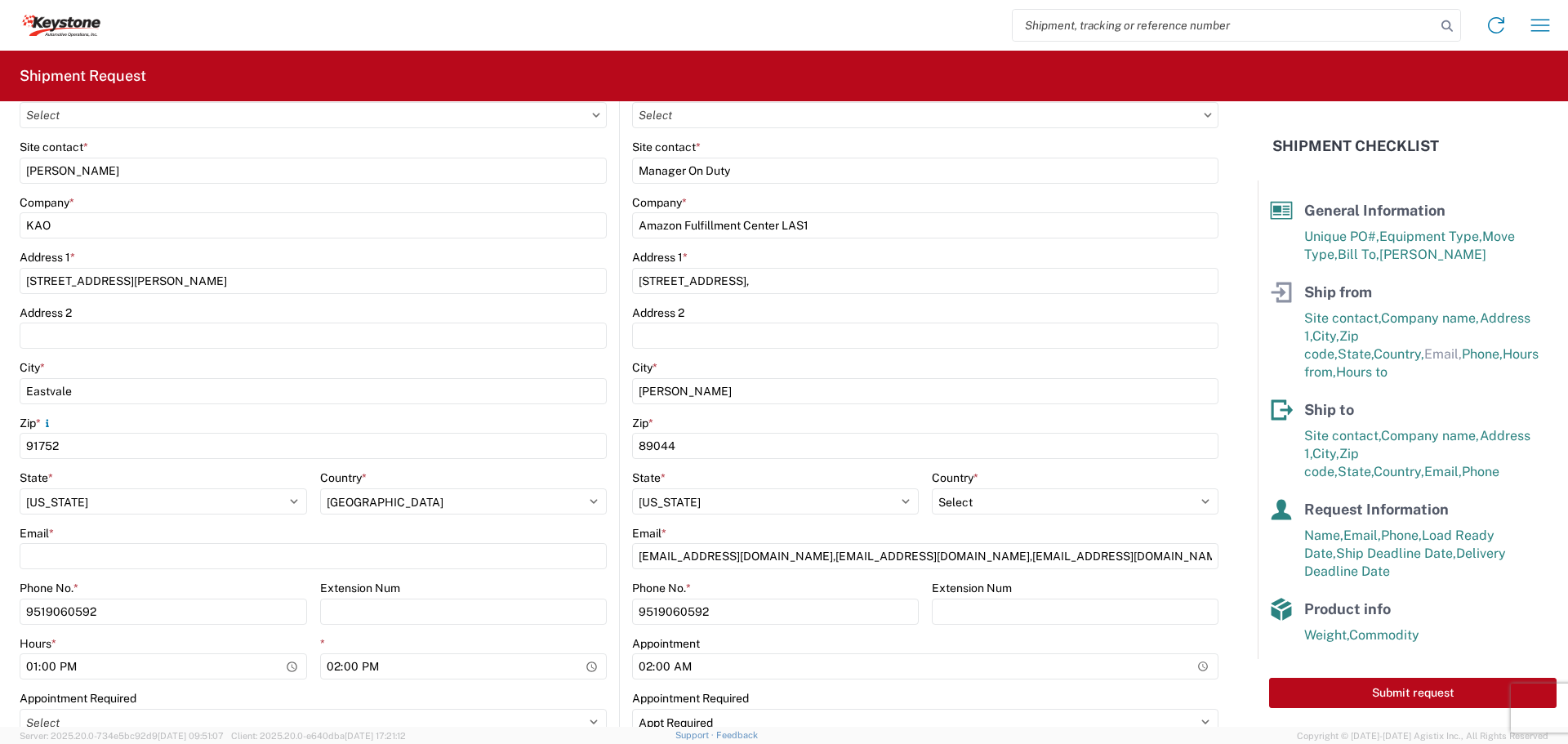
scroll to position [287, 0]
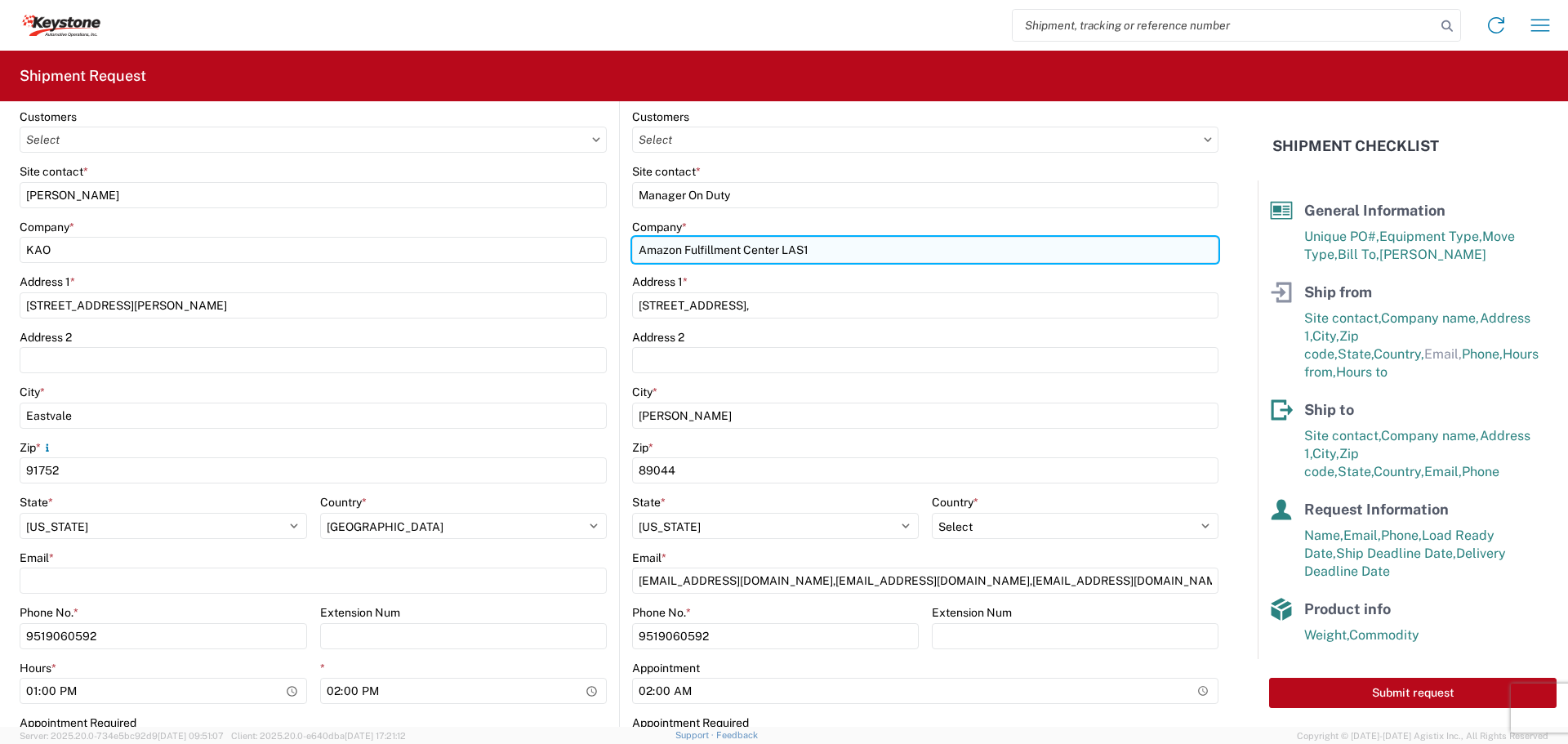
click at [776, 252] on input "Amazon Fulfillment Center LAS1" at bounding box center [925, 250] width 587 height 27
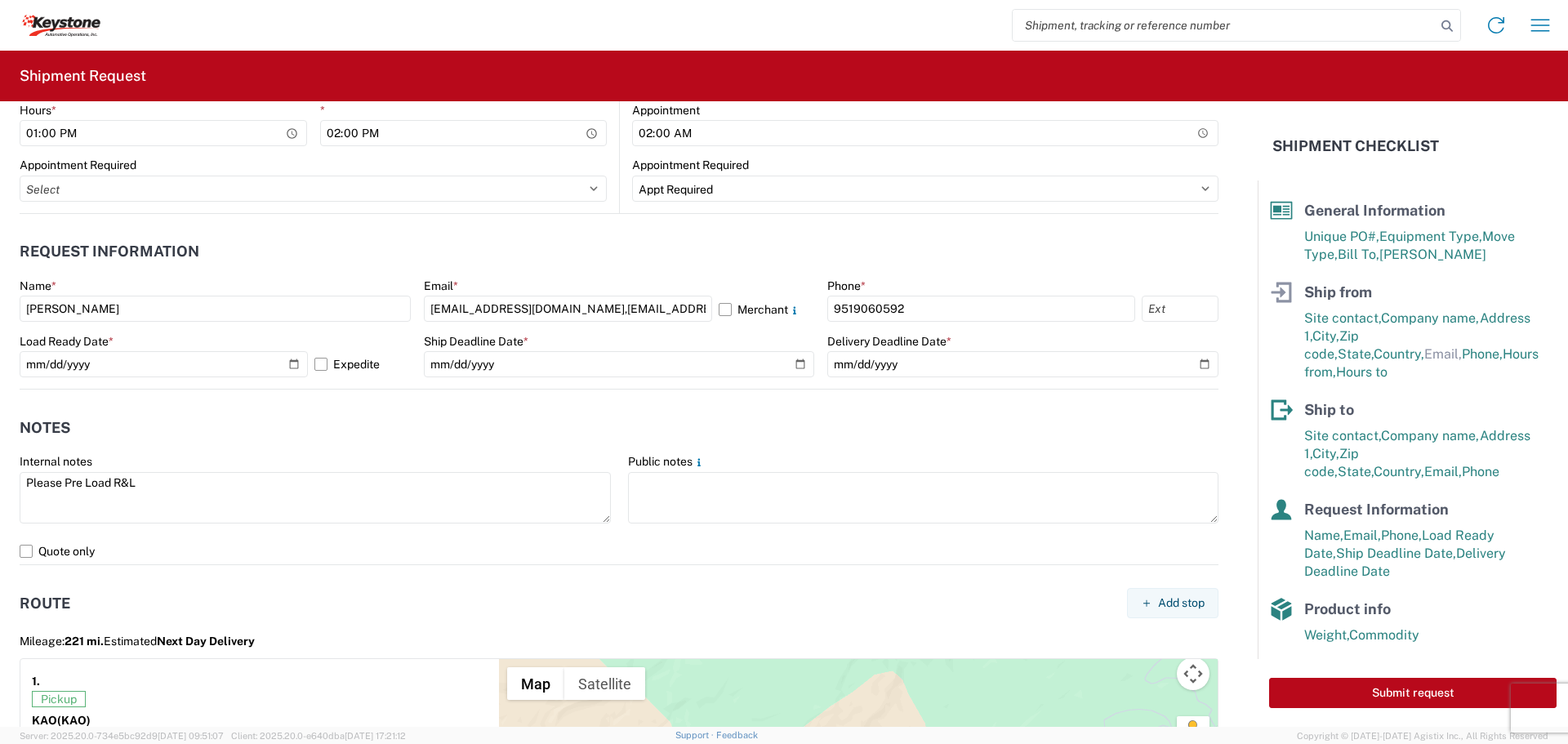
scroll to position [1104, 0]
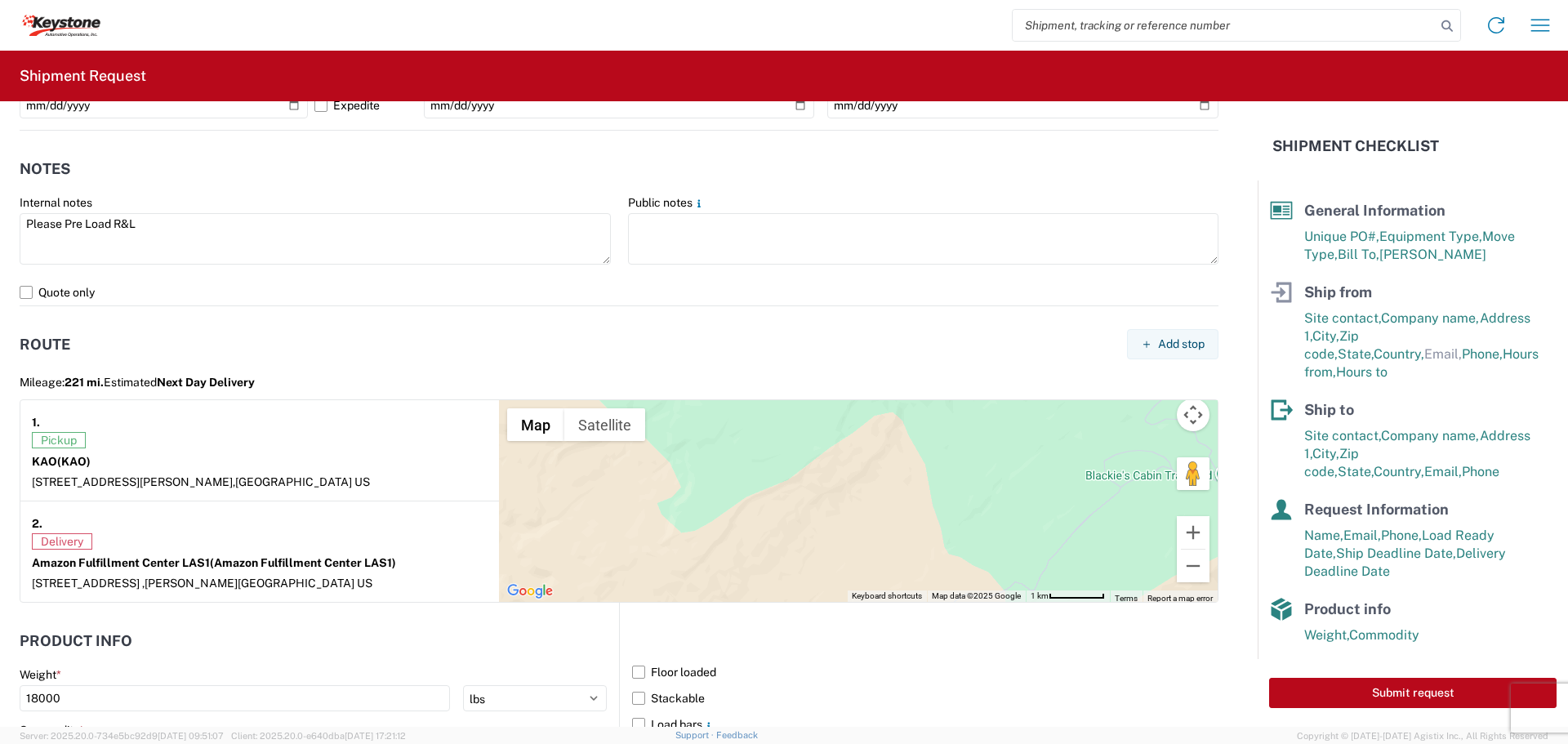
click at [1208, 639] on form "General Information Template PO# 5IYTF2HR Equipment Type * Select 53’ Dry Van F…" at bounding box center [629, 414] width 1258 height 626
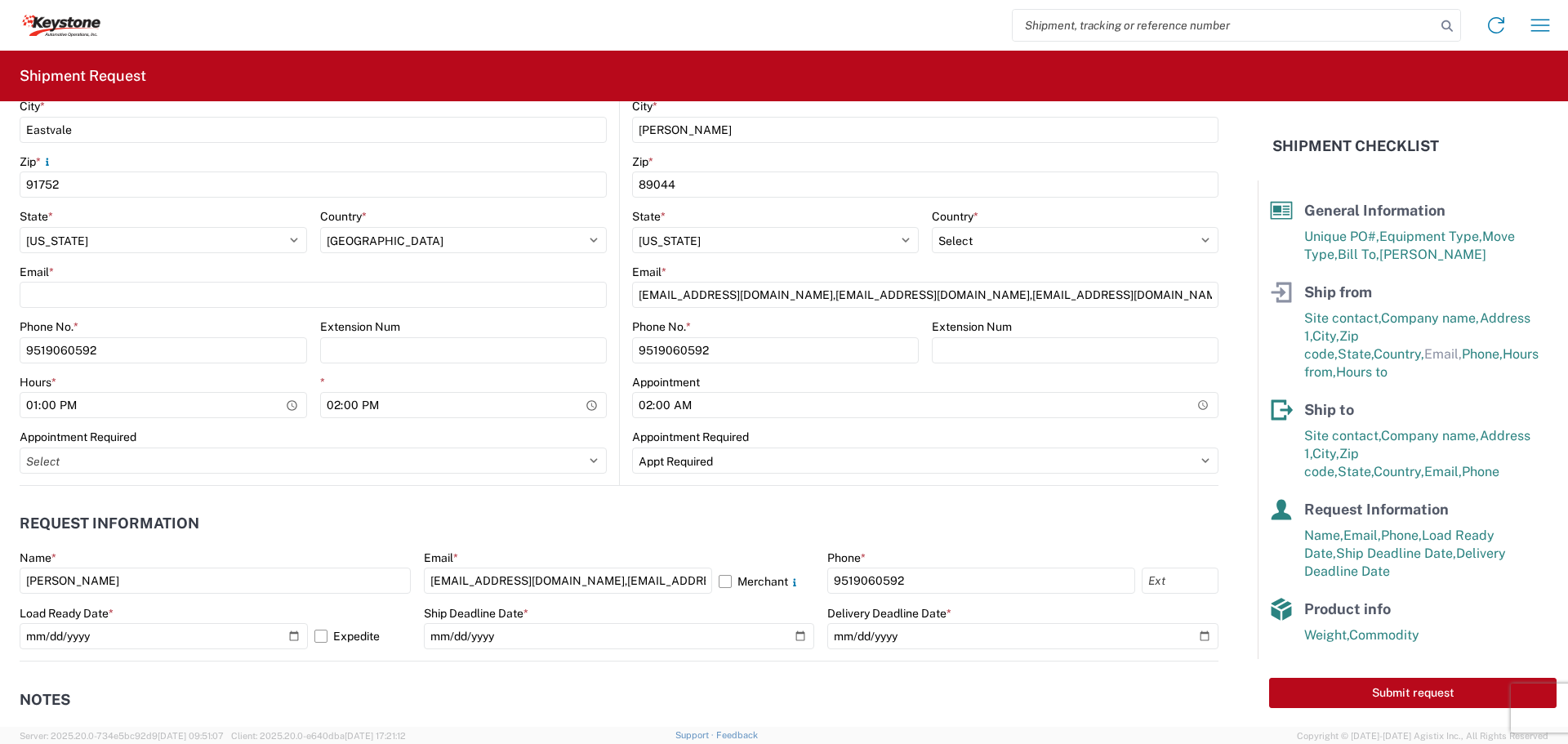
scroll to position [451, 0]
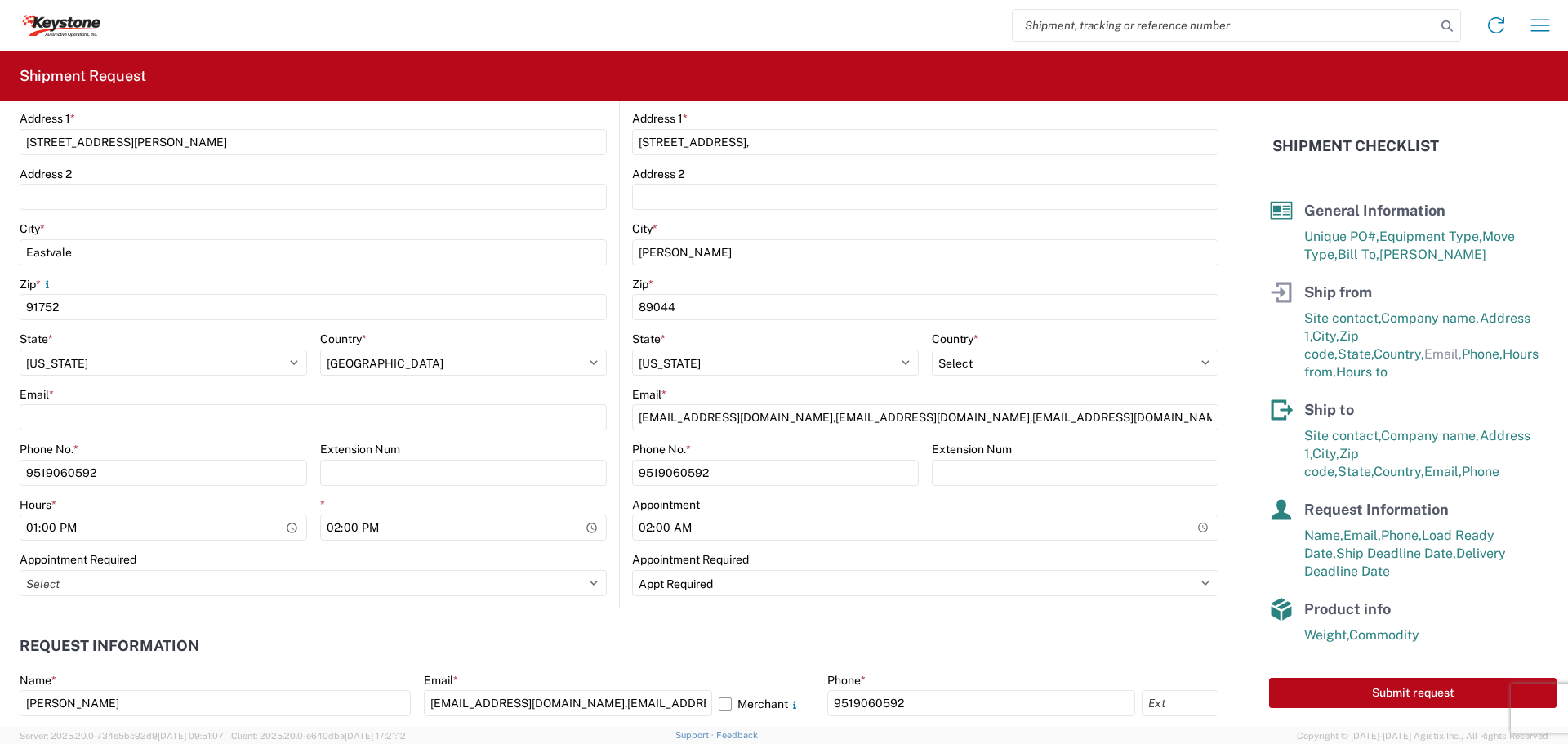
click at [820, 320] on agx-form-control-wrapper-v2 "Zip * 89044" at bounding box center [925, 304] width 587 height 55
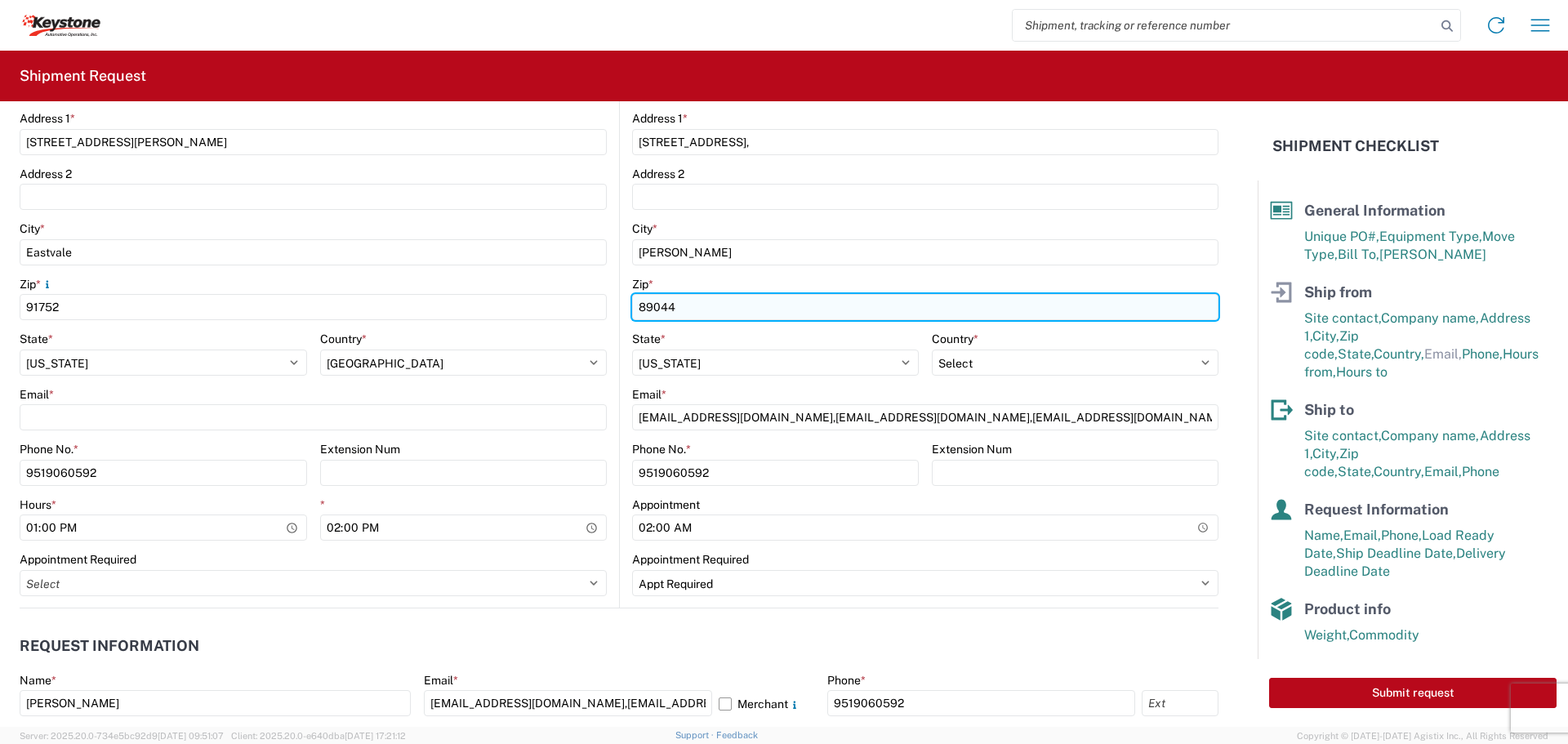
click at [820, 314] on input "89044" at bounding box center [925, 307] width 587 height 27
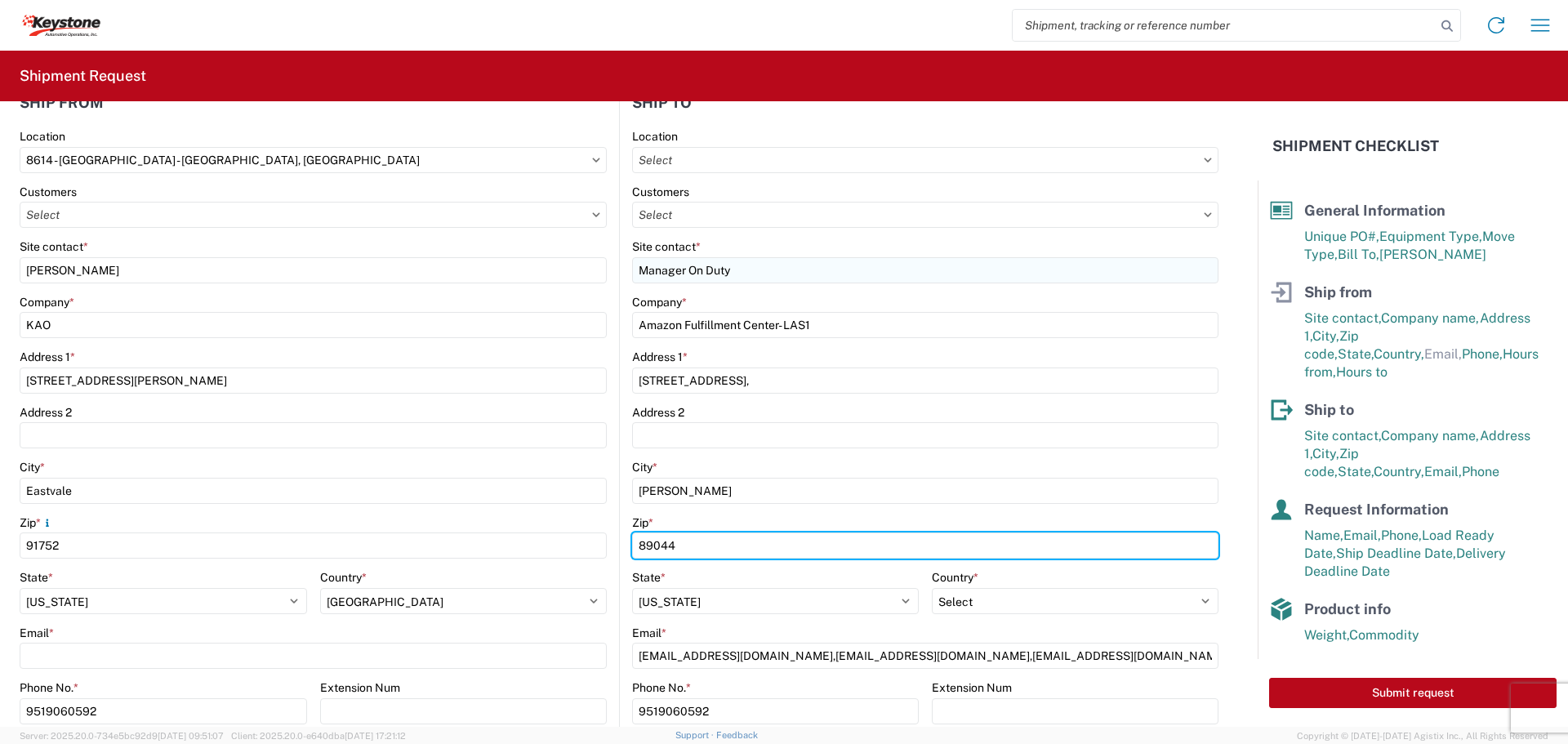
scroll to position [206, 0]
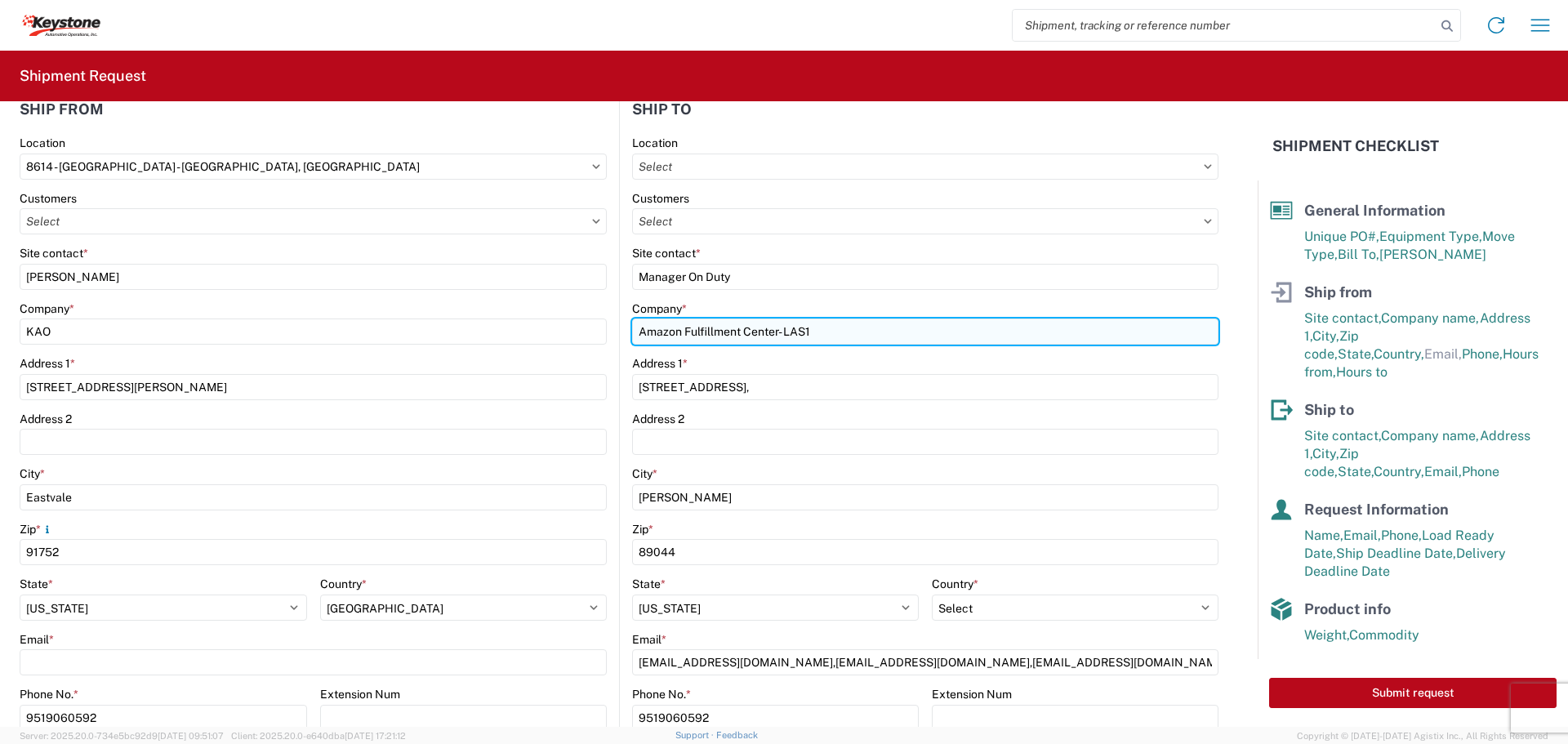
click at [780, 338] on input "Amazon Fulfillment Center- LAS1" at bounding box center [925, 332] width 587 height 27
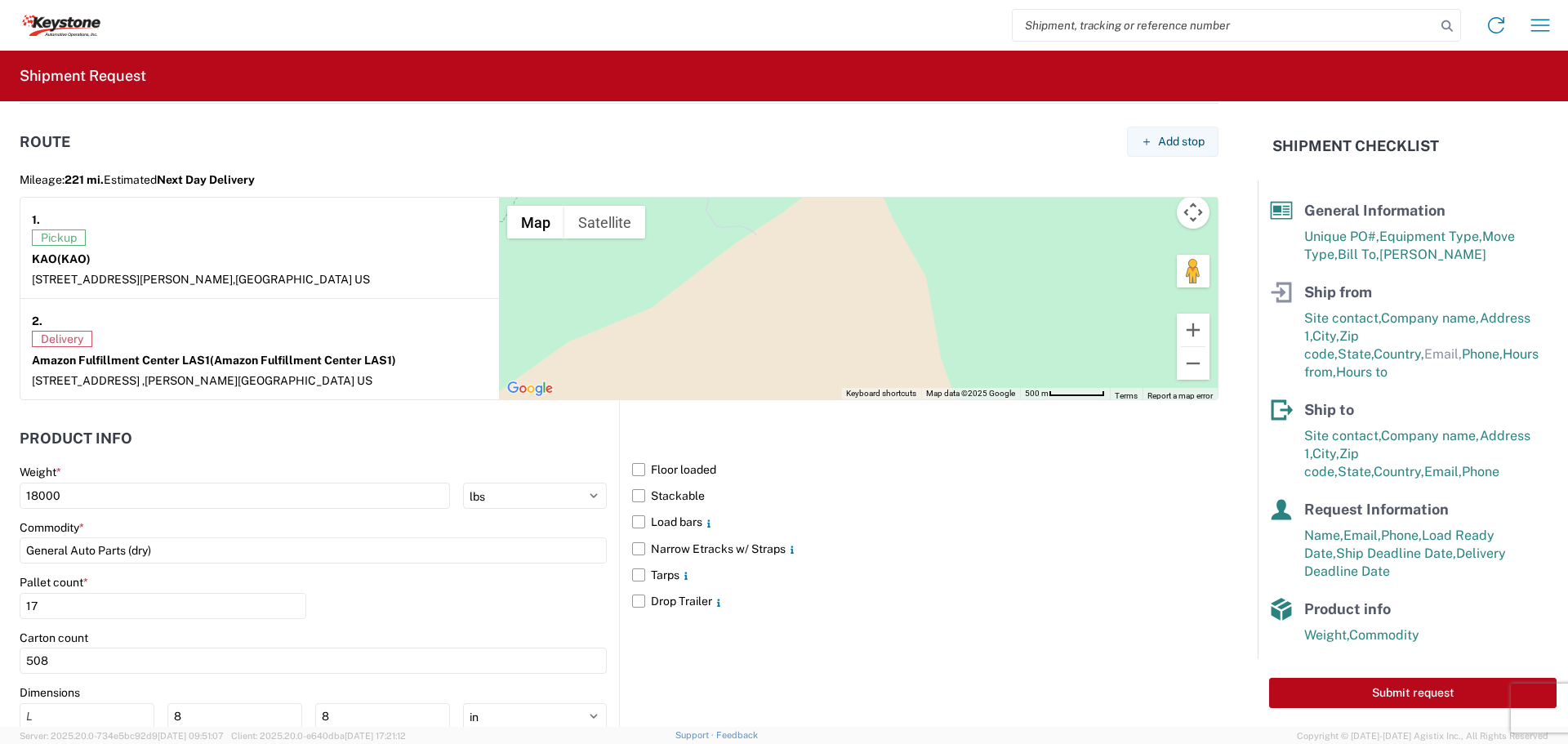
scroll to position [1431, 0]
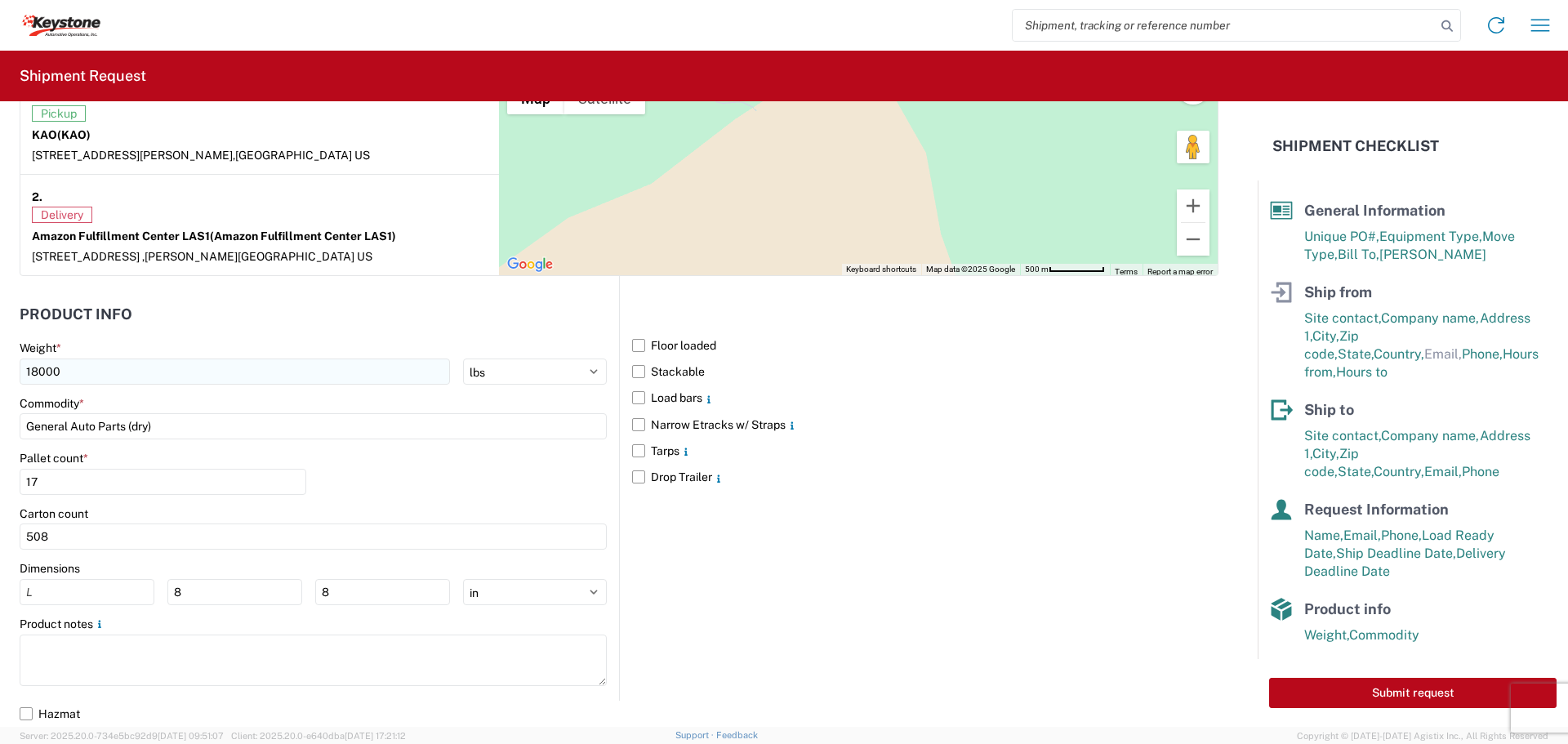
type input "Amazon Fulfillment Center LAS1"
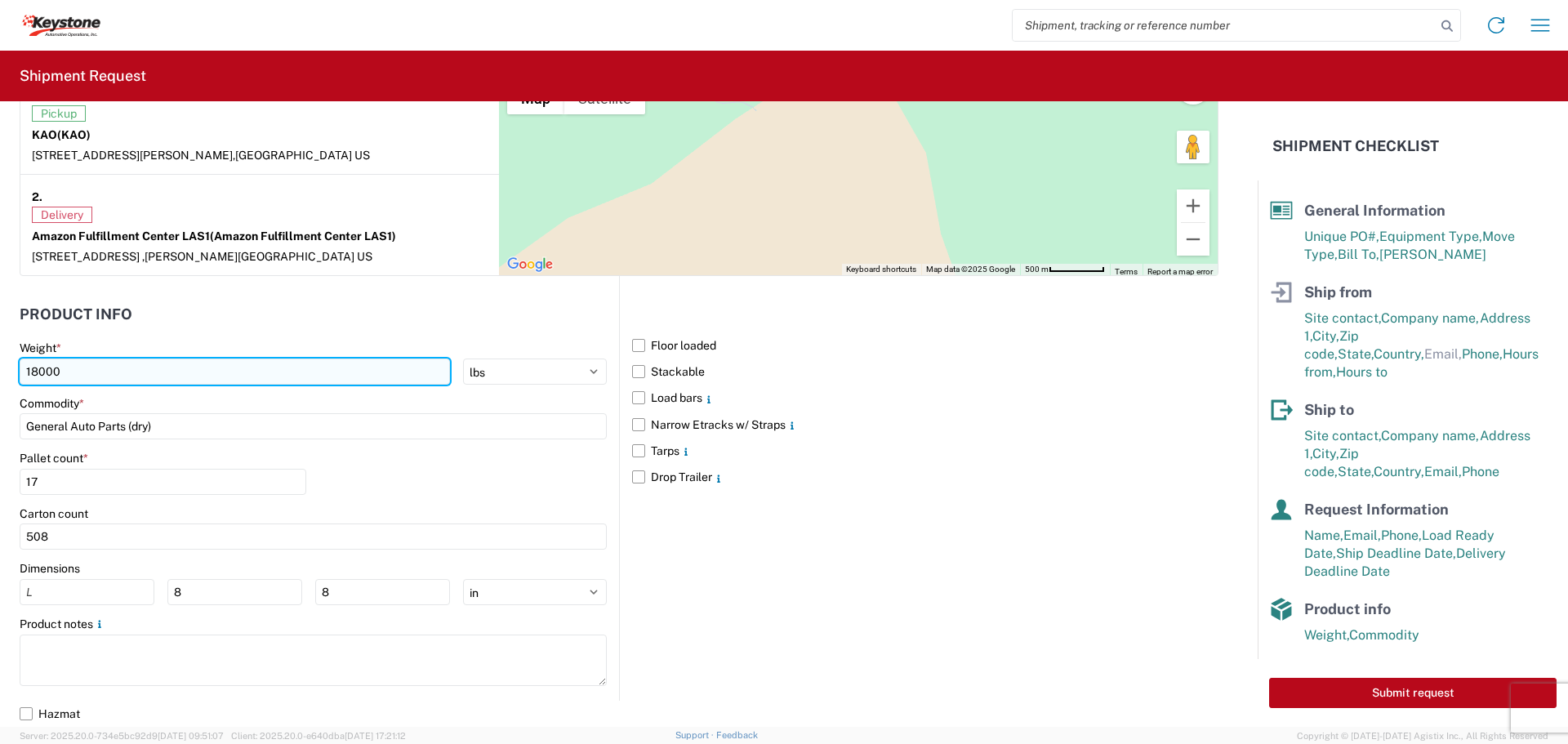
click at [36, 372] on input "18000" at bounding box center [234, 371] width 430 height 27
type input "20000"
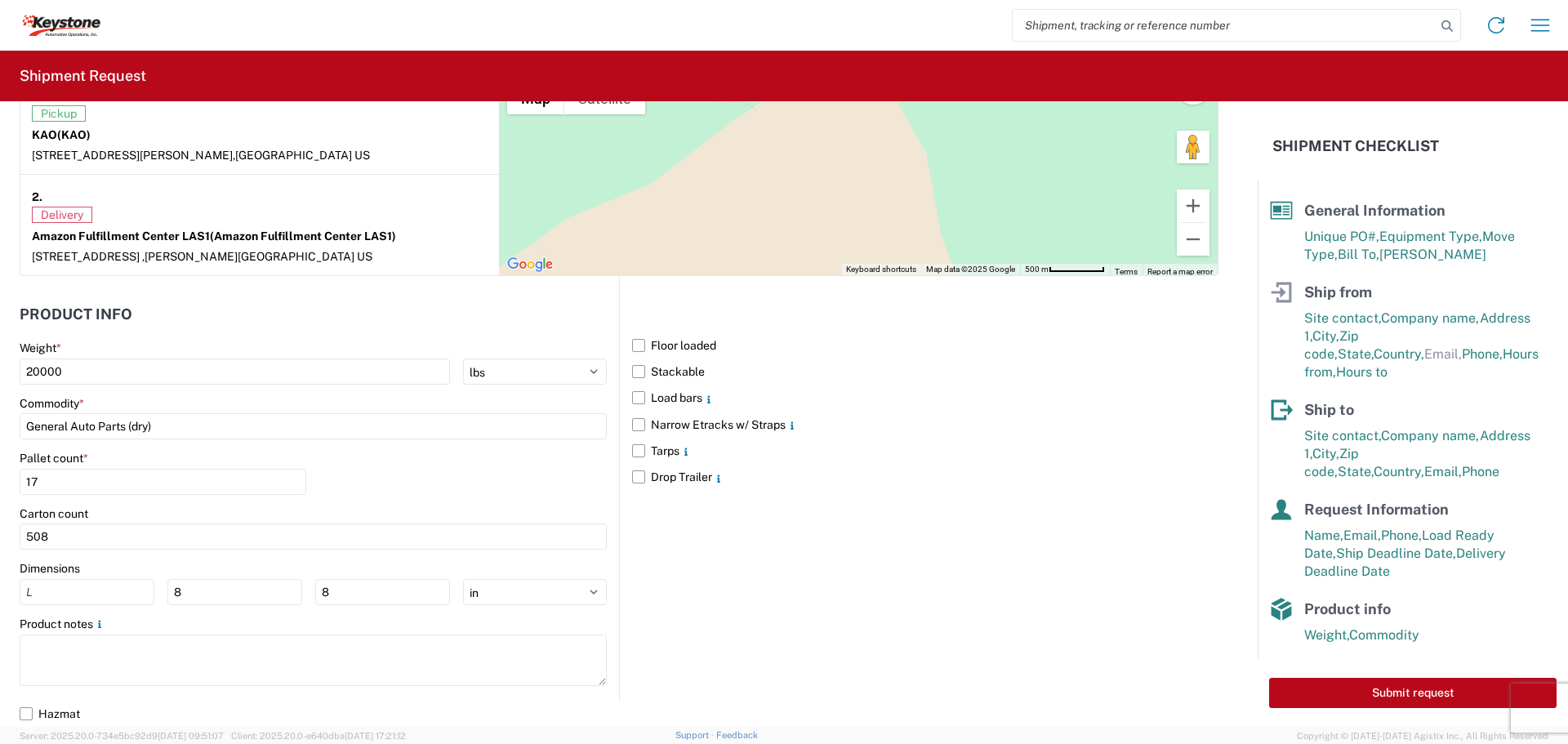
click at [808, 579] on div "Floor loaded Stackable Load bars Narrow Etracks w/ Straps Tarps Drop Trailer" at bounding box center [918, 487] width 599 height 424
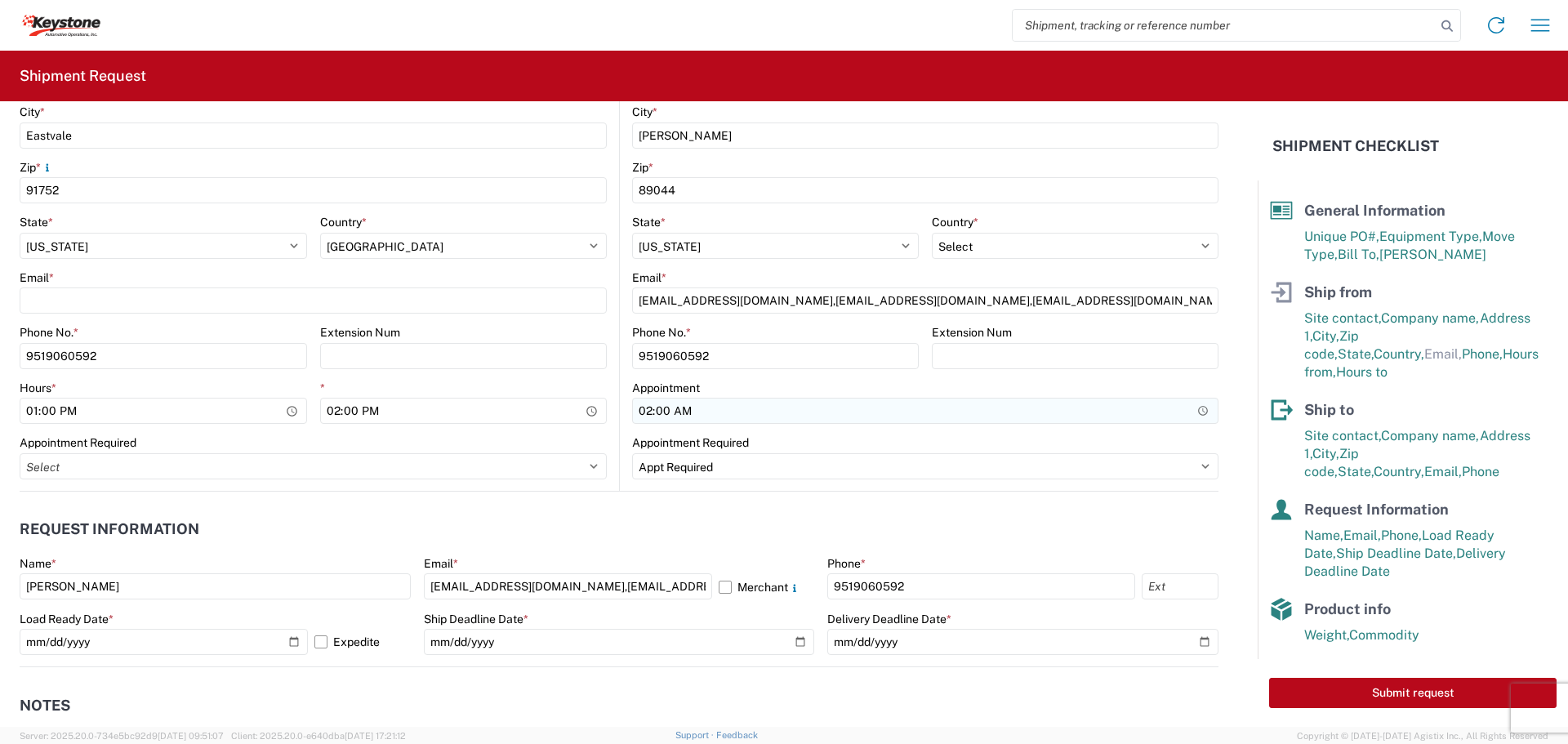
scroll to position [653, 0]
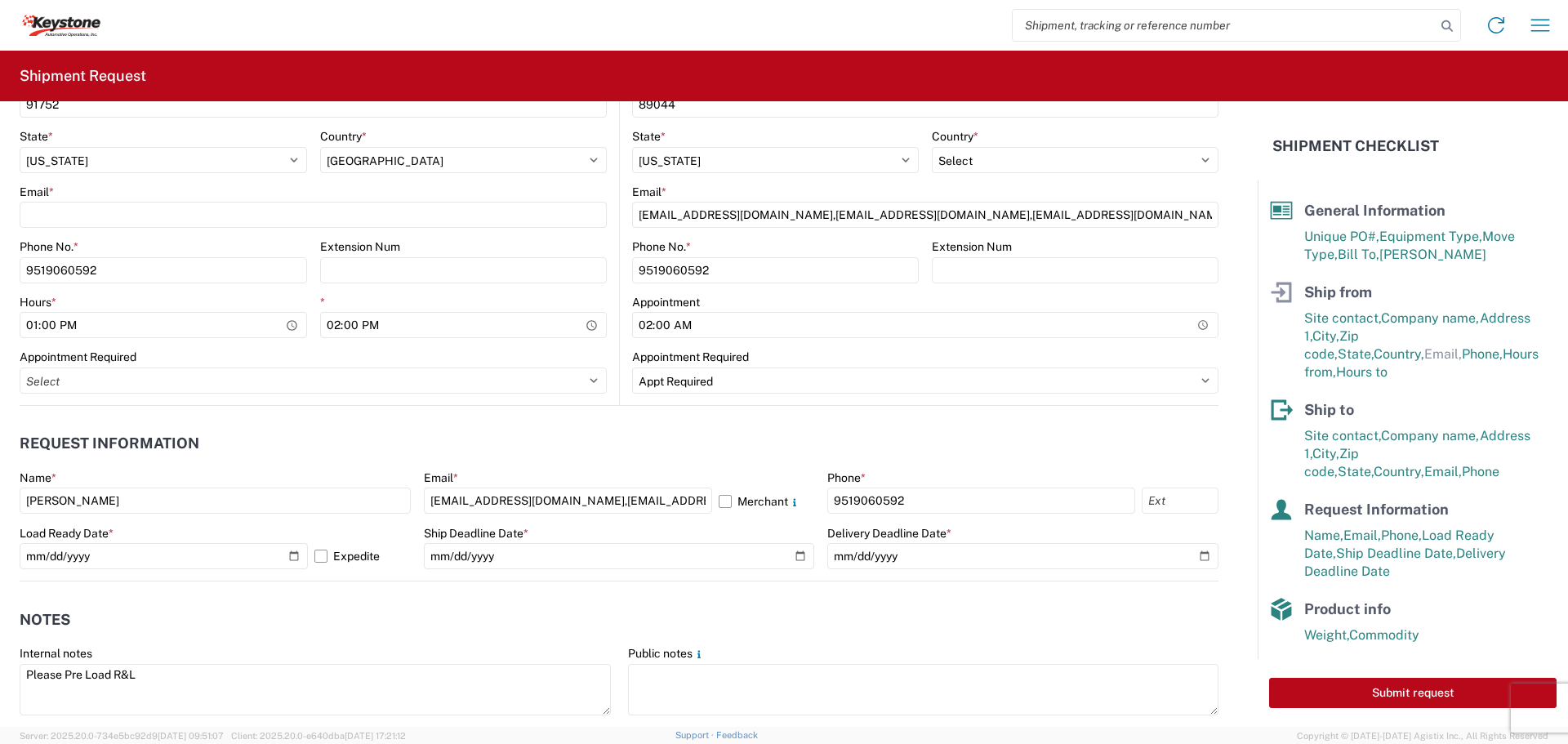
click at [1223, 620] on form "General Information Template PO# 5IYTF2HR Equipment Type * Select 53’ Dry Van F…" at bounding box center [629, 414] width 1258 height 626
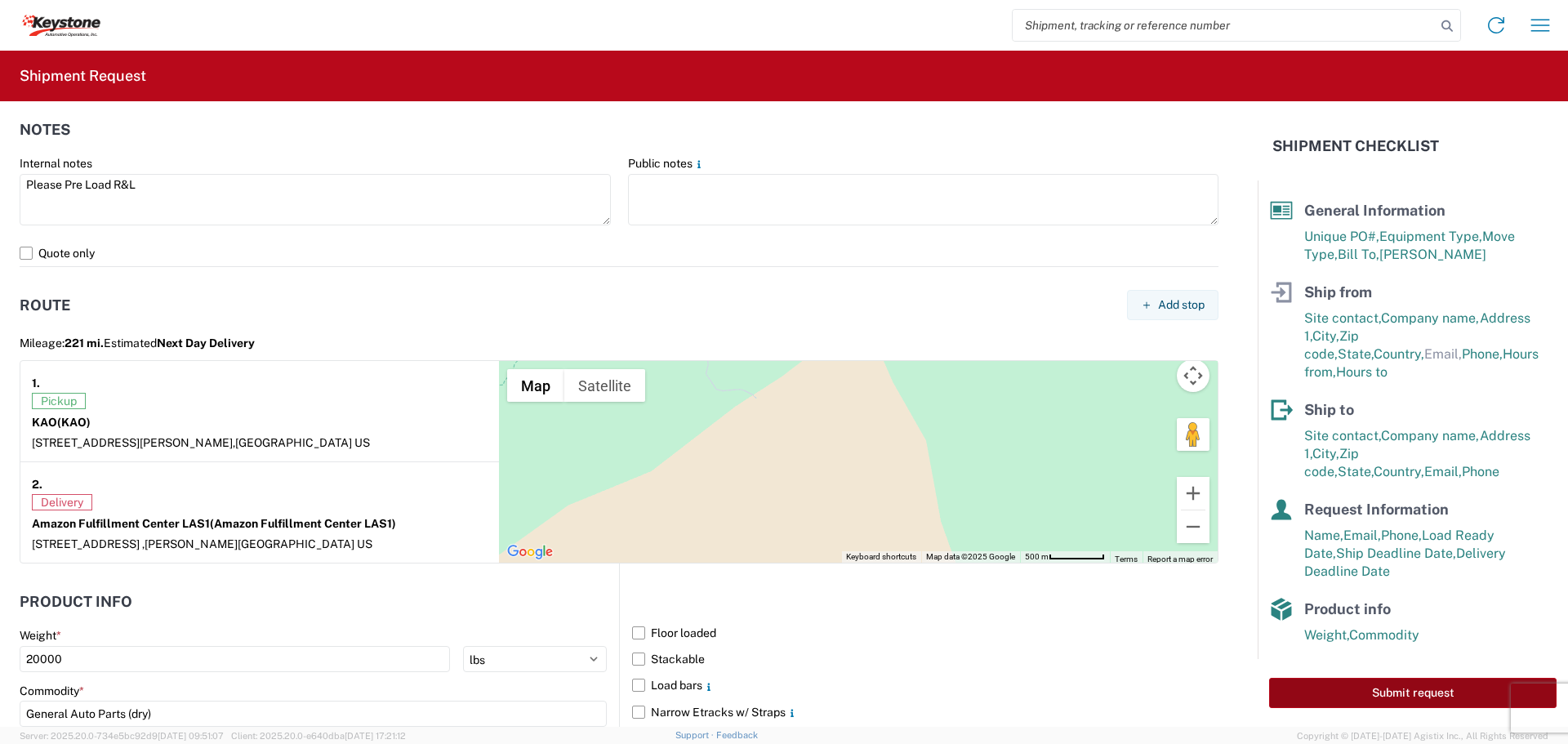
click at [1447, 689] on button "Submit request" at bounding box center [1413, 693] width 287 height 31
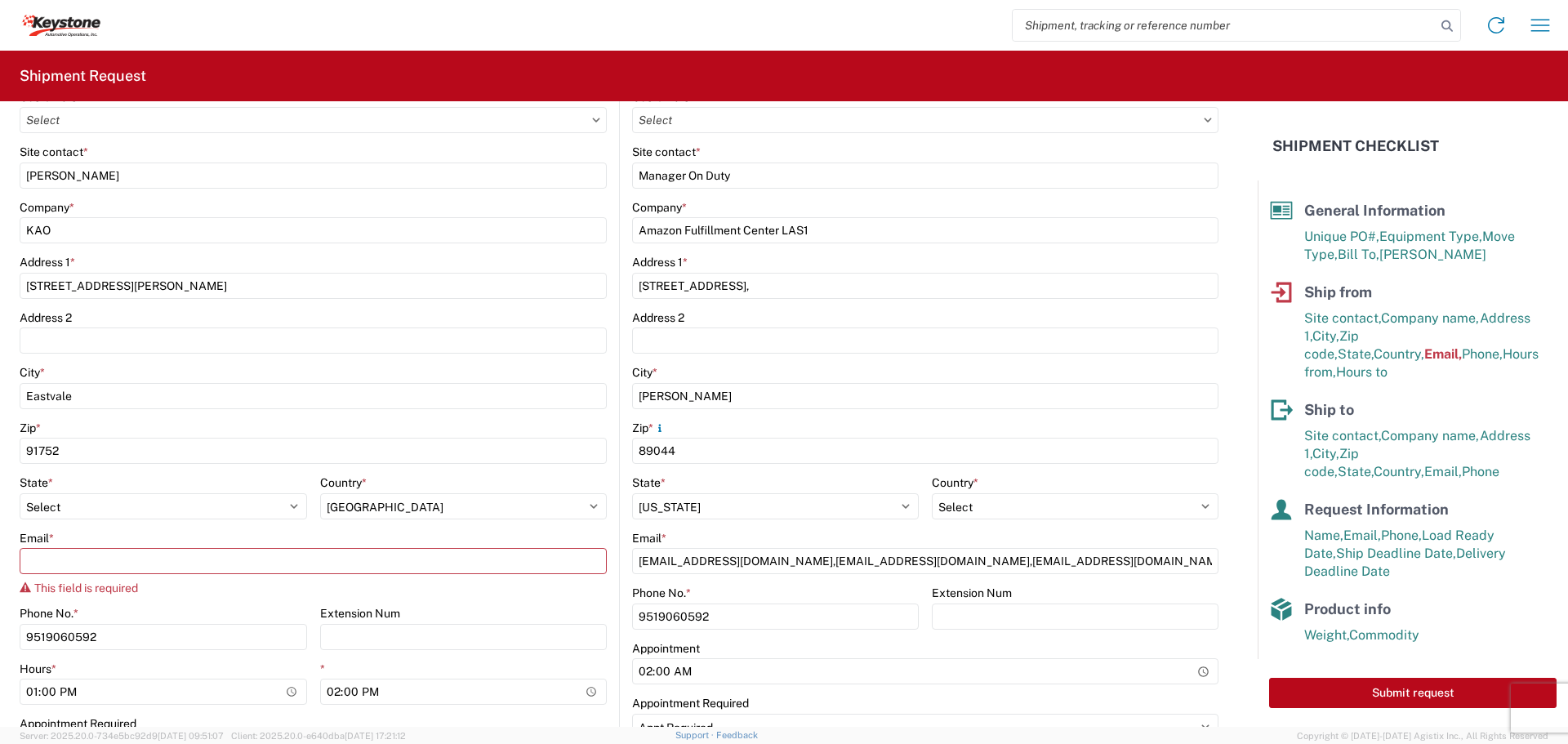
scroll to position [0, 0]
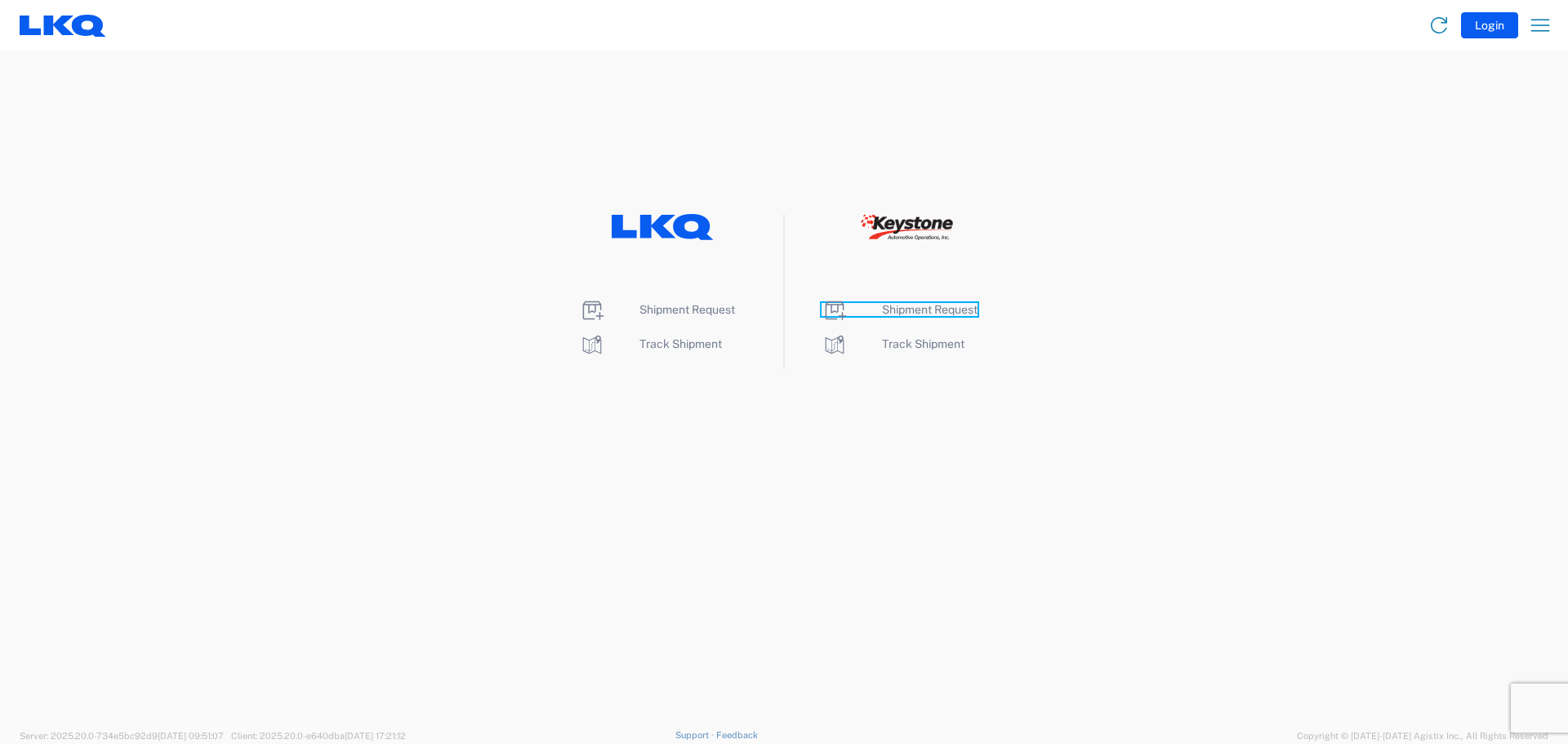
click at [942, 307] on span "Shipment Request" at bounding box center [929, 309] width 95 height 13
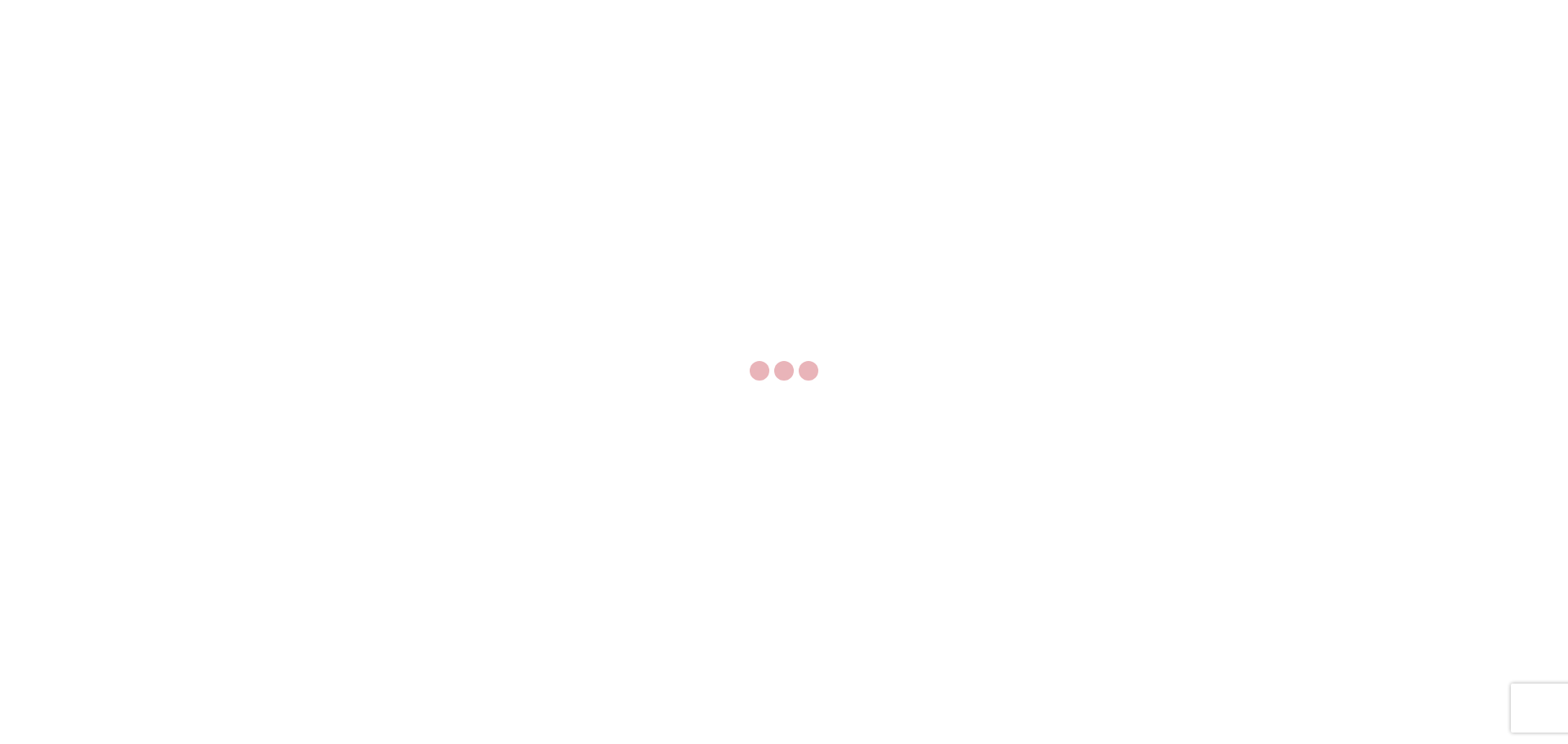
select select "FULL"
select select "LBS"
select select "IN"
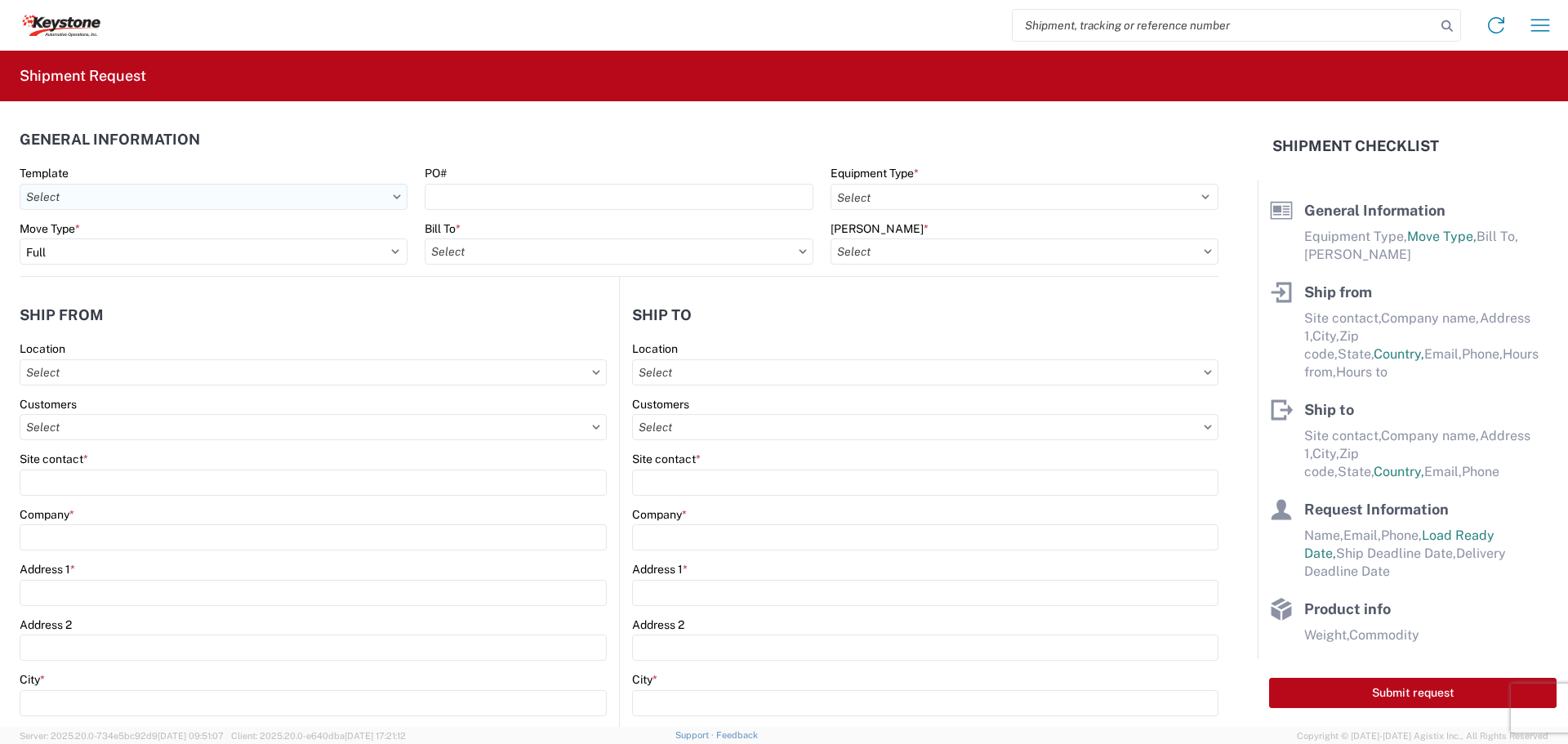
click at [238, 204] on input "text" at bounding box center [214, 197] width 388 height 27
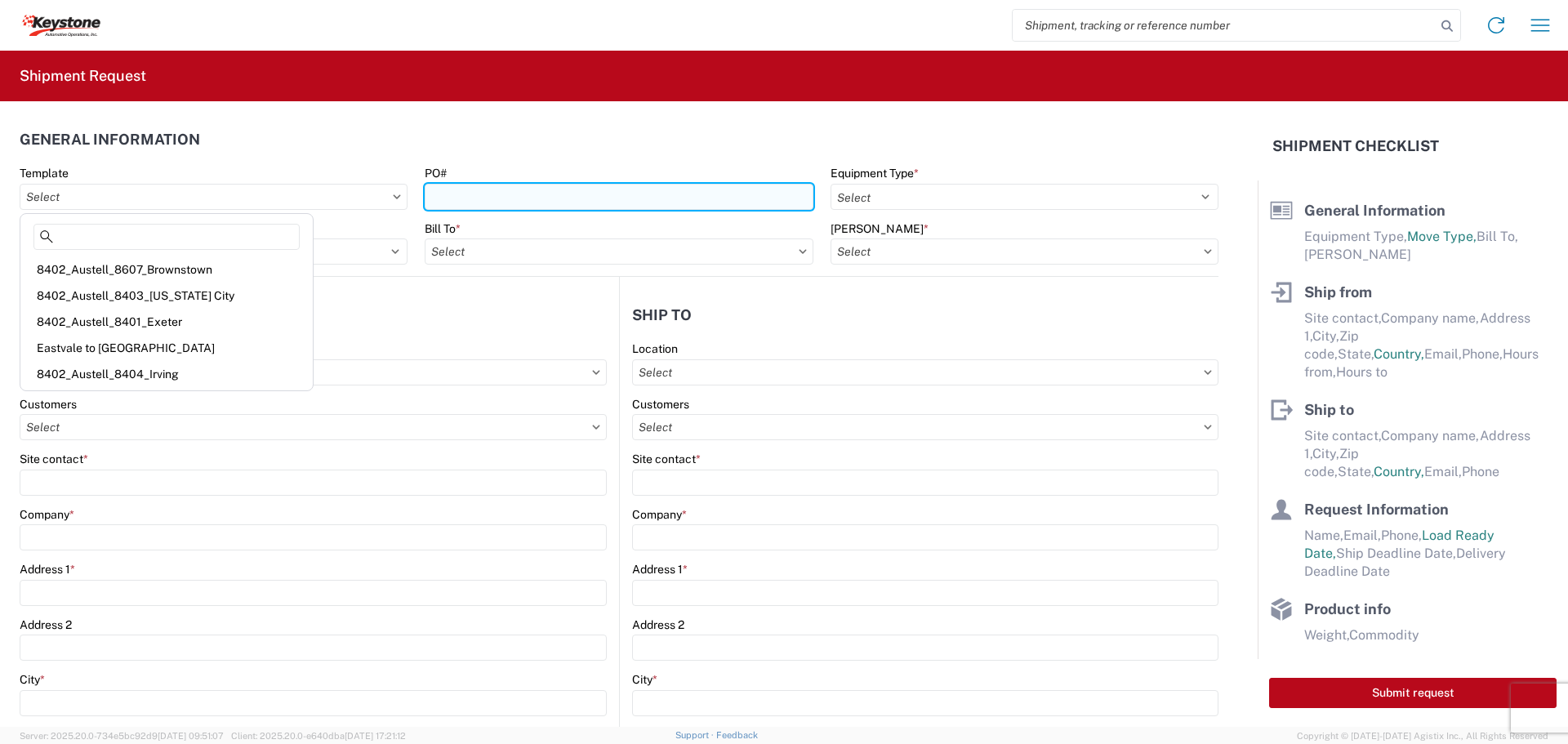
click at [498, 202] on input "PO#" at bounding box center [619, 197] width 388 height 27
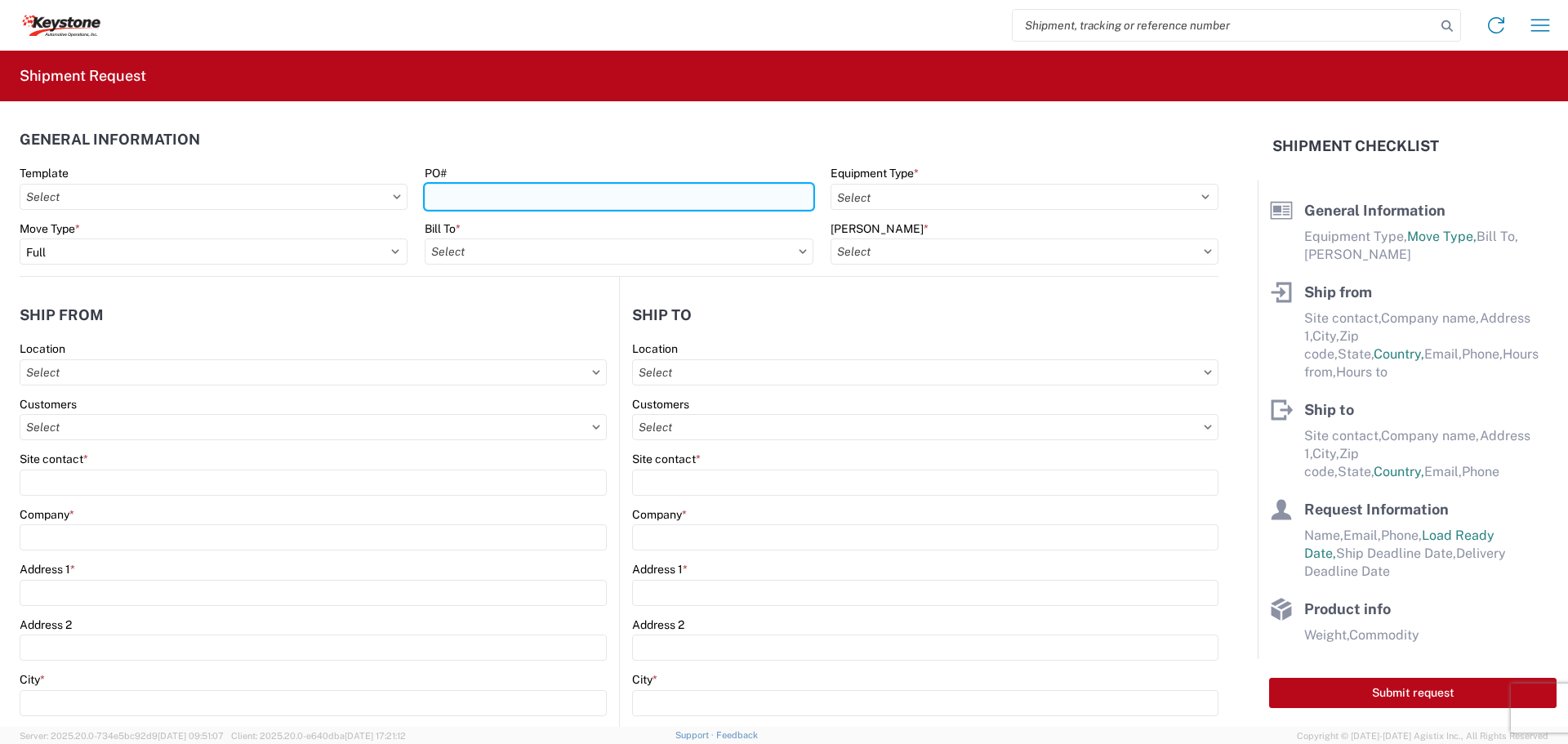
type input "5"
click at [584, 201] on input "PO#" at bounding box center [619, 197] width 388 height 27
paste input "5IYTF2HR"
type input "5IYTF2HR"
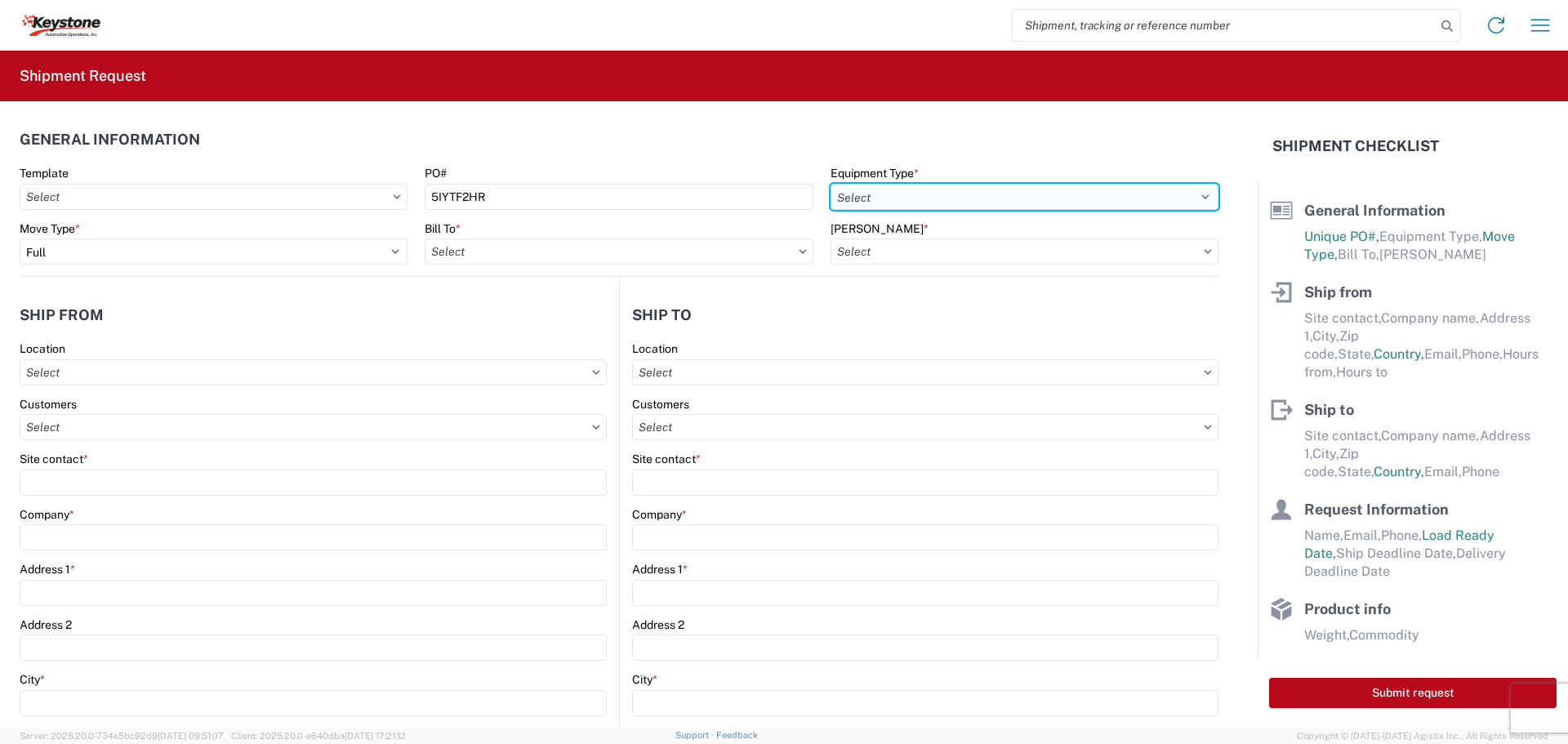
click at [921, 190] on select "Select 53’ Dry Van Flatbed Dropdeck (van) Lowboy (flatbed) Rail" at bounding box center [1025, 197] width 388 height 27
select select "STDV"
click at [831, 184] on select "Select 53’ Dry Van Flatbed Dropdeck (van) Lowboy (flatbed) Rail" at bounding box center [1025, 197] width 388 height 27
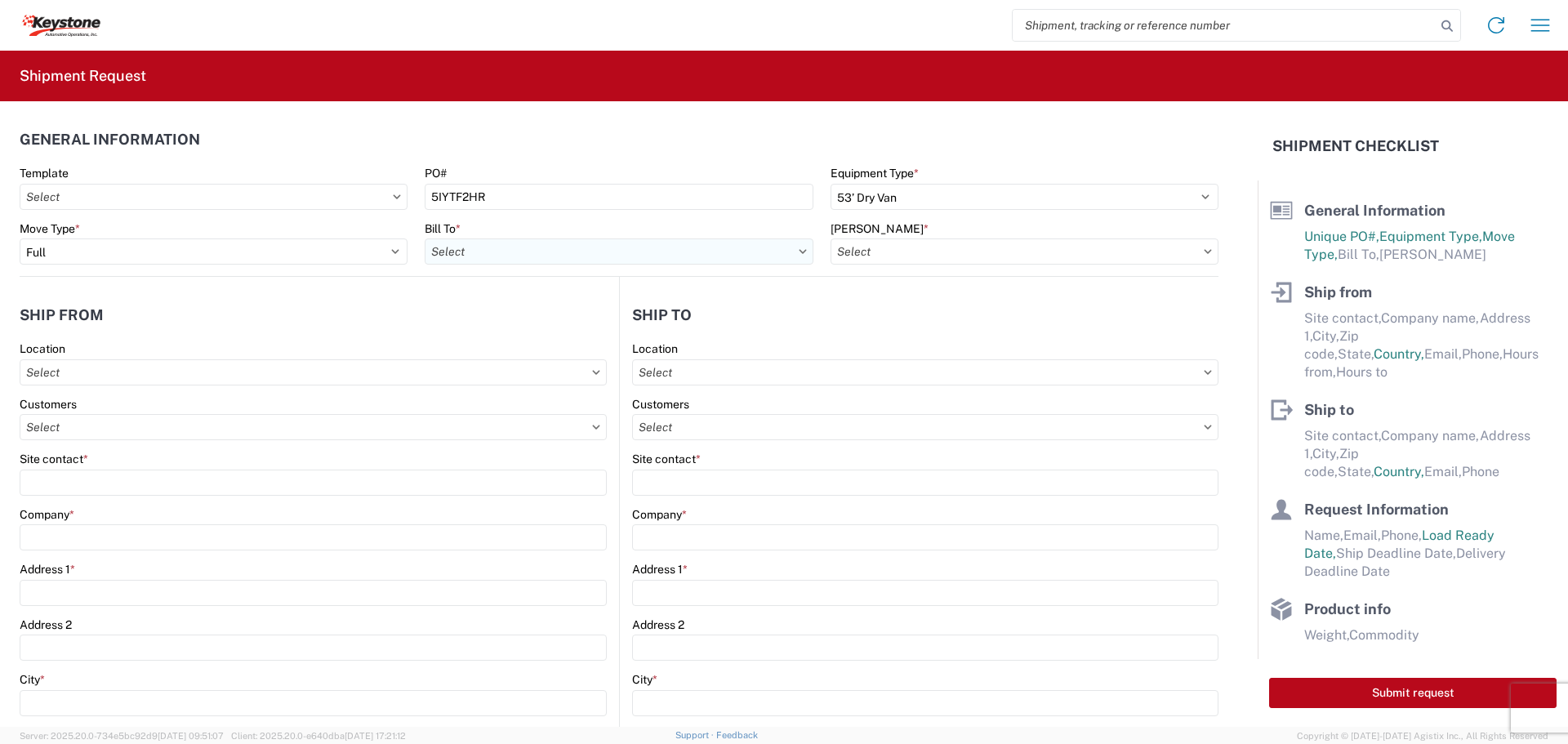
click at [553, 254] on input "text" at bounding box center [619, 251] width 388 height 27
type input "8614"
click at [504, 320] on div "8614 - [GEOGRAPHIC_DATA] - [GEOGRAPHIC_DATA], [GEOGRAPHIC_DATA]" at bounding box center [628, 324] width 407 height 27
type input "8614 - [GEOGRAPHIC_DATA] - [GEOGRAPHIC_DATA], [GEOGRAPHIC_DATA]"
click at [1050, 242] on input "text" at bounding box center [1025, 251] width 388 height 27
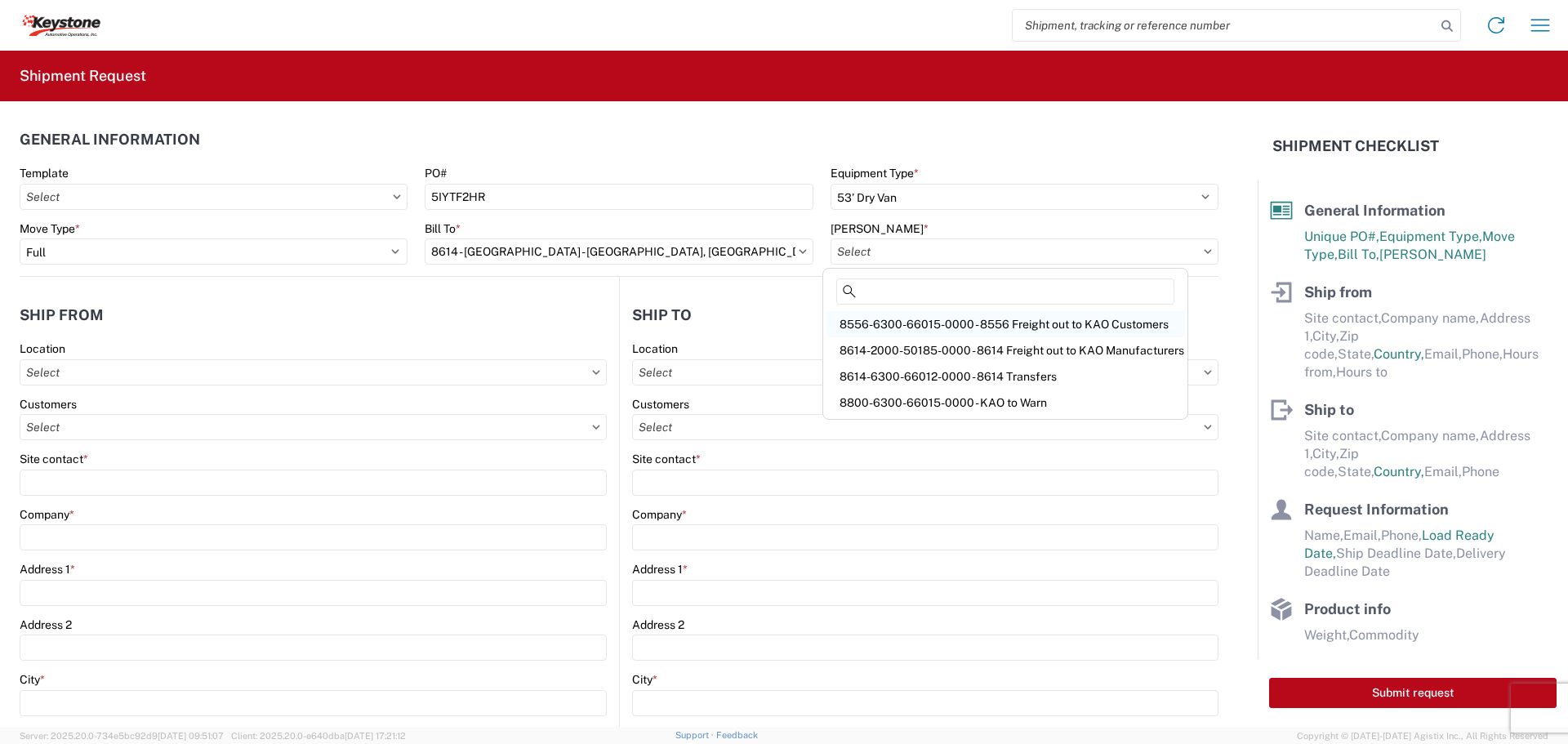
click at [1113, 322] on div "8556-6300-66015-0000 - 8556 Freight out to KAO Customers" at bounding box center [1005, 324] width 357 height 27
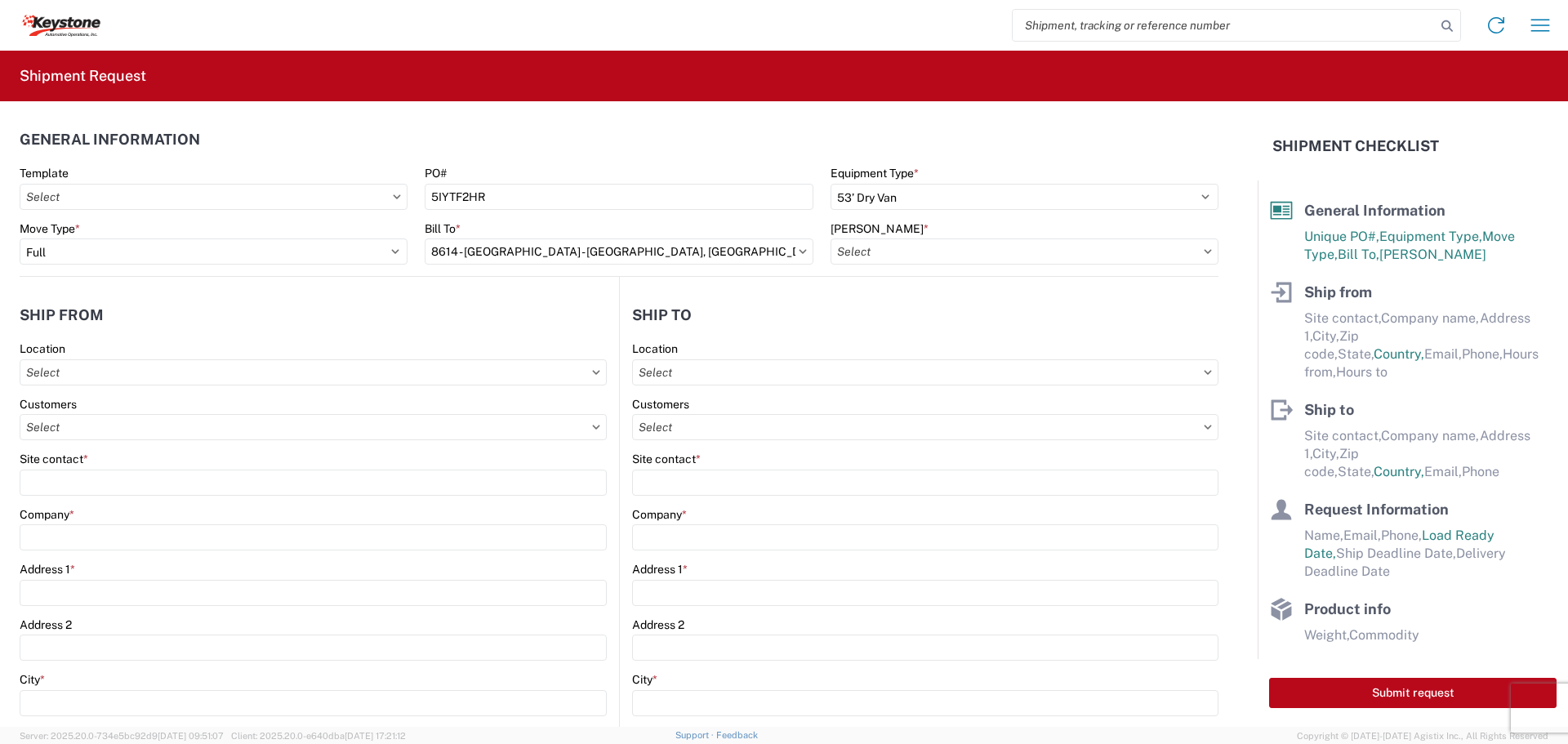
type input "8556-6300-66015-0000 - 8556 Freight out to KAO Customers"
click at [173, 382] on input "text" at bounding box center [313, 372] width 588 height 27
type input "8614"
click at [161, 444] on div "8614 - [GEOGRAPHIC_DATA] - [GEOGRAPHIC_DATA], [GEOGRAPHIC_DATA]" at bounding box center [226, 445] width 407 height 27
type input "8614 - [GEOGRAPHIC_DATA] - [GEOGRAPHIC_DATA], [GEOGRAPHIC_DATA]"
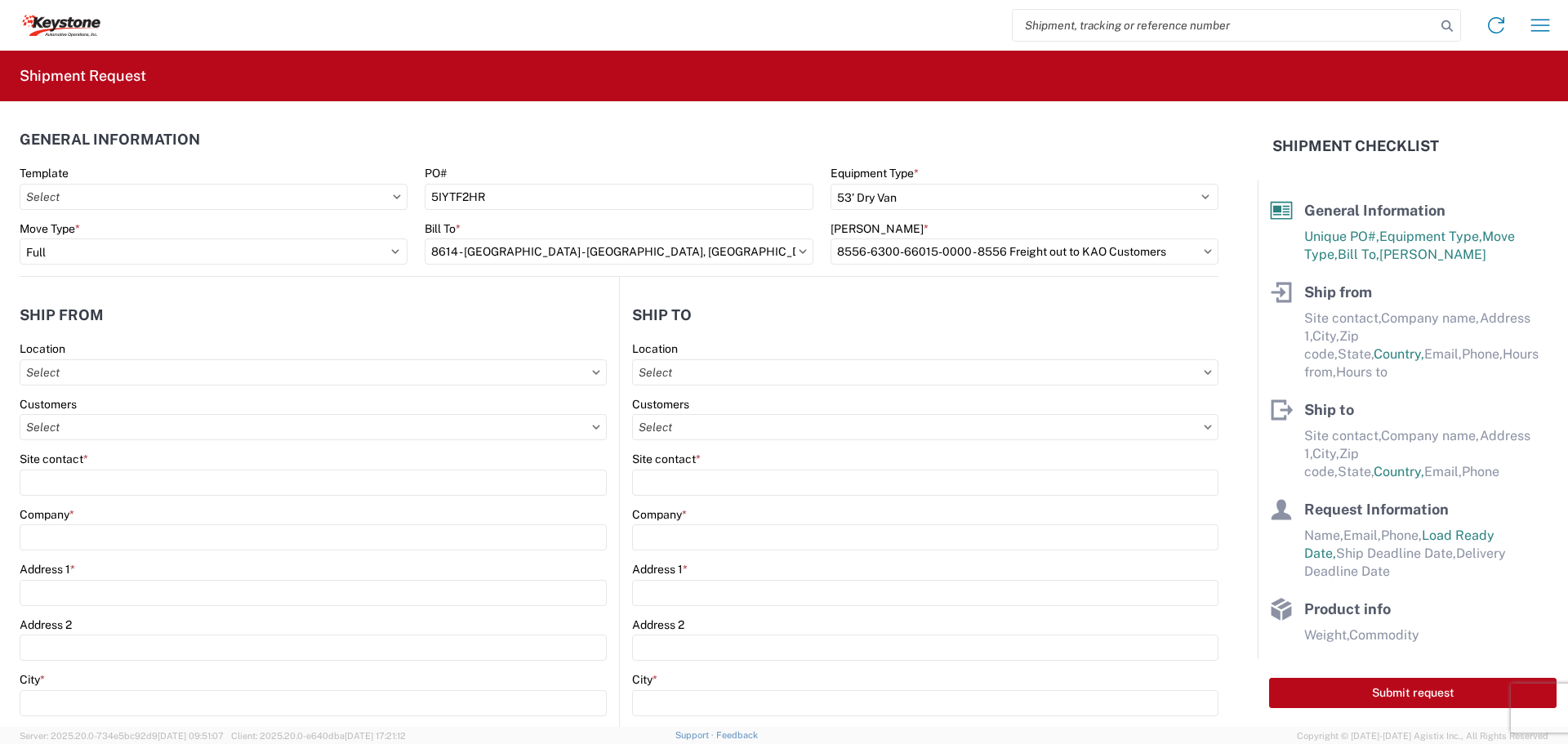
type input "KAO"
type input "[STREET_ADDRESS][PERSON_NAME]"
type input "Eastvale"
type input "91752"
select select "CA"
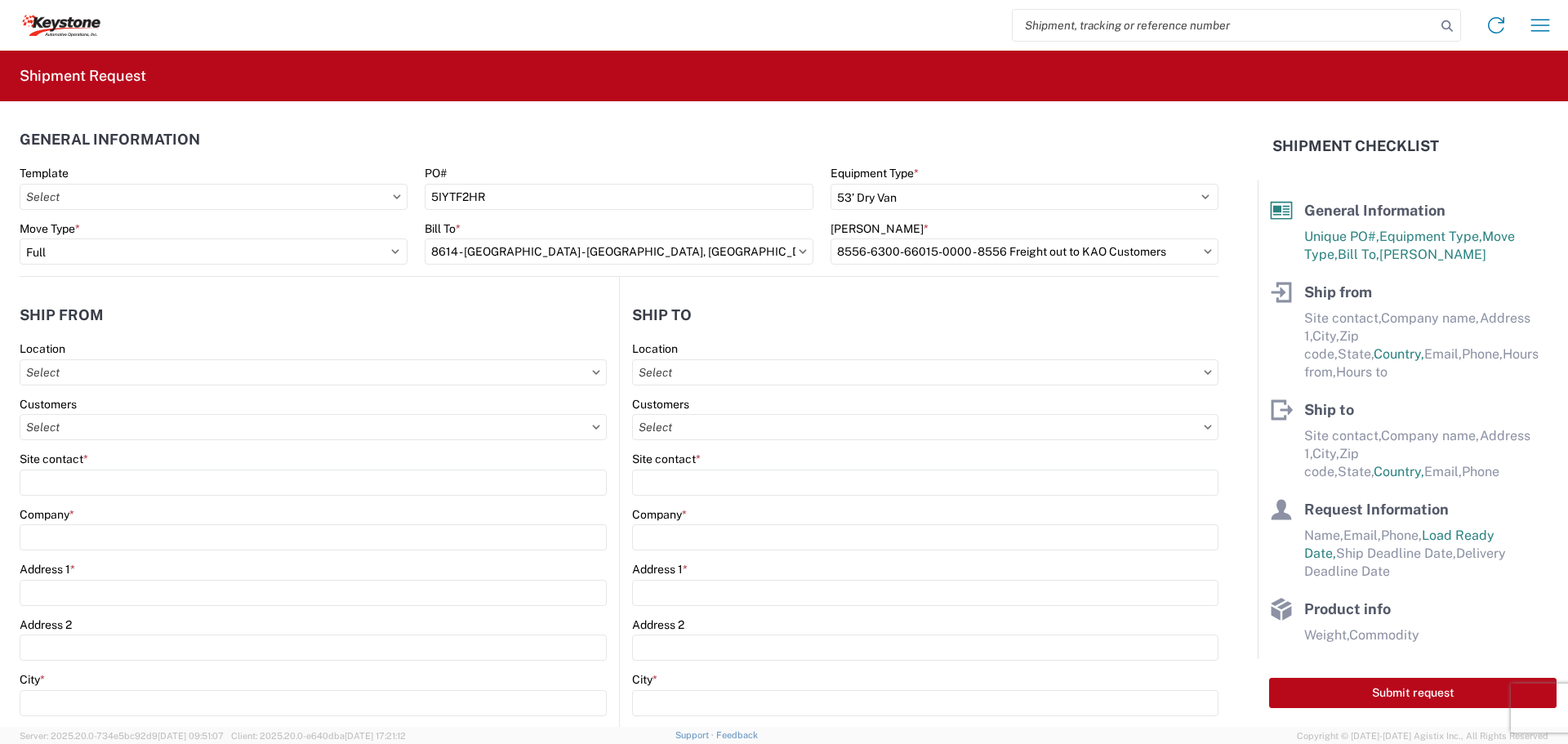
select select "US"
type input "07:00"
type input "17:00"
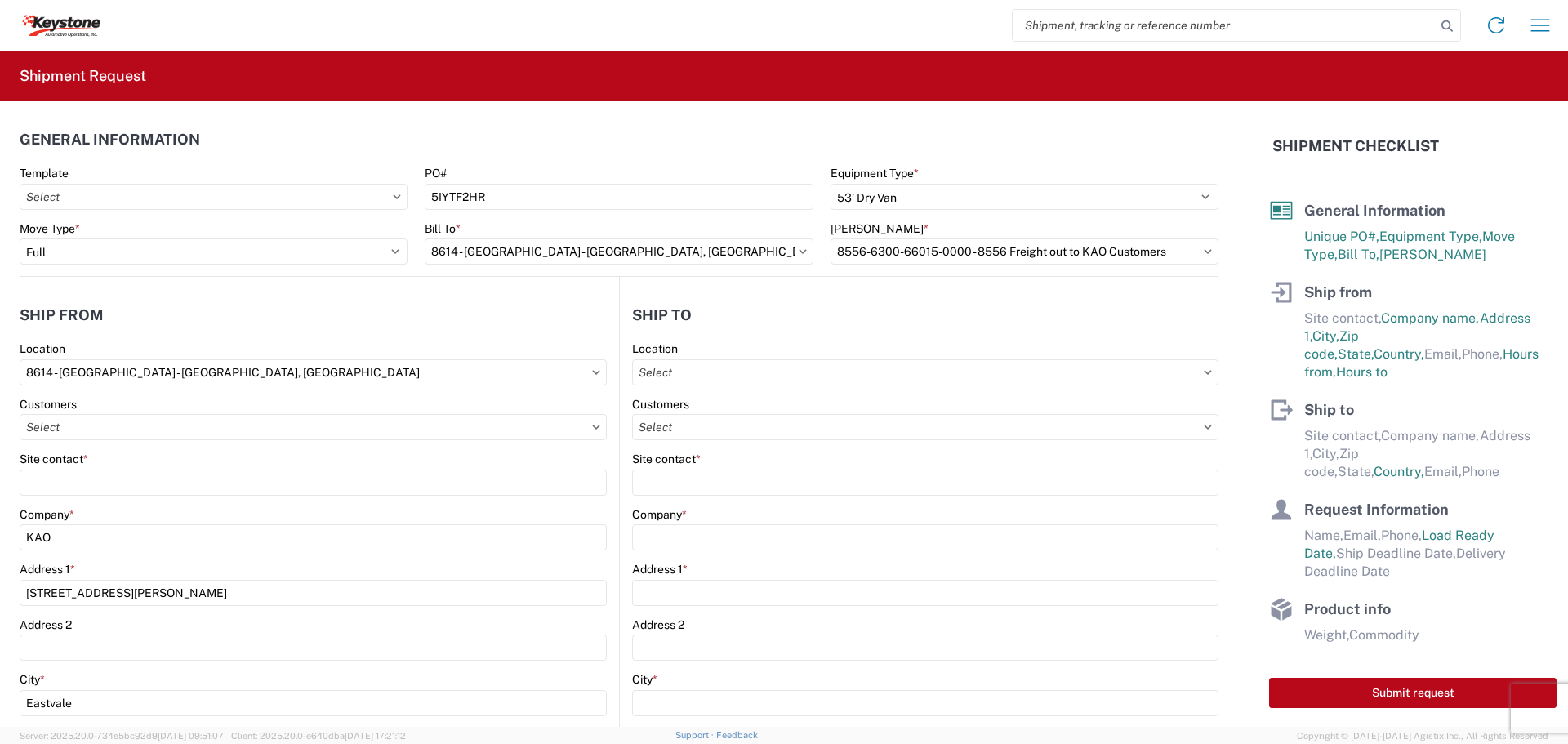
scroll to position [82, 0]
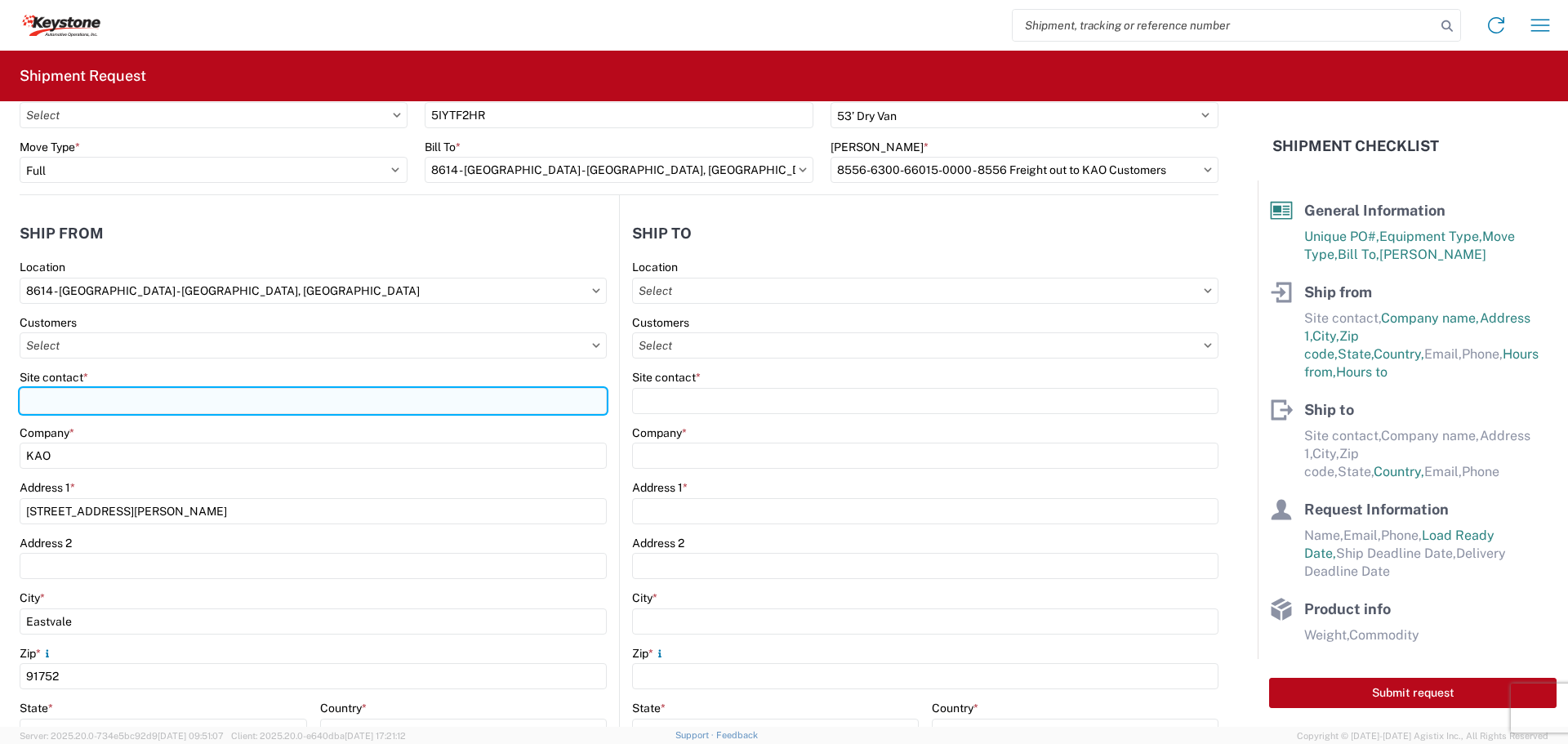
click at [167, 396] on input "Site contact *" at bounding box center [313, 401] width 588 height 27
click at [282, 392] on input "[PERSON_NAME]" at bounding box center [313, 401] width 588 height 27
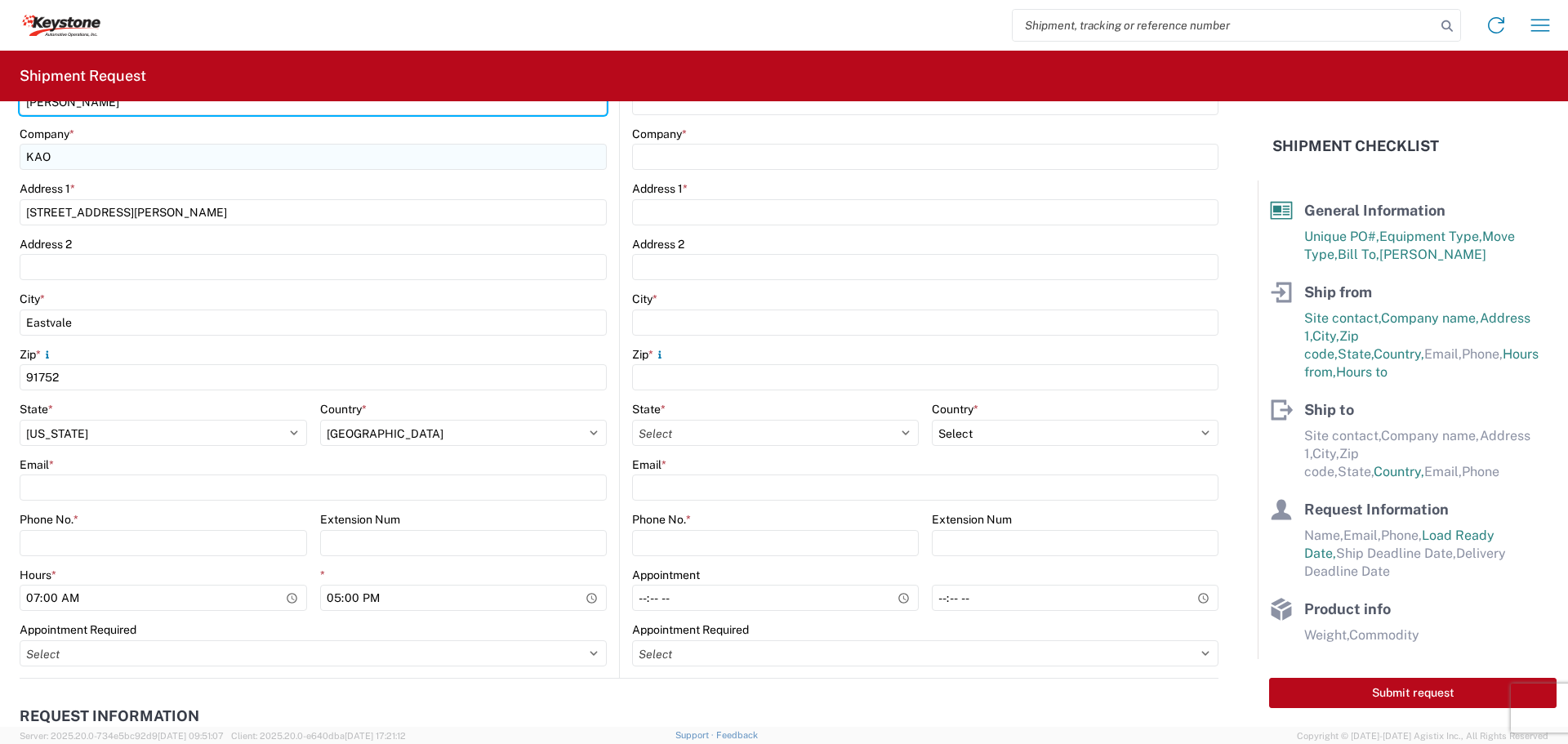
scroll to position [408, 0]
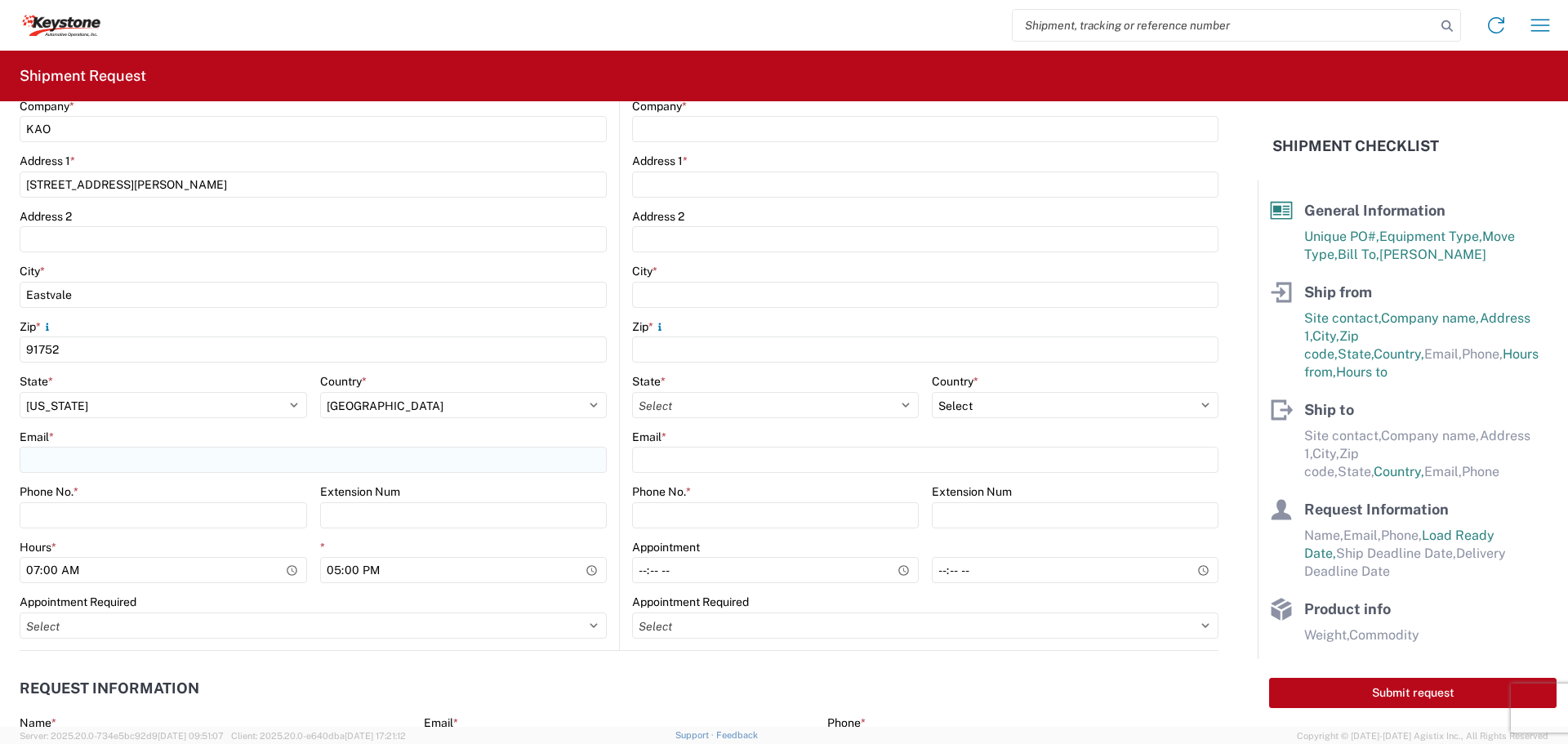
type input "[PERSON_NAME]"
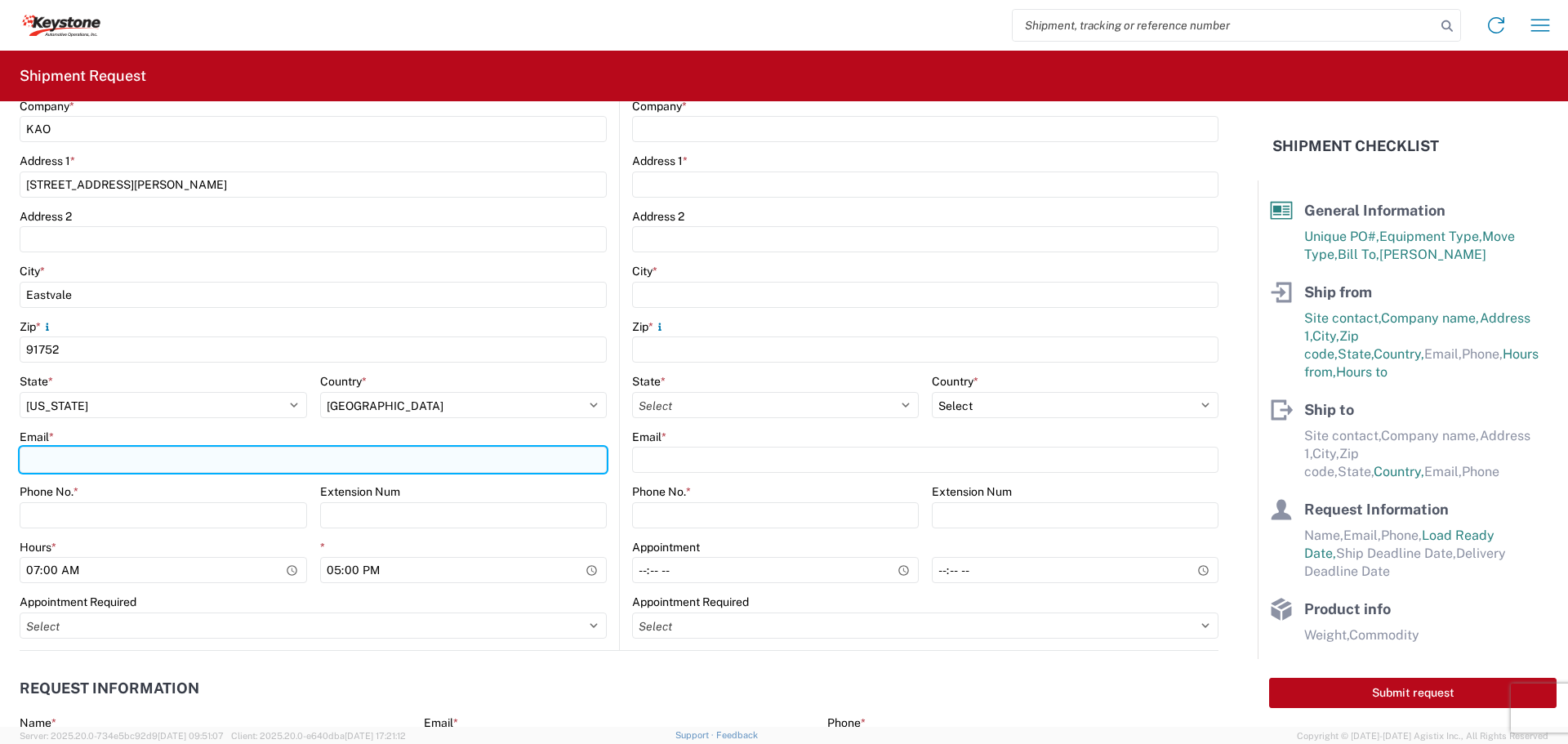
click at [219, 456] on input "Email *" at bounding box center [313, 460] width 588 height 27
type input "[EMAIL_ADDRESS][DOMAIN_NAME],[EMAIL_ADDRESS][DOMAIN_NAME],[EMAIL_ADDRESS][DOMAI…"
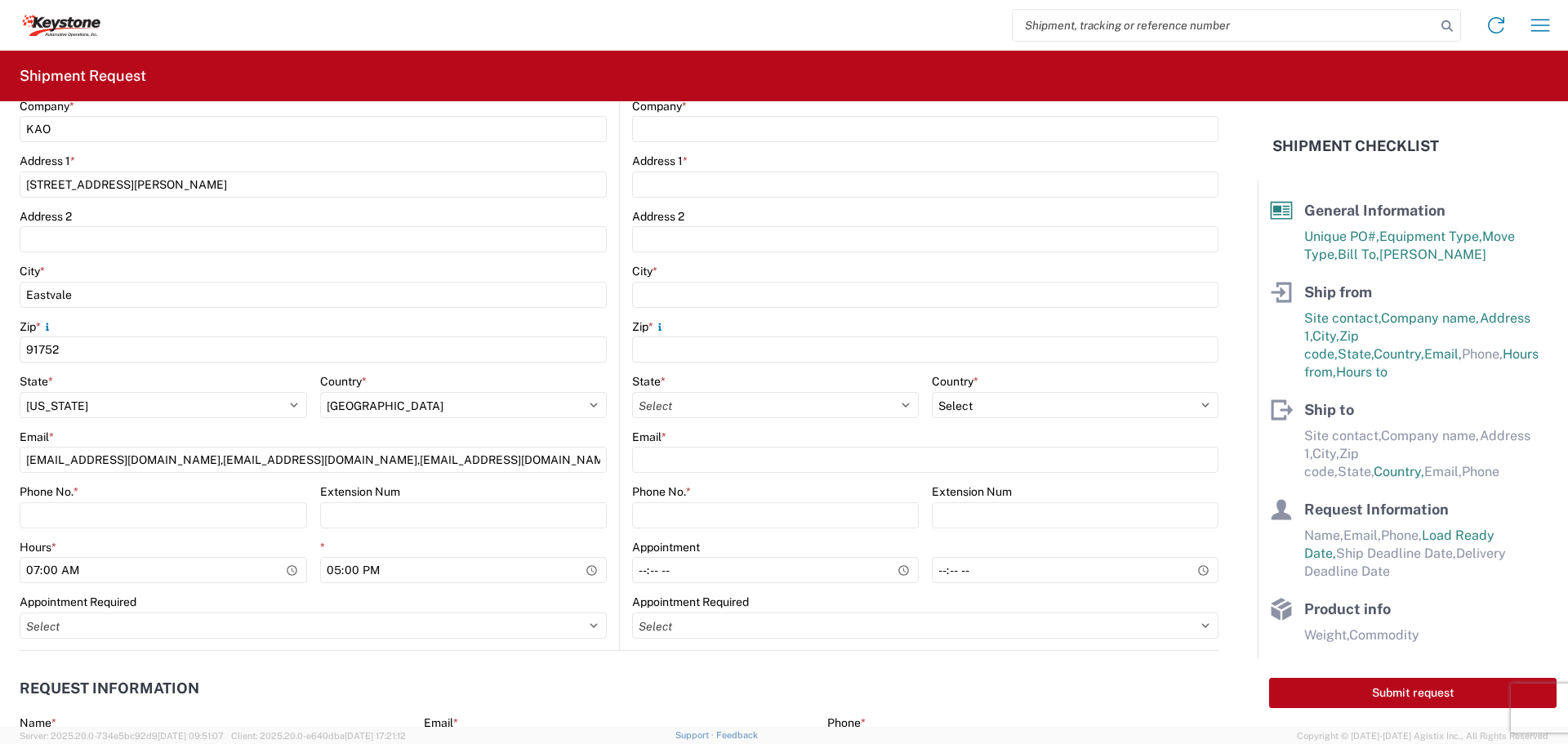
click at [407, 528] on agx-form-control-wrapper-v2 "Extension Num" at bounding box center [464, 512] width 287 height 55
click at [242, 512] on input "Phone No. *" at bounding box center [163, 515] width 287 height 27
type input "9519060592"
click at [287, 572] on input "07:00" at bounding box center [163, 570] width 287 height 27
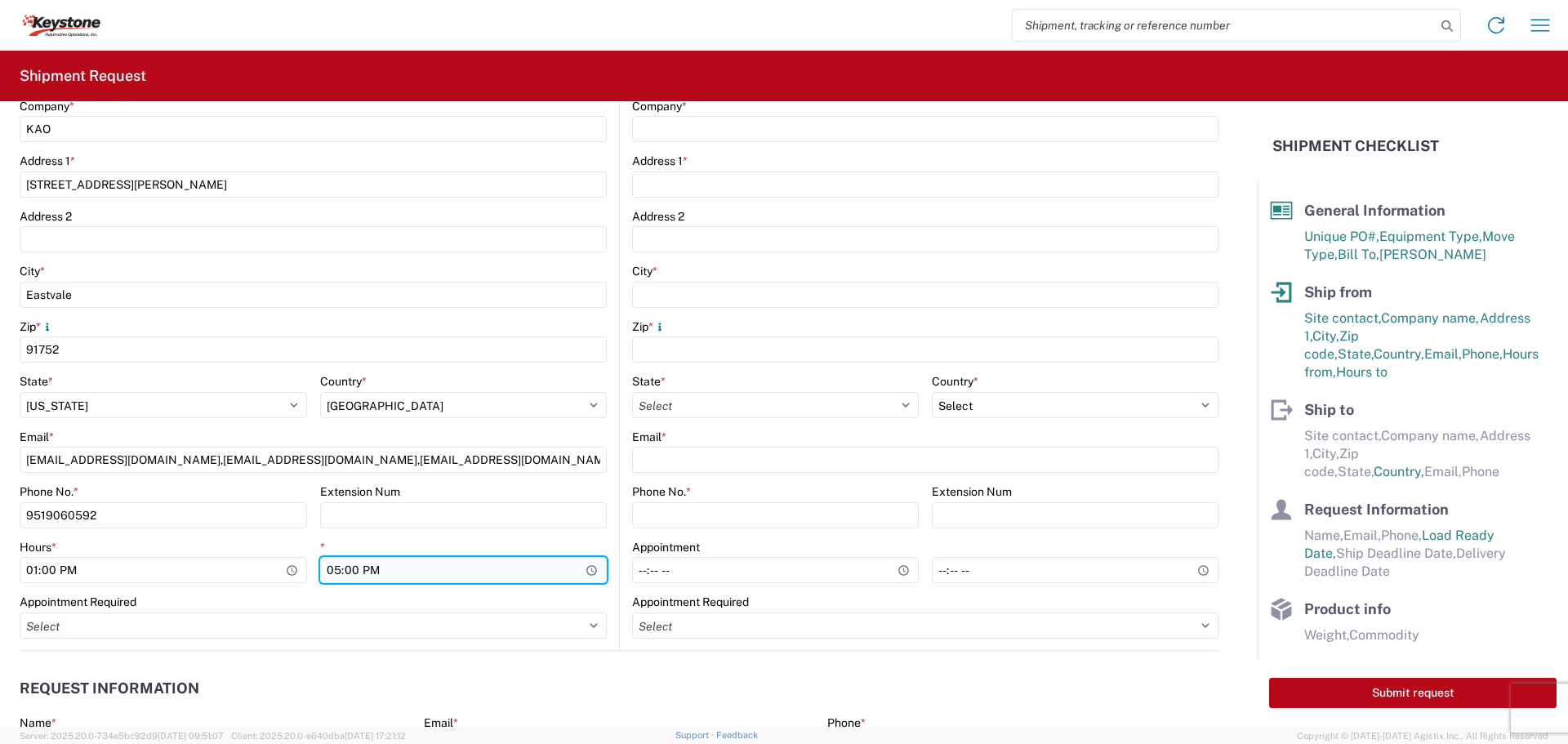
type input "13:00"
click at [452, 573] on input "17:00" at bounding box center [464, 570] width 287 height 27
click at [589, 566] on input "17:00" at bounding box center [464, 570] width 287 height 27
type input "14:00"
click at [502, 594] on div "Appointment Required" at bounding box center [313, 601] width 588 height 15
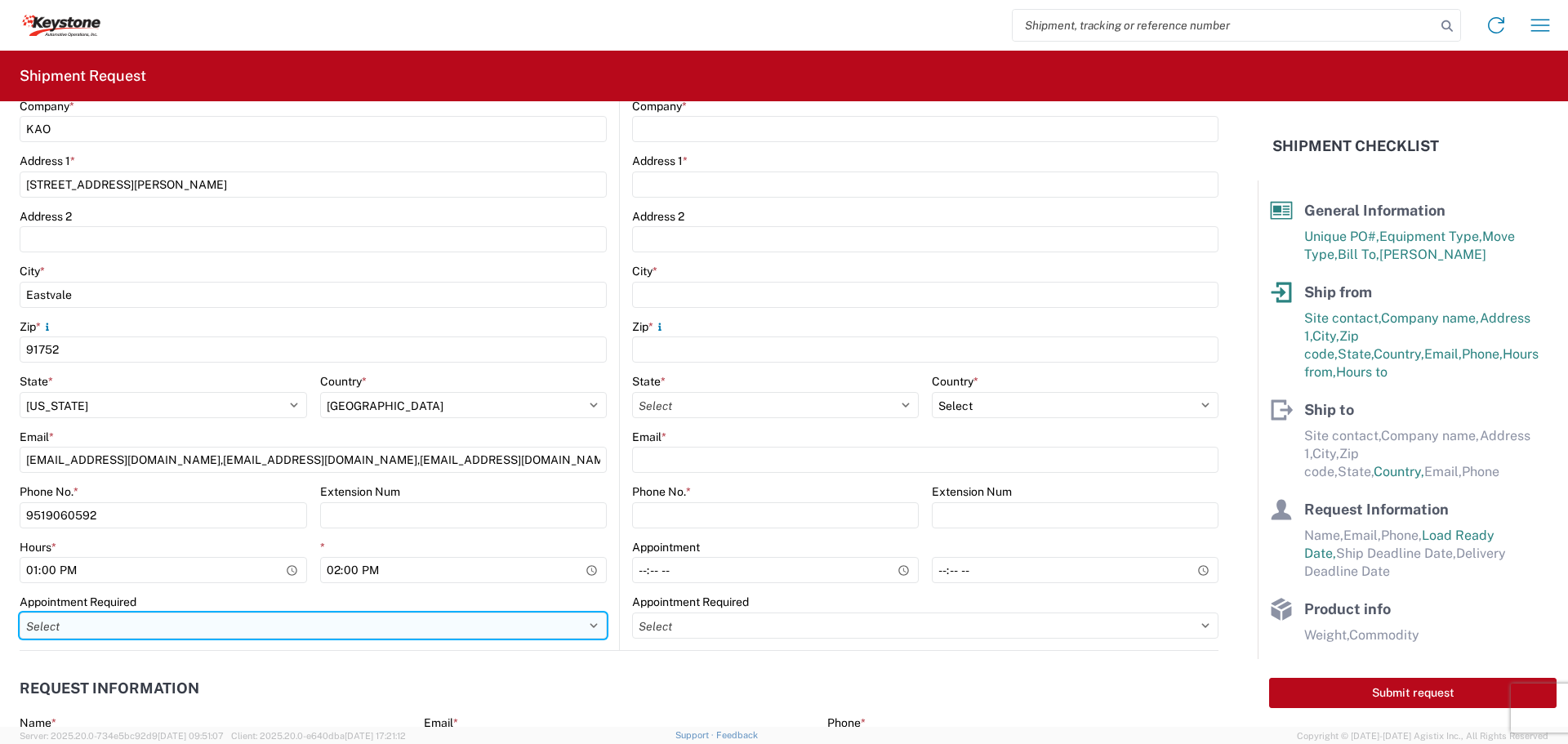
click at [369, 626] on select "Select Appt Required Appt Not Required Appt - First available" at bounding box center [313, 625] width 588 height 27
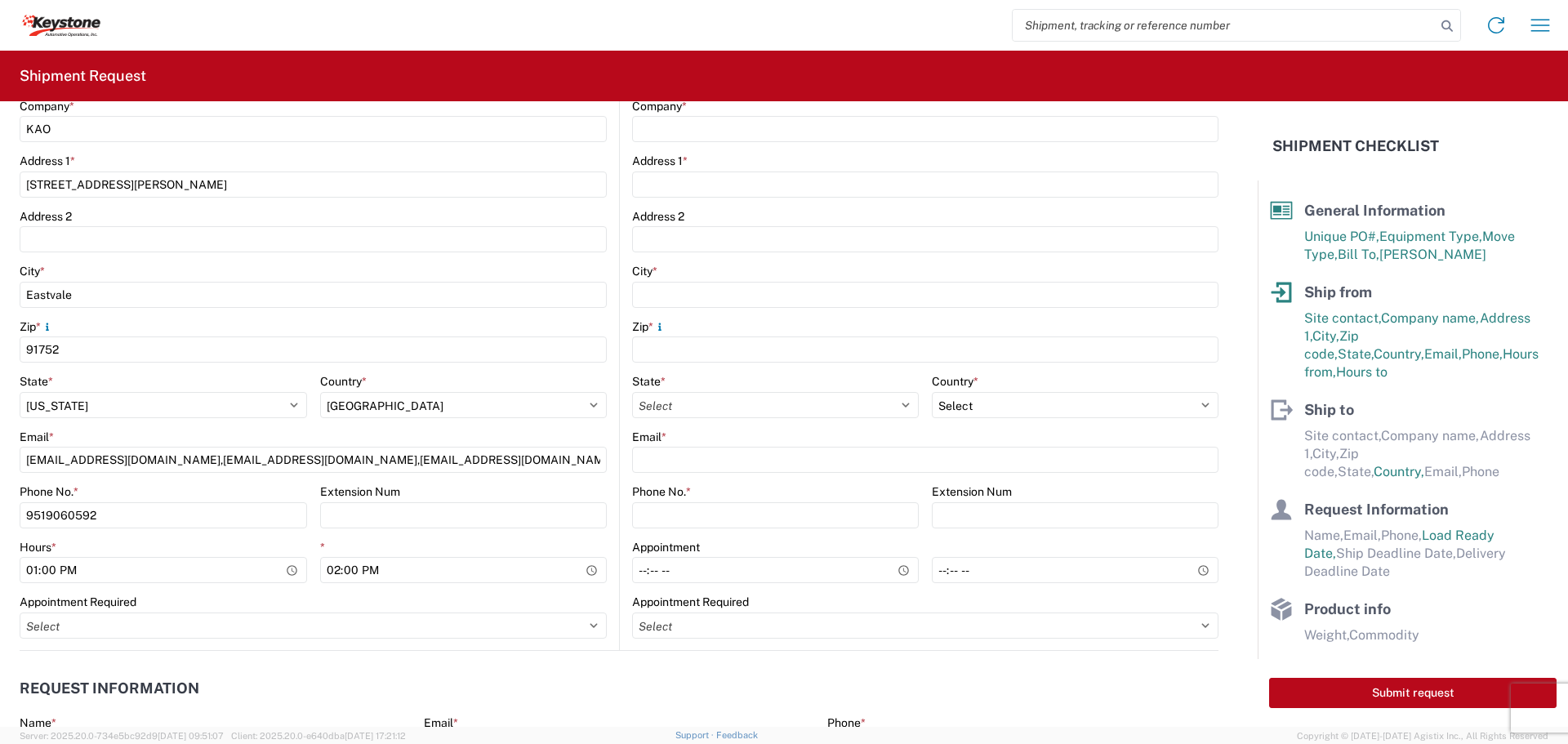
click at [706, 665] on agx-request-info "Request Information Name * Email * Merchant Phone * Load Ready Date * 2025-10-1…" at bounding box center [619, 738] width 1199 height 175
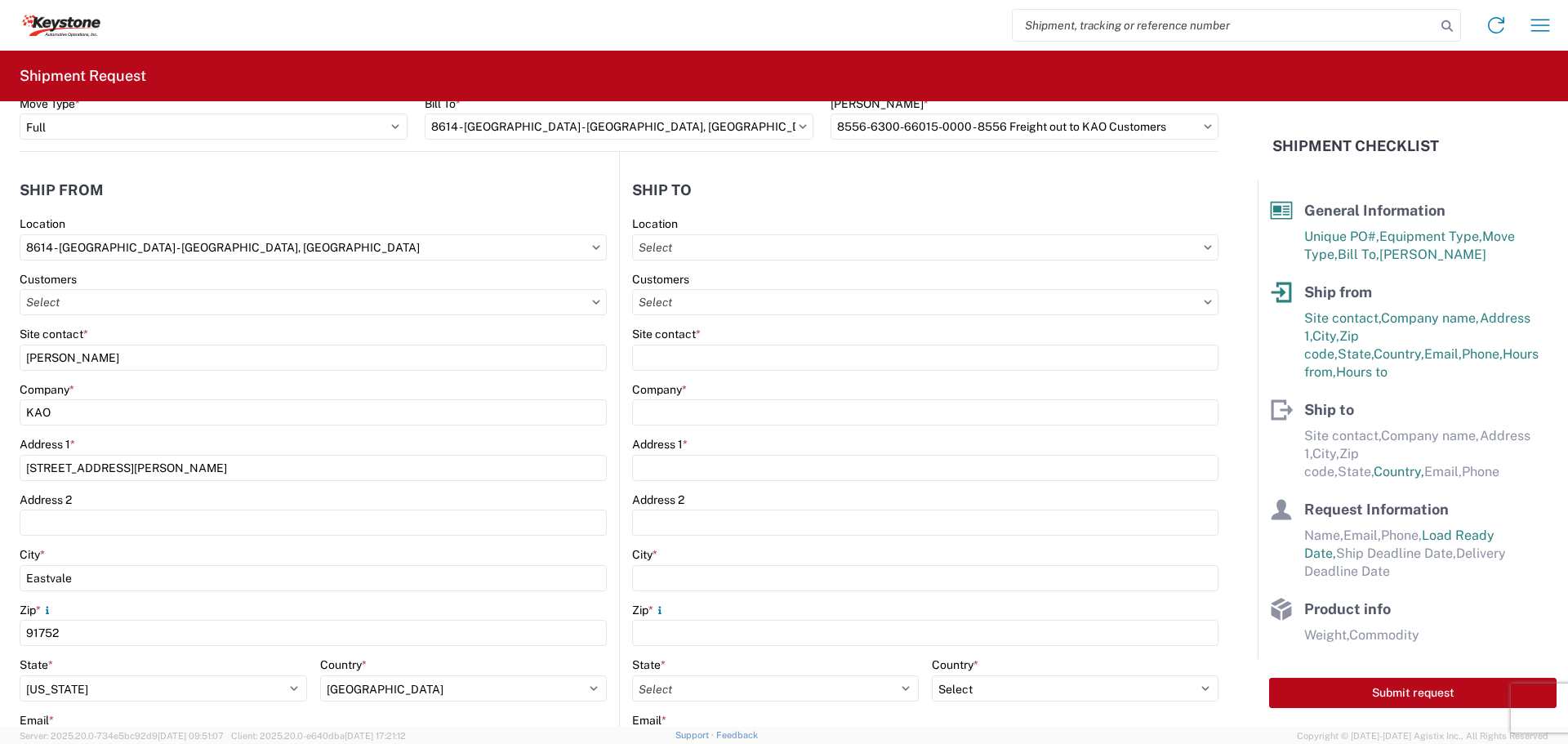
scroll to position [0, 0]
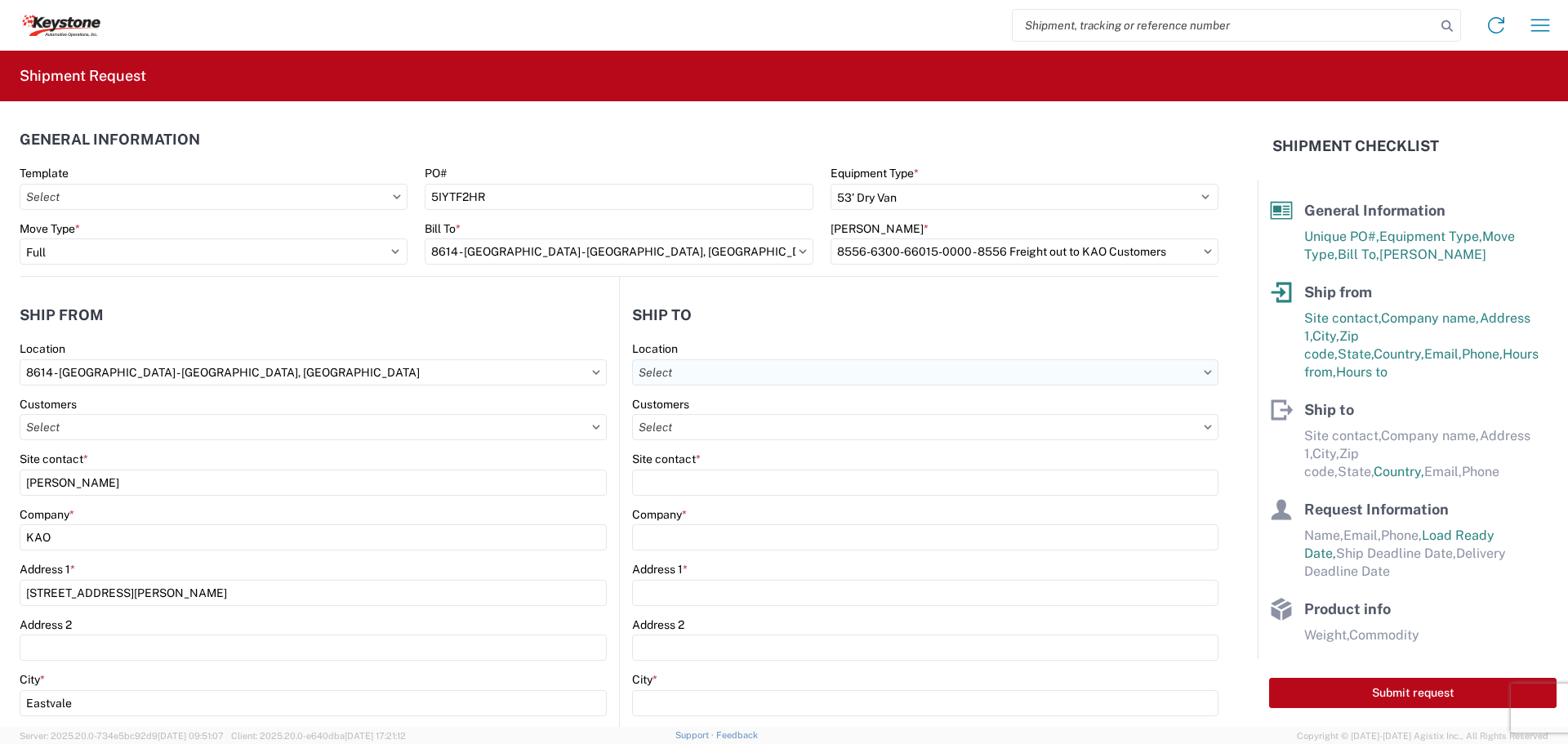
click at [902, 371] on input "text" at bounding box center [925, 372] width 587 height 27
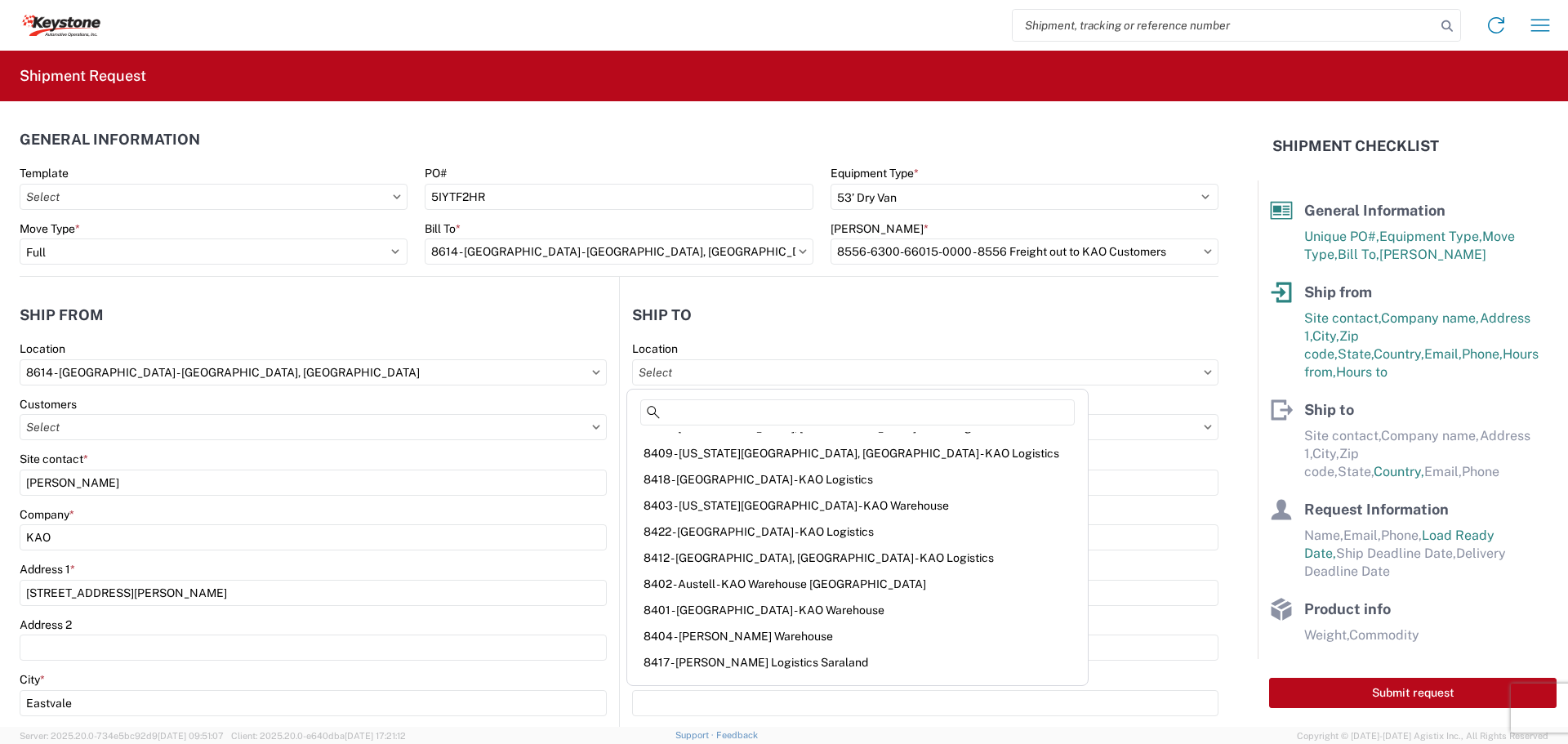
scroll to position [273, 0]
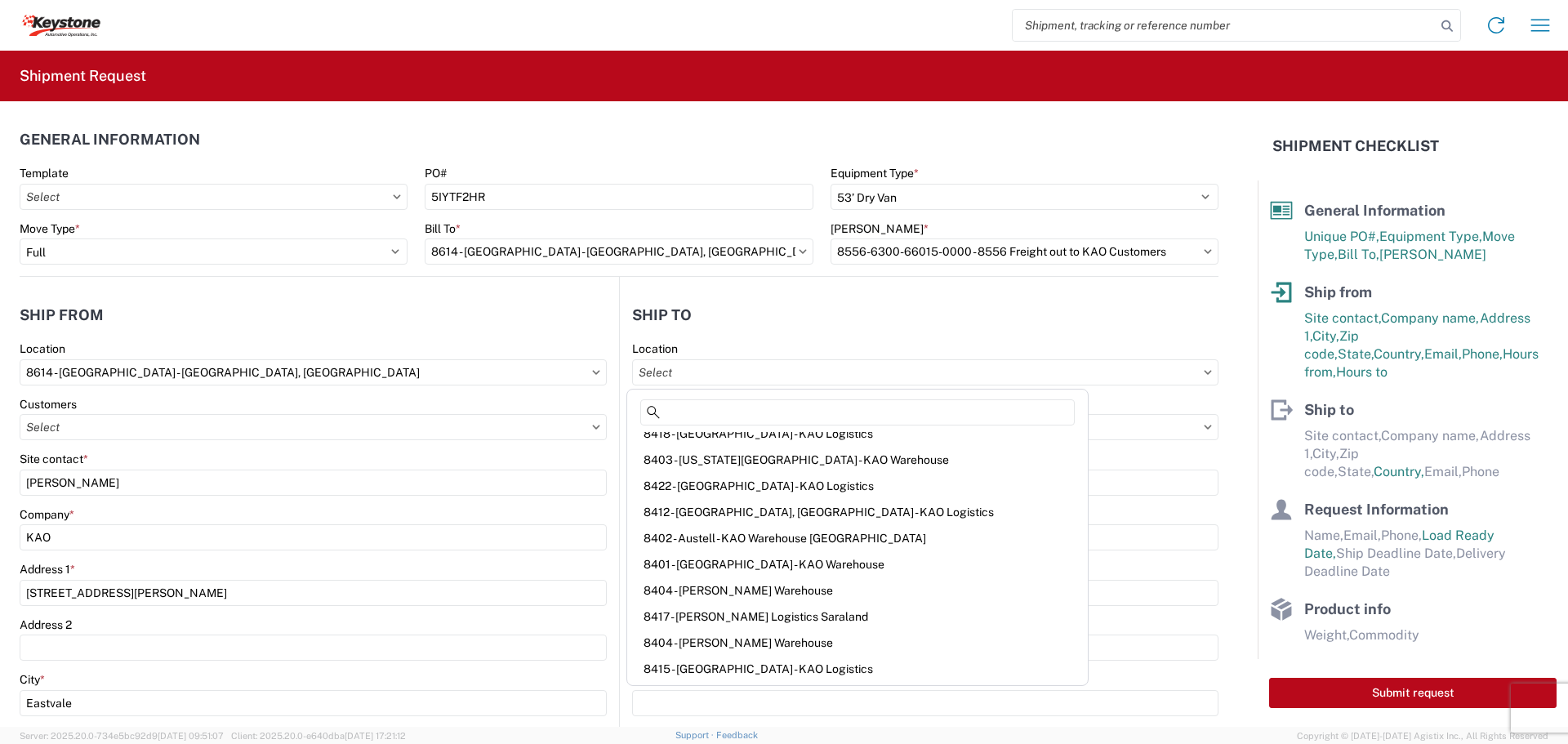
click at [1083, 407] on div "Customers" at bounding box center [925, 403] width 587 height 15
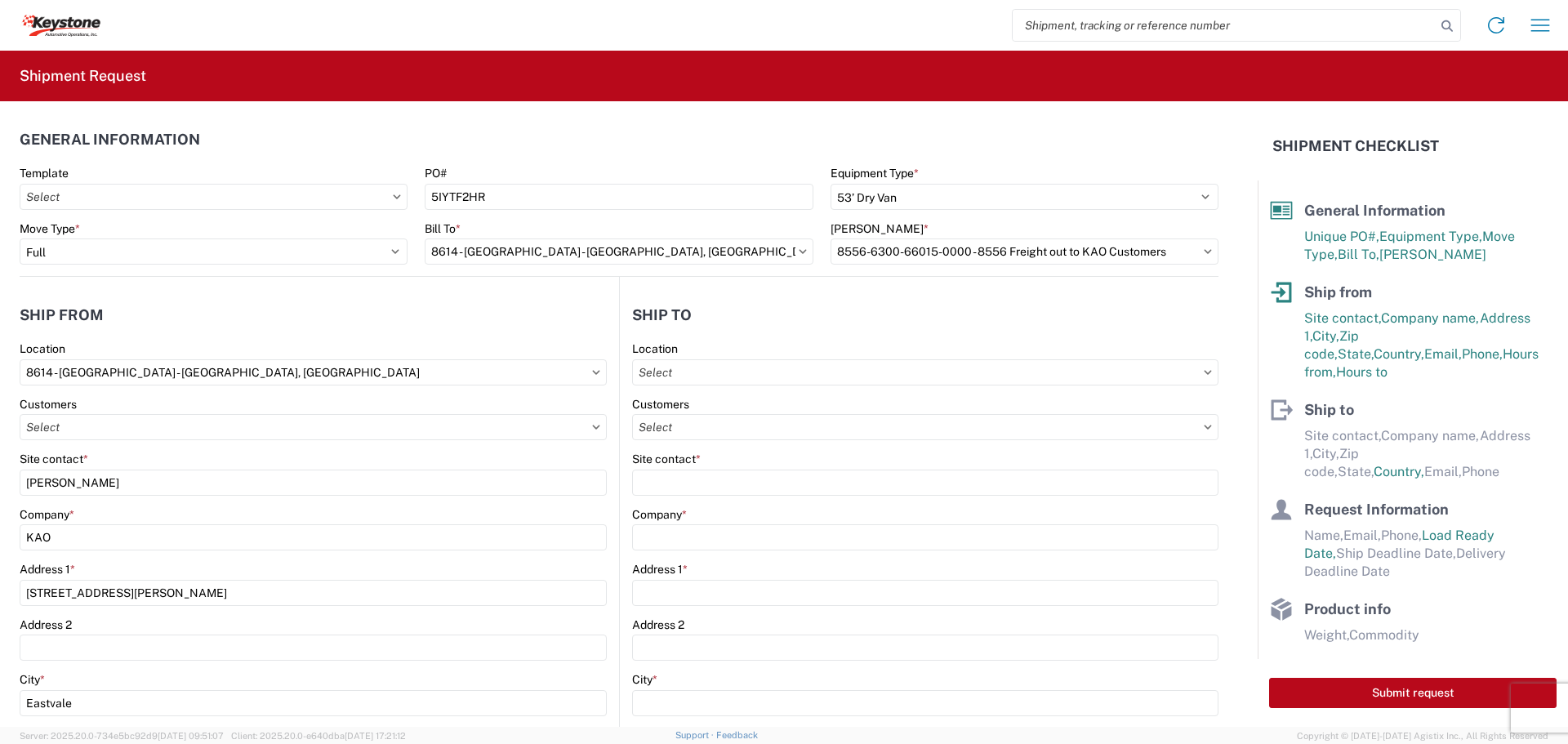
click at [1052, 405] on div "Customers" at bounding box center [925, 403] width 587 height 15
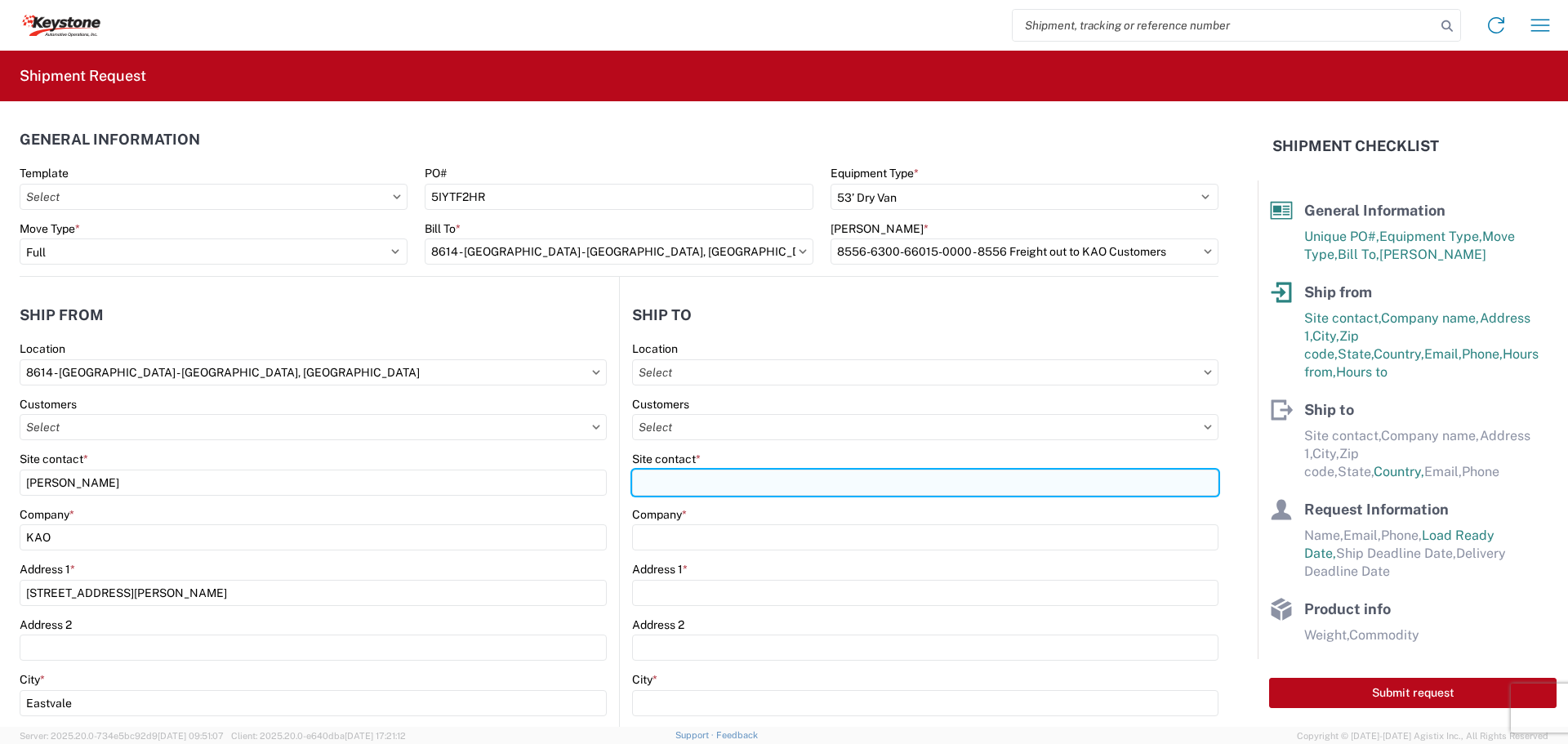
click at [828, 472] on input "Site contact *" at bounding box center [925, 482] width 587 height 27
type input "Manager On Duty"
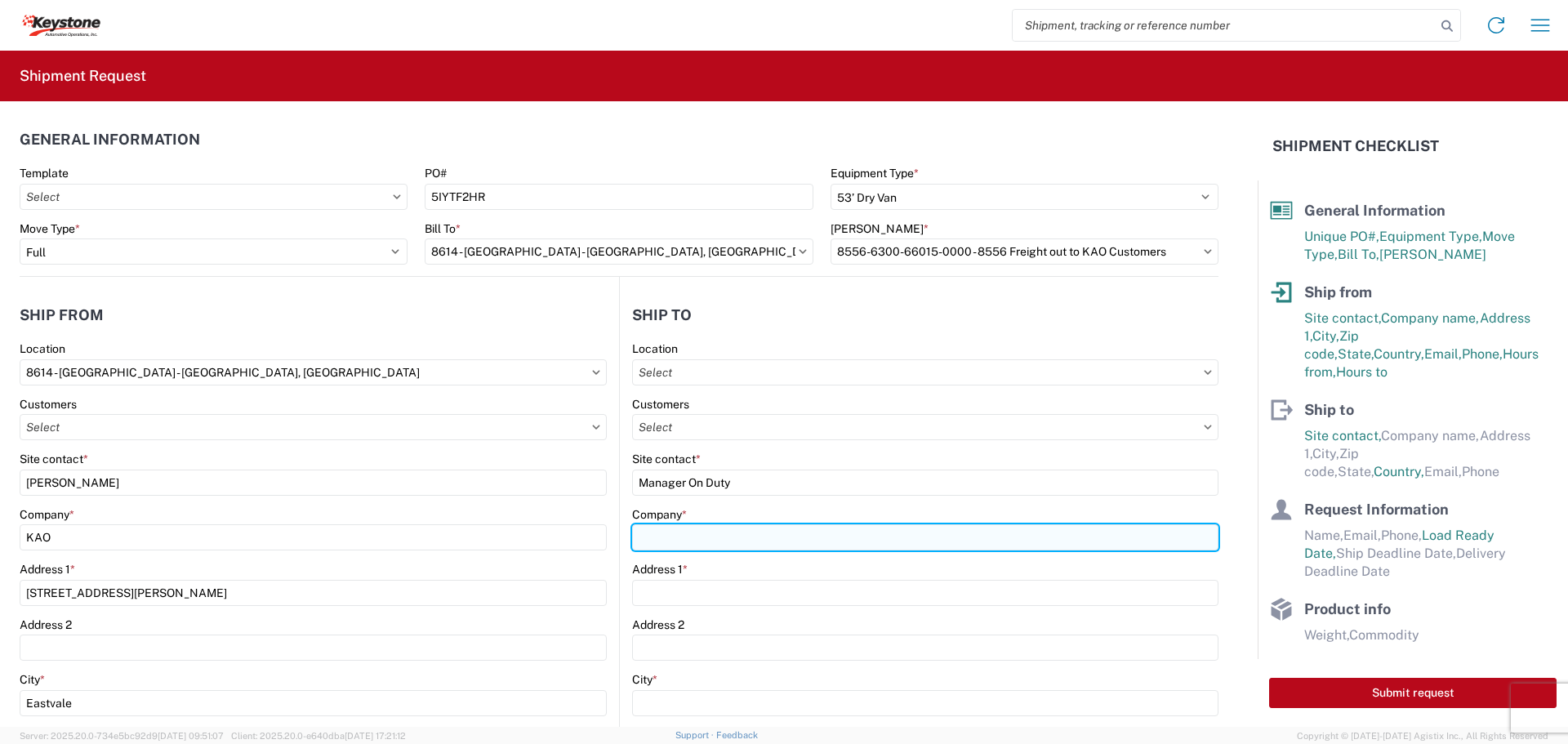
click at [748, 539] on input "Company *" at bounding box center [925, 537] width 587 height 27
type input "A"
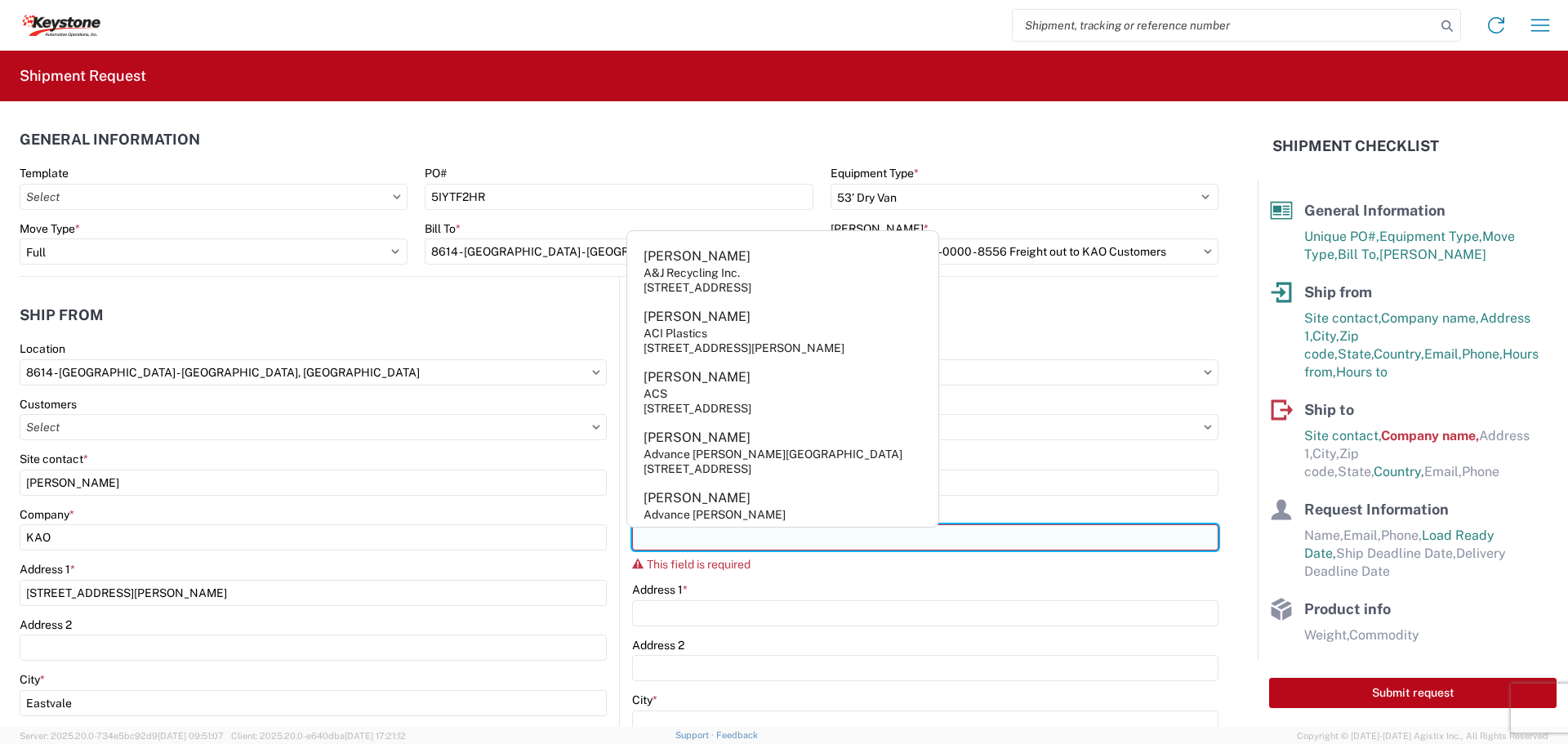
paste input "Amazon fulfillment center LAS1"
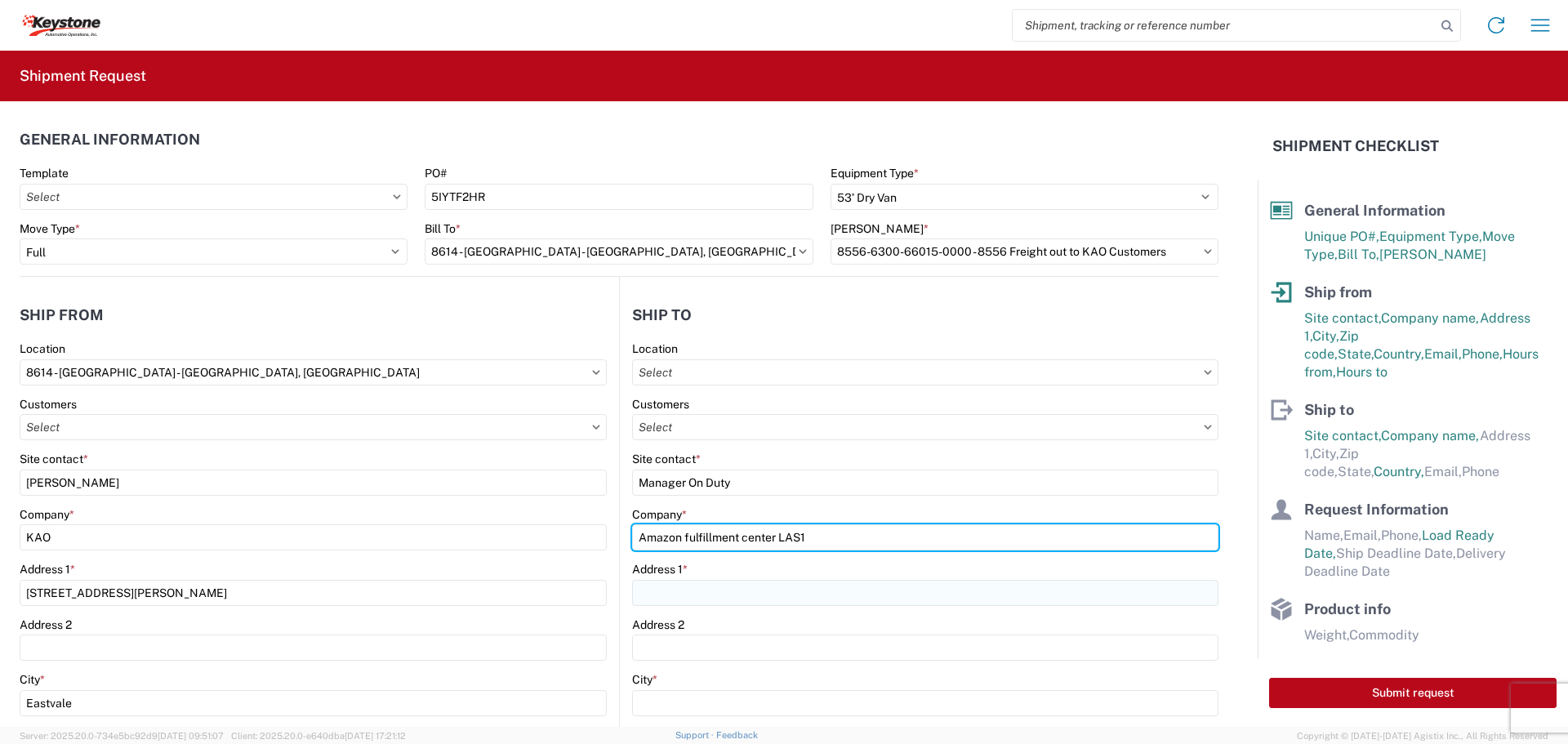
type input "Amazon fulfillment center LAS1"
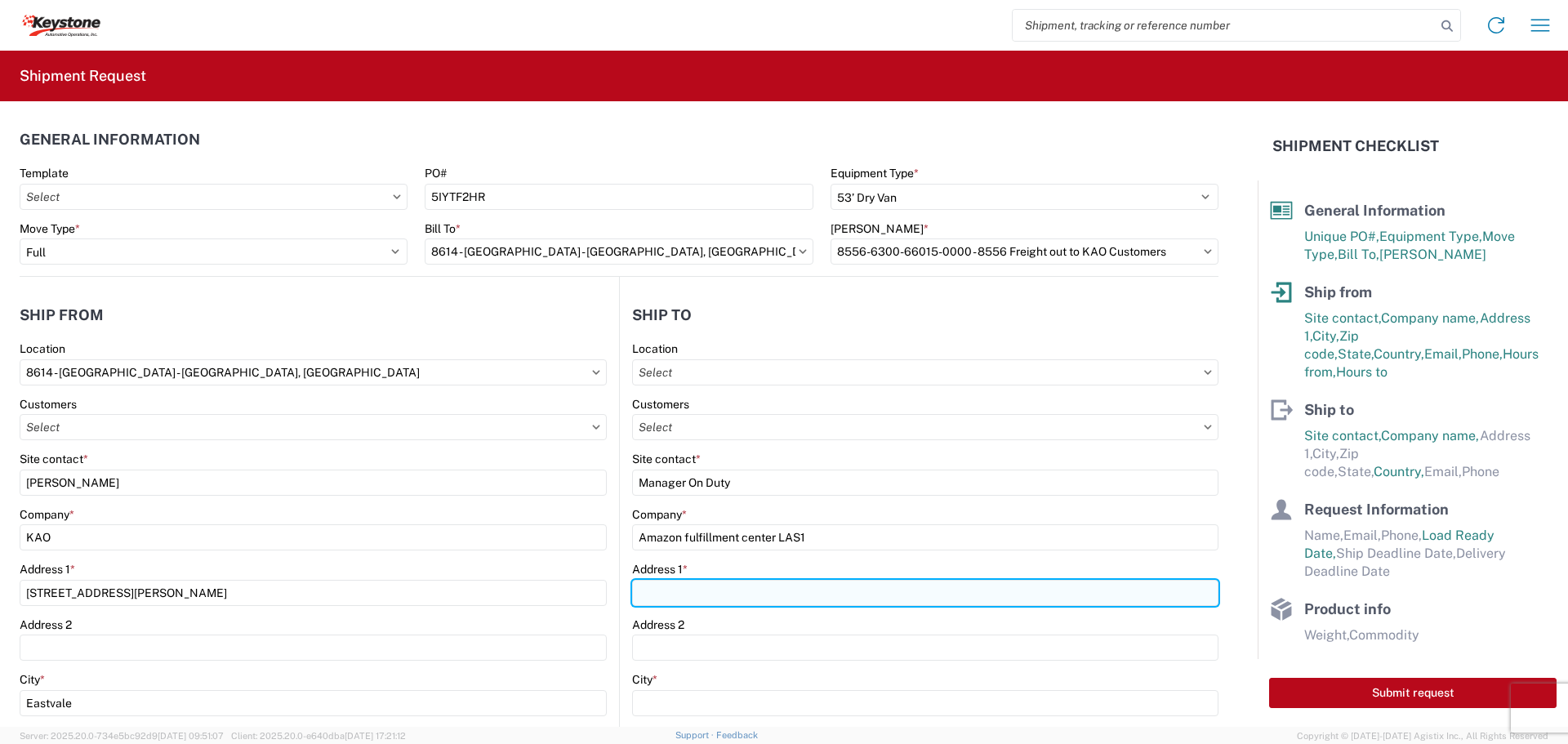
click at [847, 602] on input "Address 1 *" at bounding box center [925, 592] width 587 height 27
click at [722, 582] on input "Address 1 *" at bounding box center [925, 592] width 587 height 27
paste input "[STREET_ADDRESS][PERSON_NAME]"
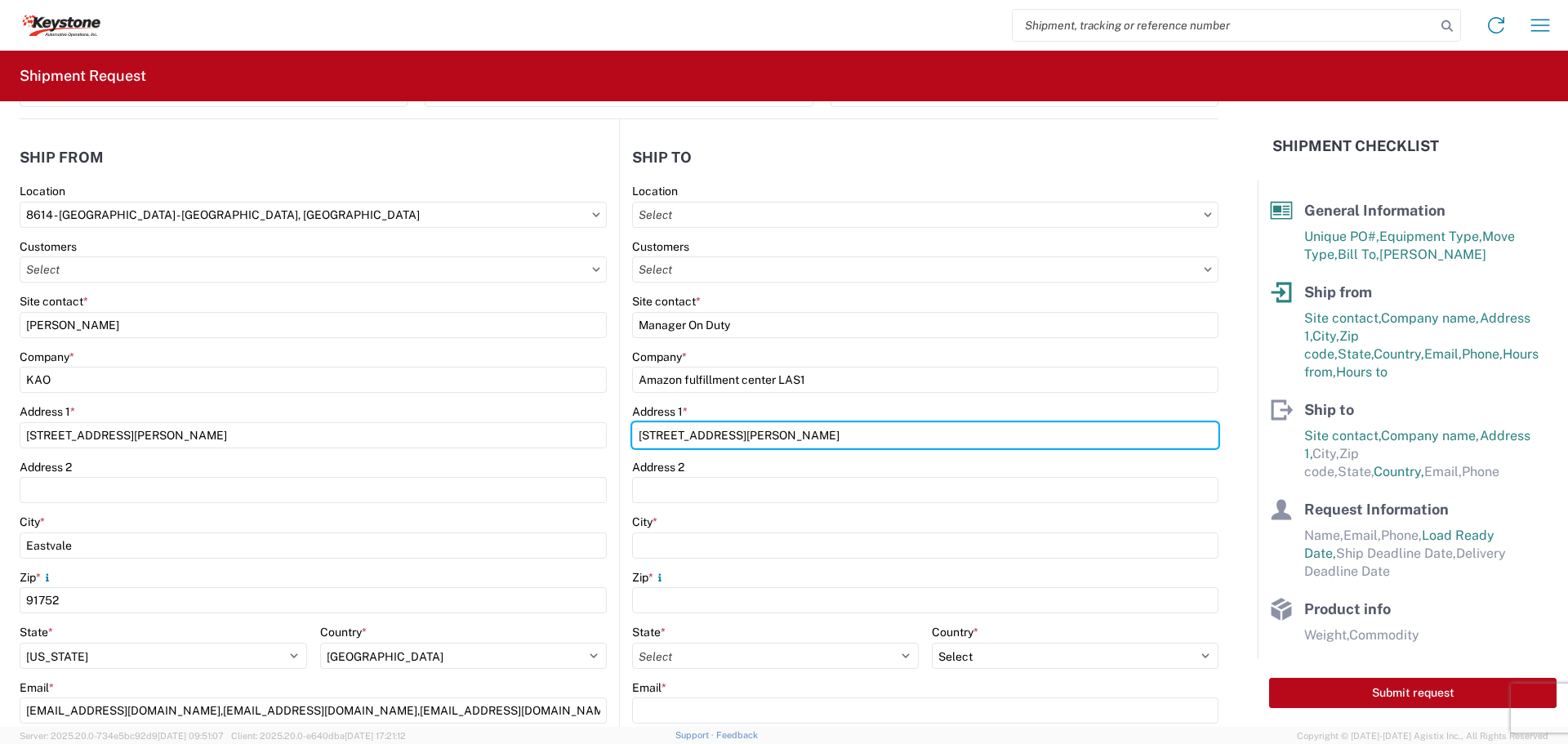
scroll to position [163, 0]
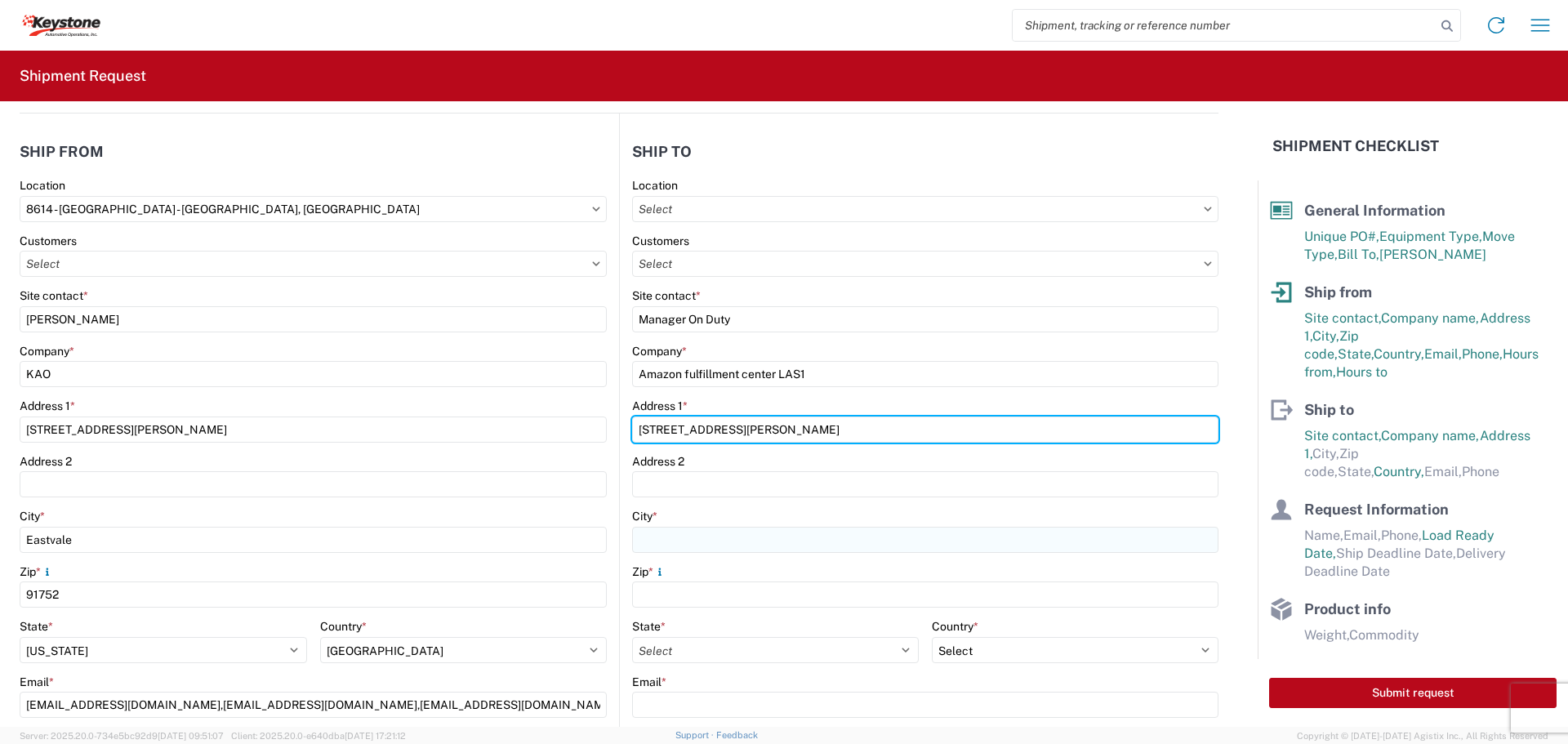
type input "[STREET_ADDRESS][PERSON_NAME]"
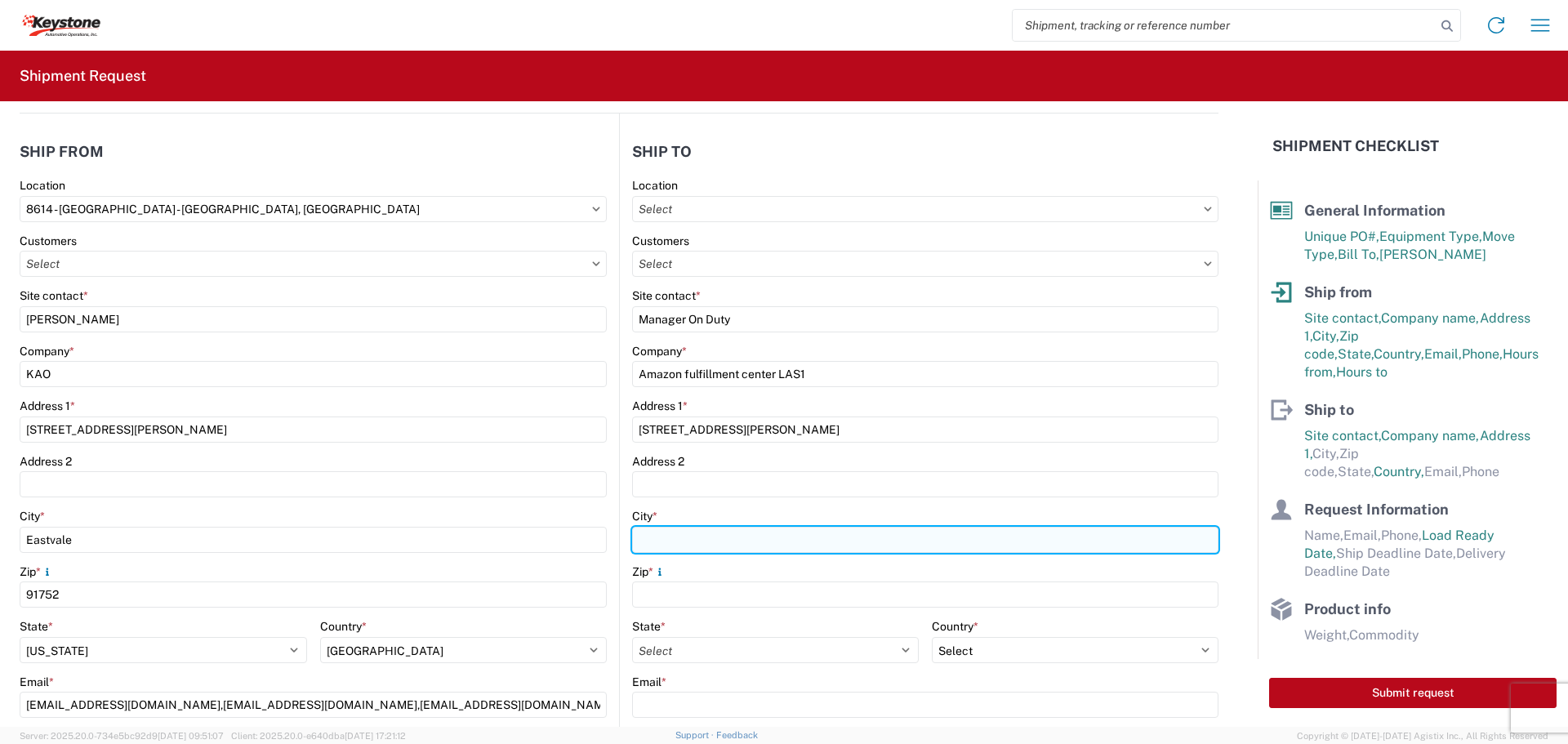
click at [729, 529] on input "City *" at bounding box center [925, 539] width 587 height 27
type input "[PERSON_NAME]"
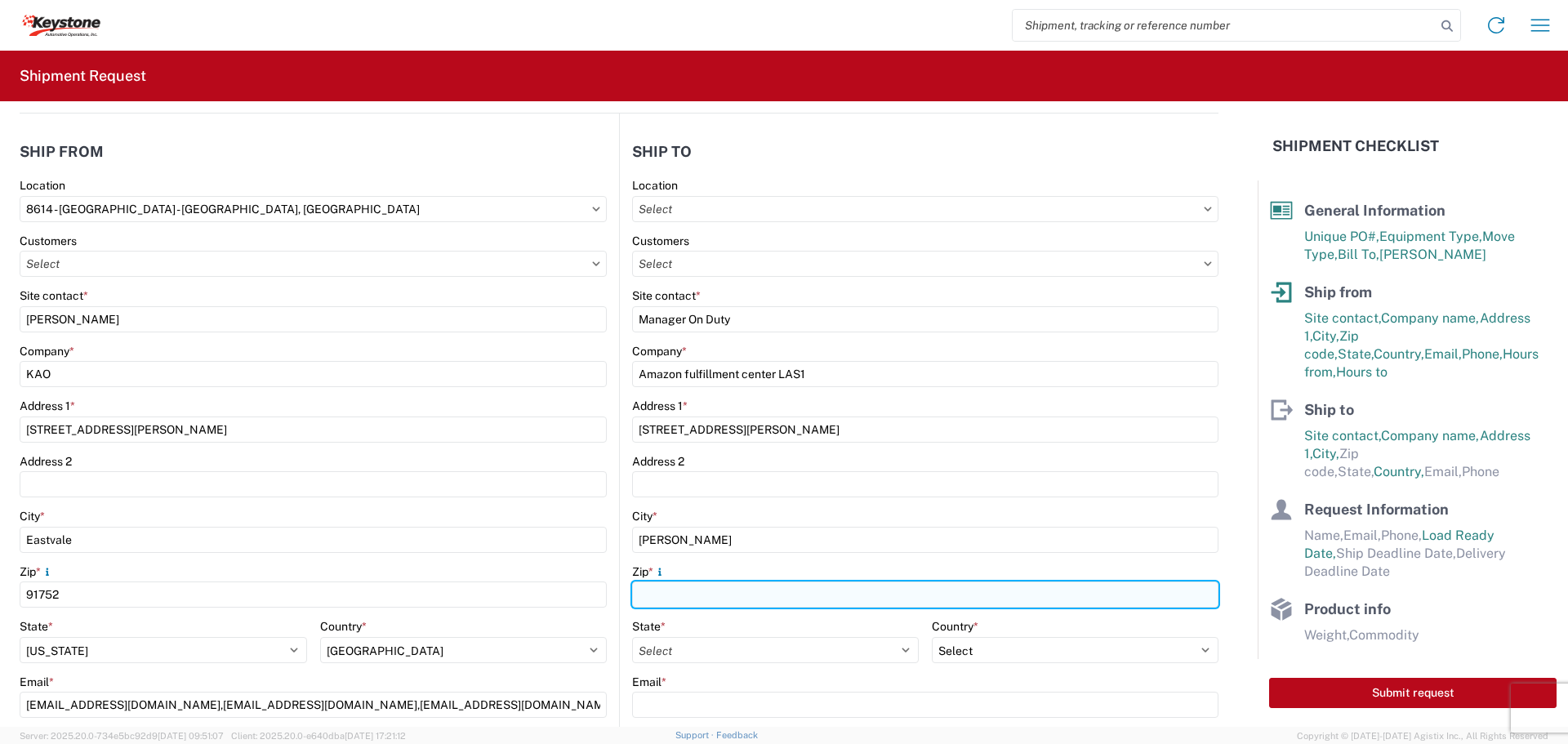
click at [710, 592] on input "Zip *" at bounding box center [925, 594] width 587 height 27
type input "89044"
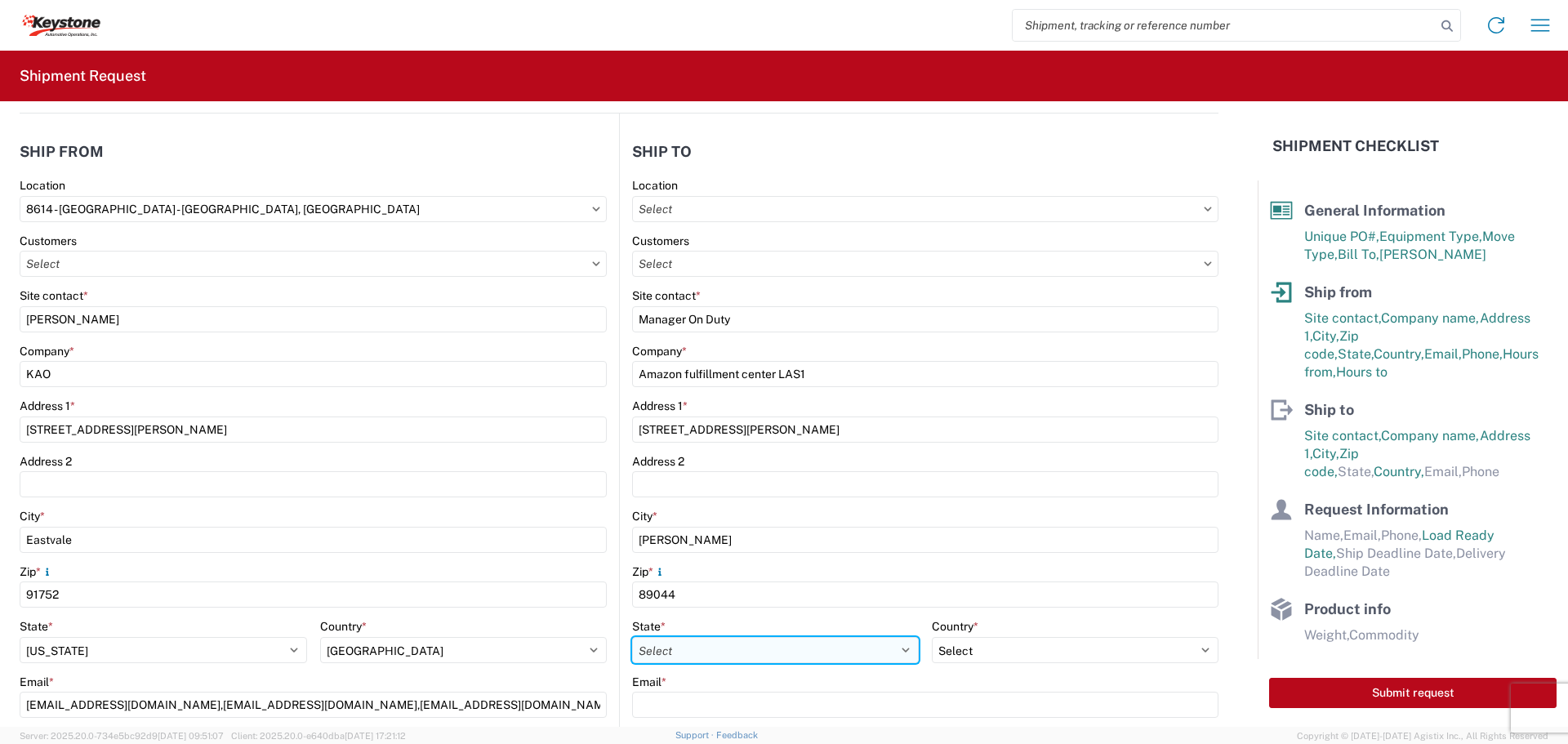
click at [721, 646] on select "Select [US_STATE] [US_STATE] [US_STATE] [US_STATE] Armed Forces Americas Armed …" at bounding box center [775, 650] width 286 height 27
select select "NV"
click at [632, 637] on select "Select [US_STATE] [US_STATE] [US_STATE] [US_STATE] Armed Forces Americas Armed …" at bounding box center [775, 650] width 286 height 27
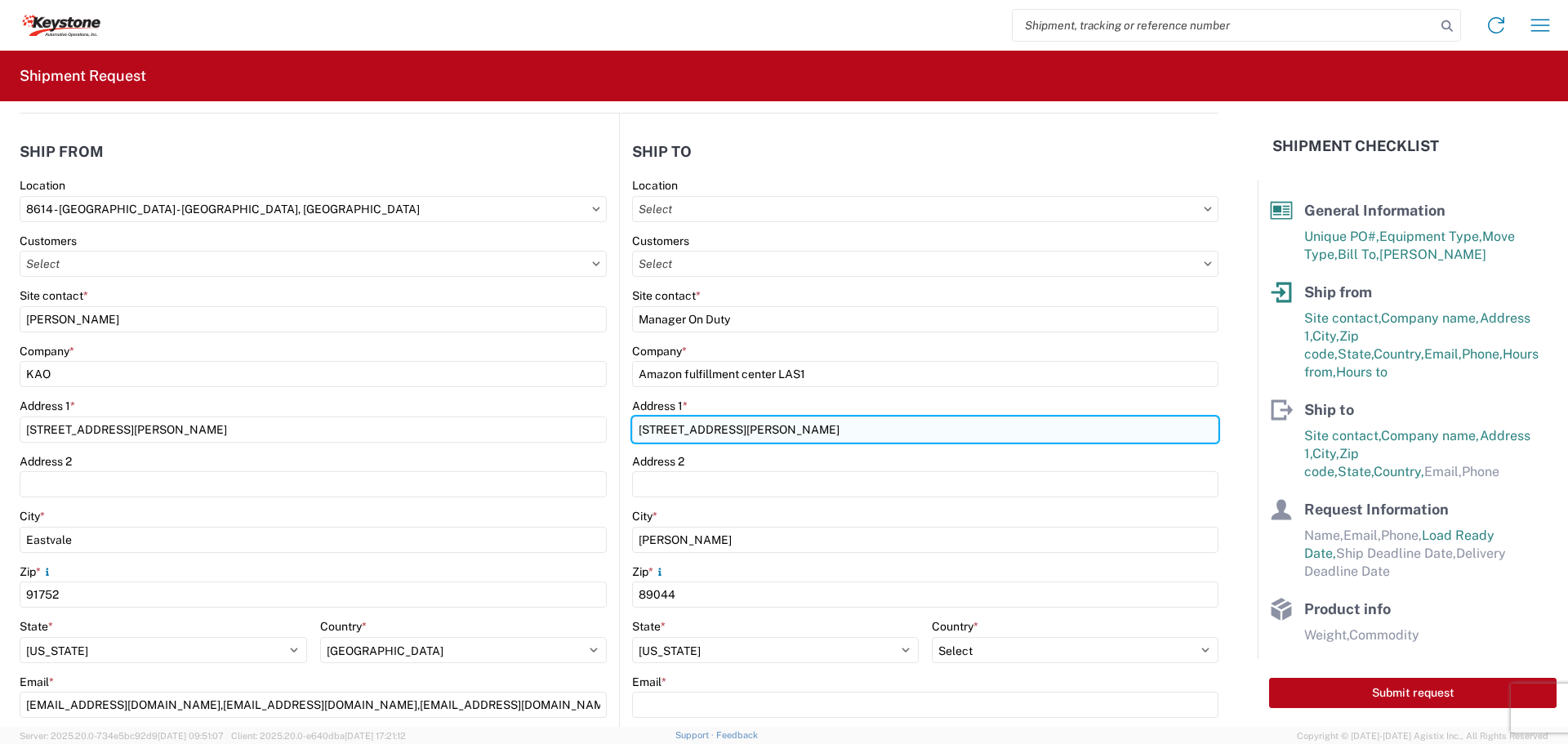
click at [914, 429] on input "[STREET_ADDRESS][PERSON_NAME]" at bounding box center [925, 429] width 587 height 27
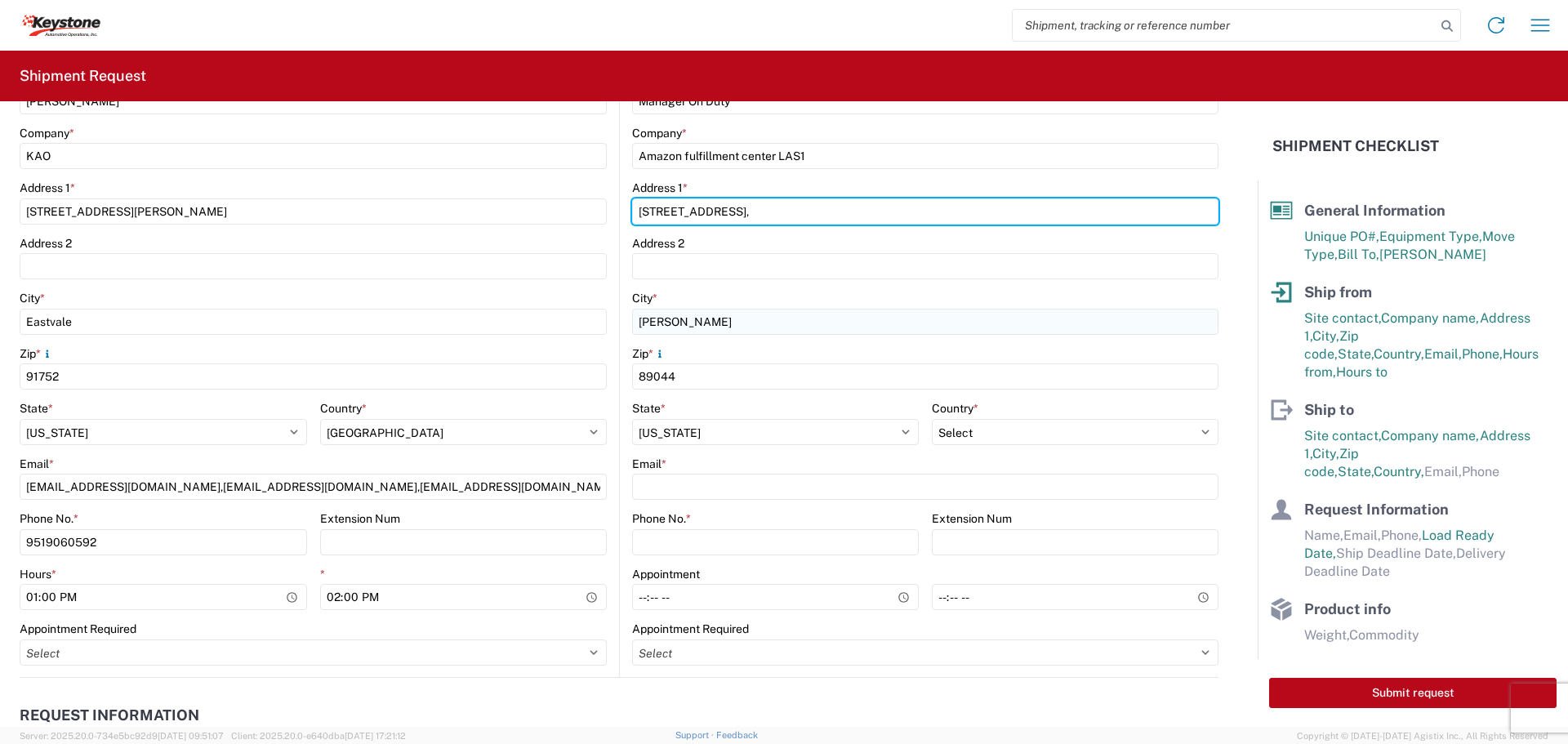
scroll to position [408, 0]
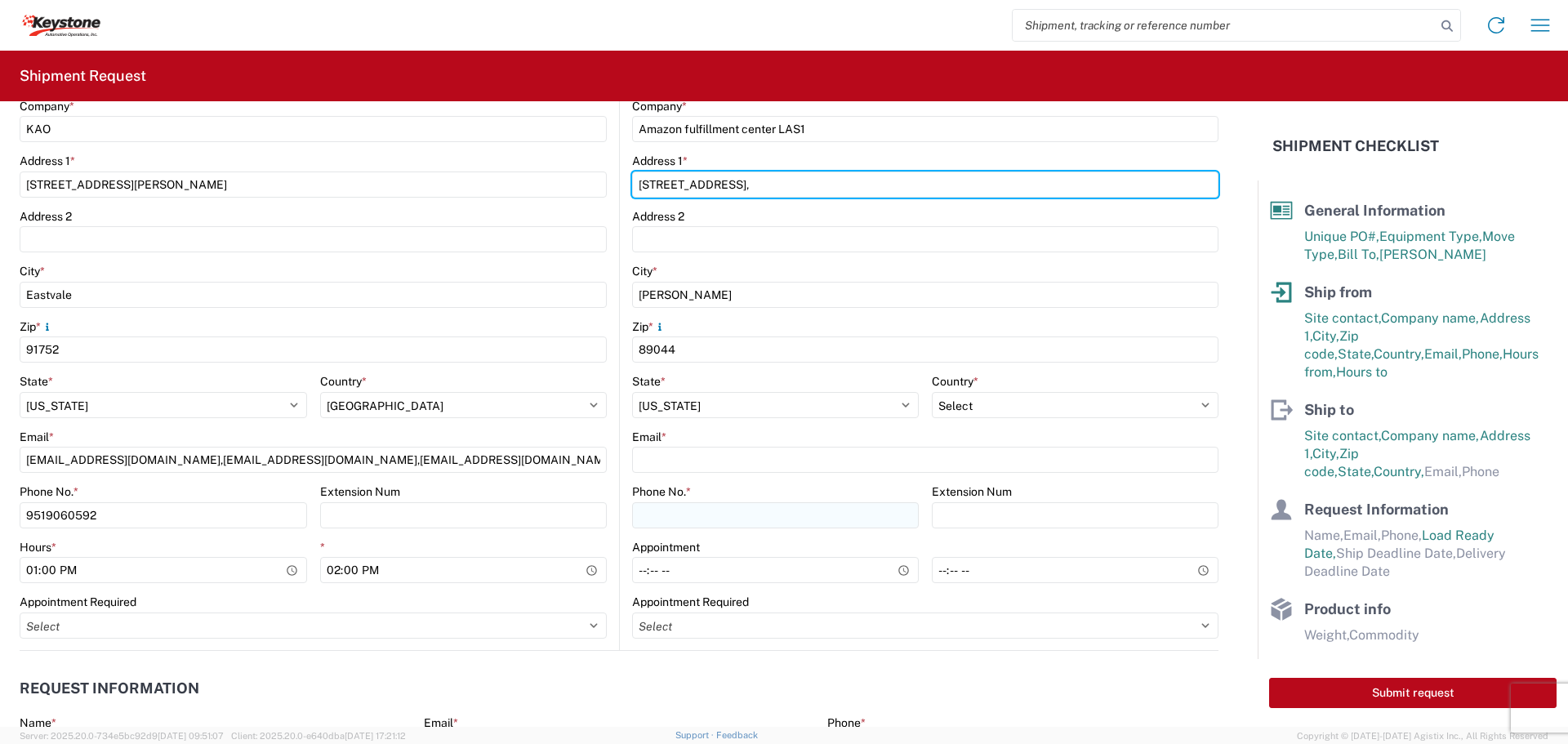
type input "[STREET_ADDRESS],"
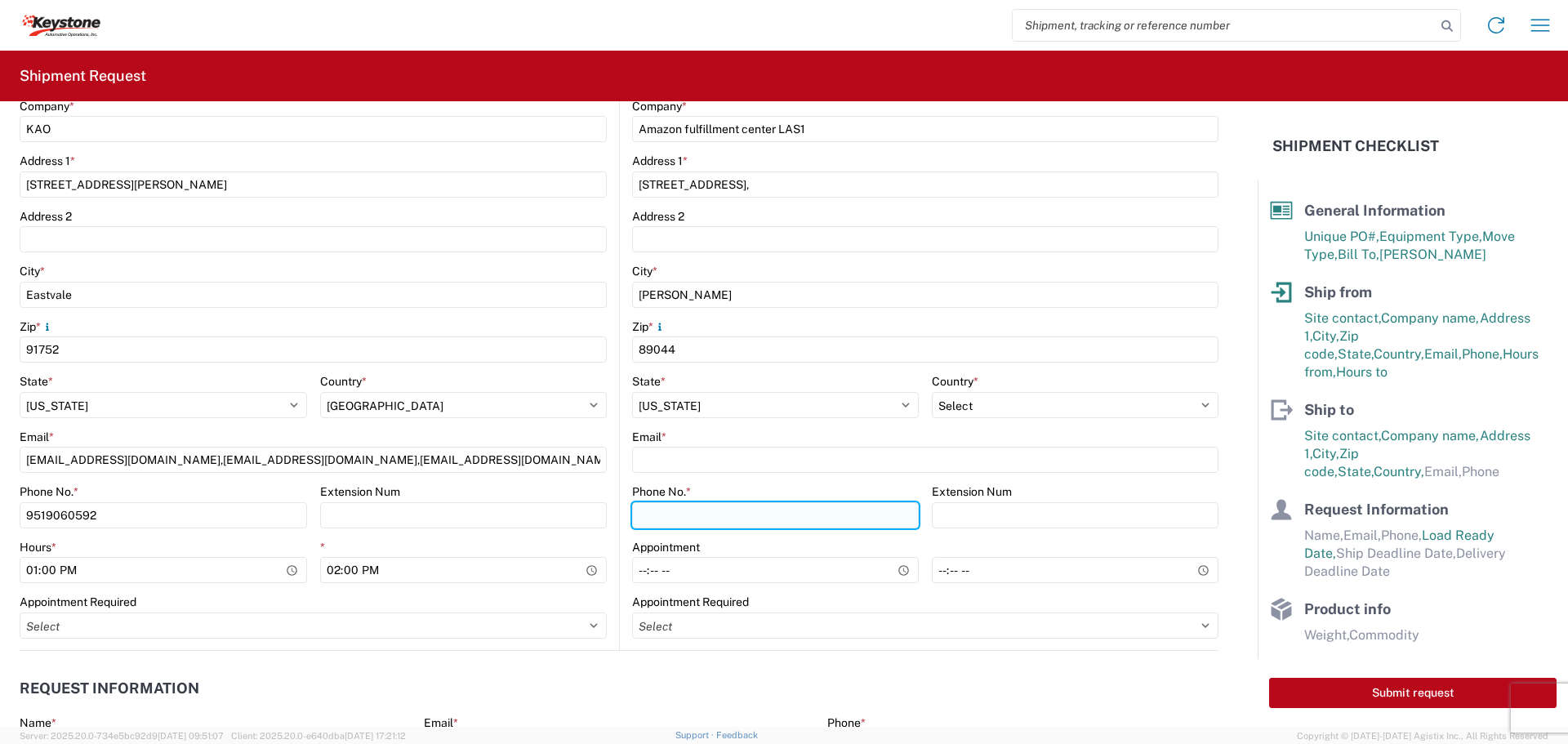
click at [822, 525] on input "Phone No. *" at bounding box center [775, 515] width 286 height 27
type input "9519060592"
click at [833, 484] on div "Phone No. *" at bounding box center [775, 491] width 286 height 15
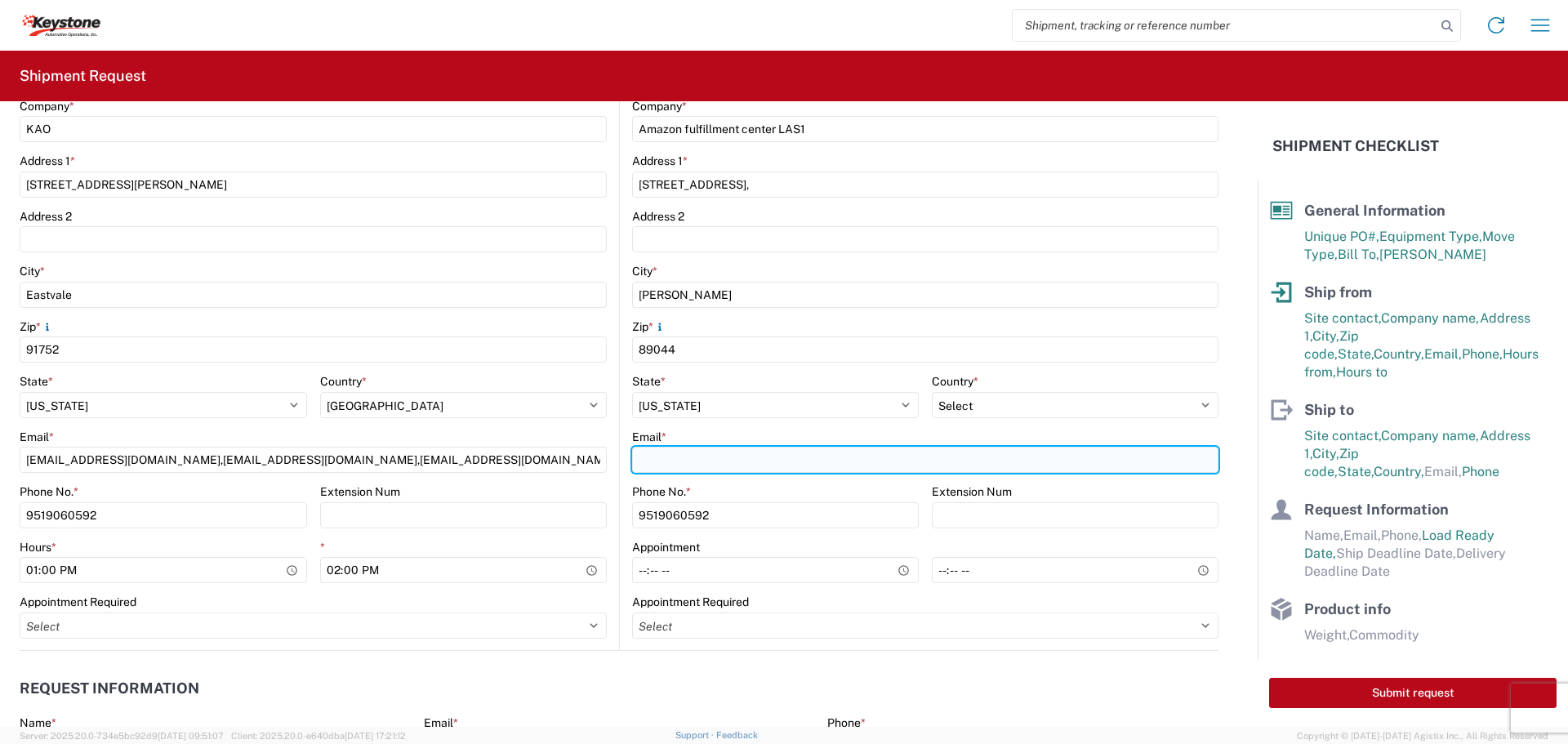
click at [839, 466] on input "Email *" at bounding box center [925, 460] width 587 height 27
type input "[EMAIL_ADDRESS][DOMAIN_NAME],[EMAIL_ADDRESS][DOMAIN_NAME],[EMAIL_ADDRESS][DOMAI…"
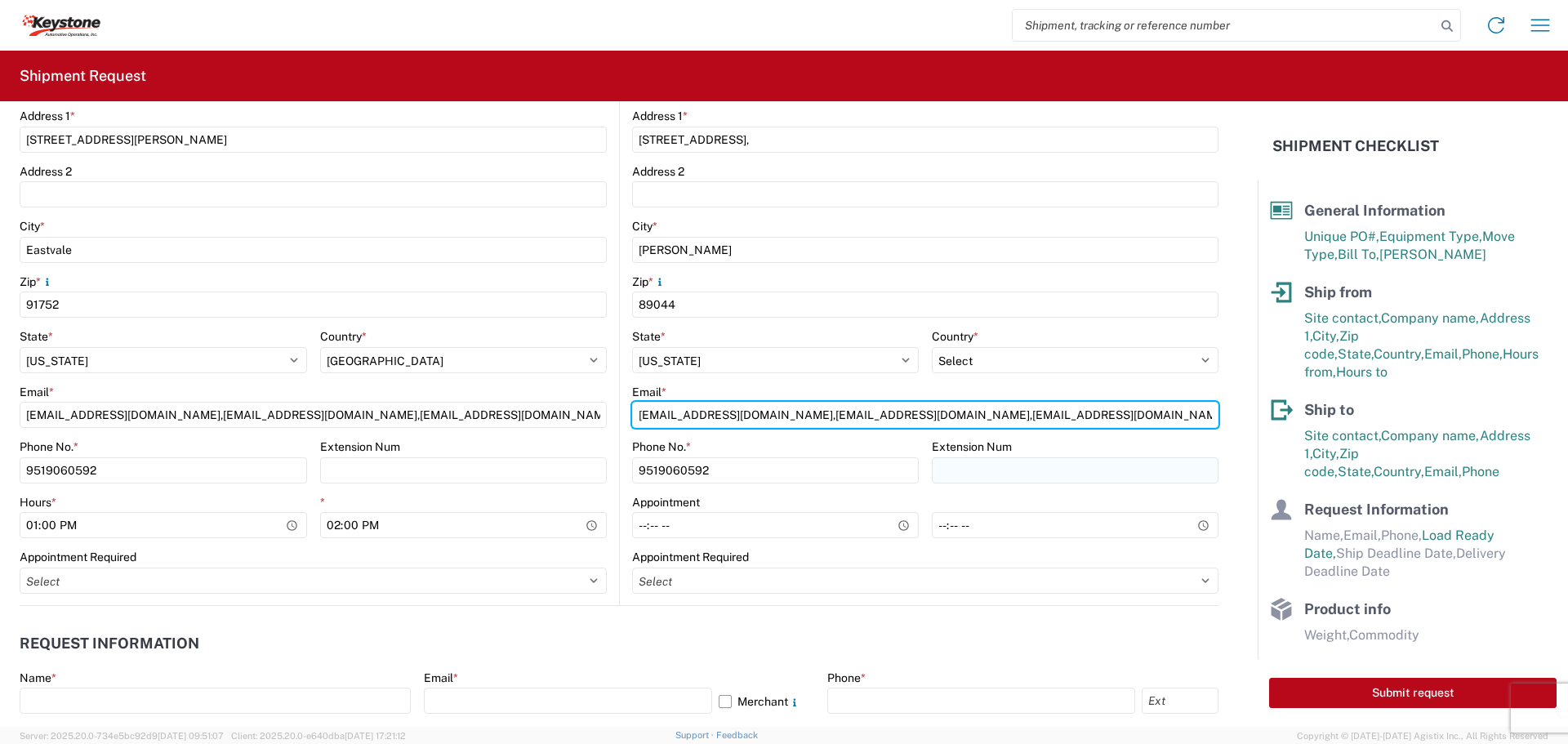
scroll to position [490, 0]
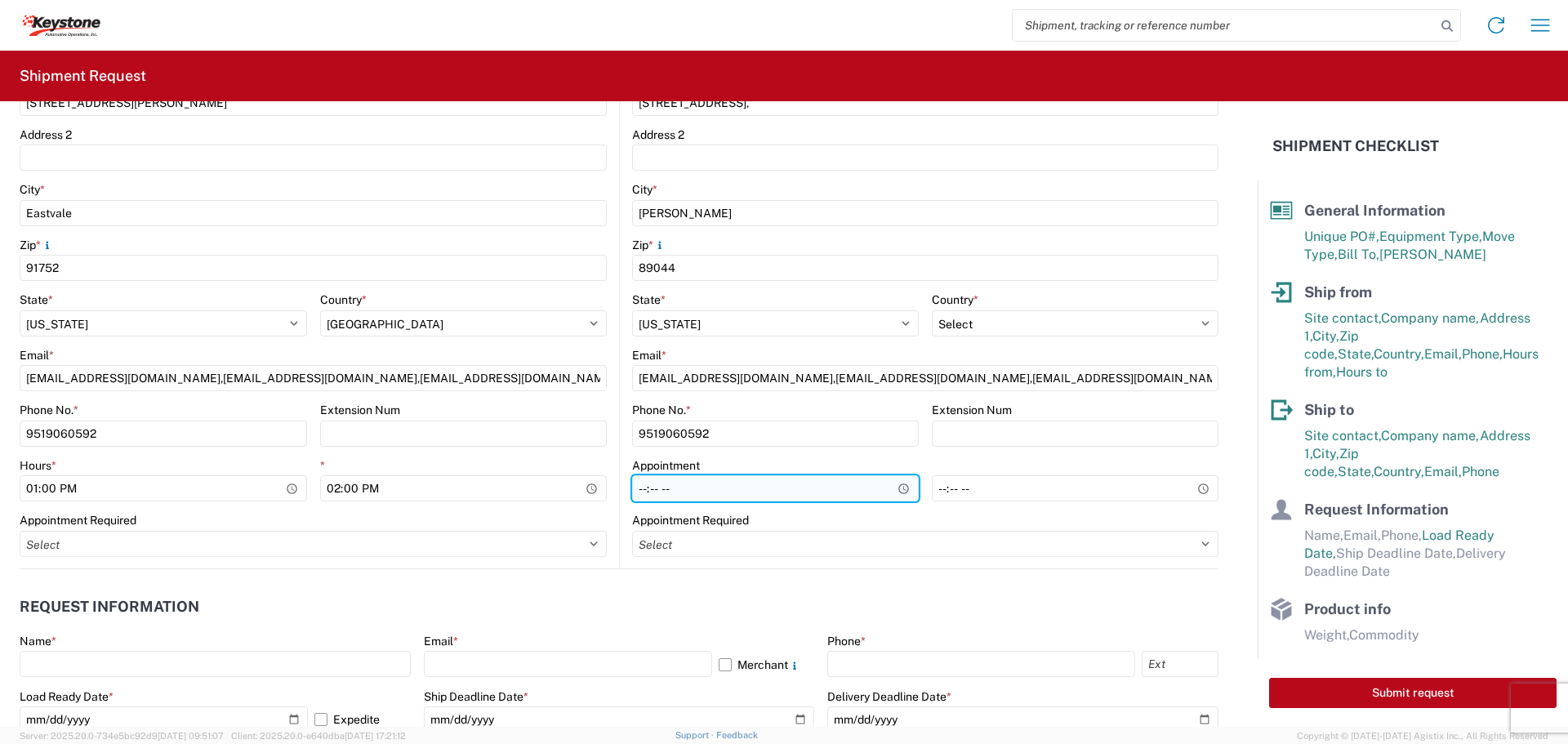
click at [894, 490] on input "Hours *" at bounding box center [775, 488] width 286 height 27
type input "02:00"
click at [833, 516] on div "Appointment Required" at bounding box center [925, 520] width 587 height 15
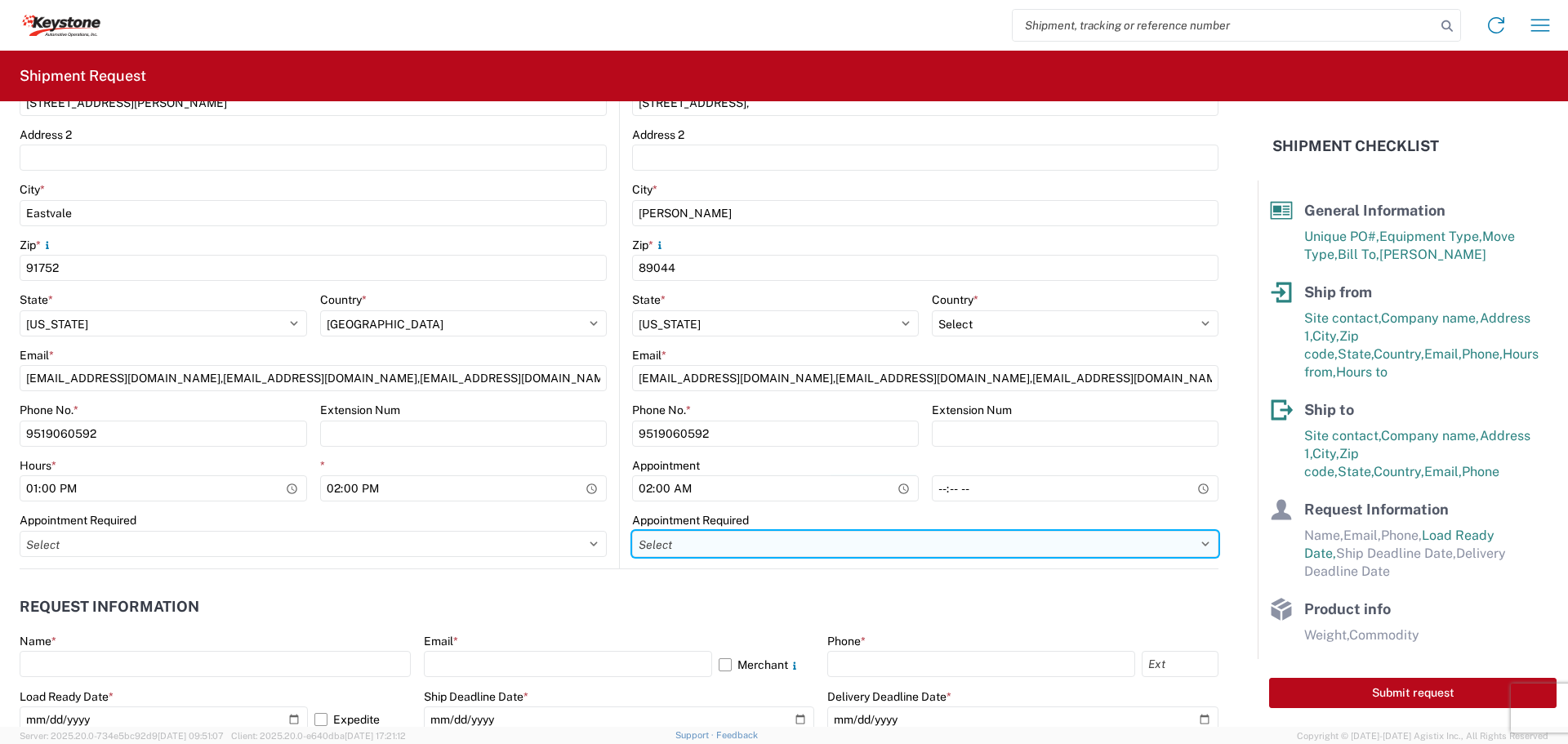
click at [771, 535] on select "Select Appt Required Appt Not Required Appt - First available" at bounding box center [925, 543] width 587 height 27
select select "apptRequired"
click at [632, 530] on select "Select Appt Required Appt Not Required Appt - First available" at bounding box center [925, 543] width 587 height 27
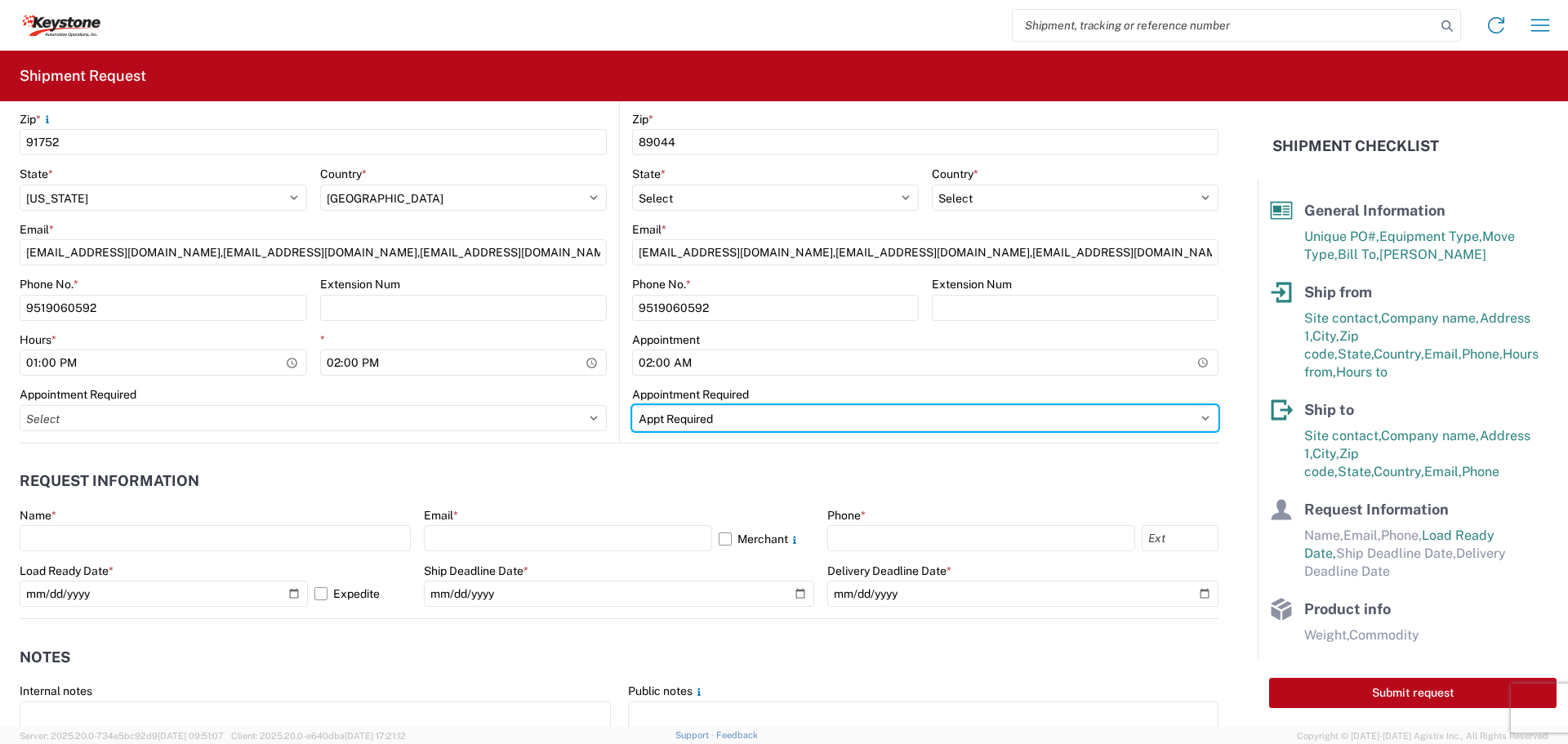
scroll to position [653, 0]
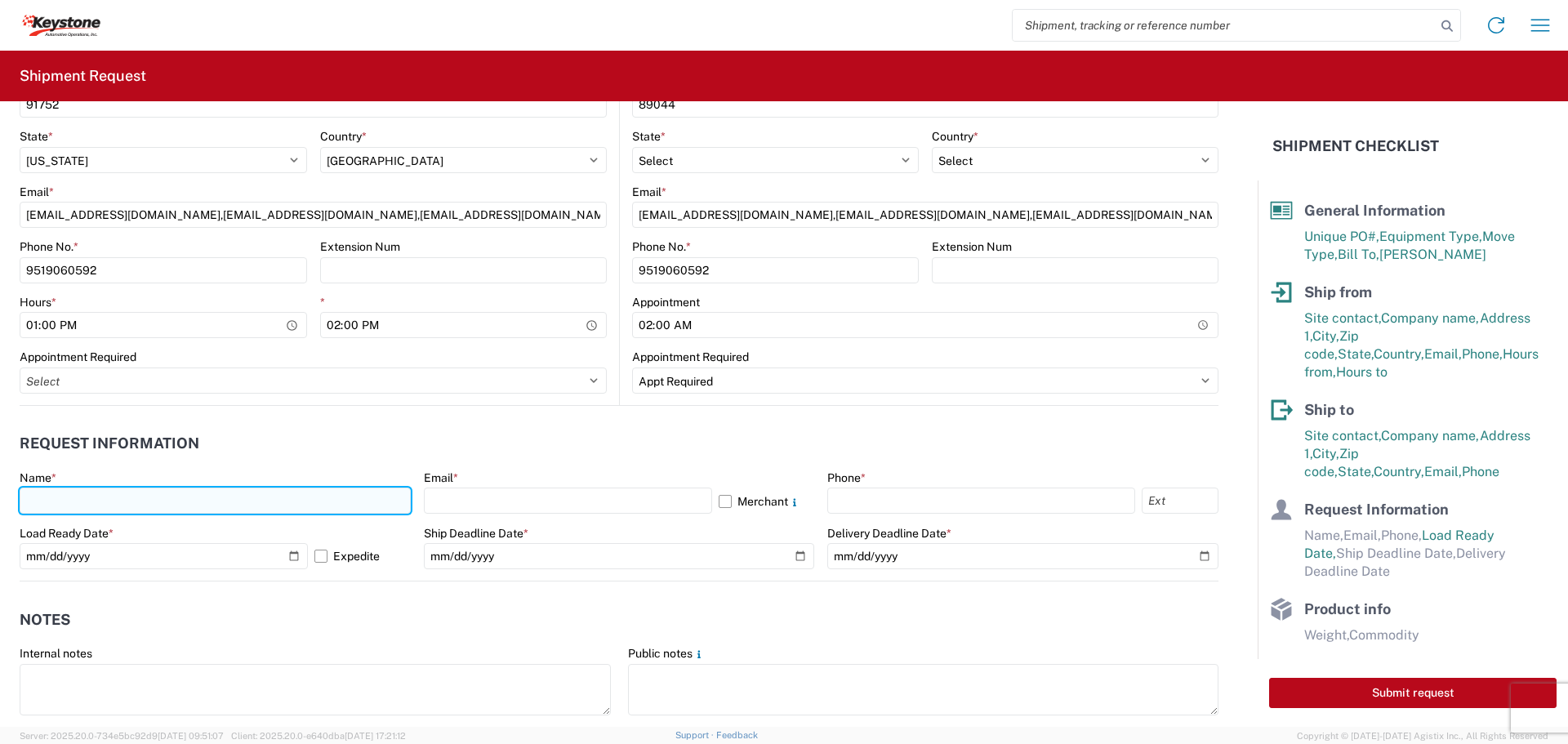
click at [155, 492] on input "text" at bounding box center [215, 500] width 391 height 27
type input "[PERSON_NAME]"
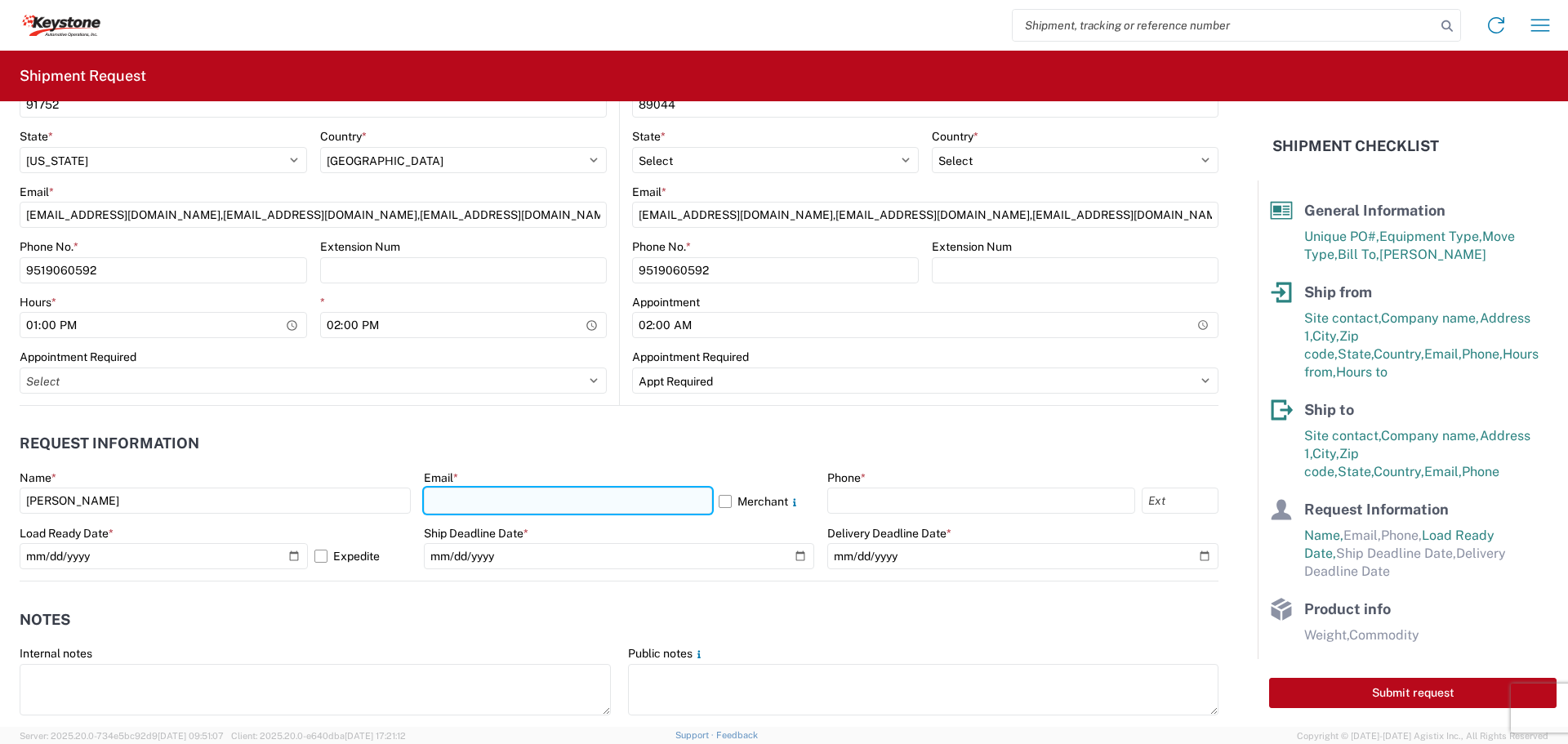
click at [489, 512] on input "text" at bounding box center [568, 500] width 288 height 27
type input "[EMAIL_ADDRESS][DOMAIN_NAME],[EMAIL_ADDRESS][DOMAIN_NAME],[EMAIL_ADDRESS][DOMAI…"
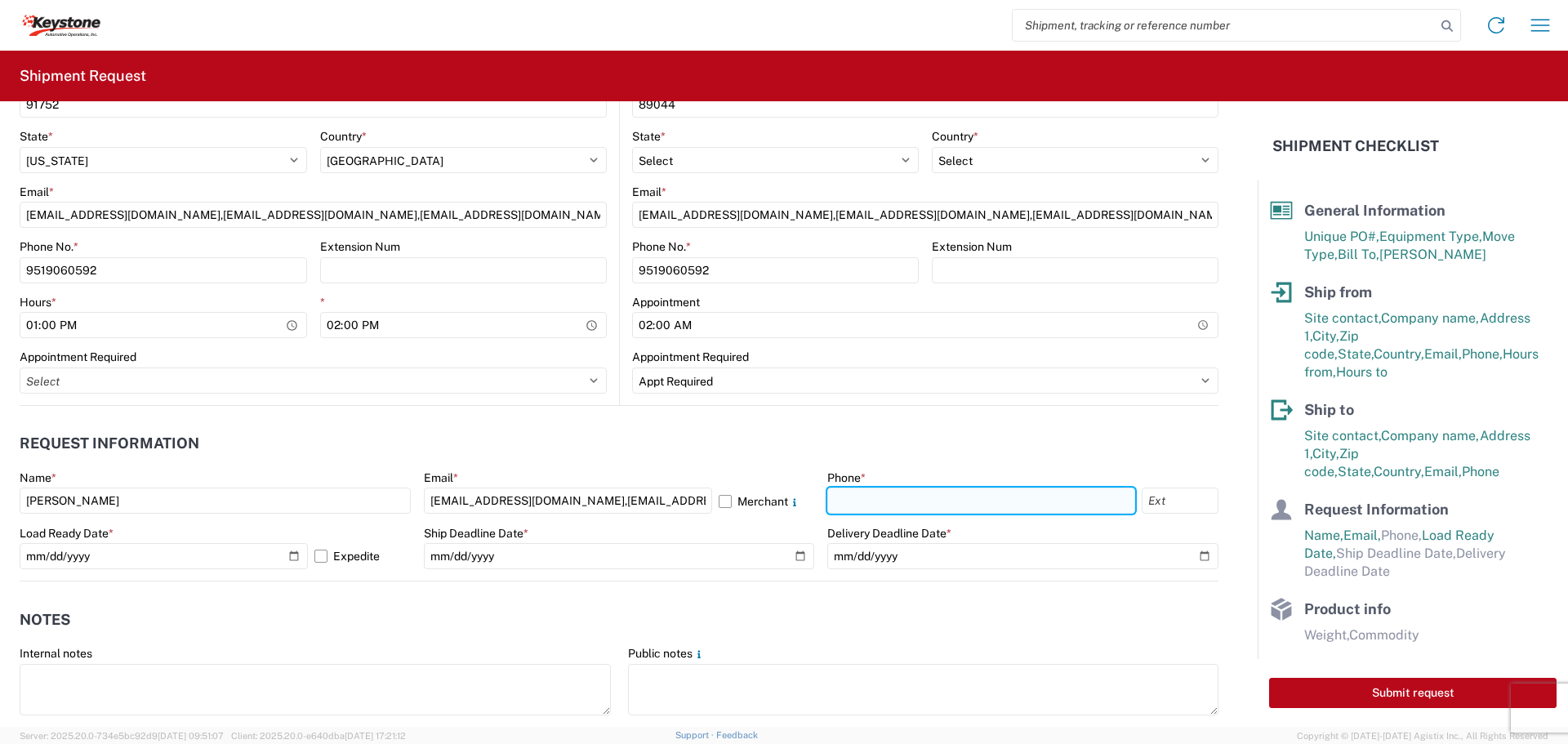
click at [895, 506] on input "text" at bounding box center [981, 500] width 308 height 27
type input "9519060592"
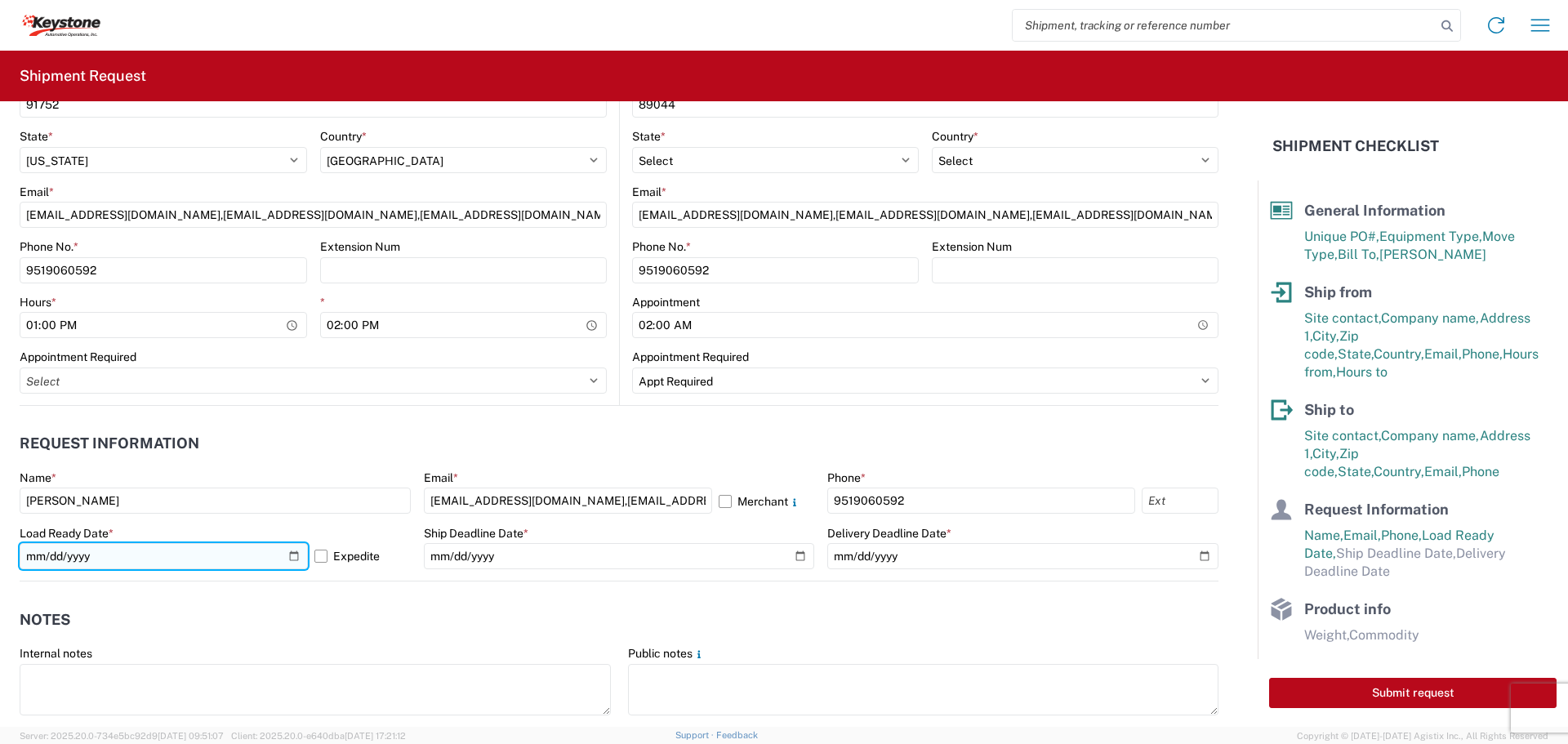
click at [287, 557] on input "[DATE]" at bounding box center [163, 556] width 288 height 27
type input "[DATE]"
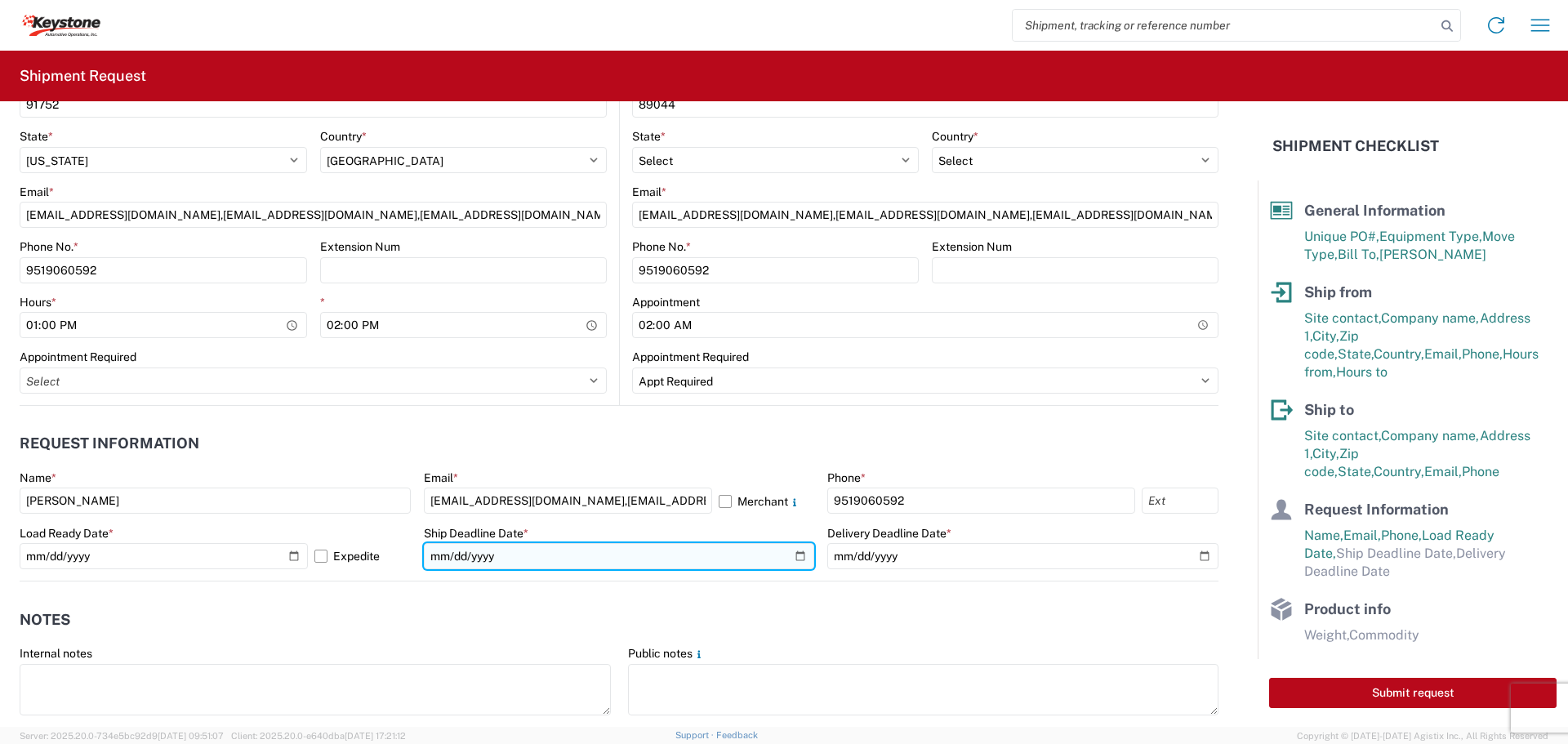
click at [790, 557] on input "date" at bounding box center [619, 556] width 391 height 27
type input "[DATE]"
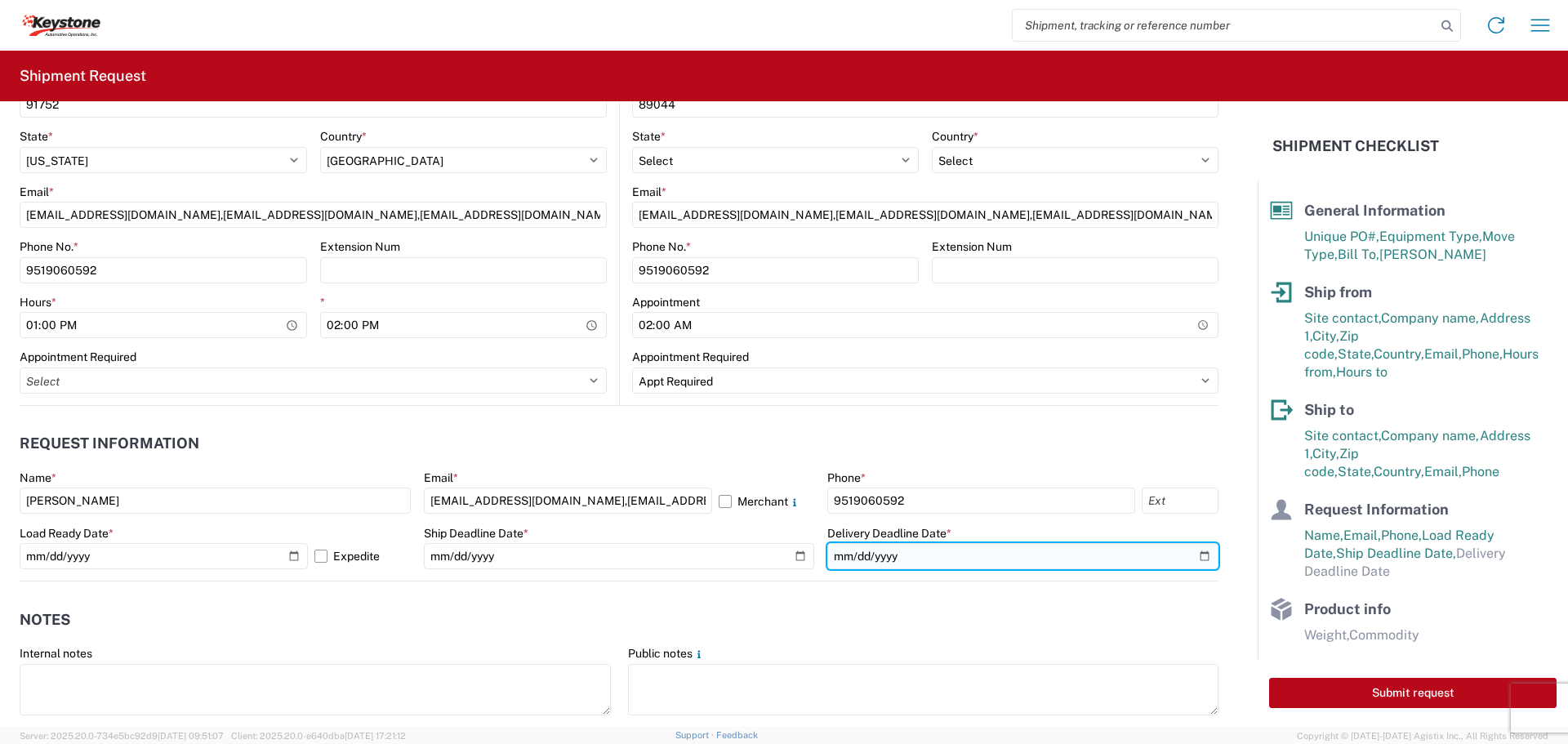
click at [1193, 557] on input "date" at bounding box center [1023, 556] width 391 height 27
type input "[DATE]"
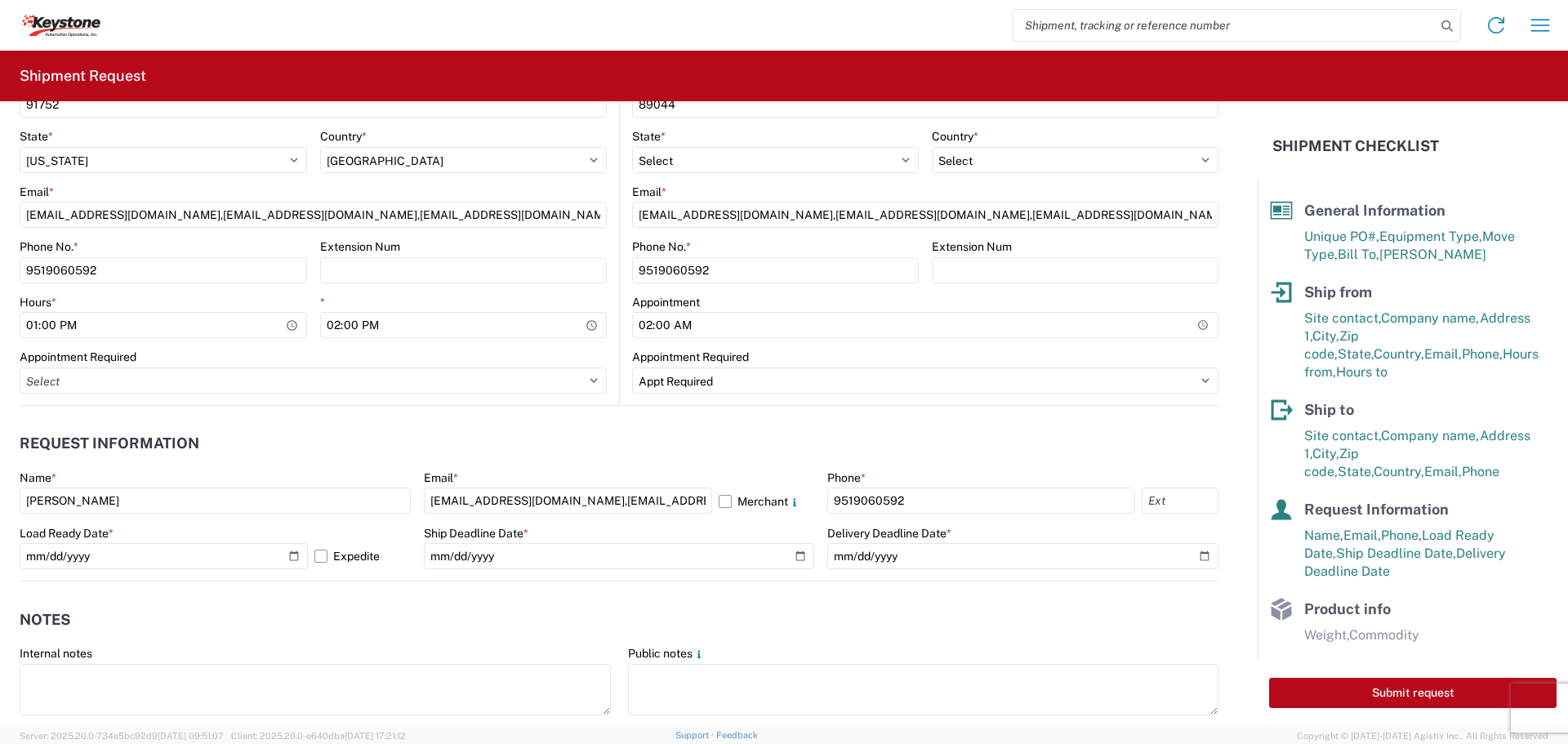
click at [1052, 638] on header "Notes" at bounding box center [619, 619] width 1199 height 36
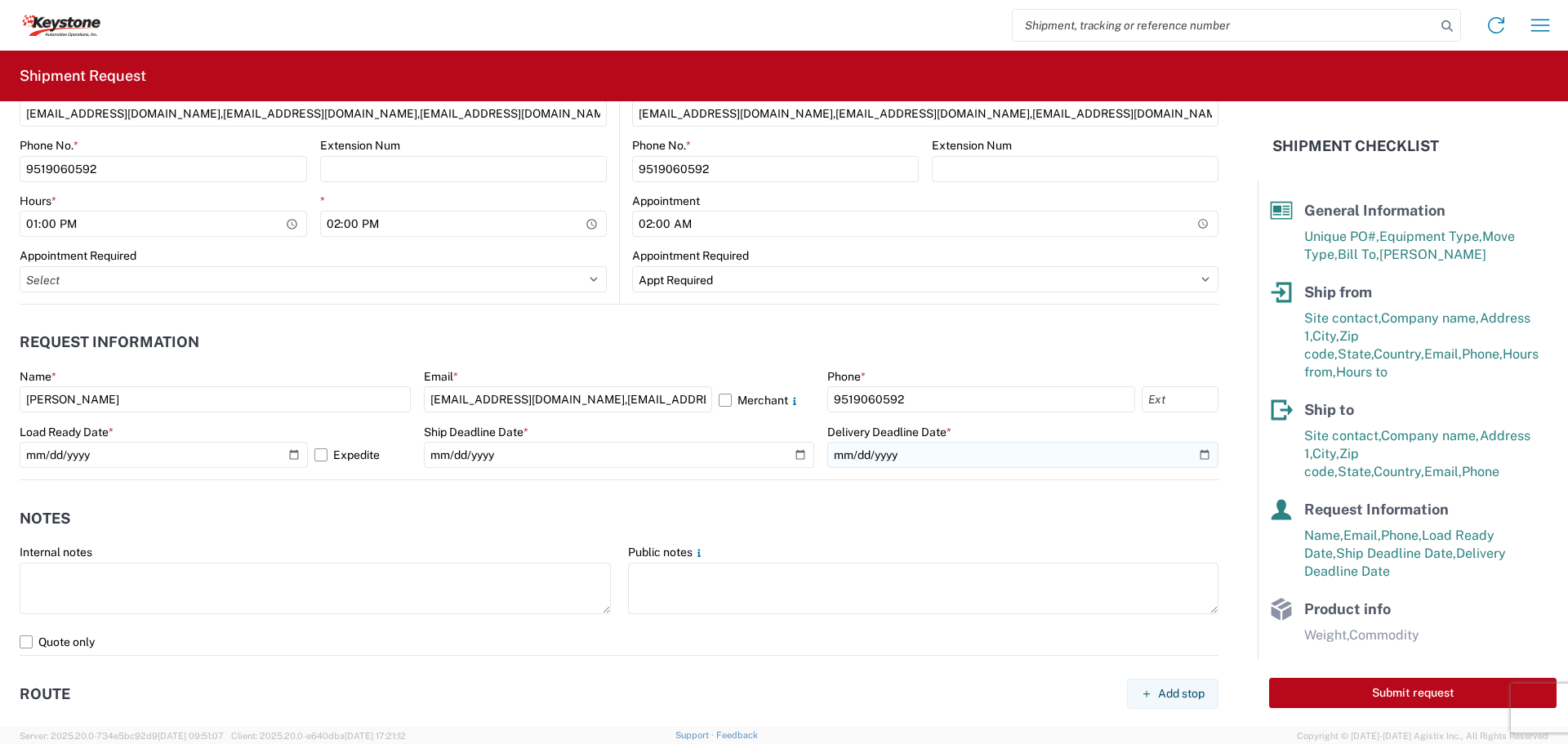
scroll to position [817, 0]
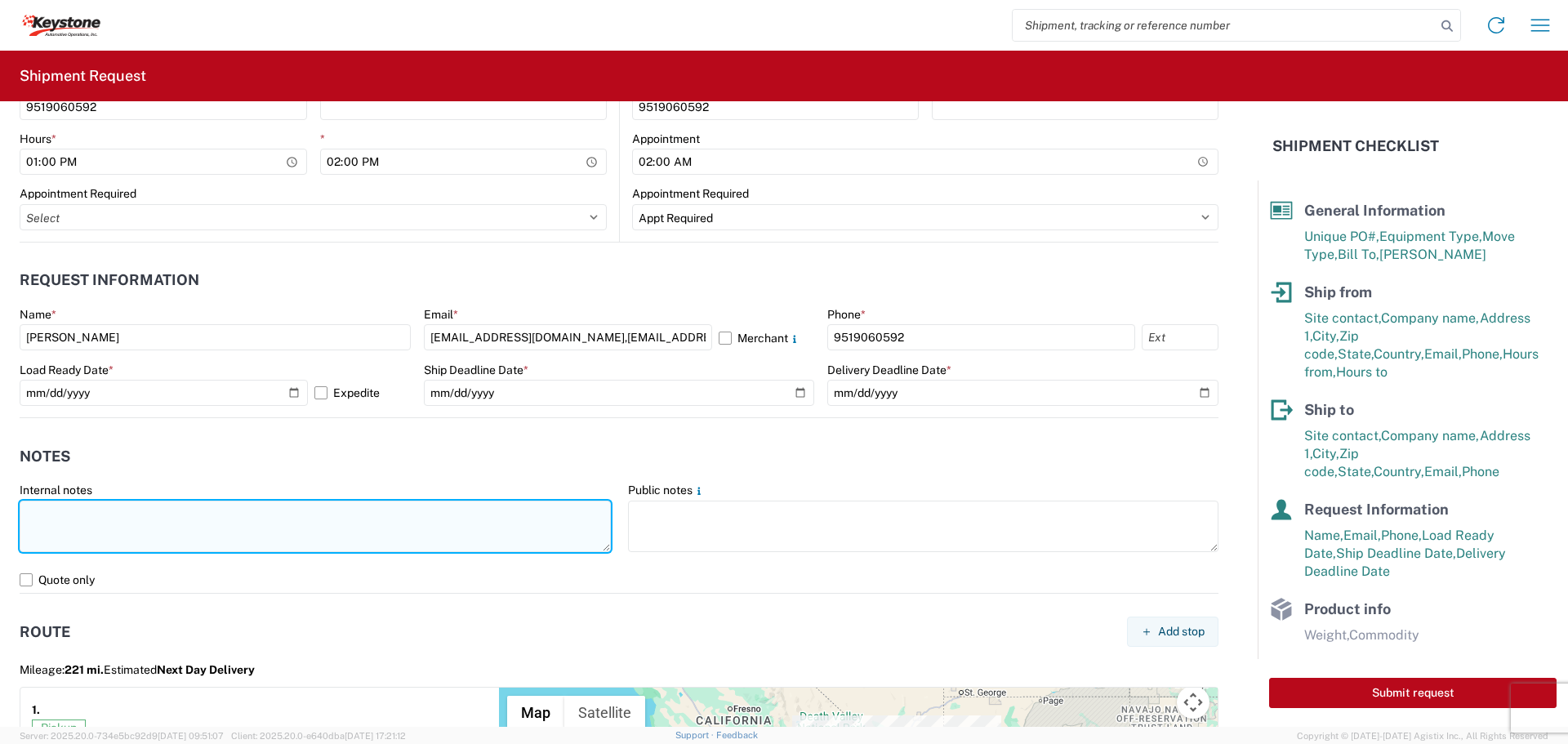
click at [277, 519] on textarea at bounding box center [315, 527] width 592 height 51
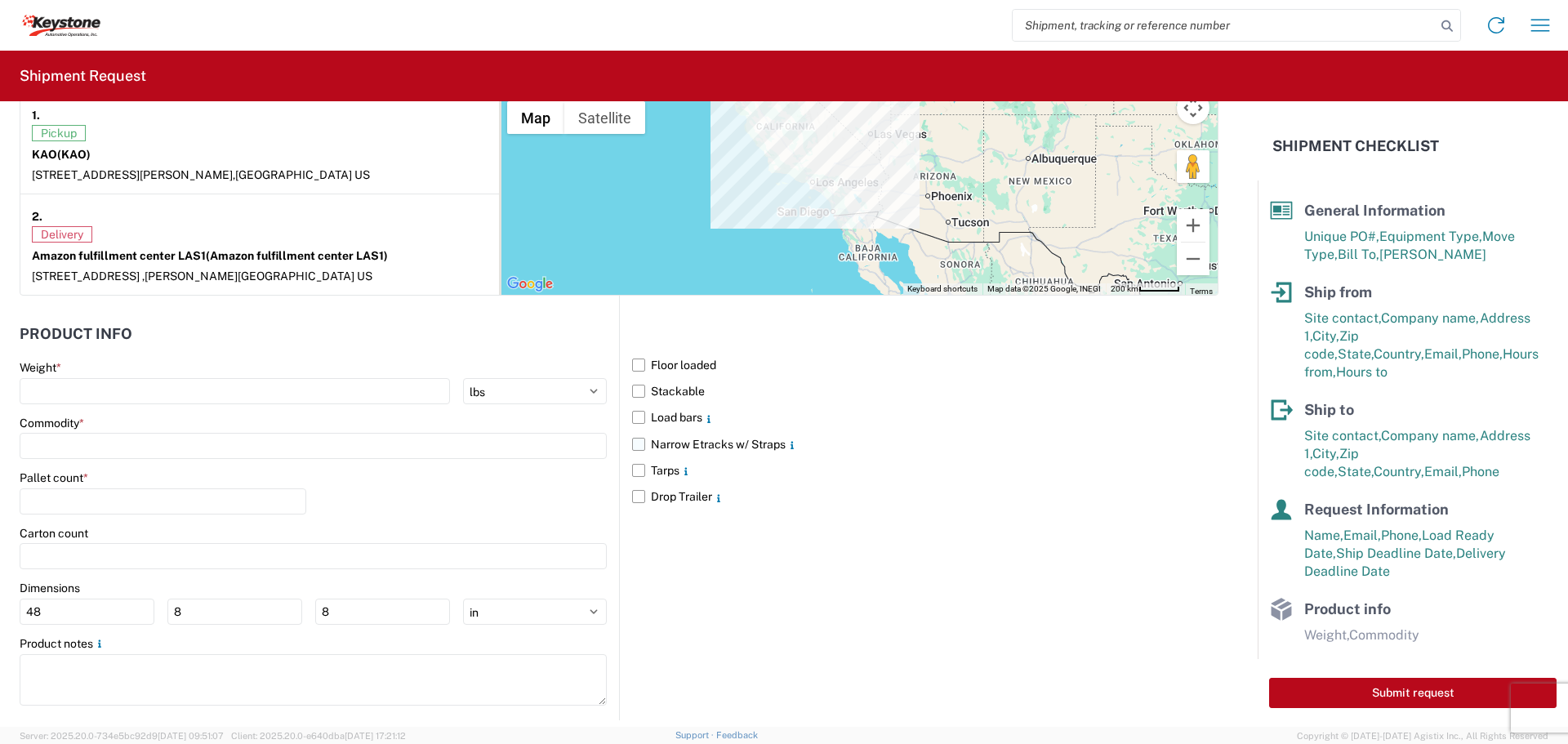
scroll to position [1431, 0]
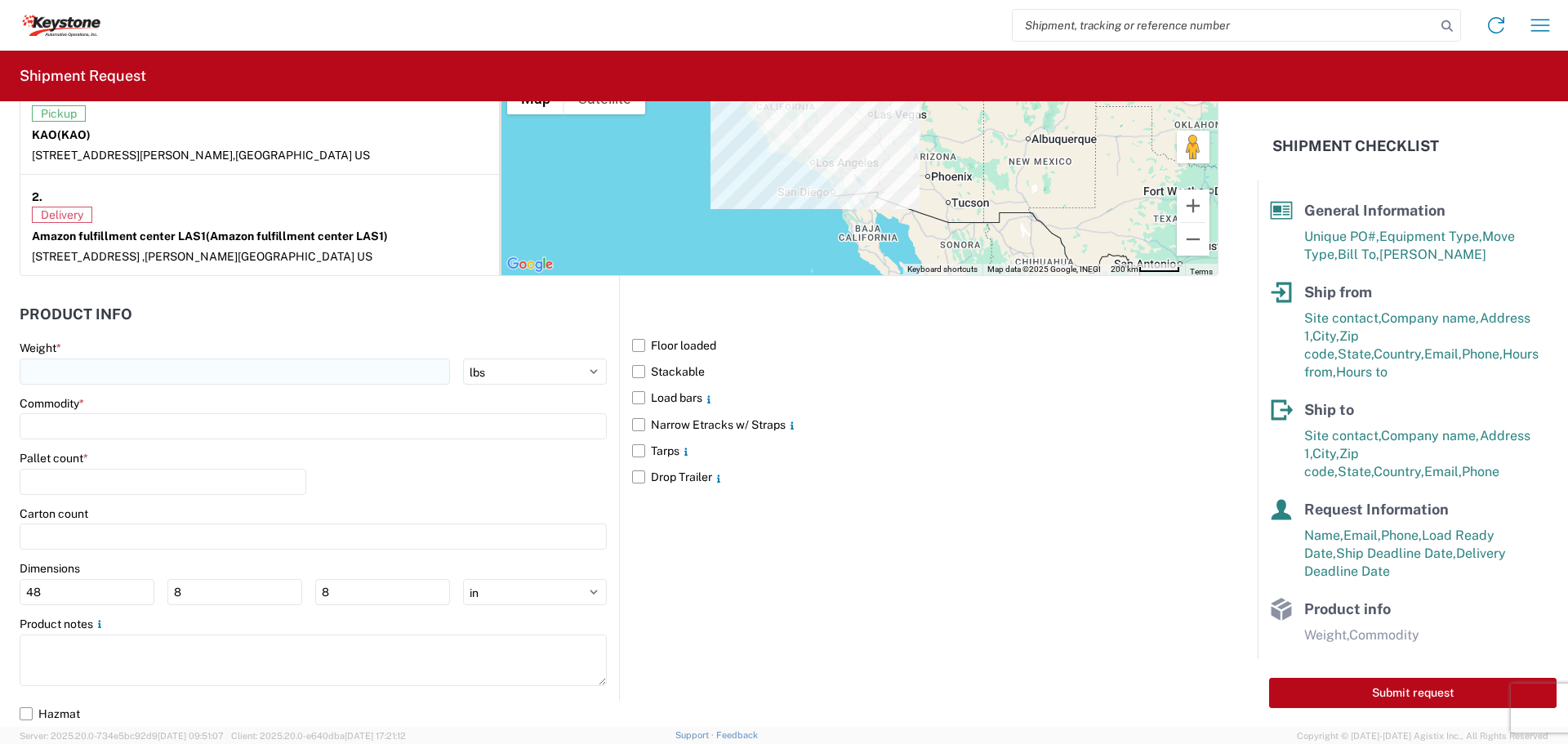
type textarea "Please Pre Load R&L"
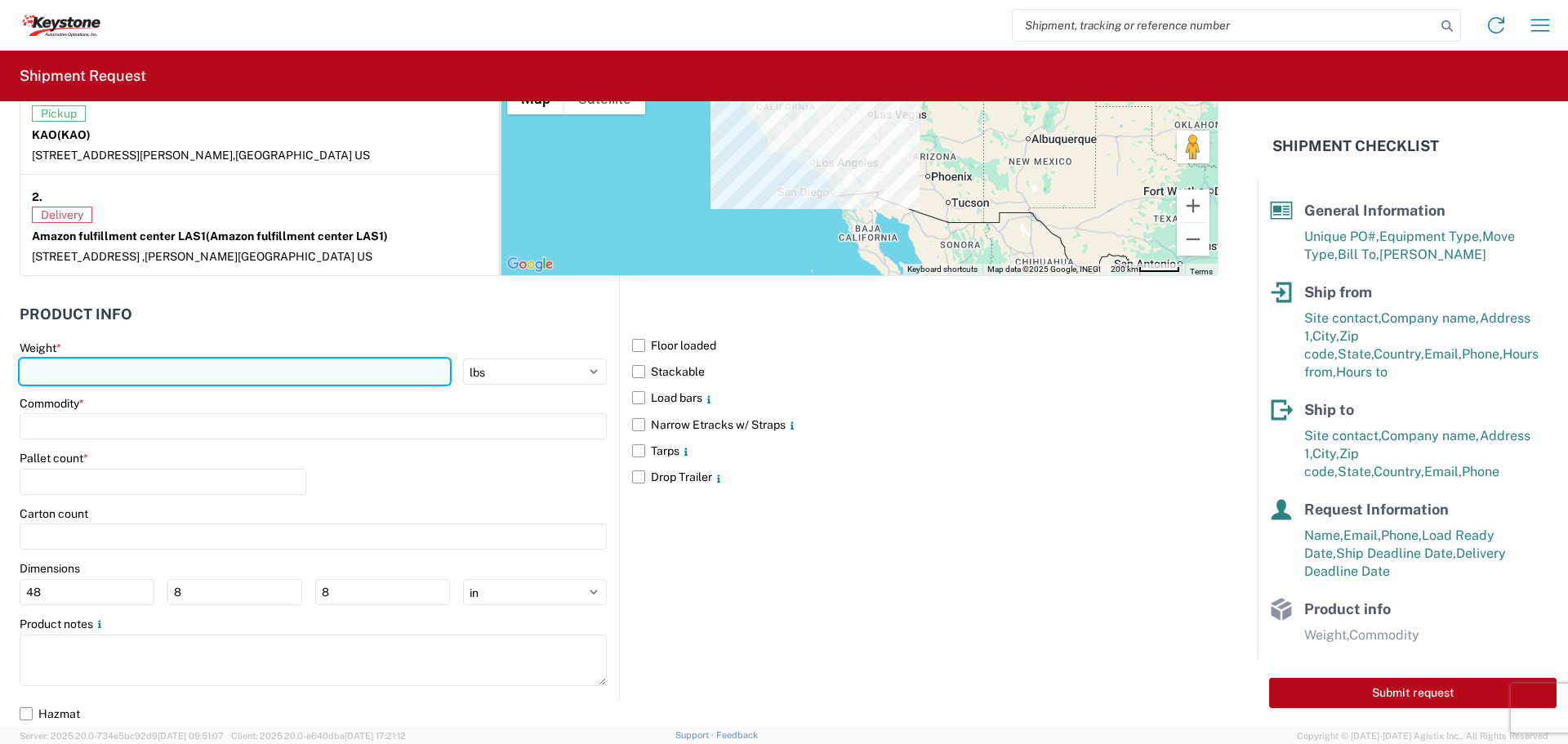
click at [407, 363] on input "number" at bounding box center [234, 371] width 430 height 27
type input "1"
type input "20000"
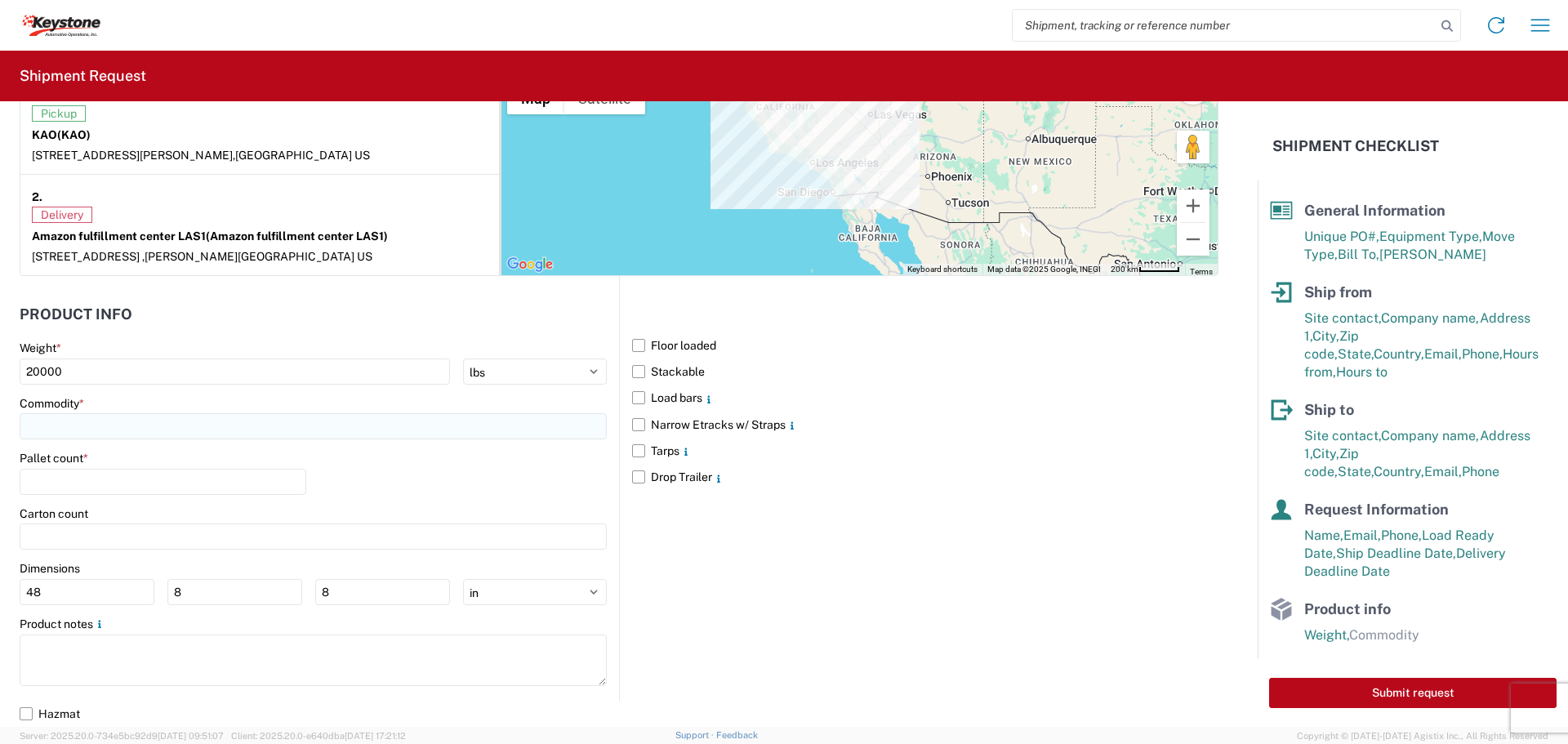
click at [146, 427] on input at bounding box center [313, 426] width 588 height 27
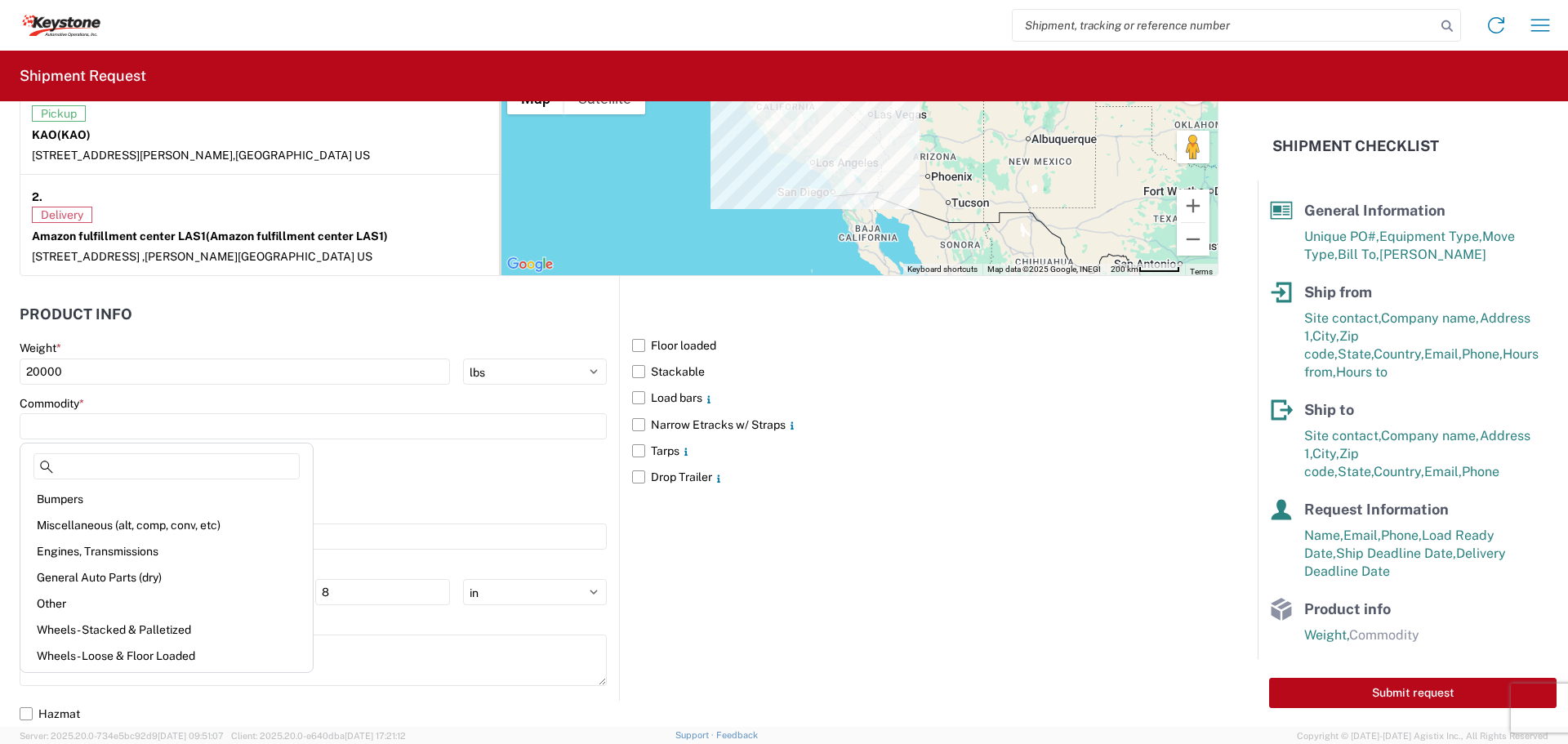
click at [582, 479] on div "Pallet count *" at bounding box center [313, 478] width 588 height 55
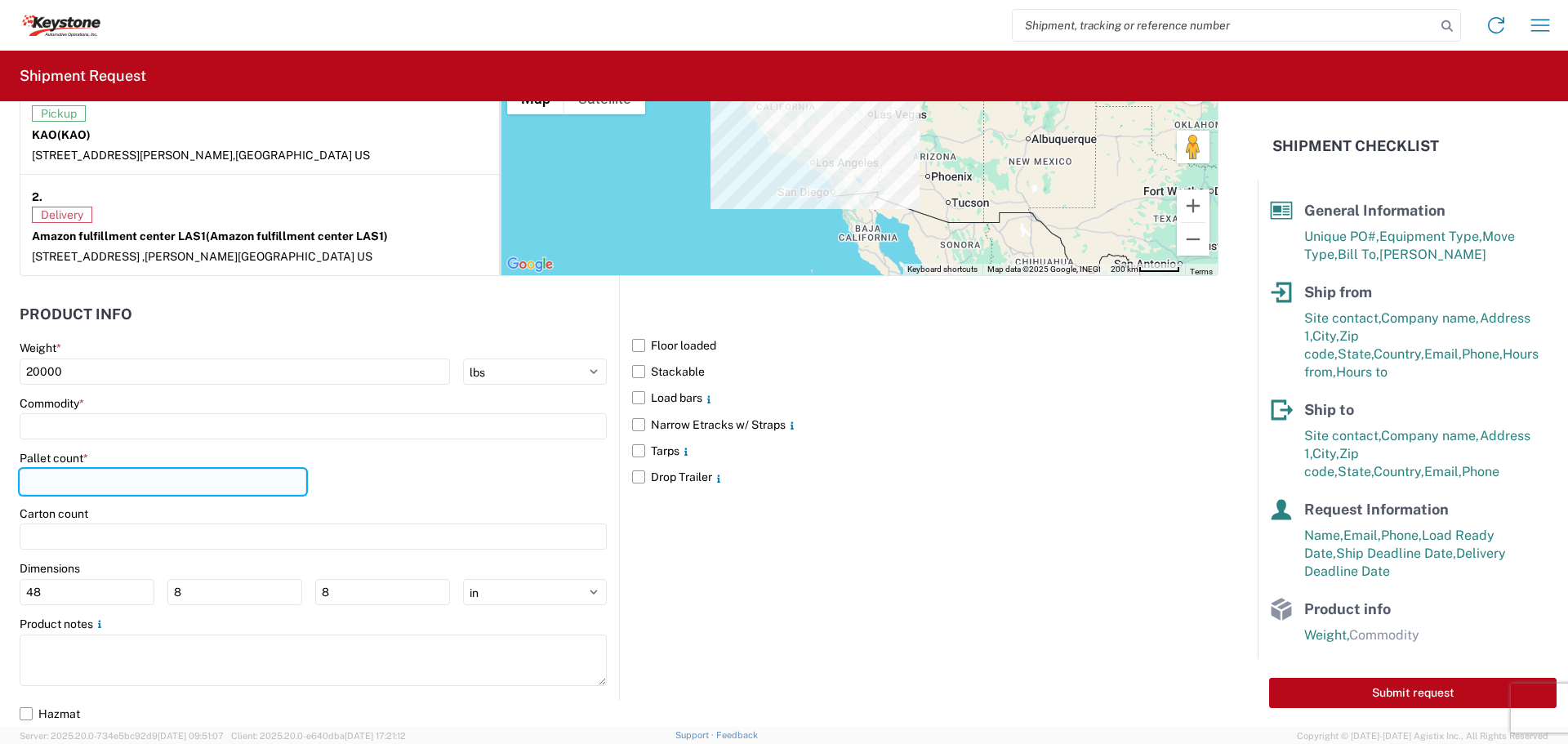
click at [136, 477] on input "number" at bounding box center [162, 481] width 286 height 27
type input "17"
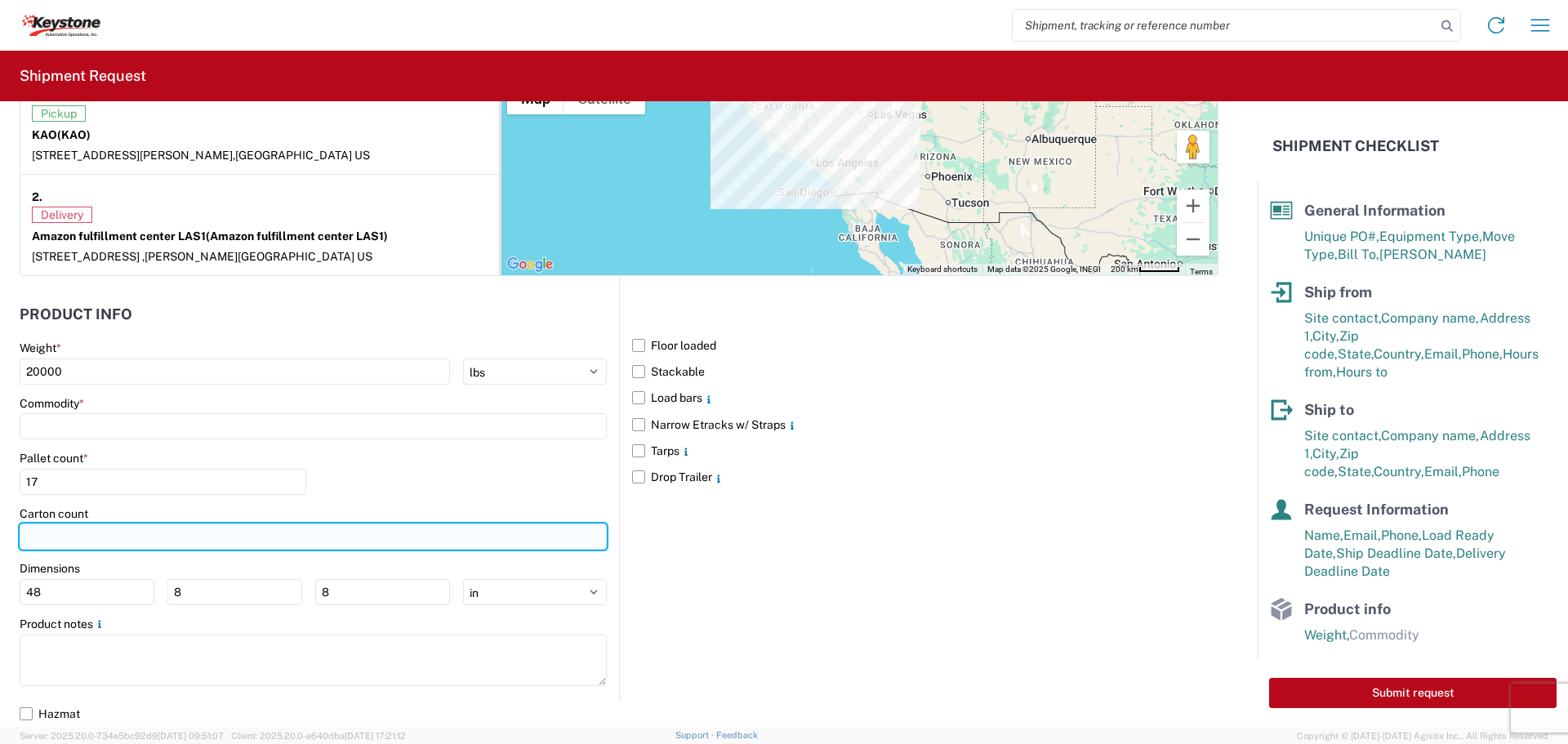
click at [185, 529] on input "number" at bounding box center [313, 536] width 588 height 27
type input "508"
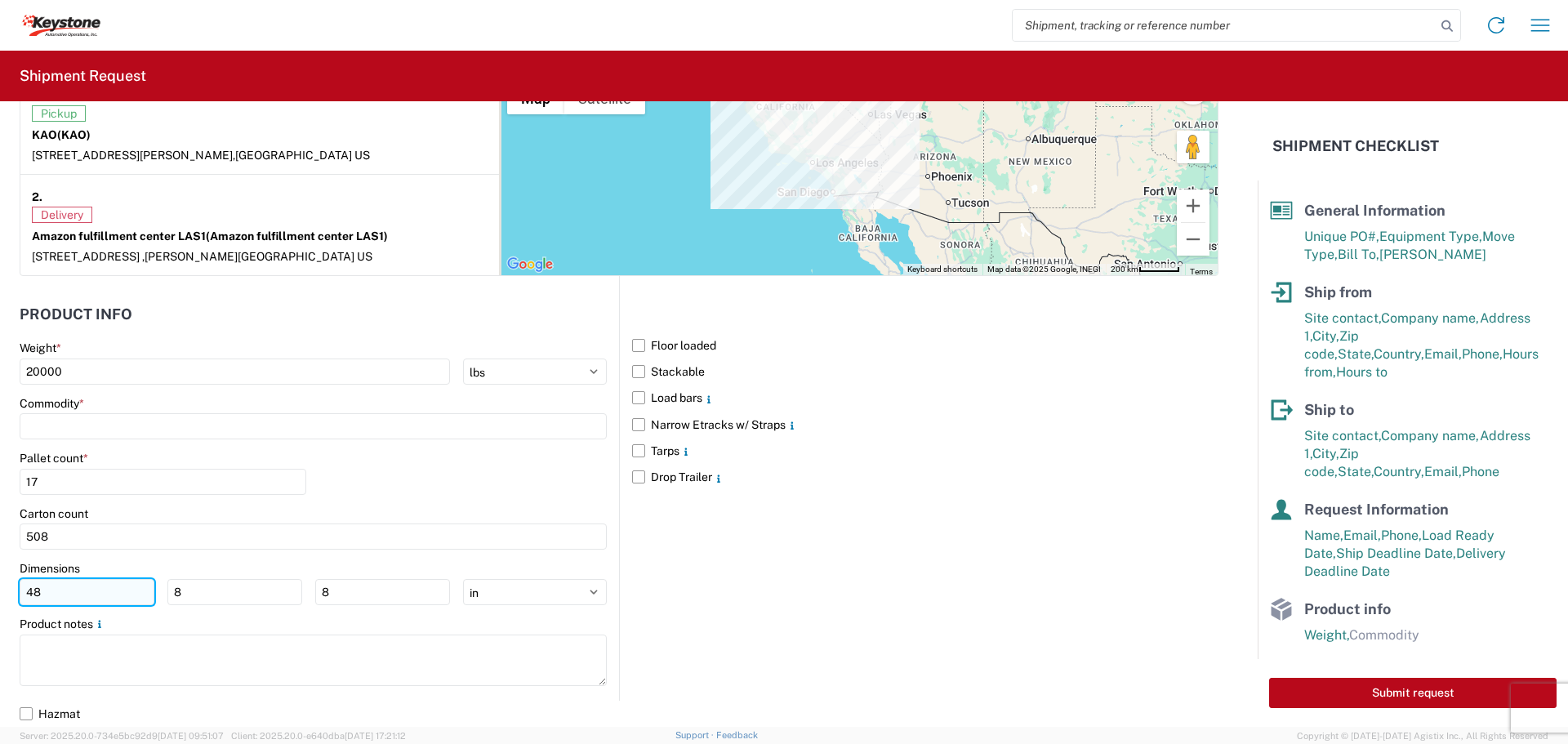
click at [95, 592] on input "48" at bounding box center [87, 591] width 135 height 27
type input "4"
click at [187, 597] on input "8" at bounding box center [234, 591] width 135 height 27
click at [324, 592] on input "8" at bounding box center [382, 591] width 135 height 27
click at [704, 640] on div "Floor loaded Stackable Load bars Narrow Etracks w/ Straps Tarps Drop Trailer" at bounding box center [918, 487] width 599 height 424
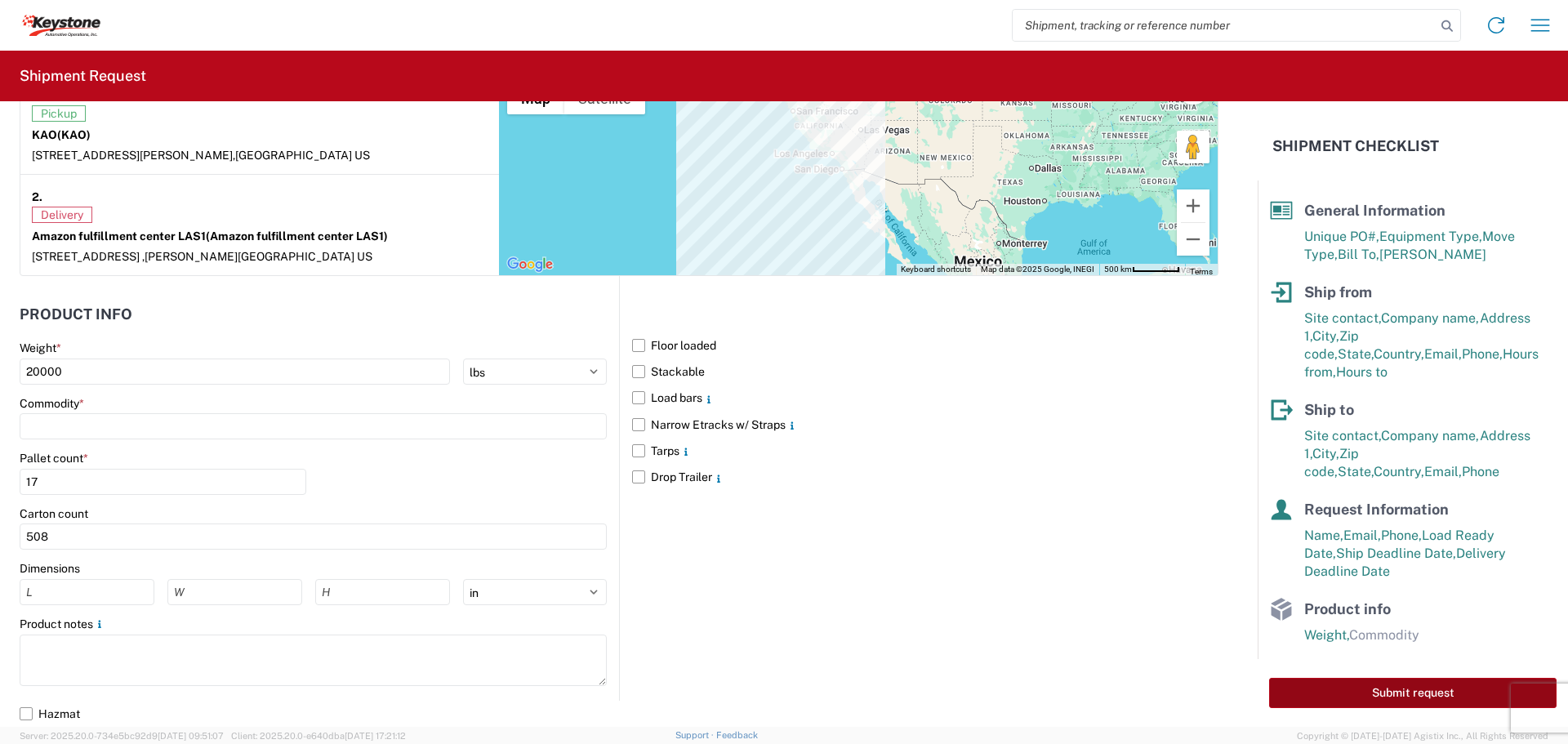
click at [1364, 705] on button "Submit request" at bounding box center [1413, 693] width 287 height 31
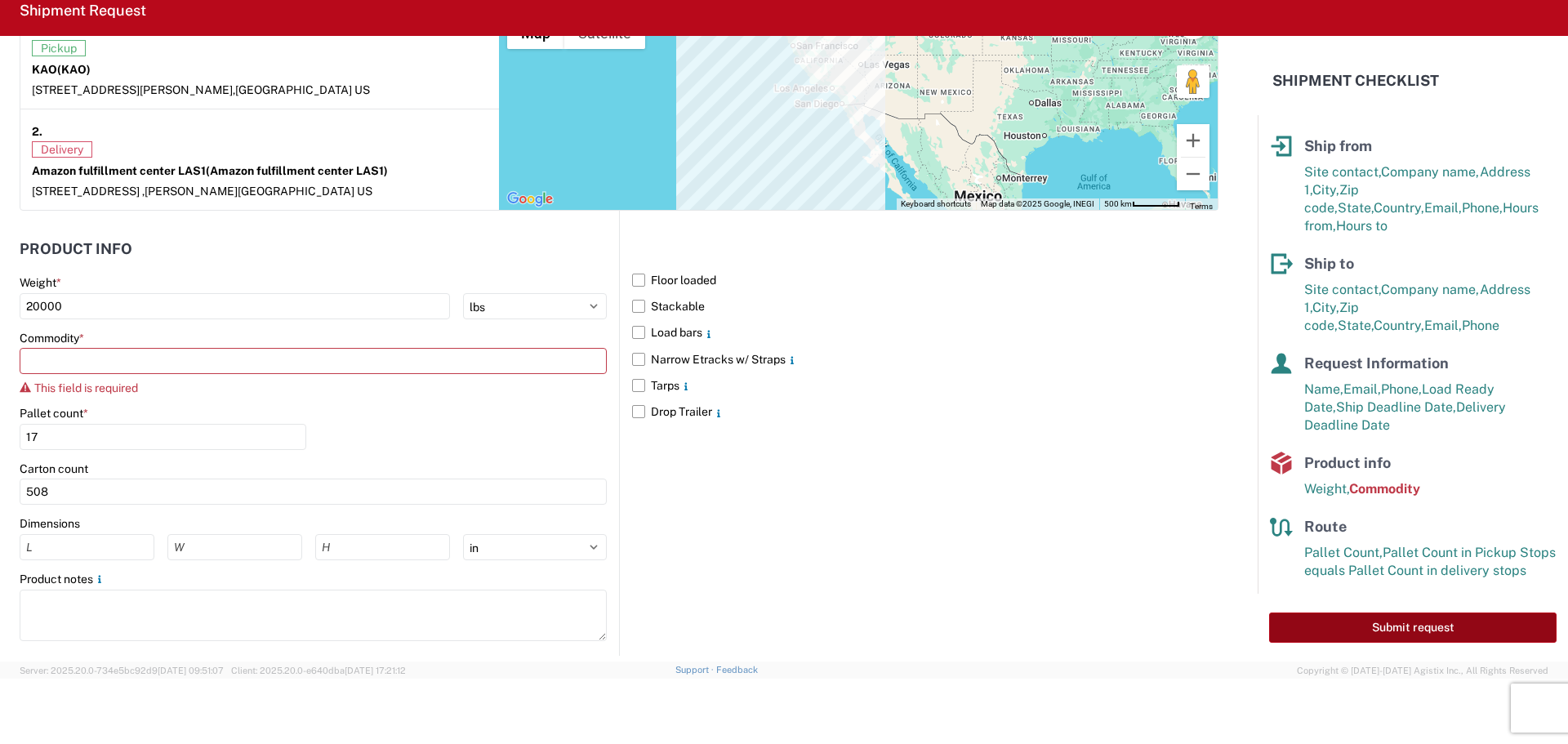
scroll to position [67, 0]
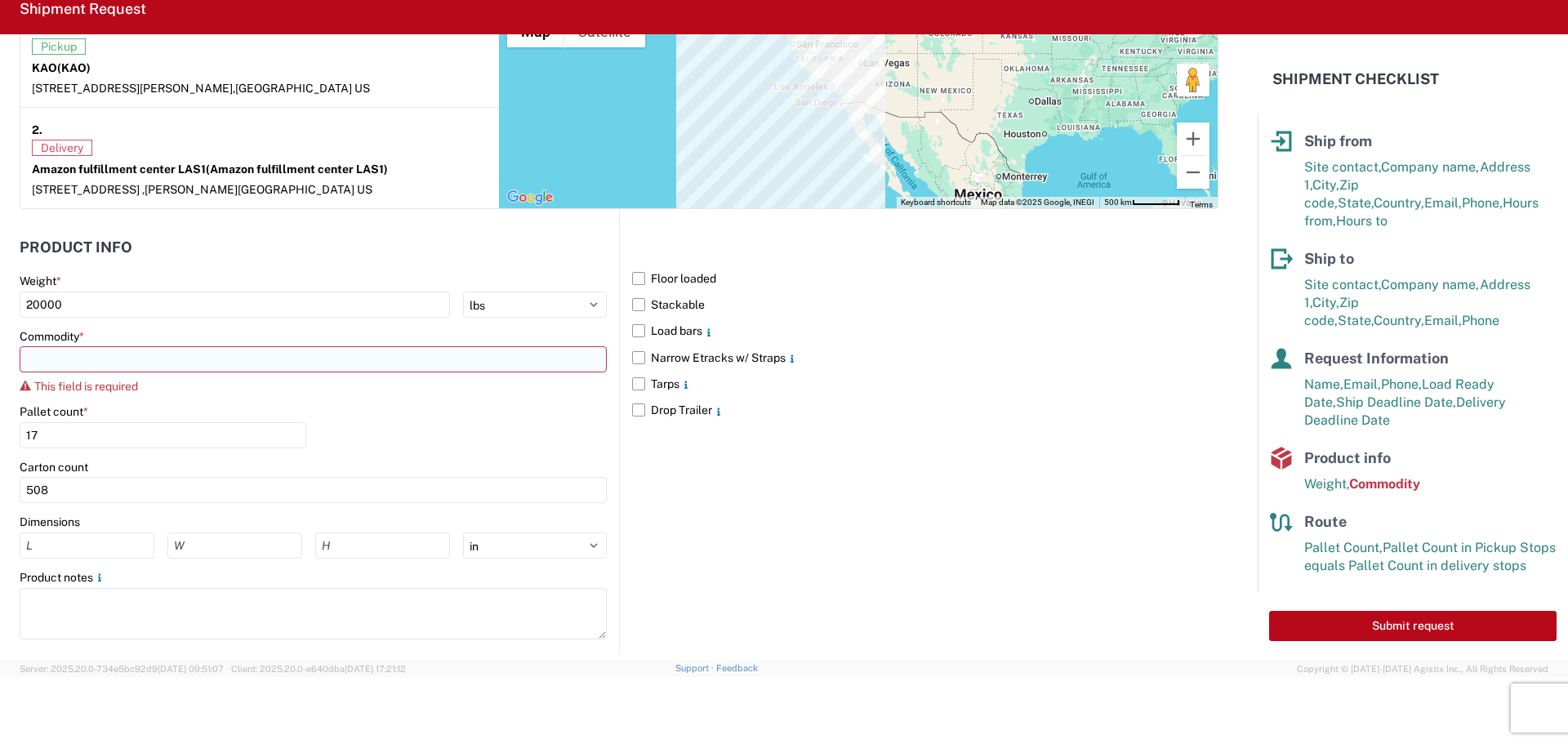
click at [316, 351] on input at bounding box center [313, 359] width 588 height 27
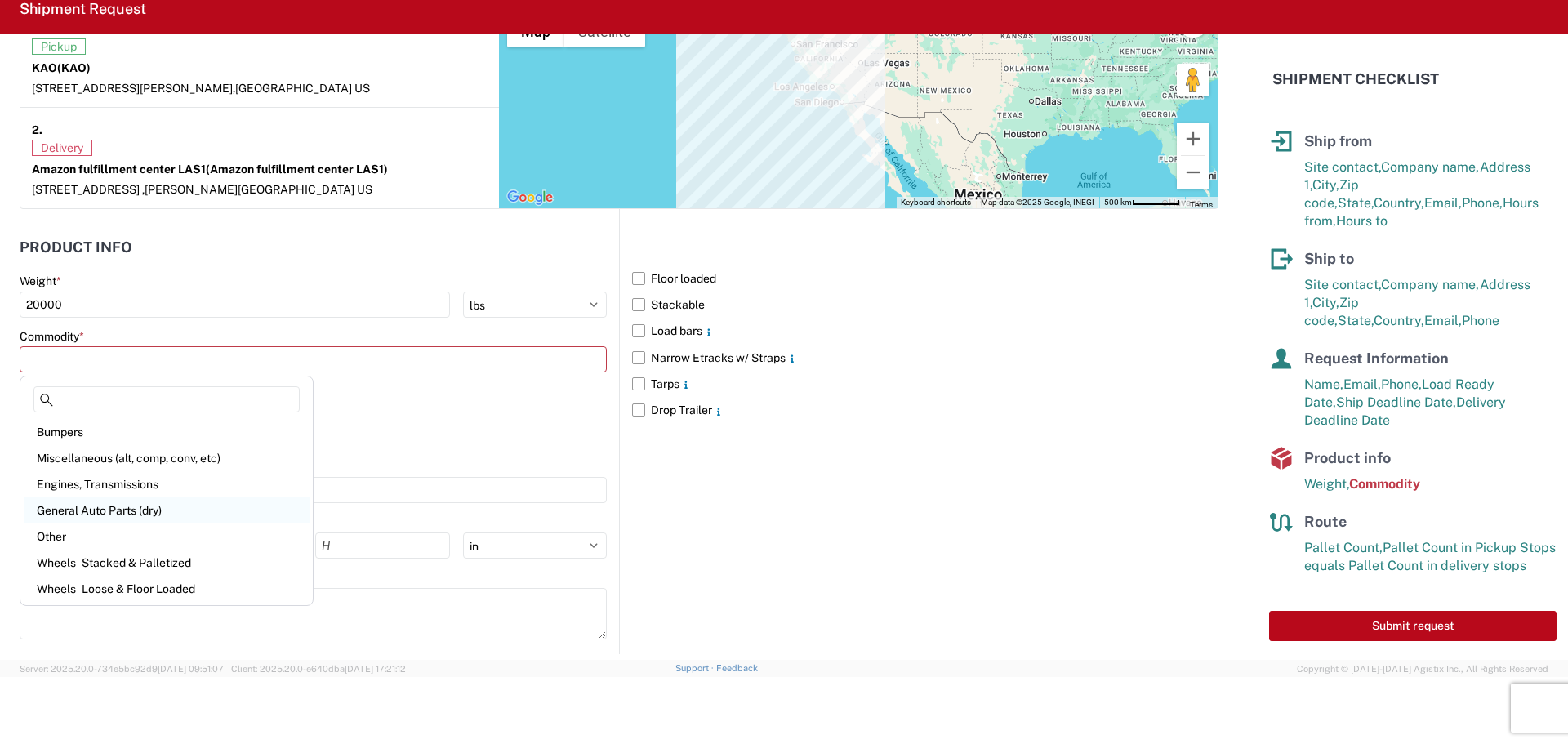
click at [160, 506] on div "General Auto Parts (dry)" at bounding box center [166, 510] width 285 height 27
type input "General Auto Parts (dry)"
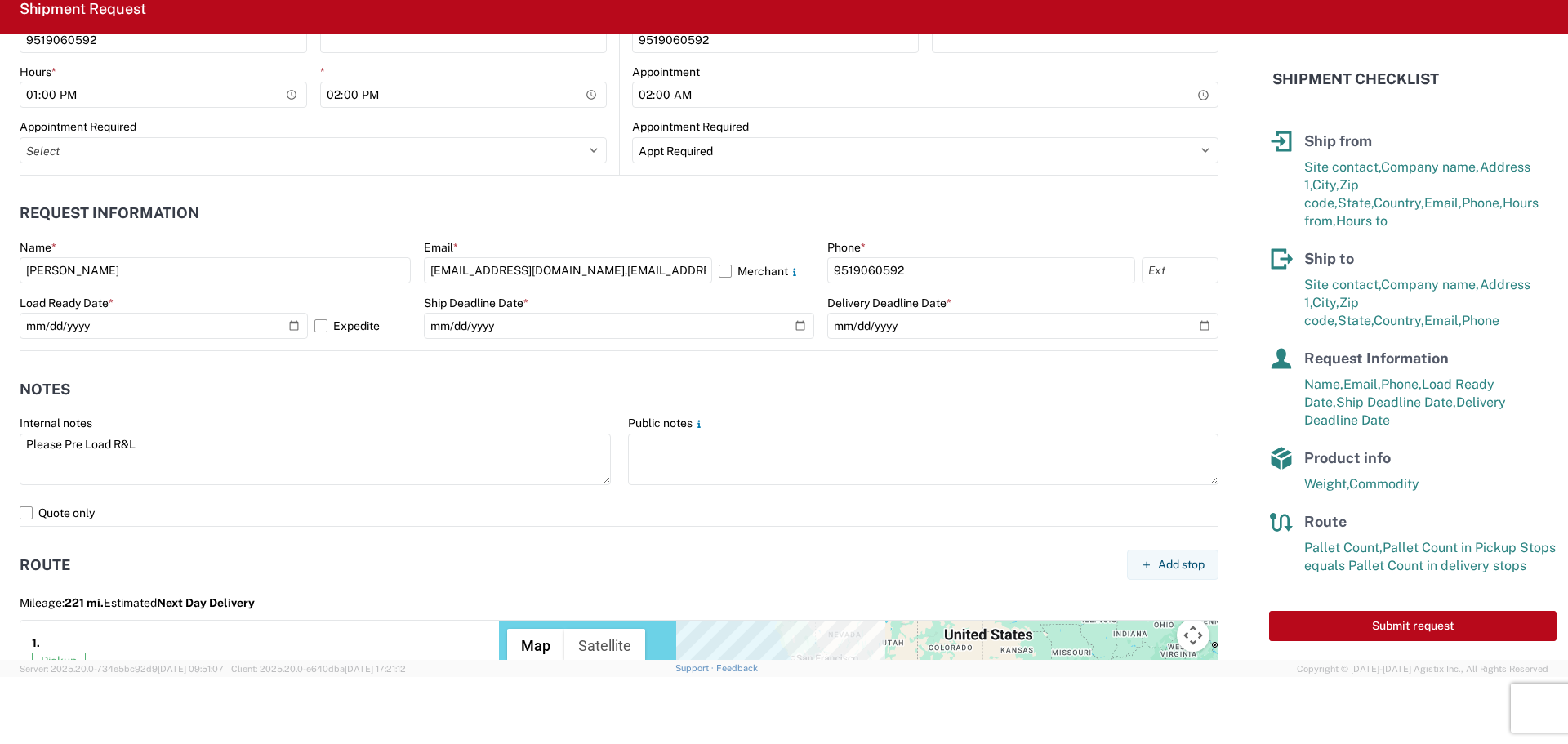
scroll to position [1144, 0]
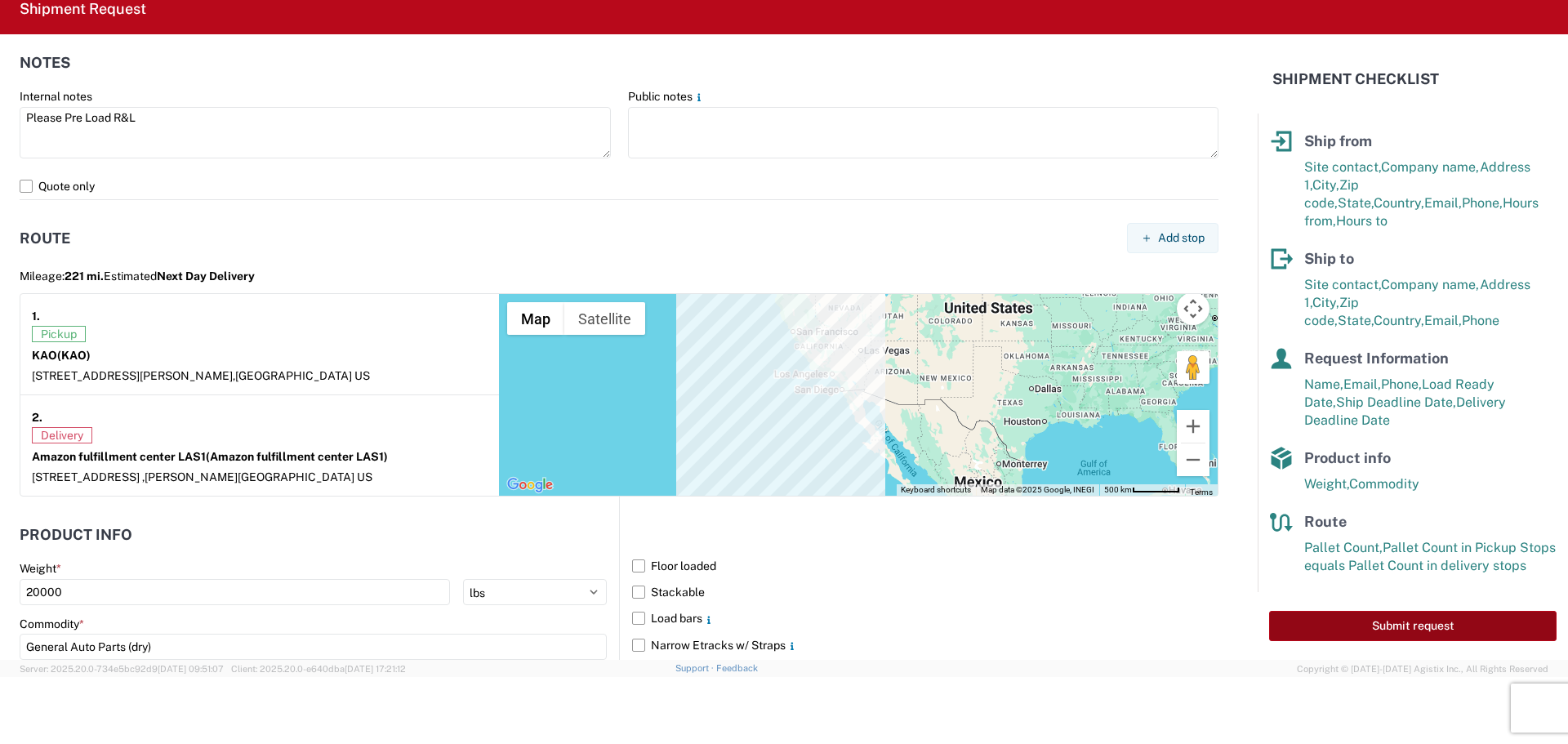
click at [1397, 617] on button "Submit request" at bounding box center [1413, 626] width 287 height 31
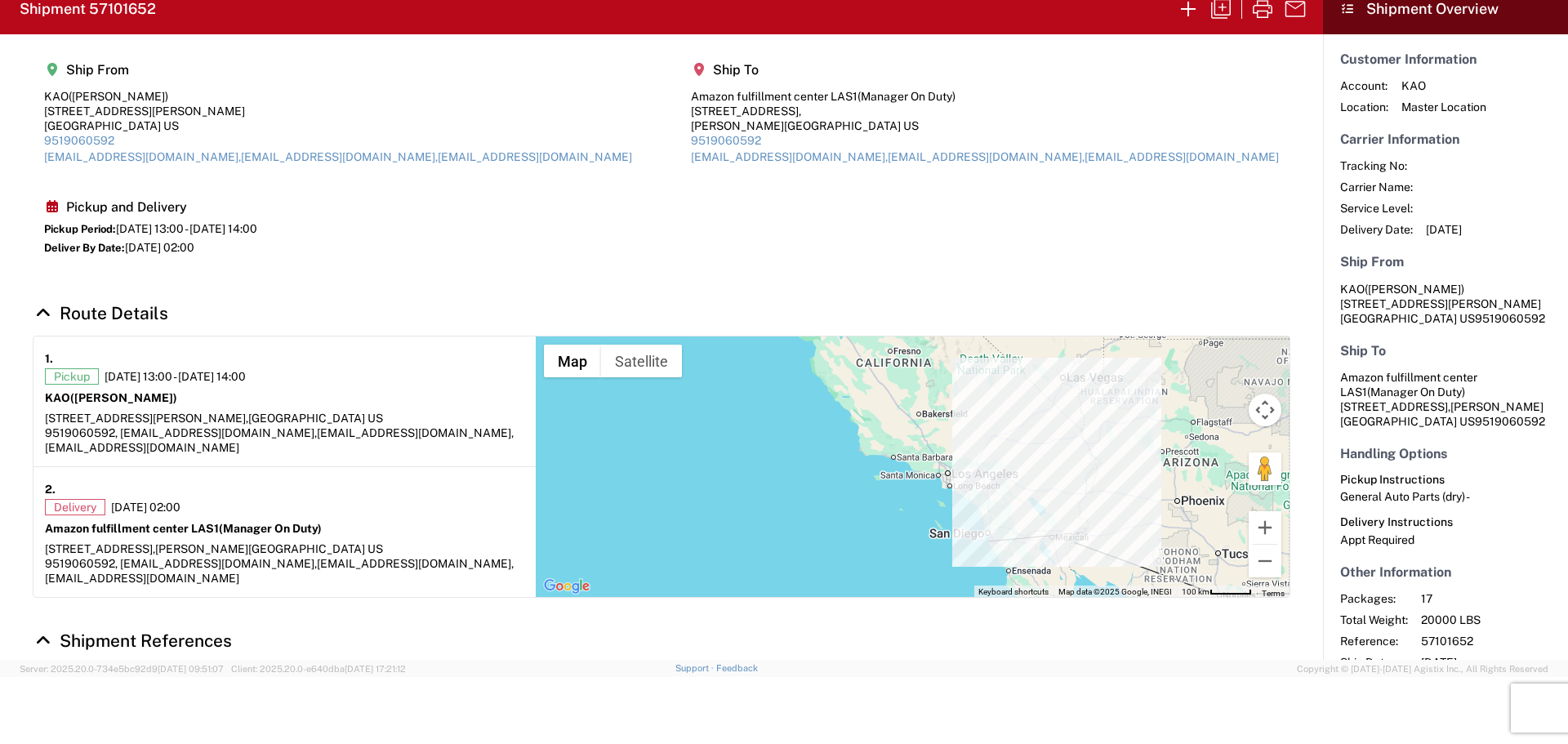
scroll to position [82, 0]
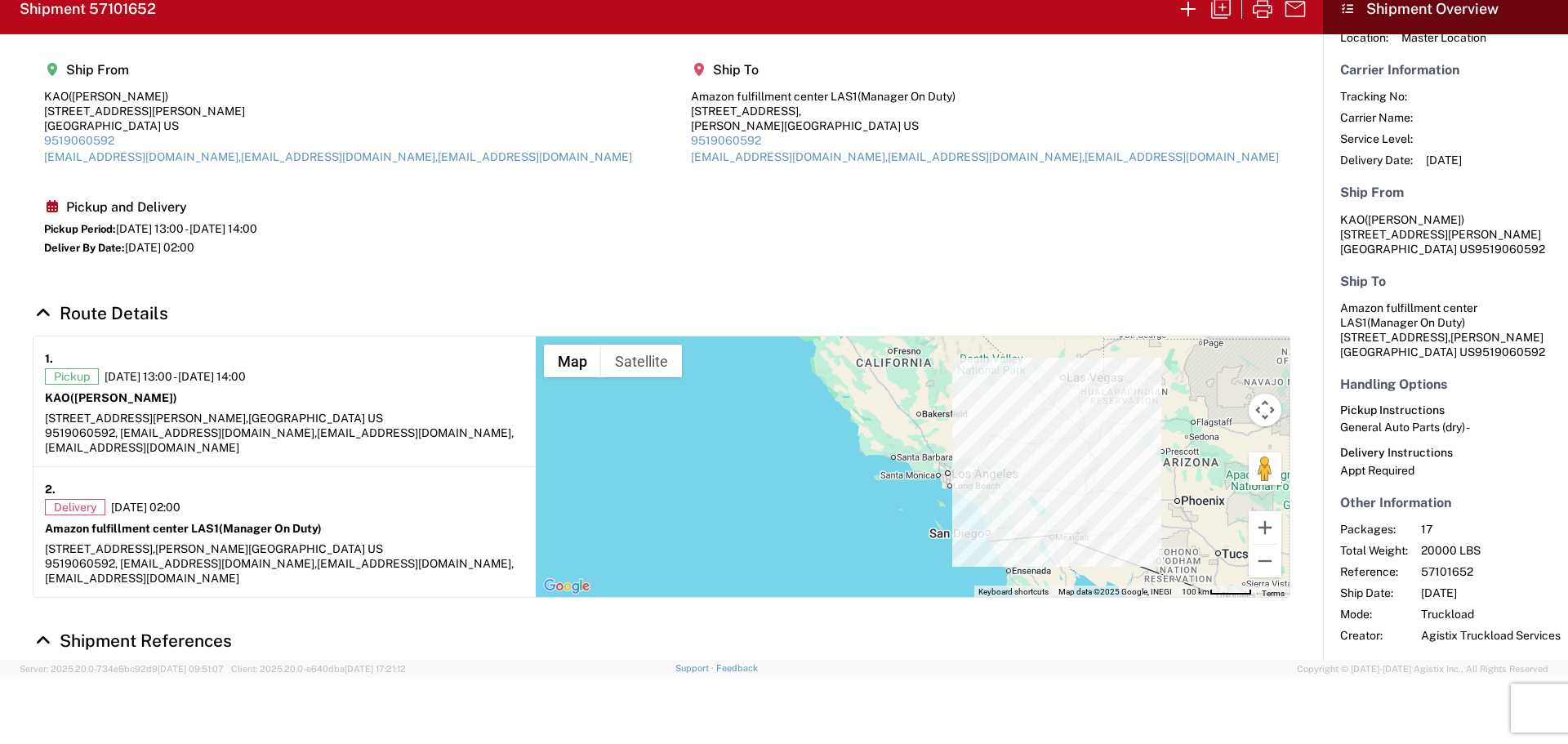
click at [280, 704] on div at bounding box center [784, 709] width 1568 height 64
click at [257, 199] on div "Pickup and Delivery Pickup Period: 10/17/2025 13:00 - 10/17/2025 14:00 Deliver …" at bounding box center [151, 228] width 214 height 60
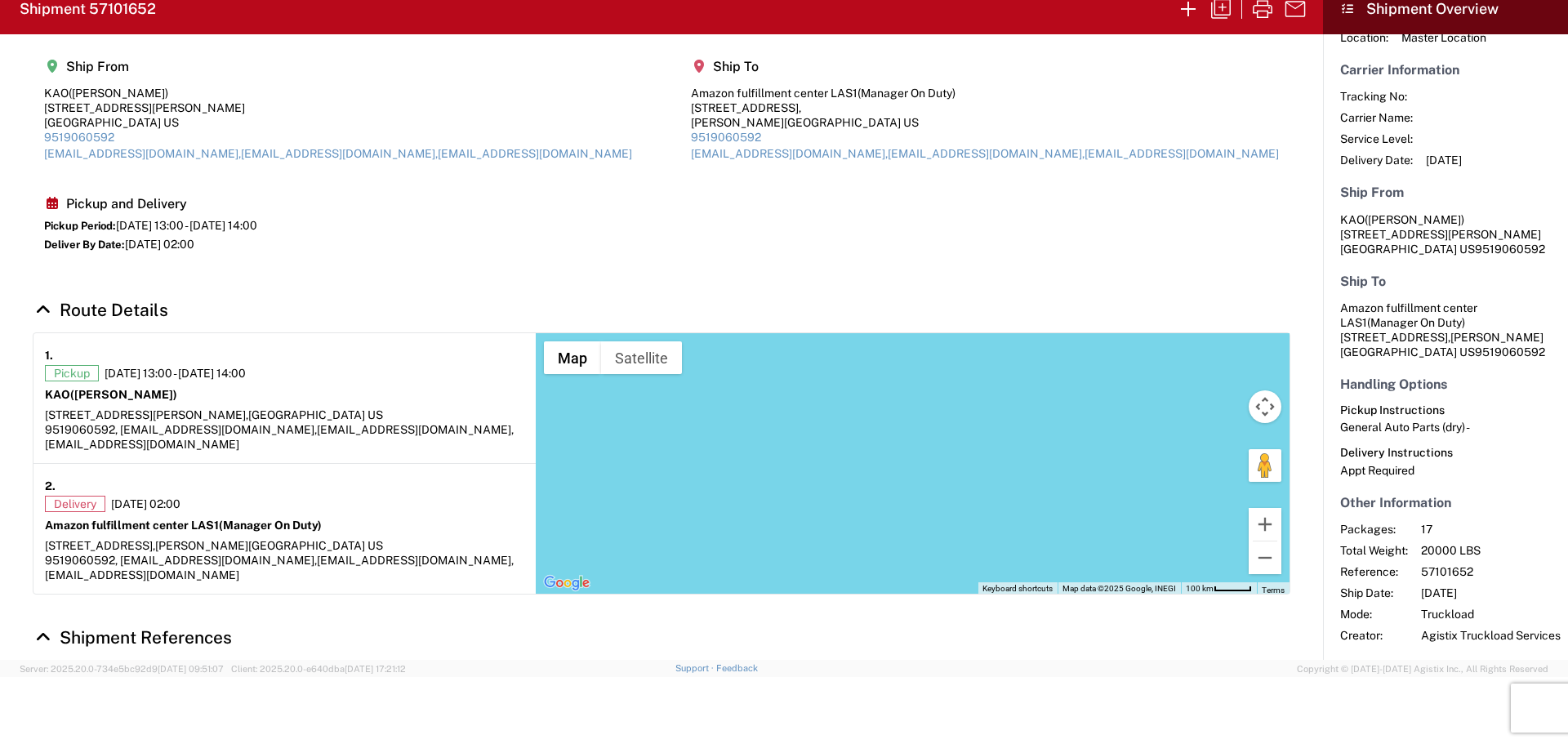
scroll to position [0, 0]
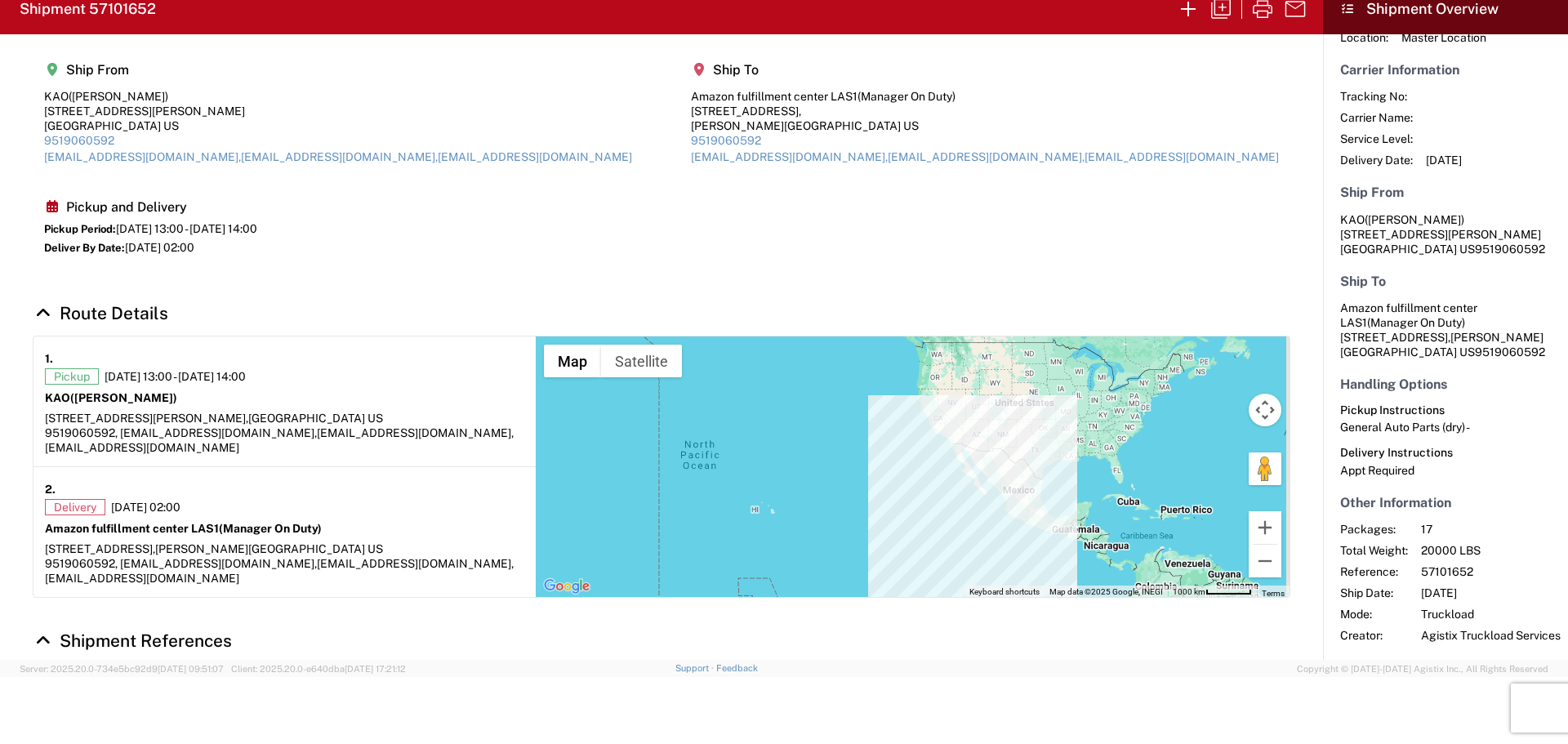
drag, startPoint x: 1053, startPoint y: 336, endPoint x: 909, endPoint y: 449, distance: 183.0
click at [909, 449] on div at bounding box center [912, 466] width 754 height 261
